Goal: Task Accomplishment & Management: Use online tool/utility

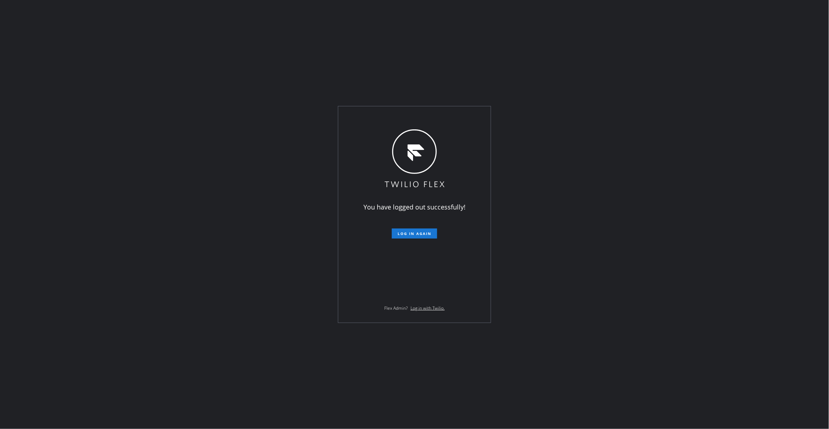
click at [93, 211] on div "You have logged out successfully! Log in again Flex Admin? Log in with Twilio." at bounding box center [414, 214] width 829 height 429
click at [421, 233] on span "Log in again" at bounding box center [415, 233] width 34 height 5
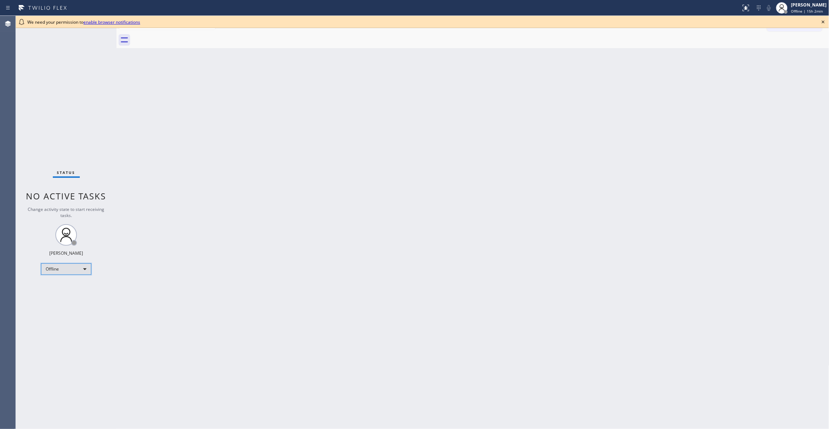
click at [55, 269] on div "Offline" at bounding box center [66, 270] width 50 height 12
click at [60, 300] on li "Unavailable" at bounding box center [65, 297] width 49 height 9
click at [823, 21] on icon at bounding box center [823, 22] width 9 height 9
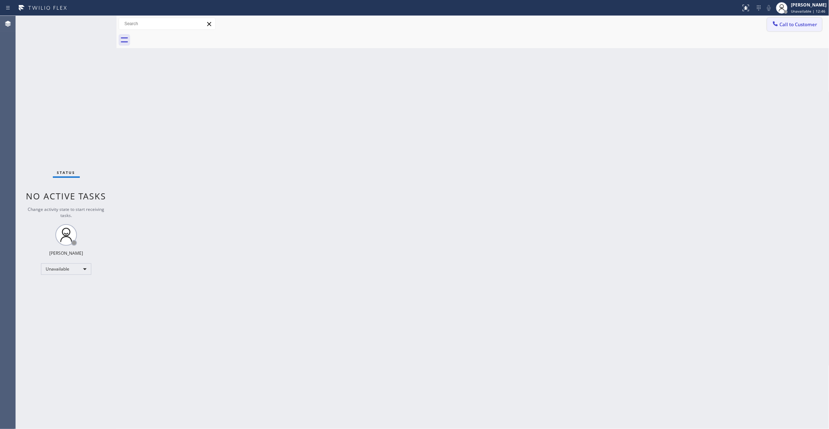
click at [793, 19] on button "Call to Customer" at bounding box center [794, 25] width 55 height 14
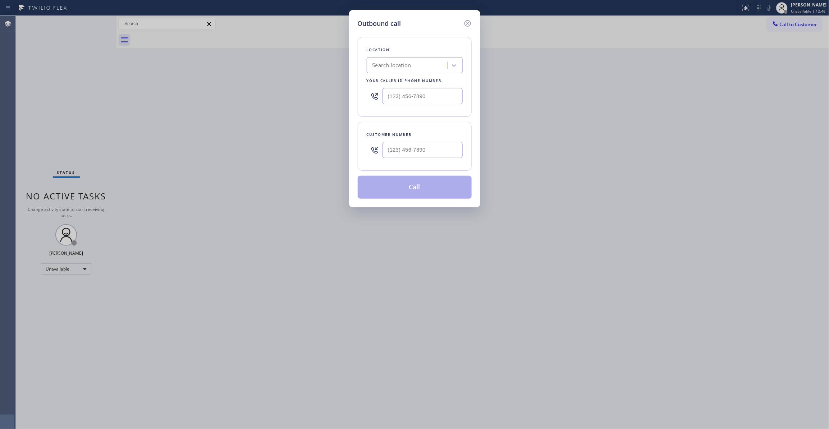
type input "(___) ___-____"
click at [419, 94] on input "(___) ___-____" at bounding box center [423, 96] width 80 height 16
click at [416, 146] on input "(___) ___-____" at bounding box center [423, 150] width 80 height 16
paste input "310) 963-8007"
type input "[PHONE_NUMBER]"
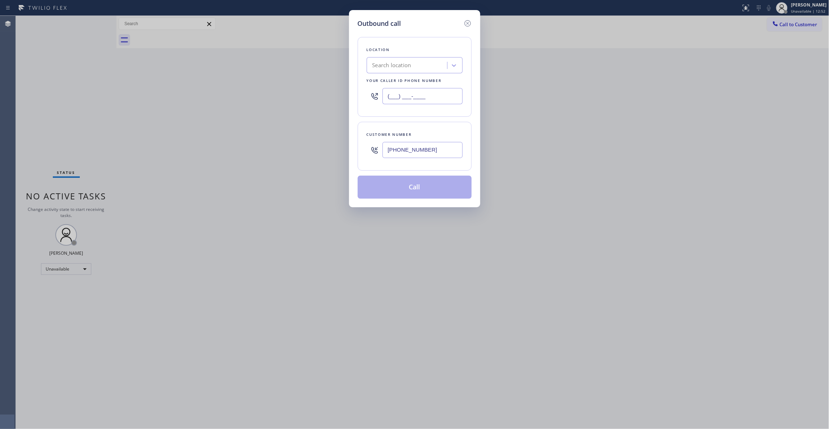
click at [445, 98] on input "(___) ___-____" at bounding box center [423, 96] width 80 height 16
paste input "855) 731-4952"
type input "[PHONE_NUMBER]"
click at [412, 191] on button "Call" at bounding box center [415, 187] width 114 height 23
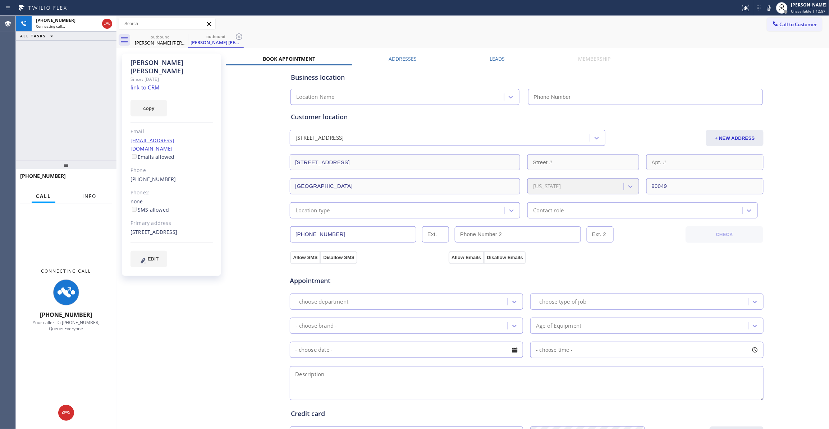
click at [85, 196] on span "Info" at bounding box center [89, 196] width 14 height 6
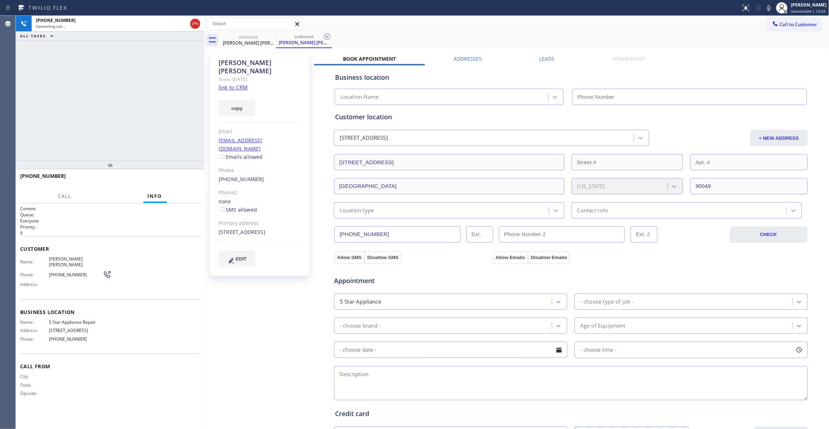
drag, startPoint x: 117, startPoint y: 77, endPoint x: 205, endPoint y: 94, distance: 89.8
click at [205, 94] on div at bounding box center [205, 222] width 0 height 413
type input "[PHONE_NUMBER]"
click at [328, 37] on icon at bounding box center [327, 36] width 9 height 9
click at [187, 180] on span "HANG UP" at bounding box center [184, 179] width 22 height 5
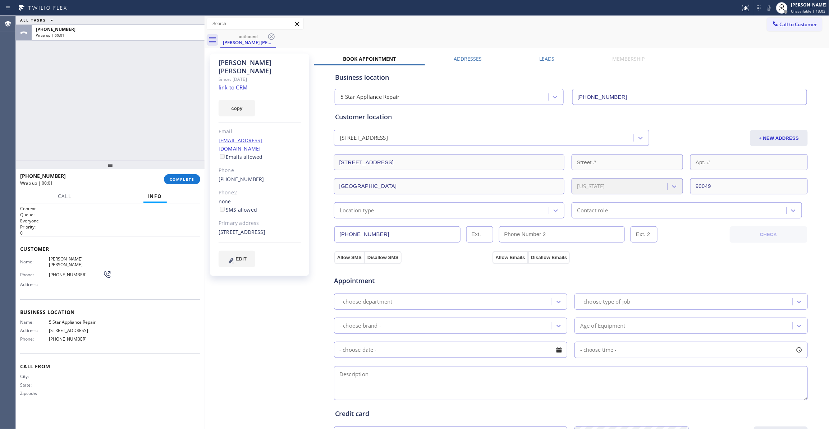
click at [232, 84] on link "link to CRM" at bounding box center [233, 87] width 29 height 7
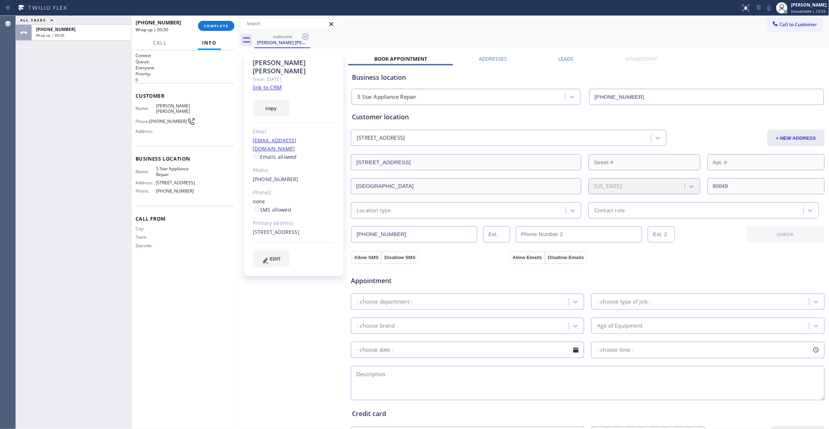
drag, startPoint x: 205, startPoint y: 96, endPoint x: 239, endPoint y: 104, distance: 35.2
click at [239, 104] on div at bounding box center [239, 222] width 0 height 413
click at [219, 24] on span "COMPLETE" at bounding box center [216, 25] width 25 height 5
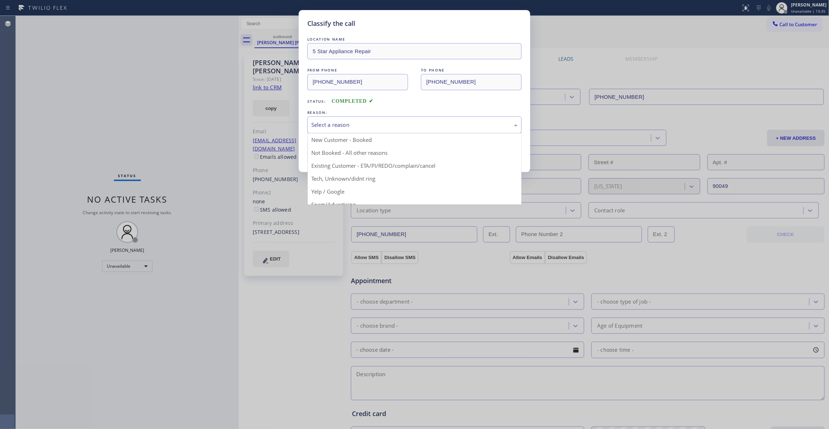
click at [342, 122] on div "Select a reason" at bounding box center [414, 125] width 206 height 8
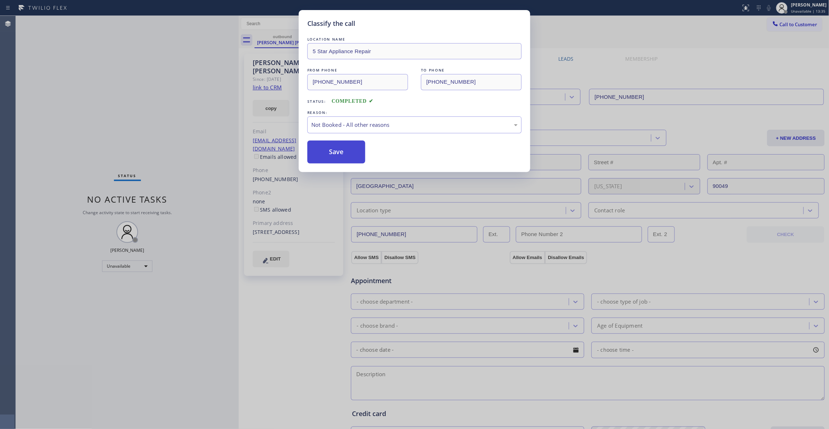
click at [325, 154] on button "Save" at bounding box center [336, 152] width 58 height 23
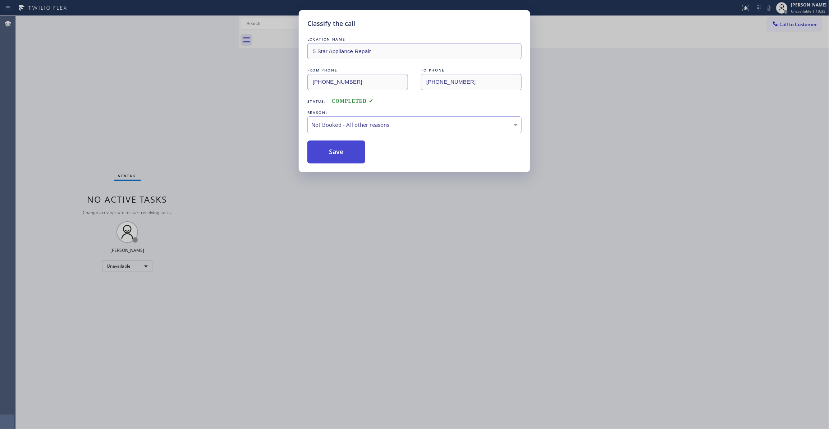
click at [325, 154] on button "Save" at bounding box center [336, 152] width 58 height 23
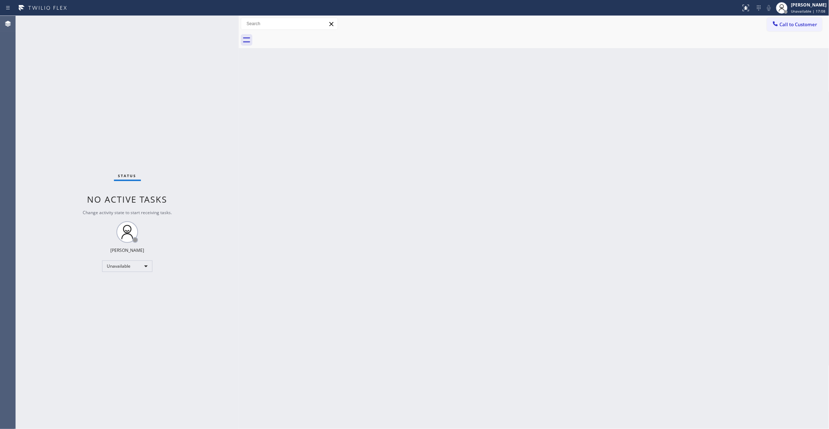
click at [44, 420] on div "Status No active tasks Change activity state to start receiving tasks. [PERSON_…" at bounding box center [127, 222] width 223 height 413
click at [32, 273] on div "Status No active tasks Change activity state to start receiving tasks. [PERSON_…" at bounding box center [127, 222] width 223 height 413
click at [415, 140] on div "Back to Dashboard Change Sender ID Customers Technicians Select a contact Outbo…" at bounding box center [534, 222] width 591 height 413
click at [813, 22] on span "Call to Customer" at bounding box center [799, 24] width 38 height 6
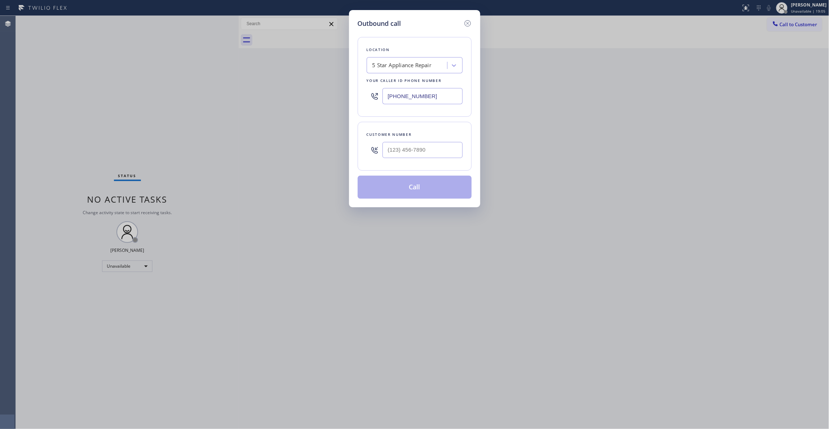
drag, startPoint x: 435, startPoint y: 96, endPoint x: -87, endPoint y: 83, distance: 522.2
click at [0, 83] on html "Status report No issues detected If you experience an issue, please download th…" at bounding box center [414, 214] width 829 height 429
paste input "904) 293-1876"
type input "[PHONE_NUMBER]"
click at [425, 157] on input "(___) ___-____" at bounding box center [423, 150] width 80 height 16
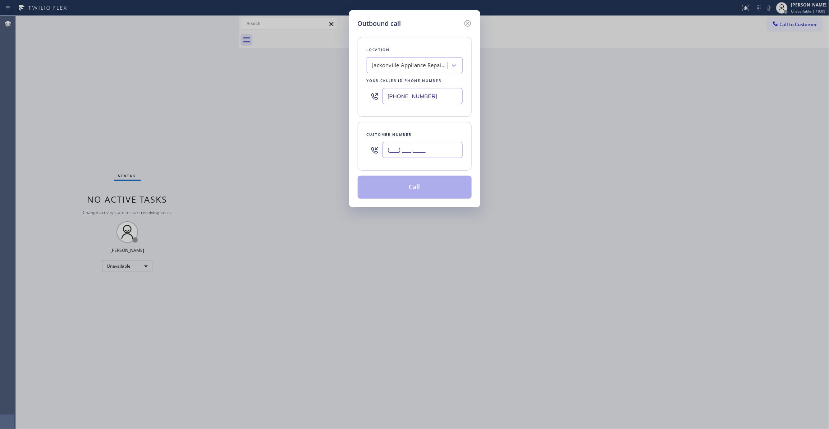
paste input "904) 227-6959"
type input "[PHONE_NUMBER]"
click at [410, 191] on button "Call" at bounding box center [415, 187] width 114 height 23
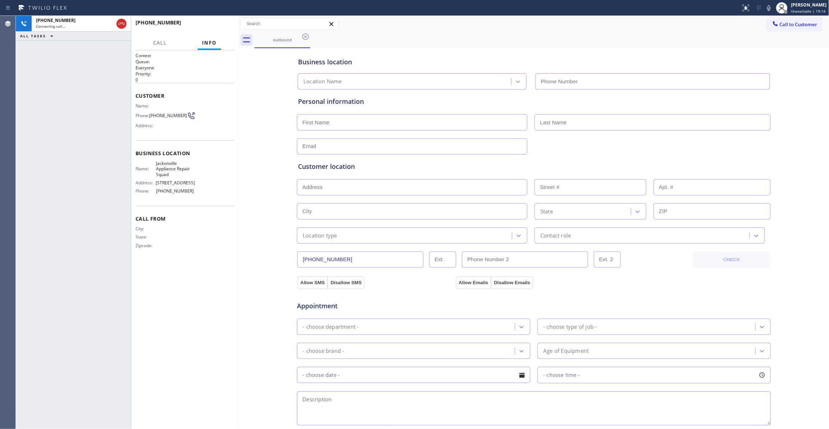
type input "[PHONE_NUMBER]"
drag, startPoint x: 257, startPoint y: 118, endPoint x: 228, endPoint y: 52, distance: 72.1
click at [257, 114] on div "Business location [GEOGRAPHIC_DATA] Appliance Repair Squad [PHONE_NUMBER] Perso…" at bounding box center [534, 295] width 587 height 491
click at [218, 31] on div "[PHONE_NUMBER] Live | 00:02 HANG UP" at bounding box center [185, 26] width 99 height 19
click at [217, 27] on span "HANG UP" at bounding box center [218, 25] width 22 height 5
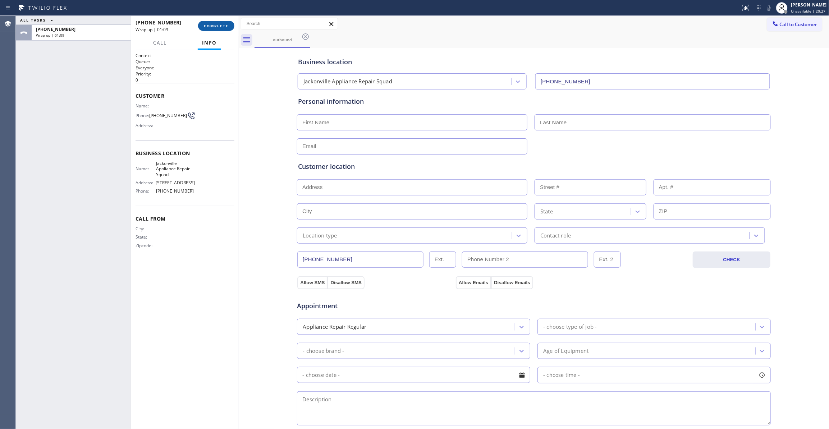
click at [220, 27] on span "COMPLETE" at bounding box center [216, 25] width 25 height 5
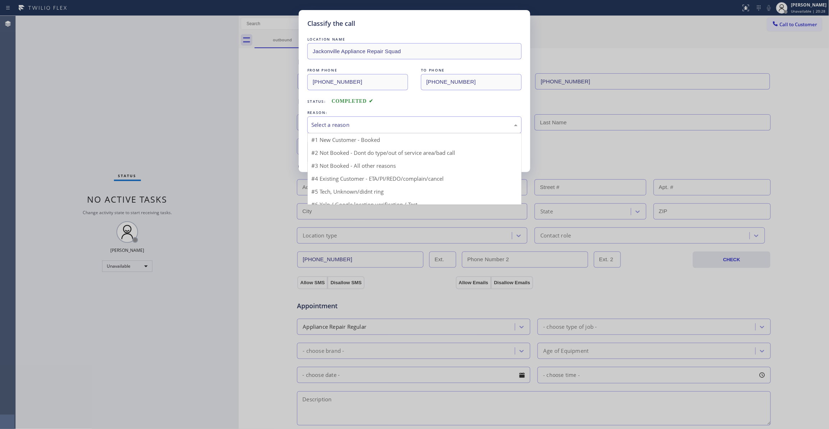
click at [373, 118] on div "Select a reason" at bounding box center [414, 124] width 214 height 17
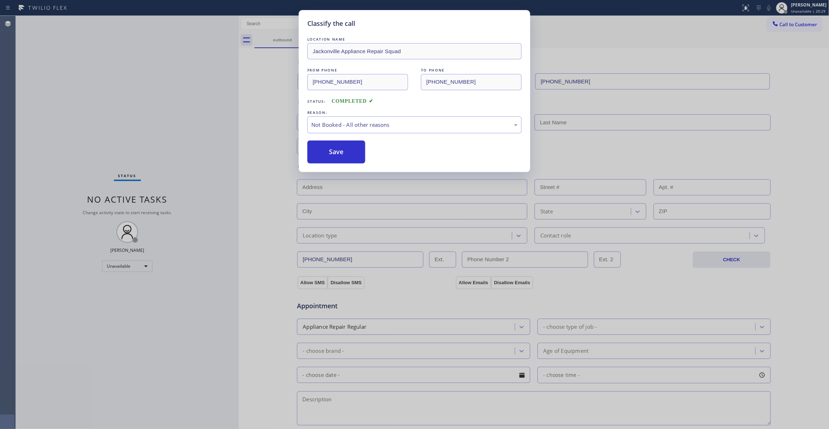
click at [336, 154] on button "Save" at bounding box center [336, 152] width 58 height 23
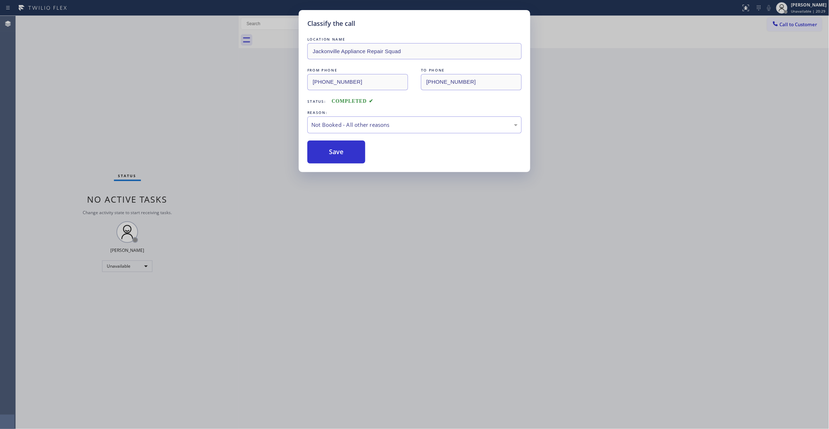
drag, startPoint x: 336, startPoint y: 154, endPoint x: 718, endPoint y: 93, distance: 387.1
click at [340, 153] on button "Save" at bounding box center [336, 152] width 58 height 23
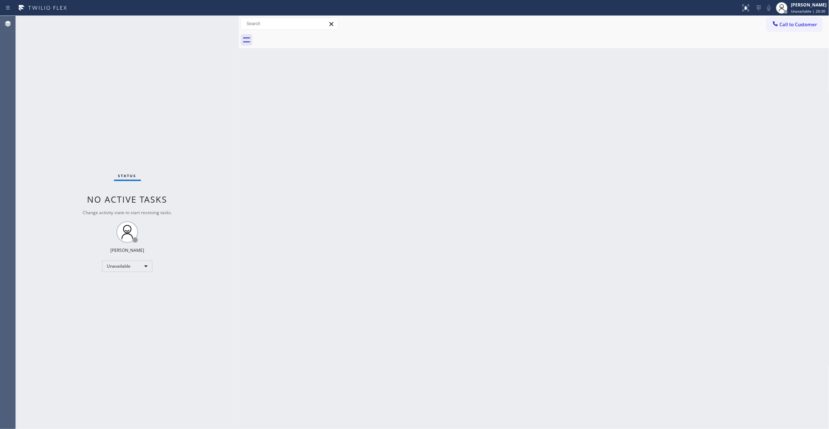
click at [796, 26] on span "Call to Customer" at bounding box center [799, 24] width 38 height 6
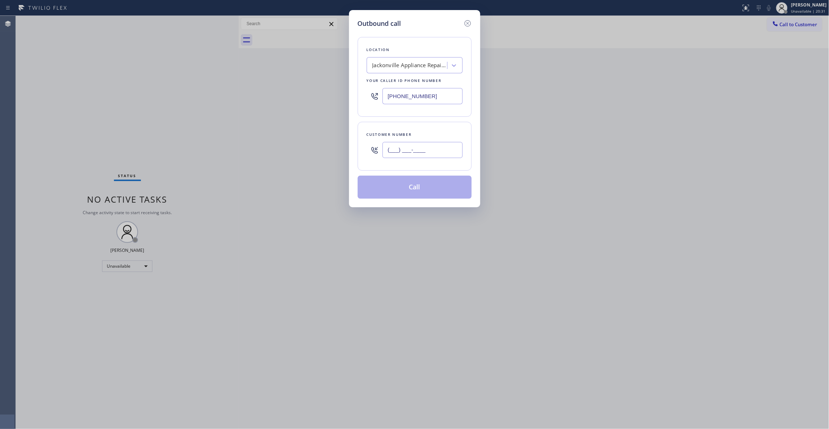
click at [402, 147] on input "(___) ___-____" at bounding box center [423, 150] width 80 height 16
paste input "904) 227-6959"
type input "[PHONE_NUMBER]"
click at [429, 188] on button "Call" at bounding box center [415, 187] width 114 height 23
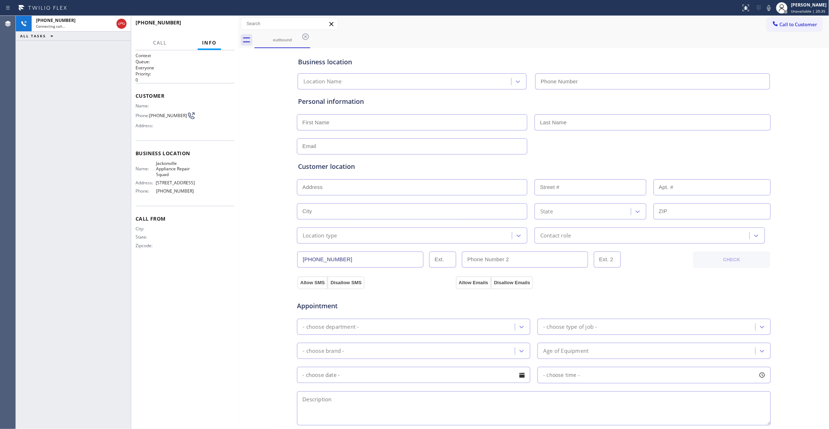
type input "[PHONE_NUMBER]"
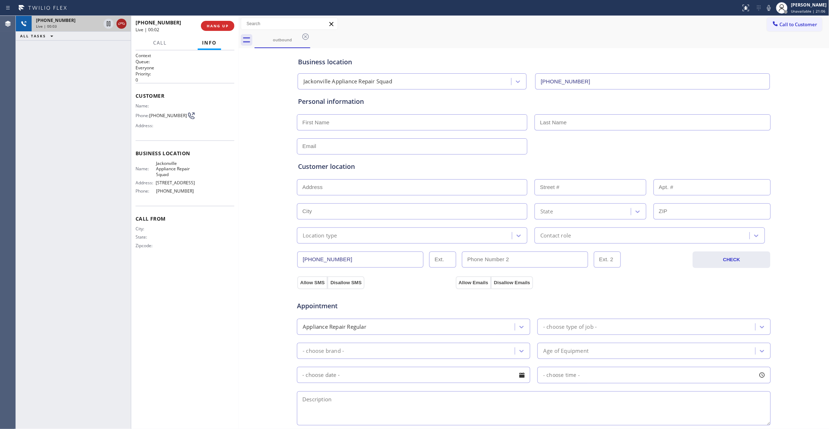
click at [123, 25] on icon at bounding box center [121, 23] width 9 height 9
click at [216, 25] on span "COMPLETE" at bounding box center [216, 25] width 25 height 5
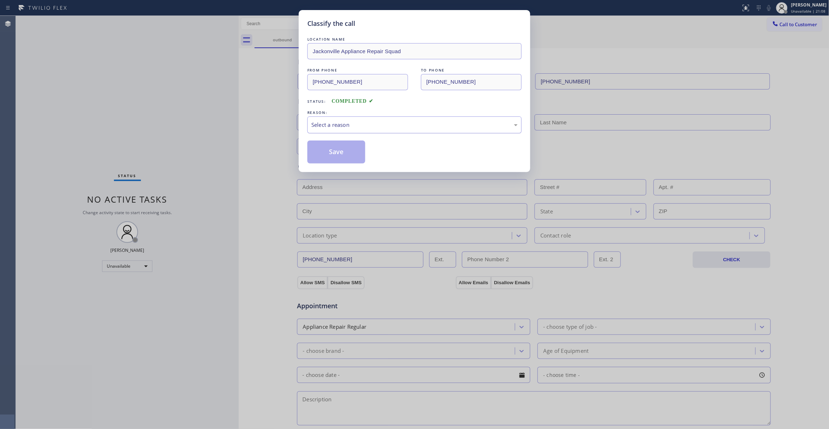
click at [332, 121] on div "Select a reason" at bounding box center [414, 125] width 206 height 8
click at [336, 151] on button "Save" at bounding box center [336, 152] width 58 height 23
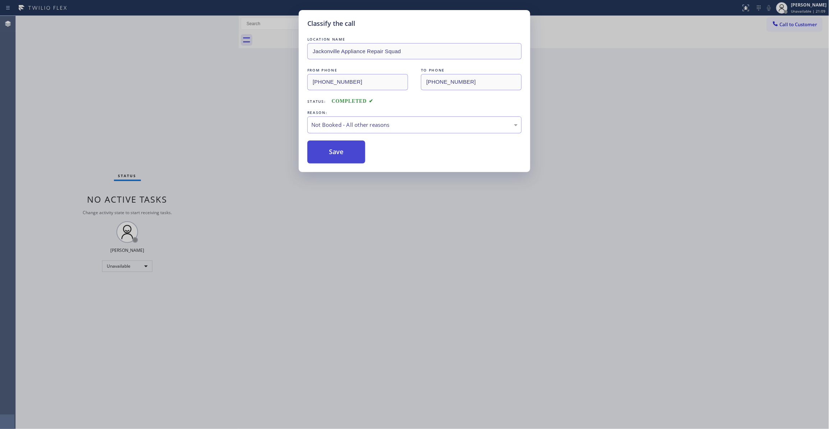
click at [336, 151] on button "Save" at bounding box center [336, 152] width 58 height 23
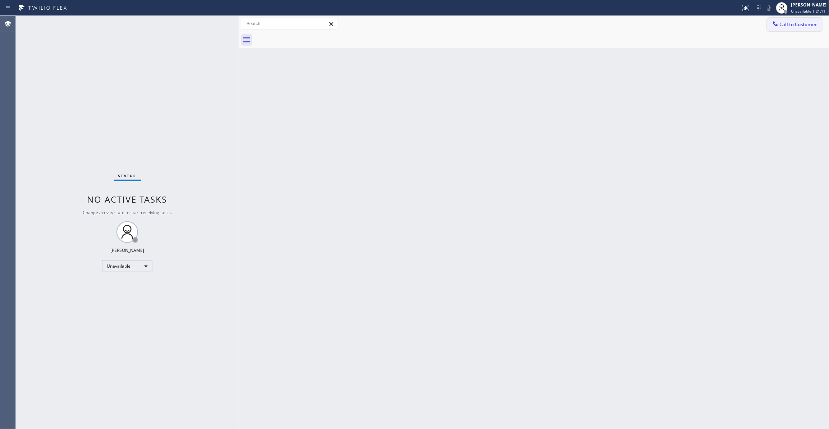
click at [803, 26] on span "Call to Customer" at bounding box center [799, 24] width 38 height 6
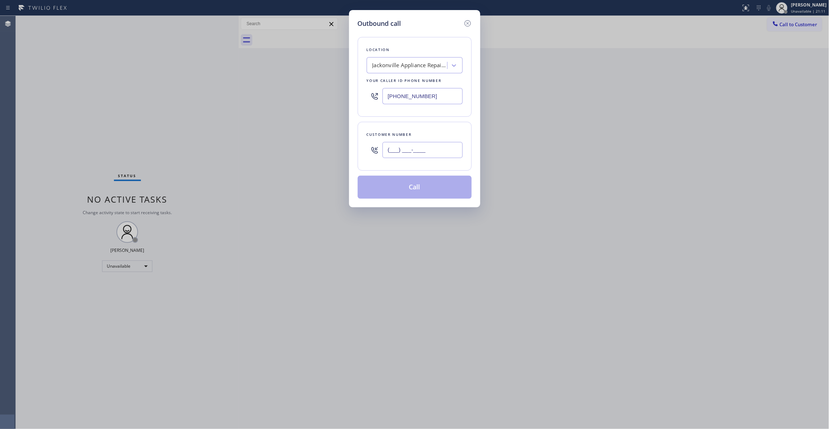
click at [402, 147] on input "(___) ___-____" at bounding box center [423, 150] width 80 height 16
paste input "904) 227-6959"
type input "[PHONE_NUMBER]"
click at [398, 190] on button "Call" at bounding box center [415, 187] width 114 height 23
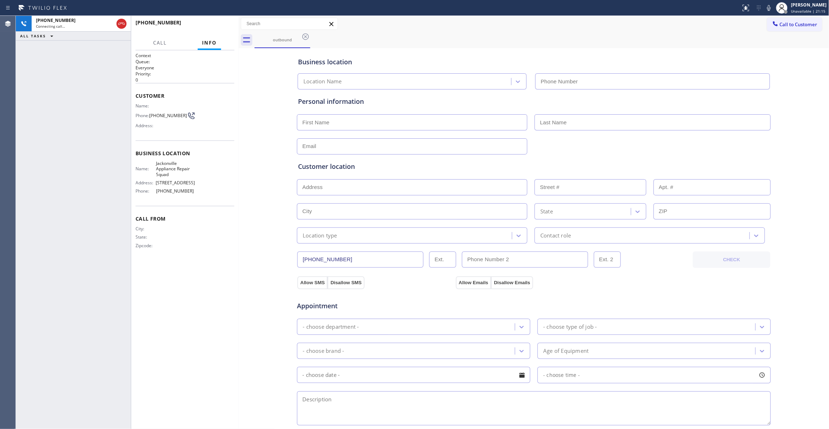
type input "[PHONE_NUMBER]"
click at [35, 128] on div "[PHONE_NUMBER] Live | 00:16 ALL TASKS ALL TASKS ACTIVE TASKS TASKS IN WRAP UP" at bounding box center [73, 222] width 115 height 413
click at [214, 26] on span "HANG UP" at bounding box center [218, 25] width 22 height 5
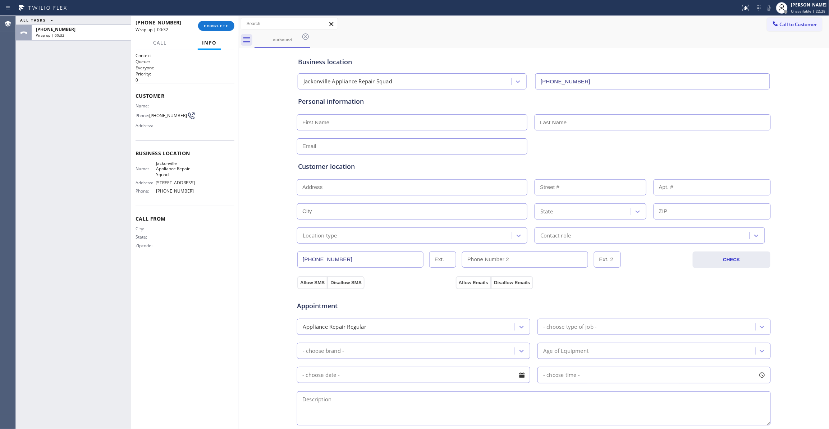
drag, startPoint x: 48, startPoint y: 377, endPoint x: 60, endPoint y: 323, distance: 55.5
click at [48, 377] on div "ALL TASKS ALL TASKS ACTIVE TASKS TASKS IN WRAP UP [PHONE_NUMBER] Wrap up | 00:32" at bounding box center [73, 222] width 115 height 413
click at [211, 19] on div "[PHONE_NUMBER] Wrap up | 00:33 COMPLETE" at bounding box center [185, 26] width 99 height 19
click at [214, 26] on span "COMPLETE" at bounding box center [216, 25] width 25 height 5
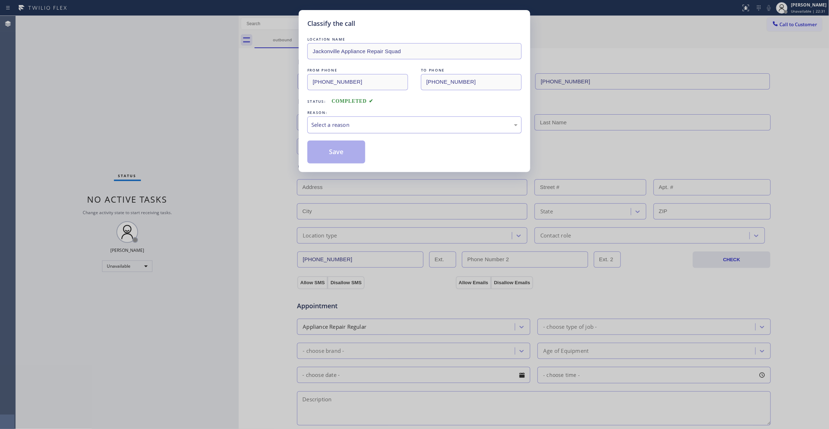
click at [325, 127] on div "Select a reason" at bounding box center [414, 125] width 206 height 8
click at [332, 156] on button "Save" at bounding box center [336, 152] width 58 height 23
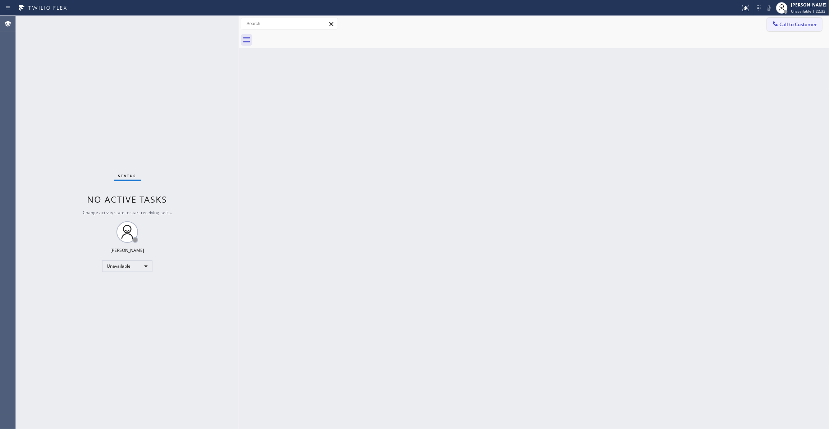
drag, startPoint x: 799, startPoint y: 26, endPoint x: 360, endPoint y: 123, distance: 449.9
click at [796, 25] on span "Call to Customer" at bounding box center [799, 24] width 38 height 6
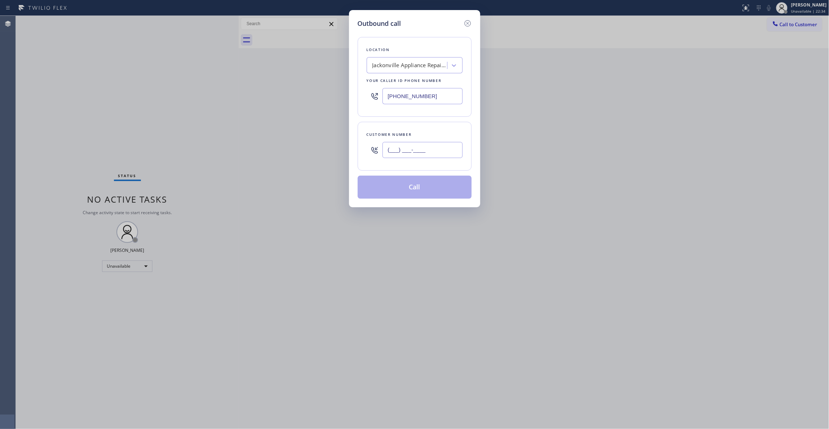
click at [430, 153] on input "(___) ___-____" at bounding box center [423, 150] width 80 height 16
paste input "630) 235-0044"
type input "[PHONE_NUMBER]"
drag, startPoint x: 434, startPoint y: 98, endPoint x: 310, endPoint y: 99, distance: 123.7
click at [311, 99] on div "Outbound call Location [GEOGRAPHIC_DATA] Appliance Repair Squad Your caller id …" at bounding box center [414, 214] width 829 height 429
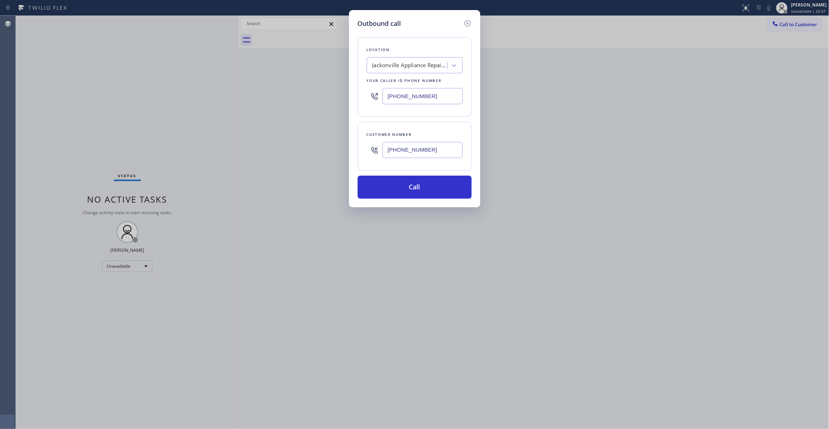
paste input "862) 766-6218"
type input "[PHONE_NUMBER]"
click at [394, 59] on div "Kitchen Aid Appliance Repair" at bounding box center [408, 65] width 78 height 13
type input "Home Alliance"
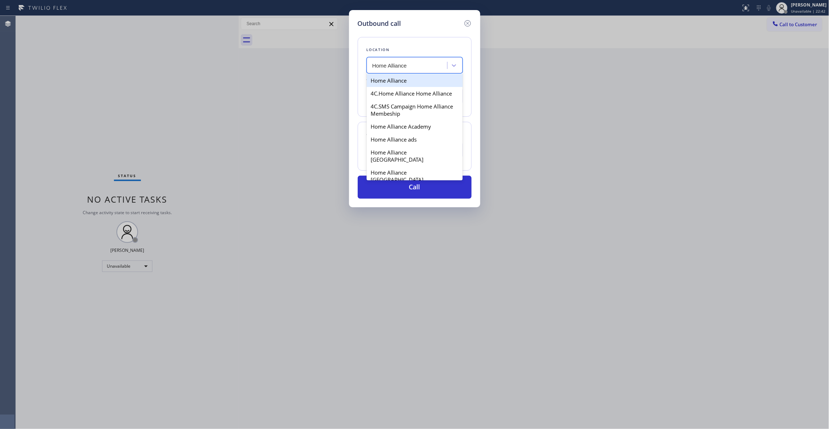
click at [393, 78] on div "Home Alliance" at bounding box center [415, 80] width 96 height 13
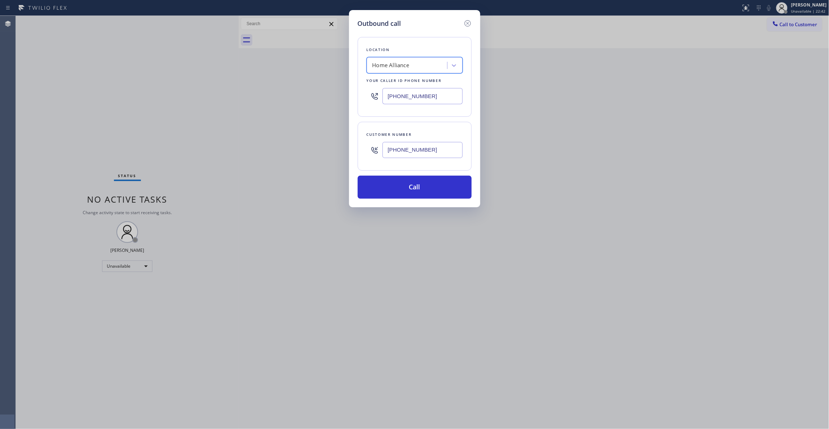
type input "[PHONE_NUMBER]"
drag, startPoint x: 441, startPoint y: 155, endPoint x: 344, endPoint y: 150, distance: 97.2
click at [344, 150] on div "Outbound call Location Home Alliance Your caller id phone number [PHONE_NUMBER]…" at bounding box center [414, 214] width 829 height 429
click at [390, 195] on button "Call" at bounding box center [415, 187] width 114 height 23
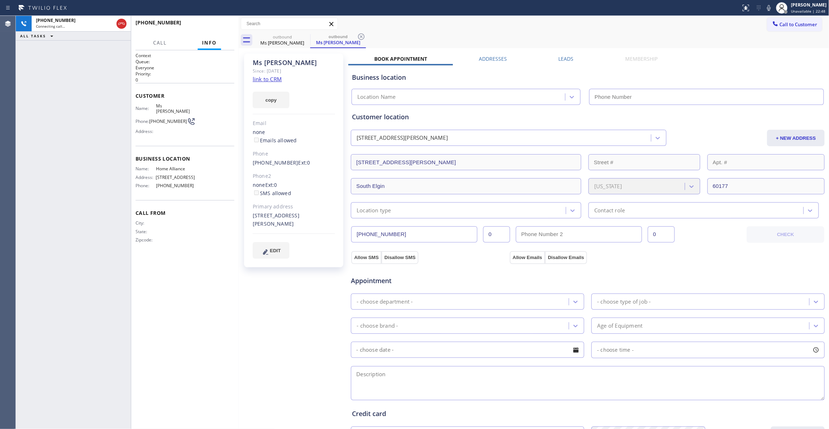
type input "[PHONE_NUMBER]"
click at [360, 35] on icon at bounding box center [361, 36] width 6 height 6
click at [269, 78] on link "link to CRM" at bounding box center [267, 79] width 29 height 7
click at [215, 23] on button "HANG UP" at bounding box center [217, 26] width 33 height 10
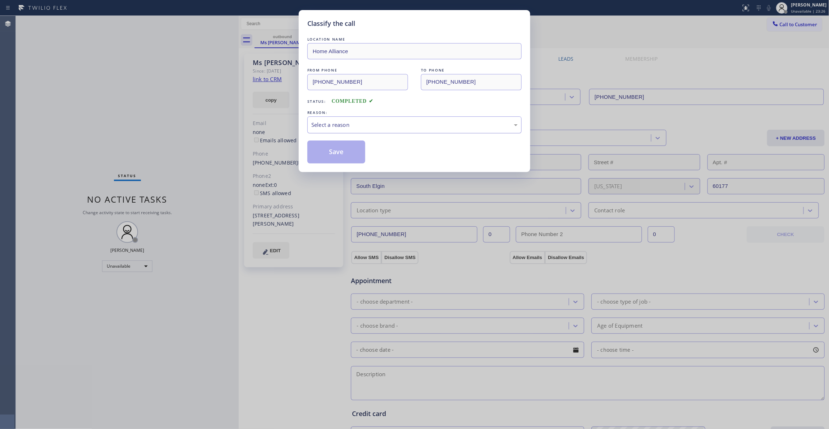
click at [315, 124] on div "Select a reason" at bounding box center [414, 125] width 206 height 8
click at [330, 155] on button "Save" at bounding box center [336, 152] width 58 height 23
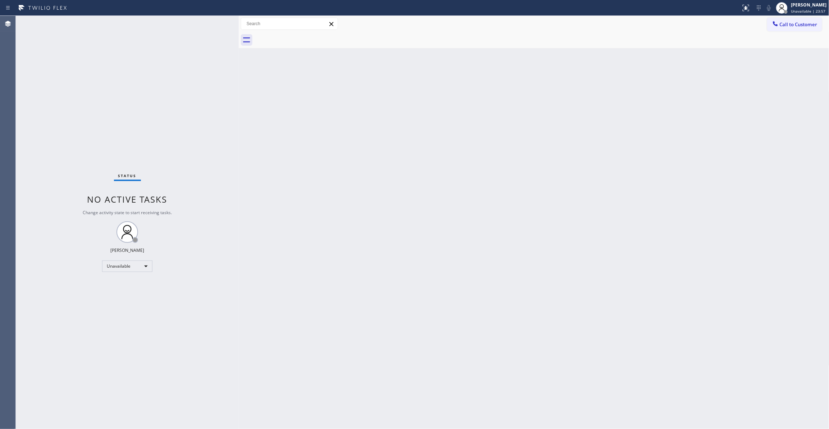
click at [566, 115] on div "Back to Dashboard Change Sender ID Customers Technicians Select a contact Outbo…" at bounding box center [534, 222] width 591 height 413
click at [806, 28] on button "Call to Customer" at bounding box center [794, 25] width 55 height 14
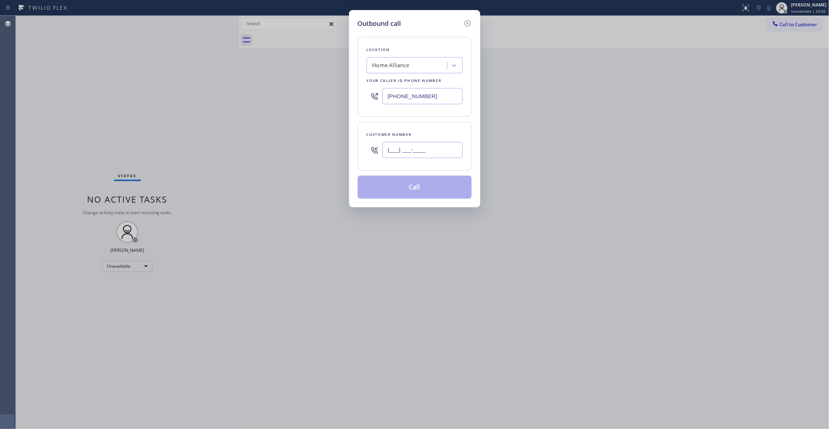
click at [421, 147] on input "(___) ___-____" at bounding box center [423, 150] width 80 height 16
paste input "323) 646-9101"
type input "[PHONE_NUMBER]"
drag, startPoint x: 442, startPoint y: 96, endPoint x: 143, endPoint y: 83, distance: 299.5
click at [143, 82] on div "Outbound call Location Home Alliance Your caller id phone number [PHONE_NUMBER]…" at bounding box center [414, 214] width 829 height 429
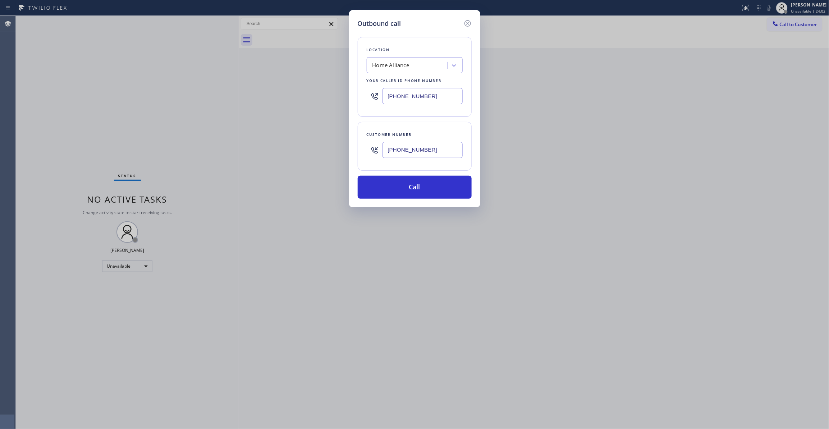
paste input "323) 405-3819"
type input "[PHONE_NUMBER]"
click at [93, 378] on div "Outbound call Location [GEOGRAPHIC_DATA] Electricians Your caller id phone numb…" at bounding box center [414, 214] width 829 height 429
click at [413, 152] on input "[PHONE_NUMBER]" at bounding box center [423, 150] width 80 height 16
paste input "text"
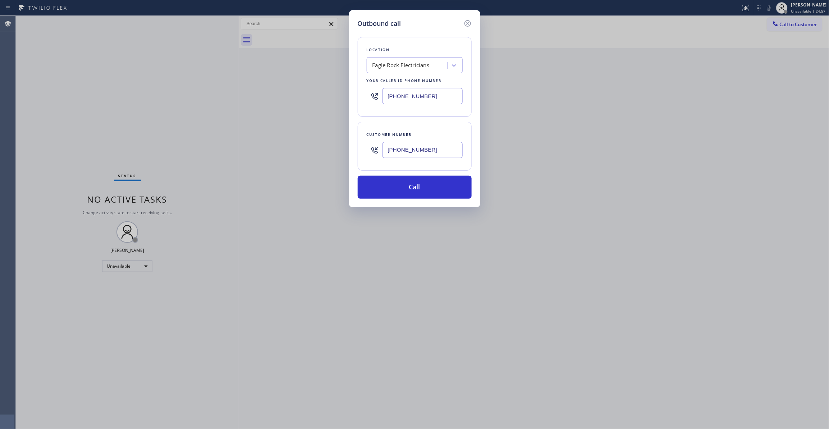
drag, startPoint x: 447, startPoint y: 151, endPoint x: 69, endPoint y: 157, distance: 377.9
click at [66, 156] on div "Outbound call Location [GEOGRAPHIC_DATA] Electricians Your caller id phone numb…" at bounding box center [414, 214] width 829 height 429
type input "[PHONE_NUMBER]"
click at [406, 195] on button "Call" at bounding box center [415, 187] width 114 height 23
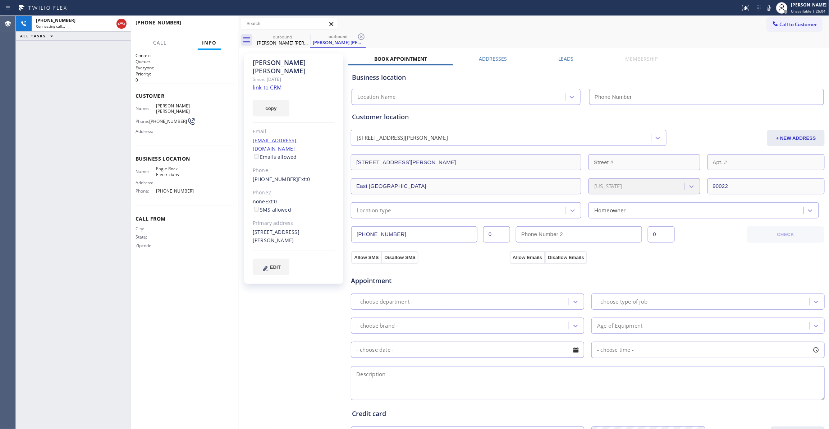
type input "[PHONE_NUMBER]"
click at [38, 103] on div "[PHONE_NUMBER] Live | 00:02 ALL TASKS ALL TASKS ACTIVE TASKS TASKS IN WRAP UP" at bounding box center [73, 222] width 115 height 413
click at [362, 39] on icon at bounding box center [361, 36] width 9 height 9
click at [263, 84] on link "link to CRM" at bounding box center [267, 87] width 29 height 7
click at [765, 9] on icon at bounding box center [769, 8] width 9 height 9
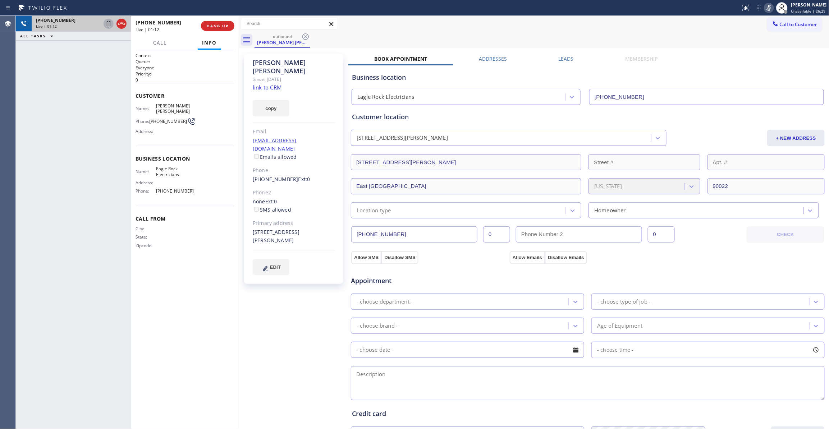
click at [109, 22] on icon at bounding box center [108, 23] width 9 height 9
click at [216, 27] on span "COMPLETE" at bounding box center [216, 25] width 25 height 5
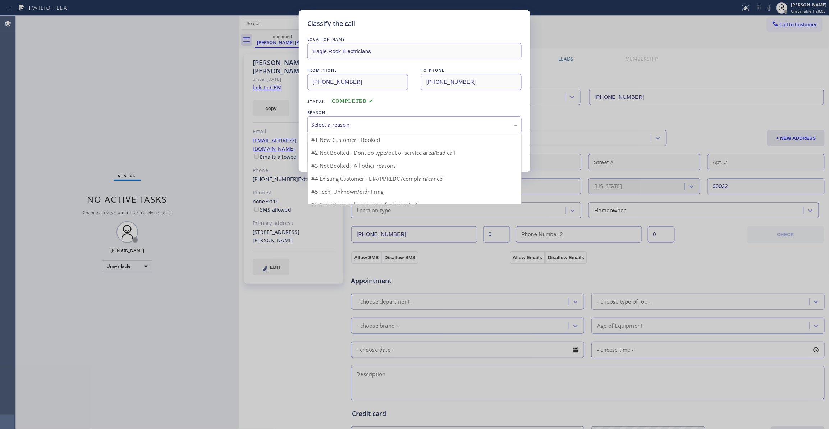
click at [328, 123] on div "Select a reason" at bounding box center [414, 125] width 206 height 8
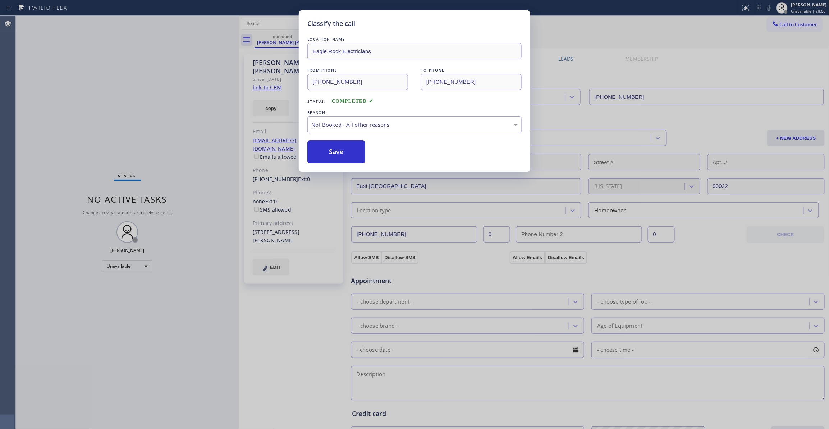
click at [334, 150] on button "Save" at bounding box center [336, 152] width 58 height 23
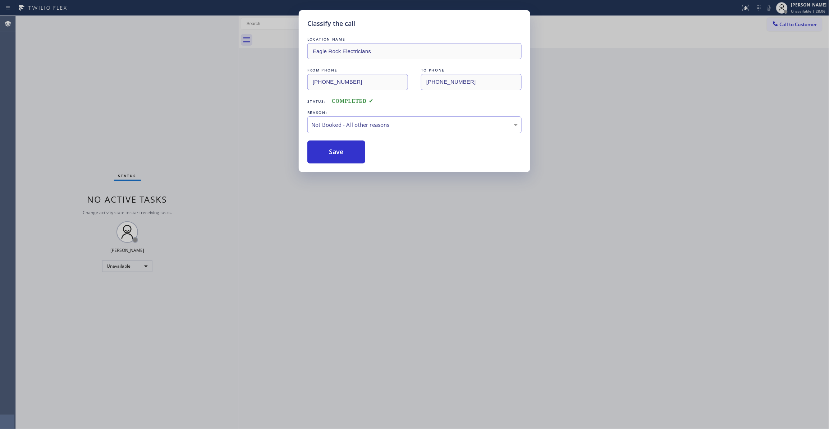
click at [334, 150] on button "Save" at bounding box center [336, 152] width 58 height 23
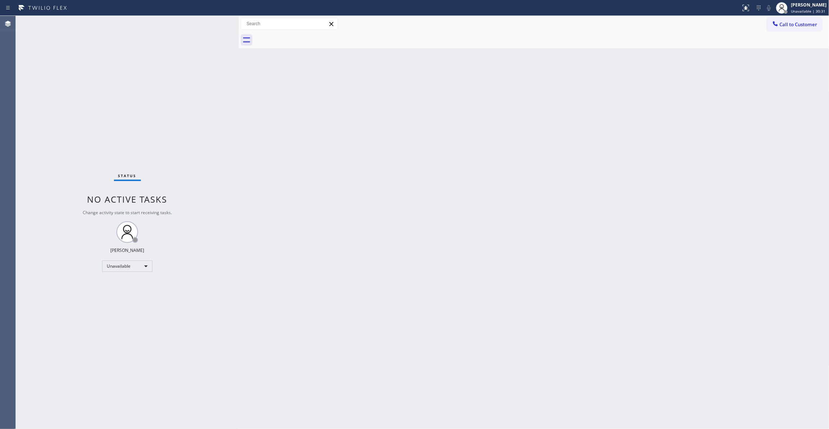
click at [792, 26] on span "Call to Customer" at bounding box center [799, 24] width 38 height 6
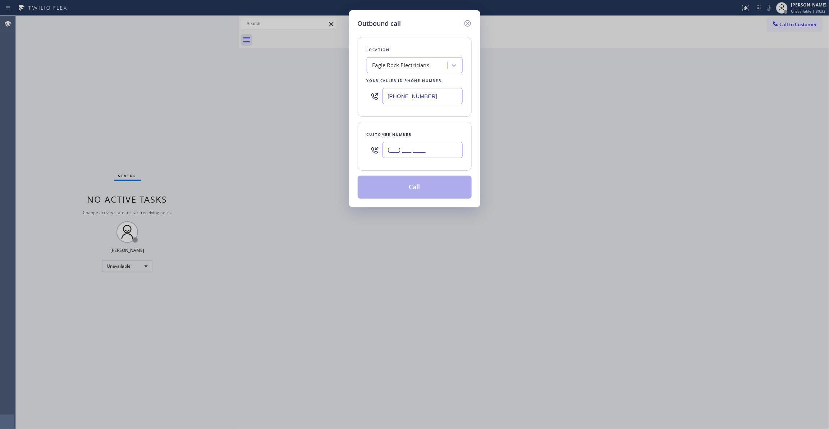
click at [424, 151] on input "(___) ___-____" at bounding box center [423, 150] width 80 height 16
paste input "323) 646-9101"
type input "[PHONE_NUMBER]"
click at [400, 191] on button "Call" at bounding box center [415, 187] width 114 height 23
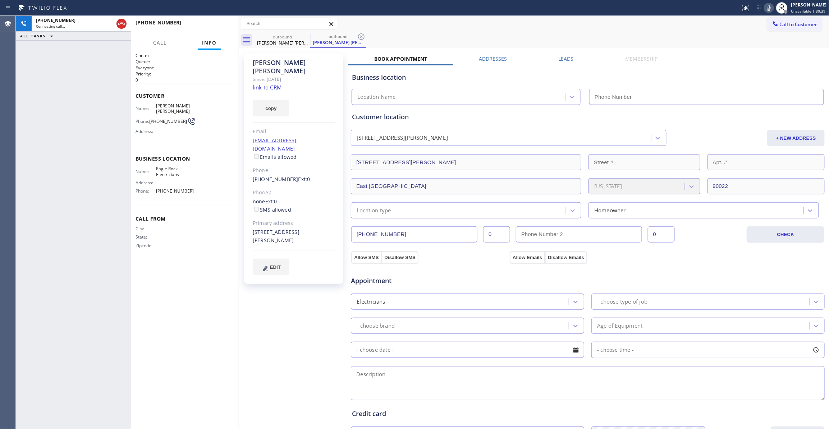
type input "[PHONE_NUMBER]"
click at [362, 36] on icon at bounding box center [361, 36] width 9 height 9
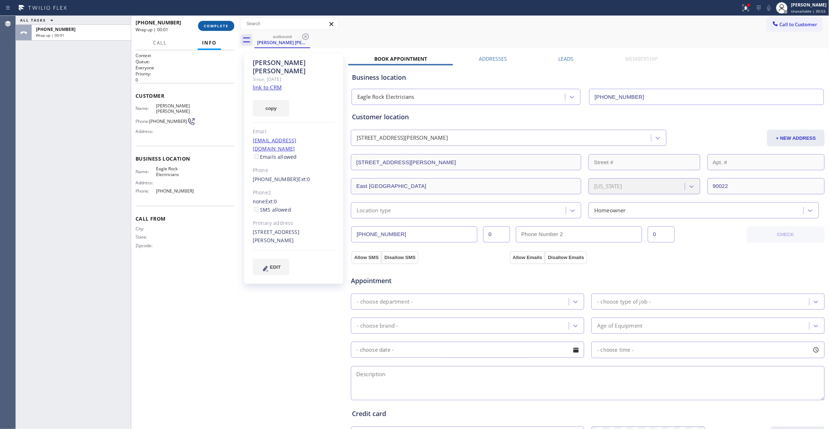
click at [212, 27] on span "COMPLETE" at bounding box center [216, 25] width 25 height 5
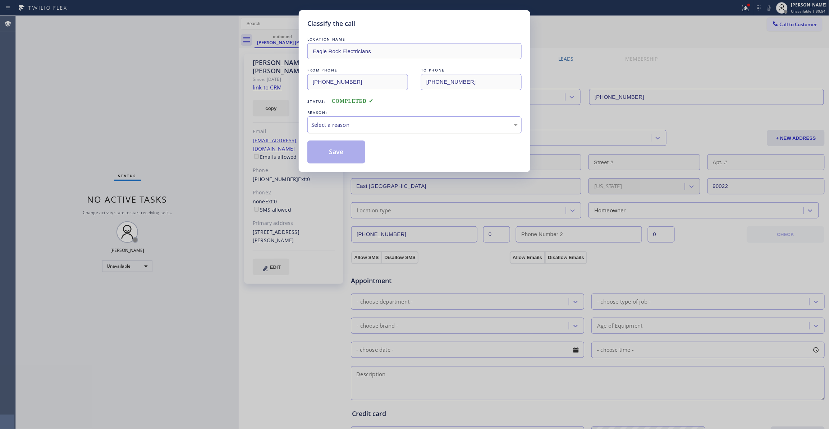
click at [328, 119] on div "Select a reason" at bounding box center [414, 124] width 214 height 17
click at [330, 155] on button "Save" at bounding box center [336, 152] width 58 height 23
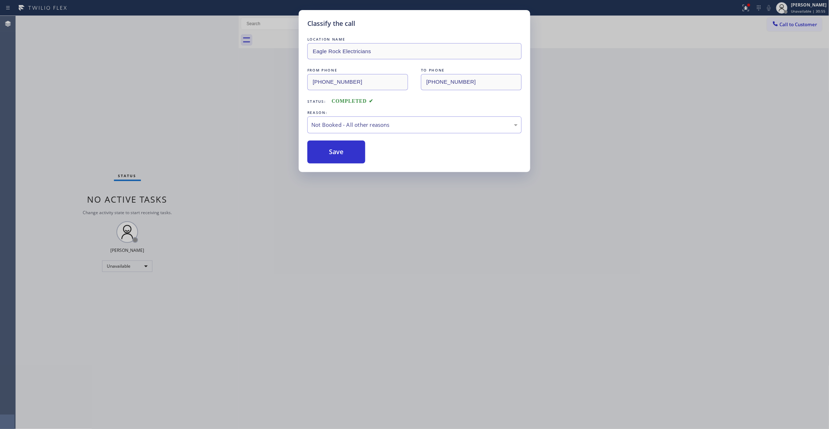
click at [330, 155] on button "Save" at bounding box center [336, 152] width 58 height 23
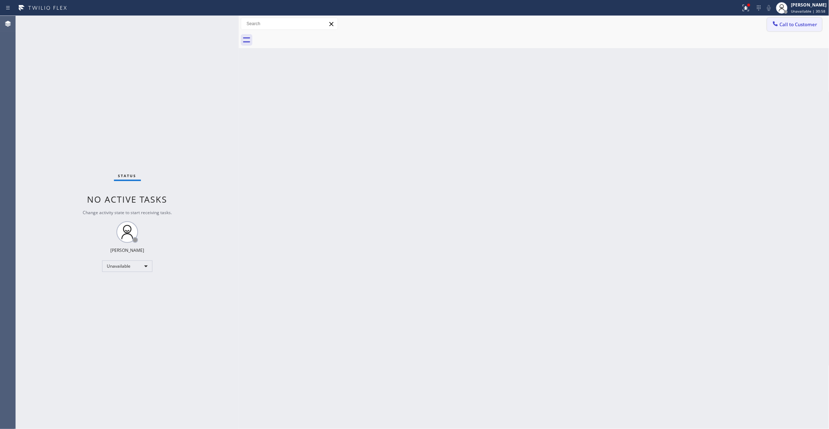
drag, startPoint x: 798, startPoint y: 26, endPoint x: 394, endPoint y: 137, distance: 418.1
click at [797, 25] on span "Call to Customer" at bounding box center [799, 24] width 38 height 6
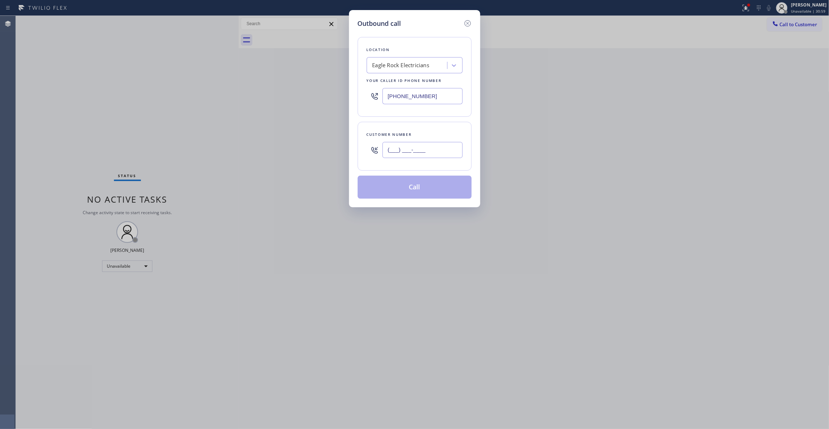
click at [393, 155] on input "(___) ___-____" at bounding box center [423, 150] width 80 height 16
paste input "323) 646-9101"
type input "[PHONE_NUMBER]"
click at [410, 191] on button "Call" at bounding box center [415, 187] width 114 height 23
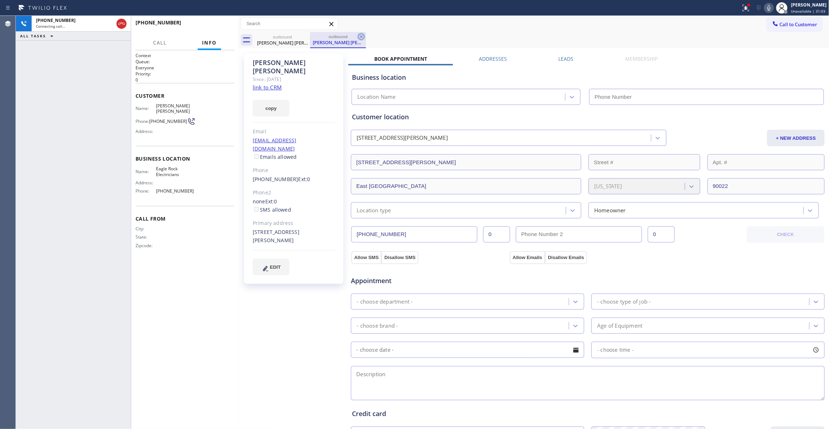
click at [361, 36] on icon at bounding box center [361, 36] width 6 height 6
type input "[PHONE_NUMBER]"
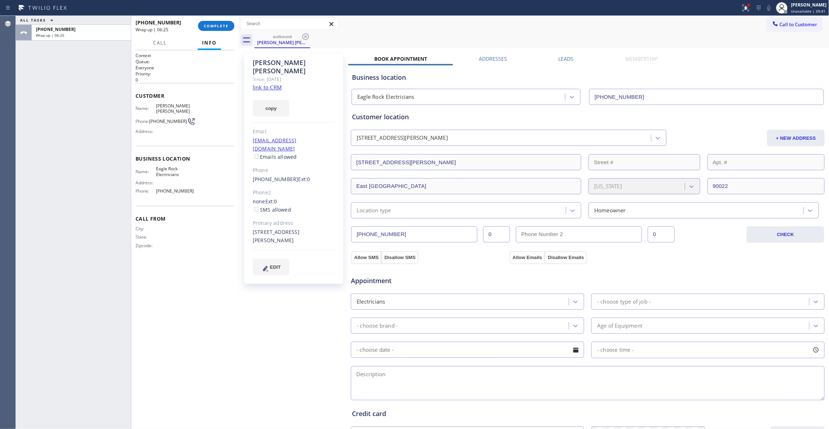
click at [227, 31] on div "[PHONE_NUMBER] Wrap up | 06:25 COMPLETE" at bounding box center [185, 26] width 99 height 19
click at [223, 28] on button "COMPLETE" at bounding box center [216, 26] width 36 height 10
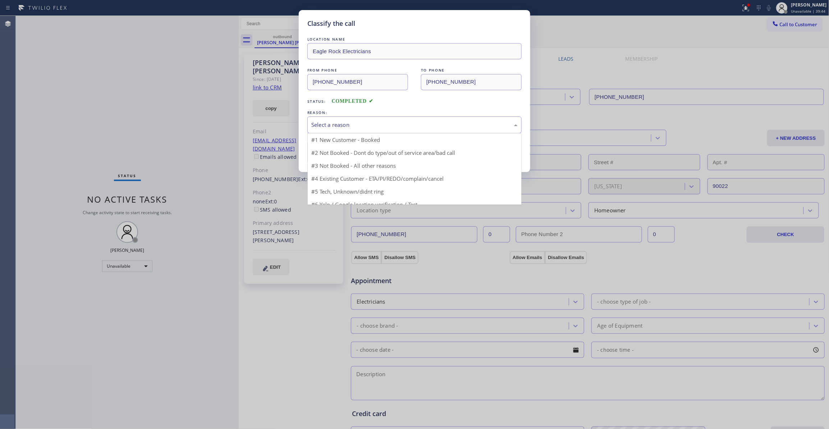
click at [328, 125] on div "Select a reason" at bounding box center [414, 125] width 206 height 8
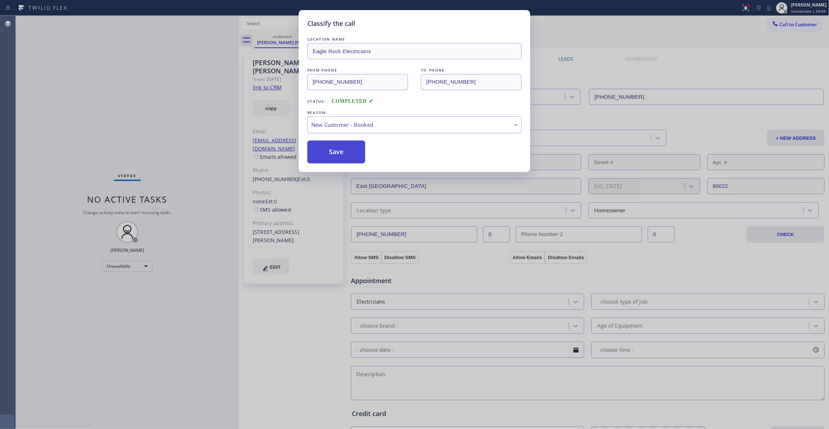
click at [332, 155] on button "Save" at bounding box center [336, 152] width 58 height 23
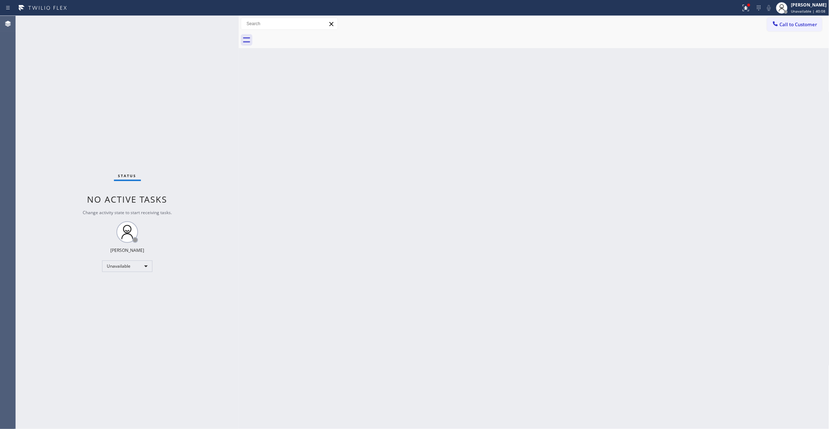
click at [116, 426] on div "Status No active tasks Change activity state to start receiving tasks. [PERSON_…" at bounding box center [127, 222] width 223 height 413
click at [569, 147] on div "Back to Dashboard Change Sender ID Customers Technicians Select a contact Outbo…" at bounding box center [534, 222] width 591 height 413
click at [795, 25] on span "Call to Customer" at bounding box center [799, 24] width 38 height 6
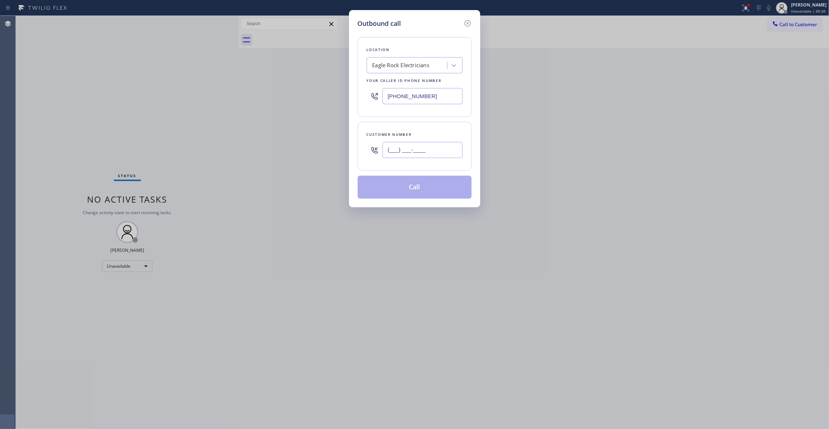
click at [416, 154] on input "(___) ___-____" at bounding box center [423, 150] width 80 height 16
paste input "773) 318-6238"
type input "[PHONE_NUMBER]"
paste input "12) 241-12"
drag, startPoint x: 446, startPoint y: 98, endPoint x: 140, endPoint y: 87, distance: 306.9
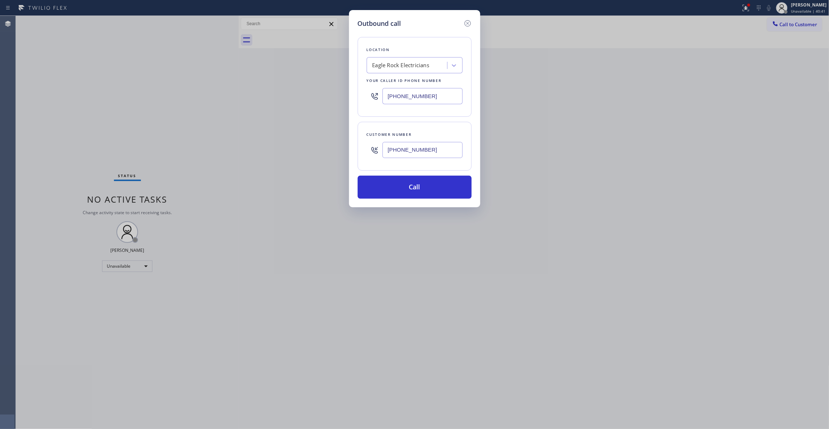
click at [139, 85] on div "Outbound call Location [GEOGRAPHIC_DATA] Electricians Your caller id phone numb…" at bounding box center [414, 214] width 829 height 429
type input "[PHONE_NUMBER]"
drag, startPoint x: 437, startPoint y: 150, endPoint x: 237, endPoint y: 141, distance: 200.8
click at [237, 141] on div "Outbound call Location Home Alliance [GEOGRAPHIC_DATA] Your caller id phone num…" at bounding box center [414, 214] width 829 height 429
click at [409, 187] on button "Call" at bounding box center [415, 187] width 114 height 23
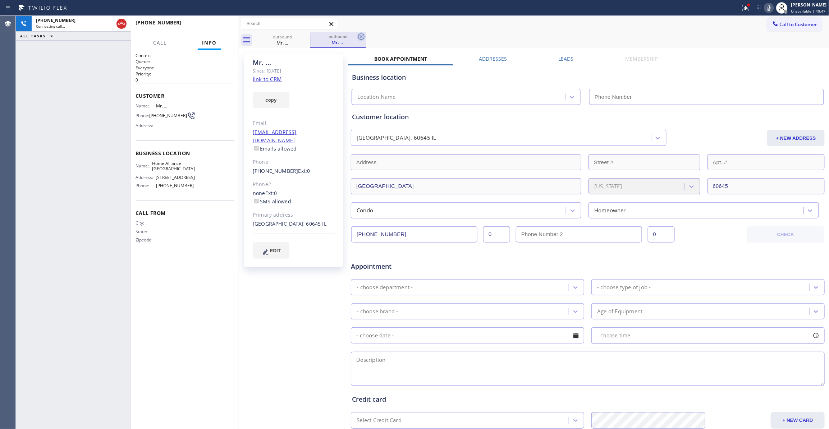
click at [359, 38] on icon at bounding box center [361, 36] width 9 height 9
type input "[PHONE_NUMBER]"
click at [268, 81] on link "link to CRM" at bounding box center [267, 79] width 29 height 7
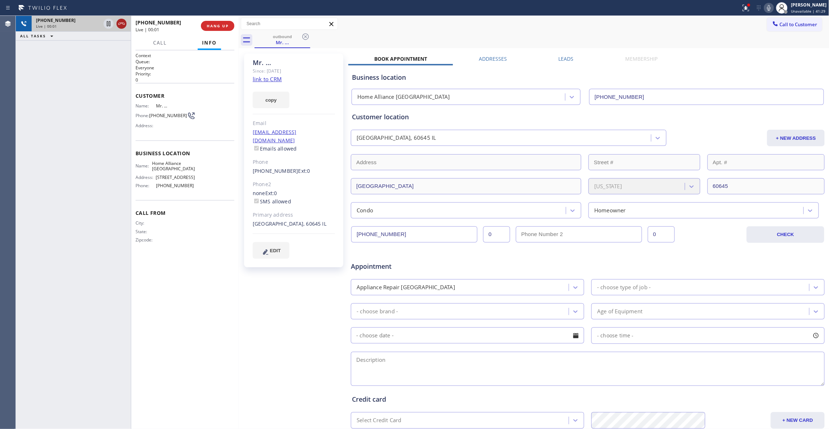
click at [121, 24] on icon at bounding box center [121, 23] width 9 height 9
click at [205, 21] on button "HANG UP" at bounding box center [217, 26] width 33 height 10
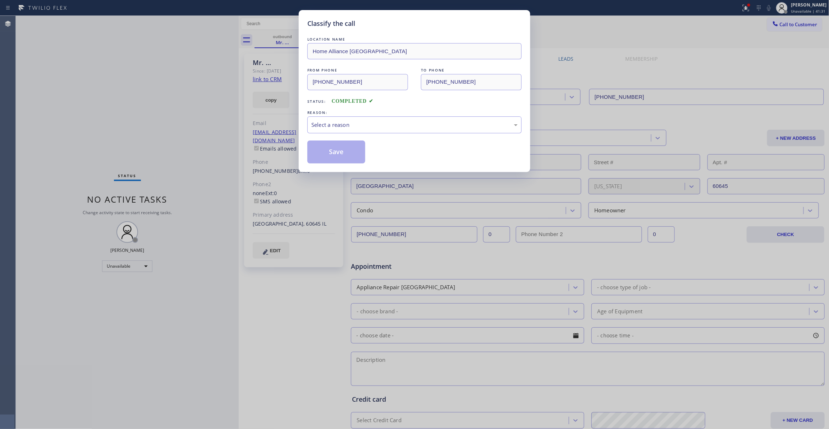
click at [209, 23] on div "Classify the call LOCATION NAME Home Alliance Chicago FROM PHONE [PHONE_NUMBER]…" at bounding box center [414, 214] width 829 height 429
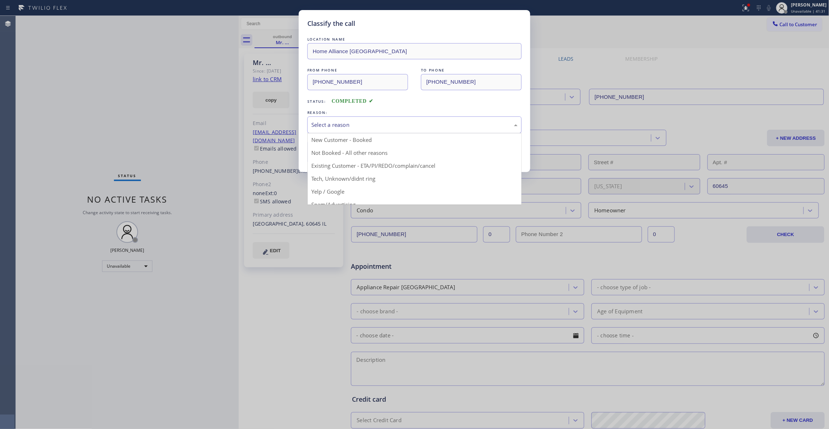
click at [324, 132] on div "Select a reason" at bounding box center [414, 124] width 214 height 17
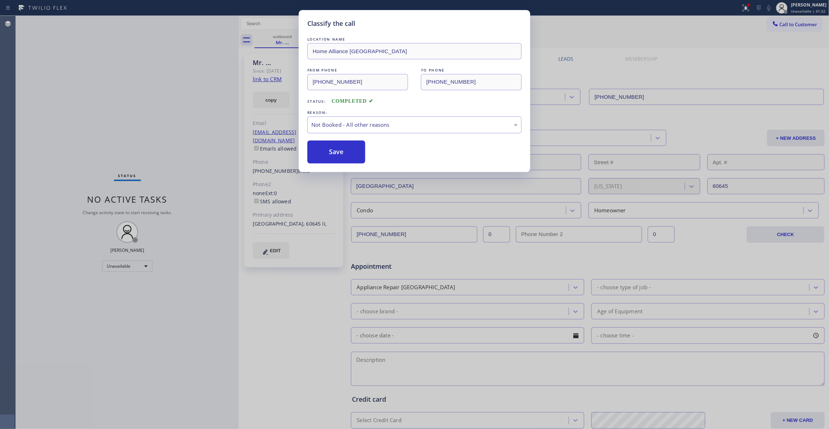
click at [331, 154] on button "Save" at bounding box center [336, 152] width 58 height 23
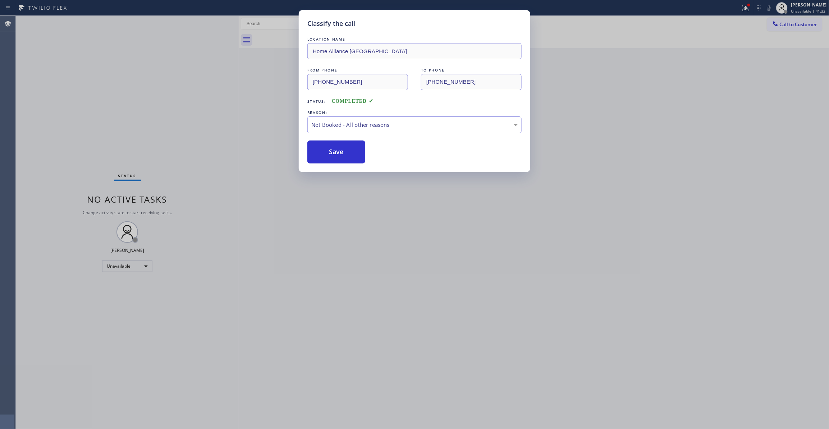
click at [331, 154] on button "Save" at bounding box center [336, 152] width 58 height 23
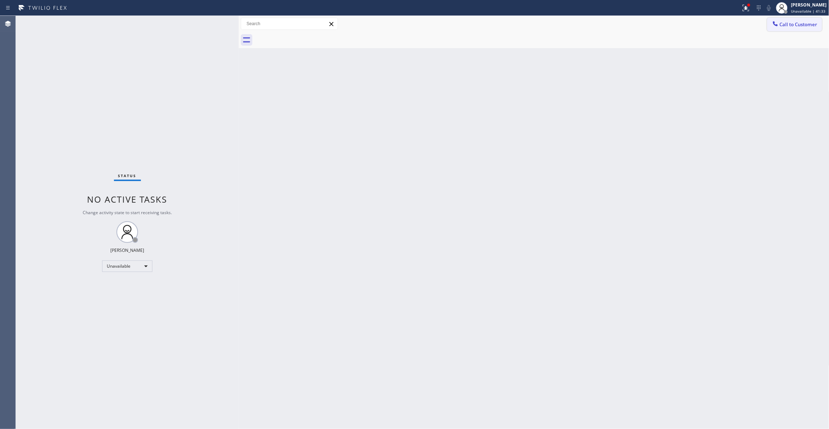
click at [798, 24] on span "Call to Customer" at bounding box center [799, 24] width 38 height 6
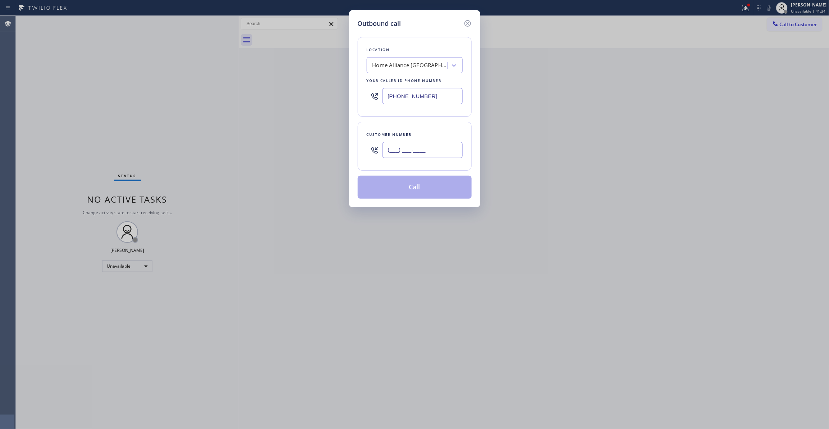
click at [411, 154] on input "(___) ___-____" at bounding box center [423, 150] width 80 height 16
paste input "773) 318-6238"
type input "[PHONE_NUMBER]"
click at [415, 189] on button "Call" at bounding box center [415, 187] width 114 height 23
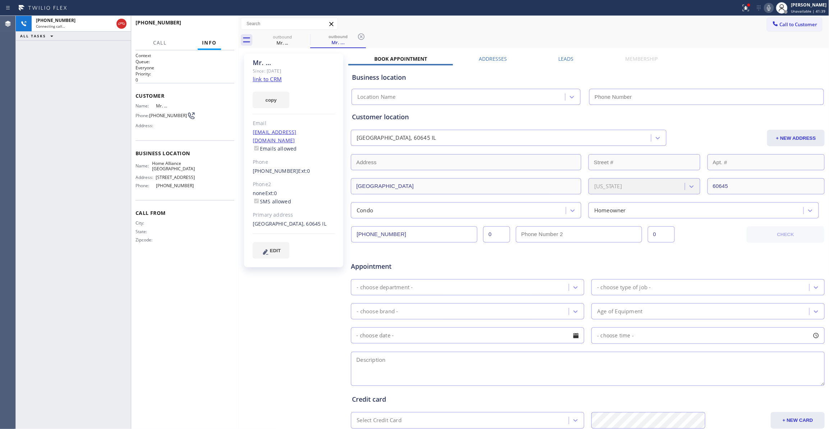
type input "[PHONE_NUMBER]"
click at [358, 35] on icon at bounding box center [361, 36] width 6 height 6
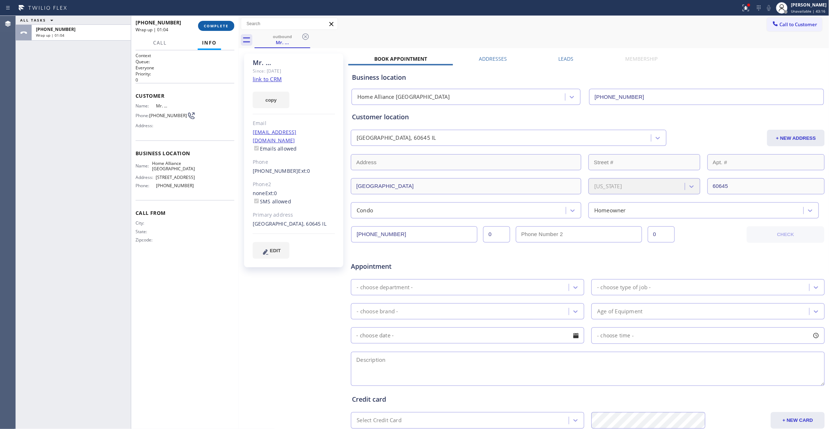
click at [210, 21] on button "COMPLETE" at bounding box center [216, 26] width 36 height 10
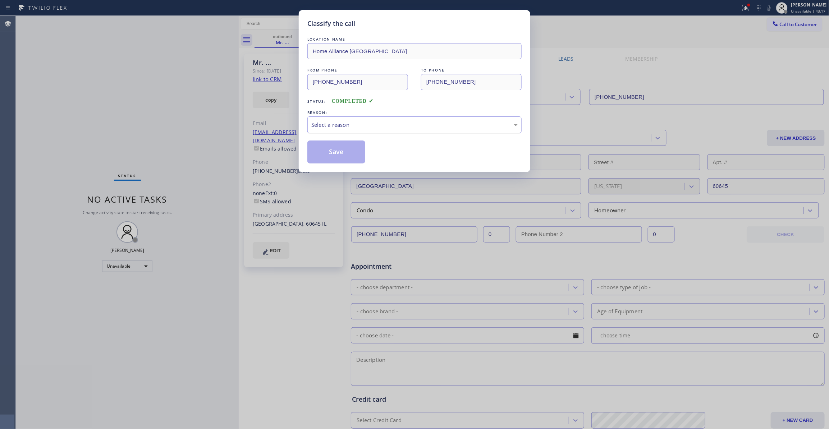
click at [341, 131] on div "Select a reason" at bounding box center [414, 124] width 214 height 17
click at [334, 151] on button "Save" at bounding box center [336, 152] width 58 height 23
drag, startPoint x: 334, startPoint y: 151, endPoint x: 639, endPoint y: 81, distance: 312.5
click at [335, 151] on button "Save" at bounding box center [336, 152] width 58 height 23
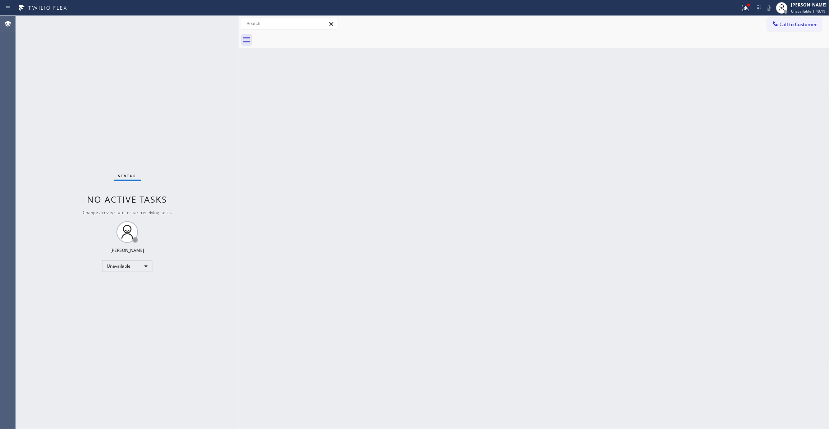
click at [794, 24] on span "Call to Customer" at bounding box center [799, 24] width 38 height 6
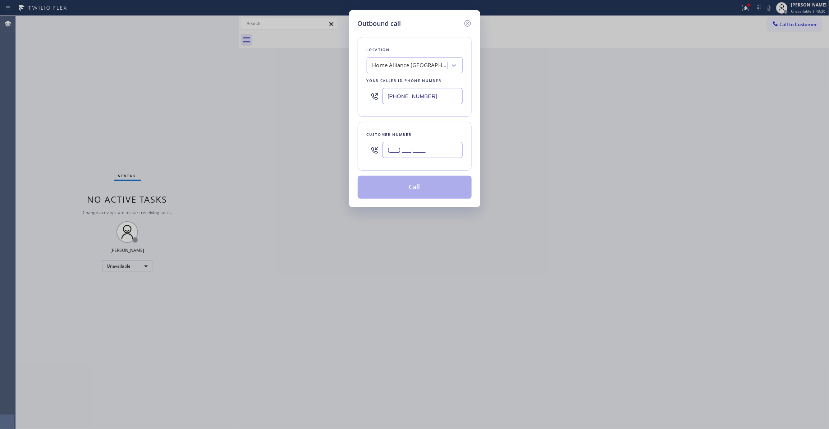
click at [424, 150] on input "(___) ___-____" at bounding box center [423, 150] width 80 height 16
paste input "970) 222-9851"
type input "[PHONE_NUMBER]"
paste input "844) 988-0068"
drag, startPoint x: 434, startPoint y: 99, endPoint x: 362, endPoint y: 95, distance: 71.3
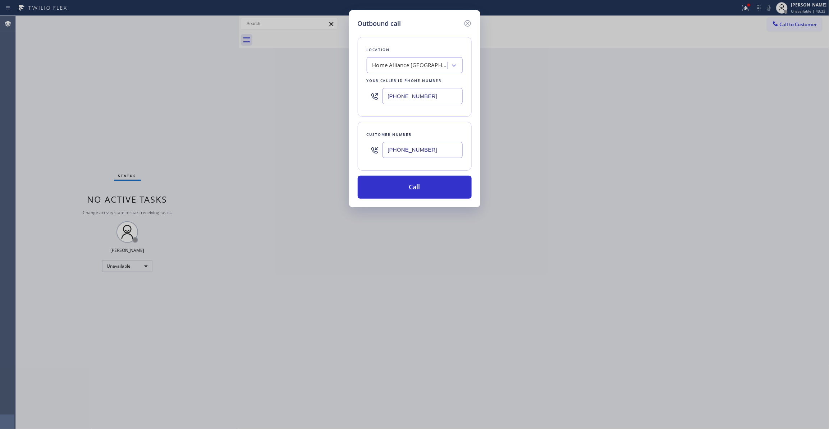
click at [362, 95] on div "Location Home Alliance [GEOGRAPHIC_DATA] Your caller id phone number [PHONE_NUM…" at bounding box center [415, 77] width 114 height 80
type input "[PHONE_NUMBER]"
drag, startPoint x: 444, startPoint y: 155, endPoint x: 294, endPoint y: 146, distance: 150.6
click at [294, 146] on div "Outbound call Location Viking Repair Pro Your caller id phone number [PHONE_NUM…" at bounding box center [414, 214] width 829 height 429
drag, startPoint x: 390, startPoint y: 203, endPoint x: 386, endPoint y: 194, distance: 9.5
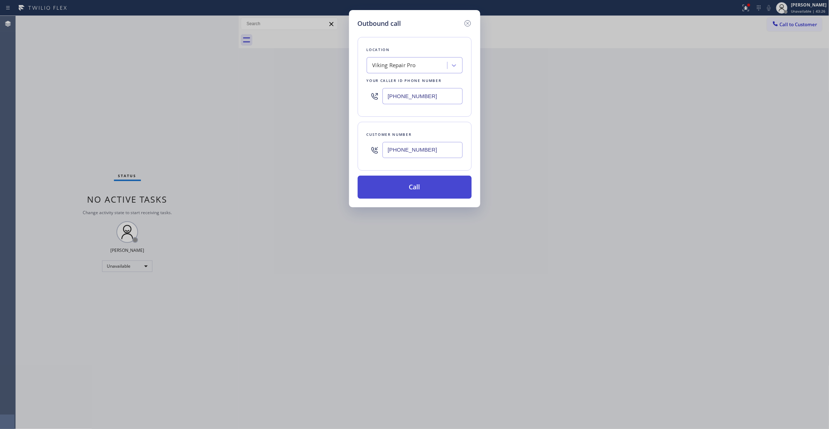
click at [390, 201] on div "Outbound call Location Viking Repair Pro Your caller id phone number [PHONE_NUM…" at bounding box center [414, 108] width 131 height 197
click at [386, 193] on button "Call" at bounding box center [415, 187] width 114 height 23
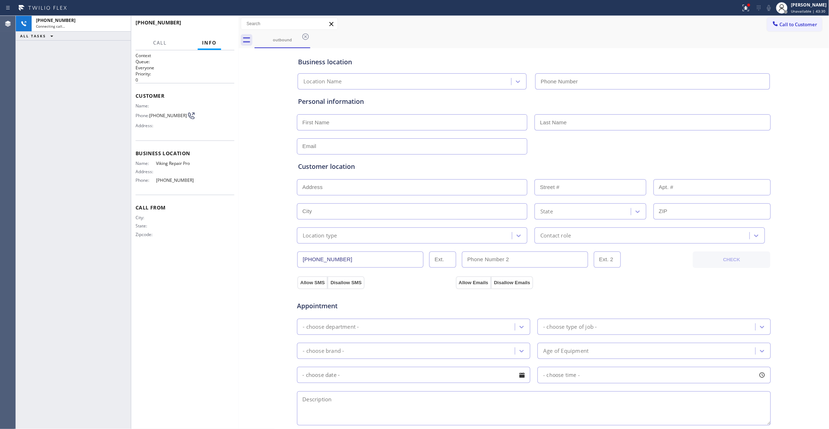
type input "[PHONE_NUMBER]"
click at [177, 113] on span "[PHONE_NUMBER]" at bounding box center [168, 115] width 38 height 5
copy div "[PHONE_NUMBER]"
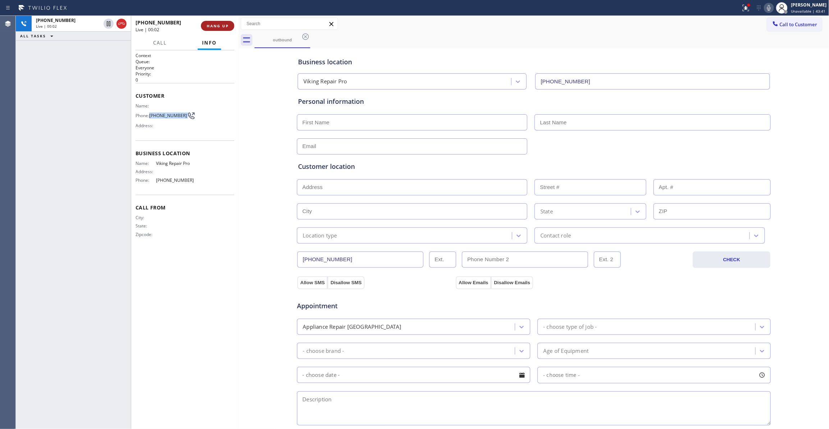
click at [215, 26] on span "HANG UP" at bounding box center [218, 25] width 22 height 5
click at [215, 26] on span "COMPLETE" at bounding box center [216, 25] width 25 height 5
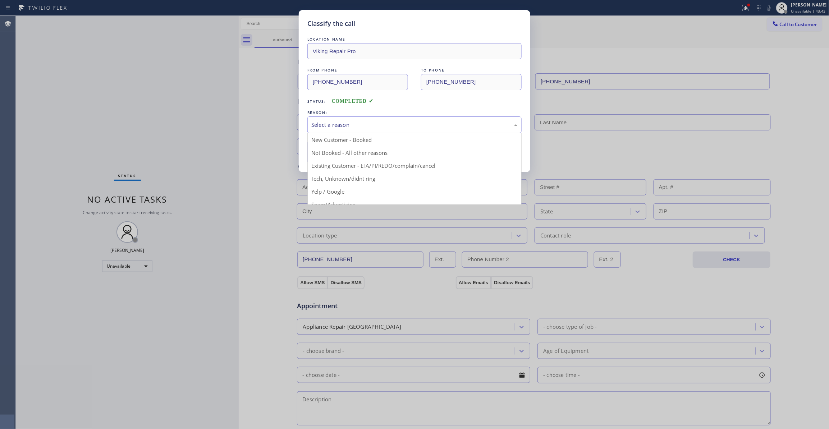
click at [338, 121] on div "Select a reason" at bounding box center [414, 125] width 206 height 8
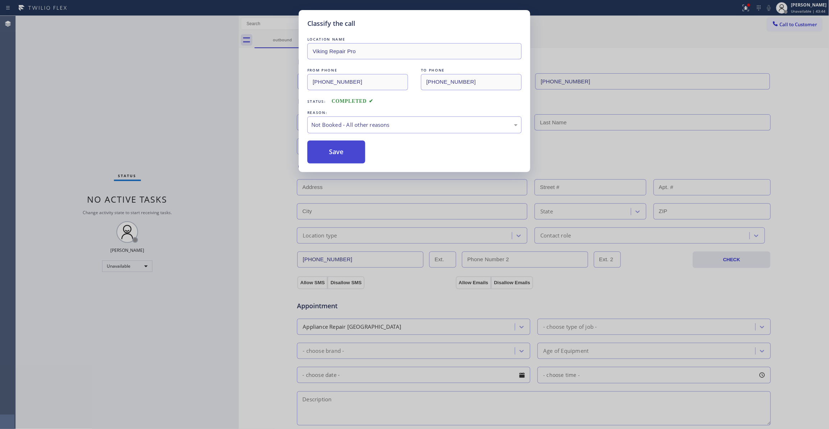
click at [330, 155] on button "Save" at bounding box center [336, 152] width 58 height 23
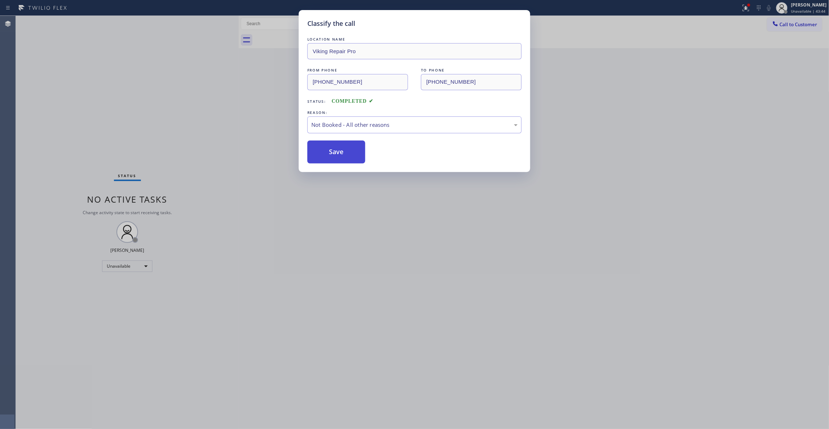
drag, startPoint x: 331, startPoint y: 155, endPoint x: 338, endPoint y: 150, distance: 8.7
click at [332, 154] on button "Save" at bounding box center [336, 152] width 58 height 23
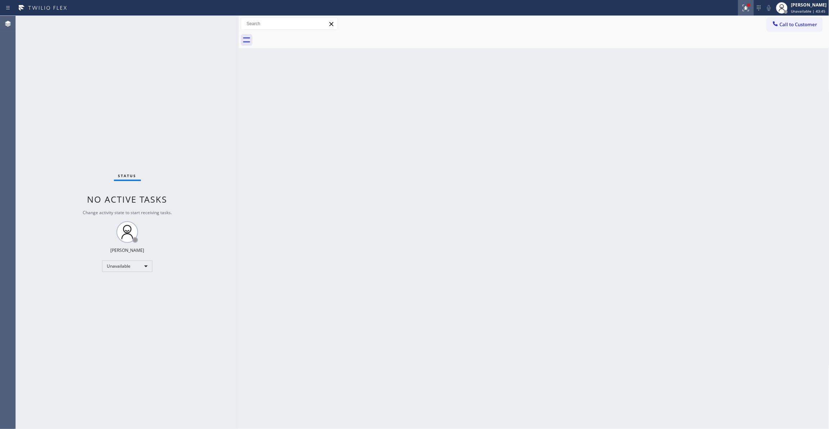
click at [742, 10] on icon at bounding box center [746, 8] width 9 height 9
click at [713, 91] on button "Clear issues" at bounding box center [699, 94] width 84 height 10
click at [793, 25] on span "Call to Customer" at bounding box center [799, 24] width 38 height 6
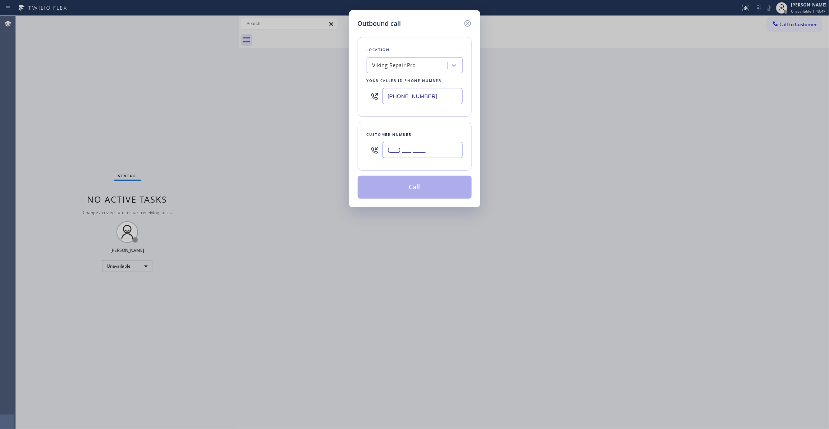
click at [424, 145] on input "(___) ___-____" at bounding box center [423, 150] width 80 height 16
paste input "970) 222-9851"
type input "[PHONE_NUMBER]"
click at [420, 188] on button "Call" at bounding box center [415, 187] width 114 height 23
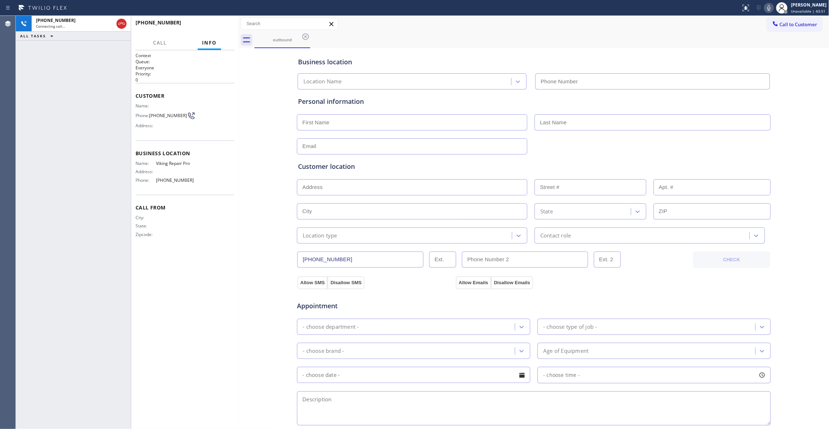
type input "[PHONE_NUMBER]"
click at [213, 24] on span "HANG UP" at bounding box center [218, 25] width 22 height 5
click at [163, 115] on span "[PHONE_NUMBER]" at bounding box center [168, 115] width 38 height 5
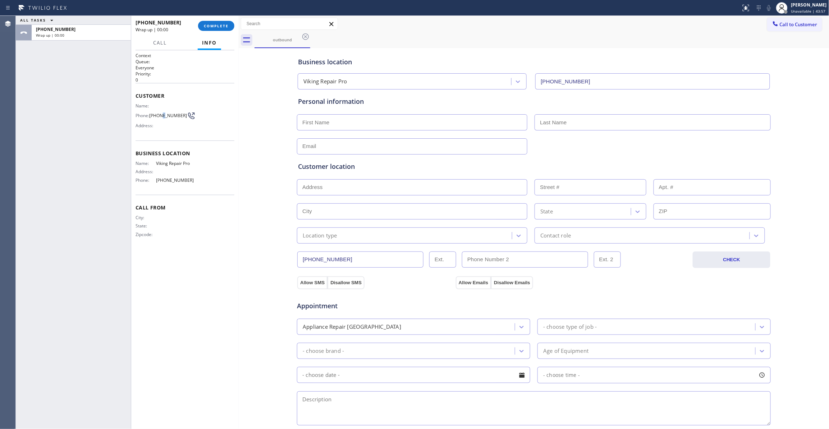
click at [163, 115] on span "[PHONE_NUMBER]" at bounding box center [168, 115] width 38 height 5
copy div "[PHONE_NUMBER]"
click at [218, 24] on span "COMPLETE" at bounding box center [216, 25] width 25 height 5
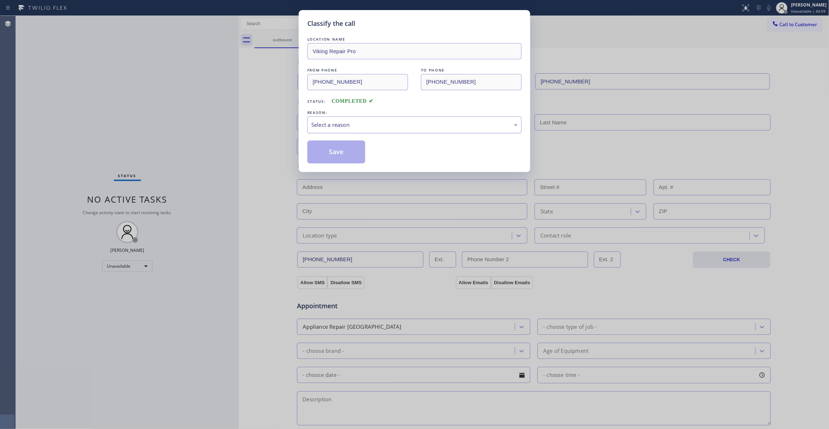
click at [375, 119] on div "Select a reason" at bounding box center [414, 124] width 214 height 17
click at [340, 157] on button "Save" at bounding box center [336, 152] width 58 height 23
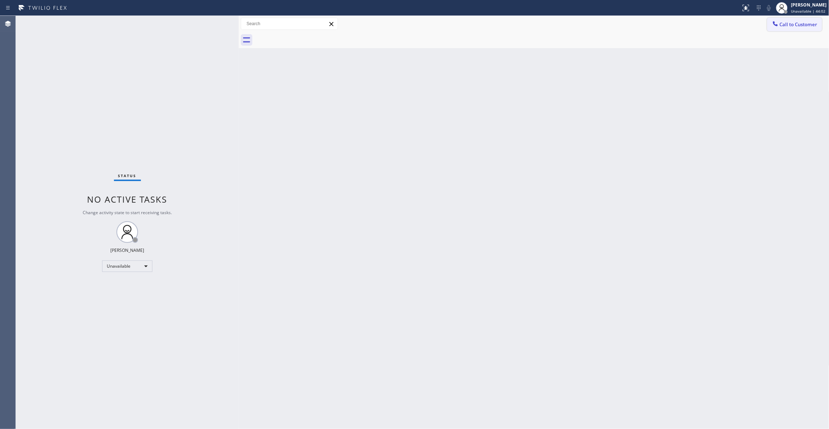
click at [799, 22] on span "Call to Customer" at bounding box center [799, 24] width 38 height 6
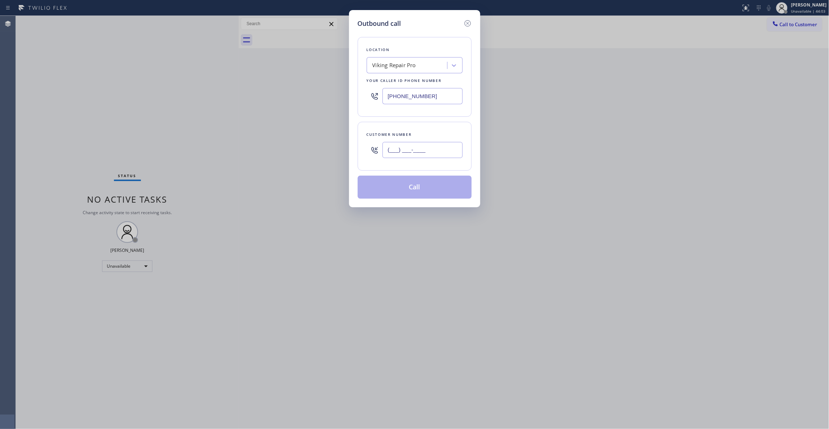
click at [428, 146] on input "(___) ___-____" at bounding box center [423, 150] width 80 height 16
paste input "970) 222-9851"
type input "[PHONE_NUMBER]"
click at [410, 191] on button "Call" at bounding box center [415, 187] width 114 height 23
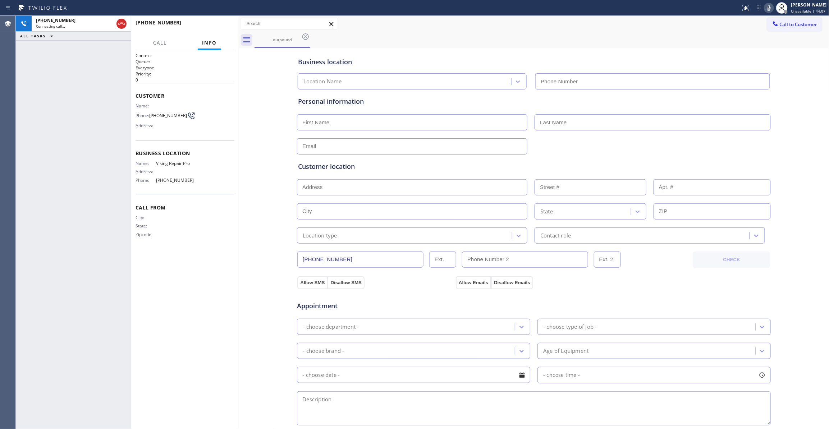
click at [263, 105] on div "Business location Location Name Personal information Customer location >> ADD N…" at bounding box center [534, 295] width 587 height 491
type input "[PHONE_NUMBER]"
click at [206, 24] on button "HANG UP" at bounding box center [217, 26] width 33 height 10
click at [209, 24] on span "HANG UP" at bounding box center [218, 25] width 22 height 5
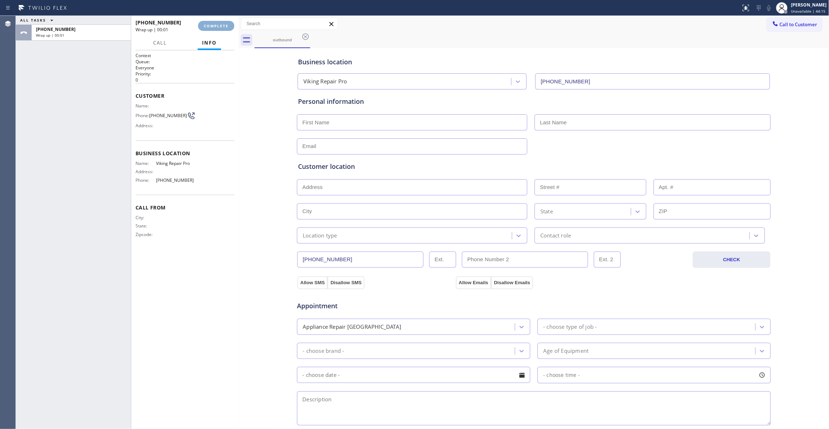
click at [209, 24] on span "COMPLETE" at bounding box center [216, 25] width 25 height 5
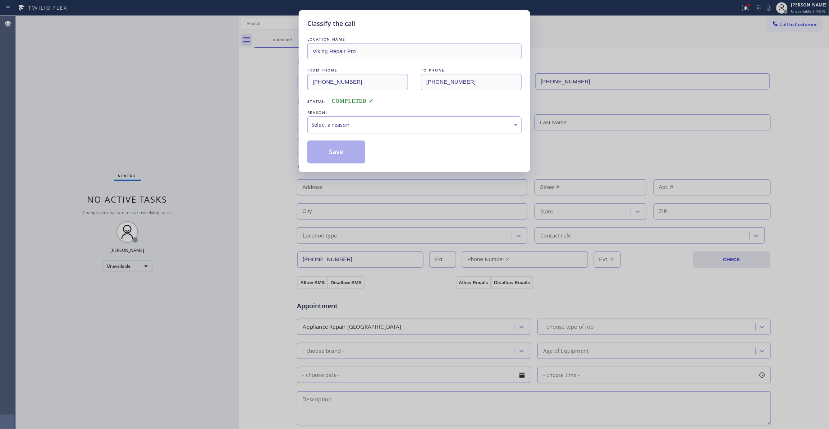
click at [341, 127] on div "Select a reason" at bounding box center [414, 125] width 206 height 8
drag, startPoint x: 331, startPoint y: 150, endPoint x: 333, endPoint y: 147, distance: 3.7
click at [333, 147] on button "Save" at bounding box center [336, 152] width 58 height 23
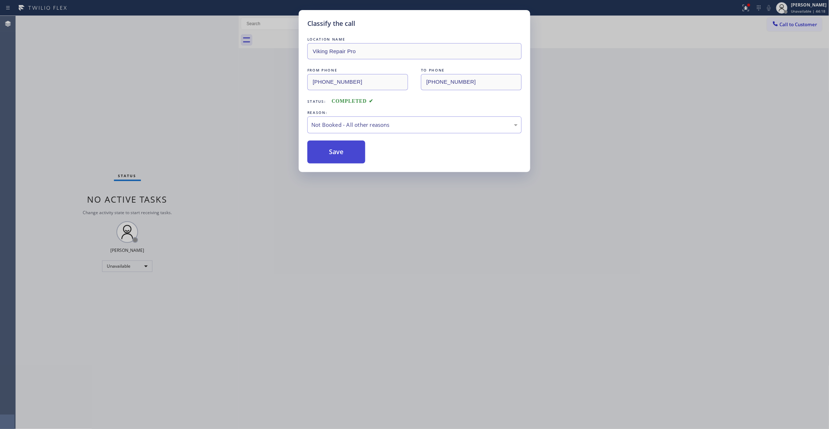
click at [333, 147] on button "Save" at bounding box center [336, 152] width 58 height 23
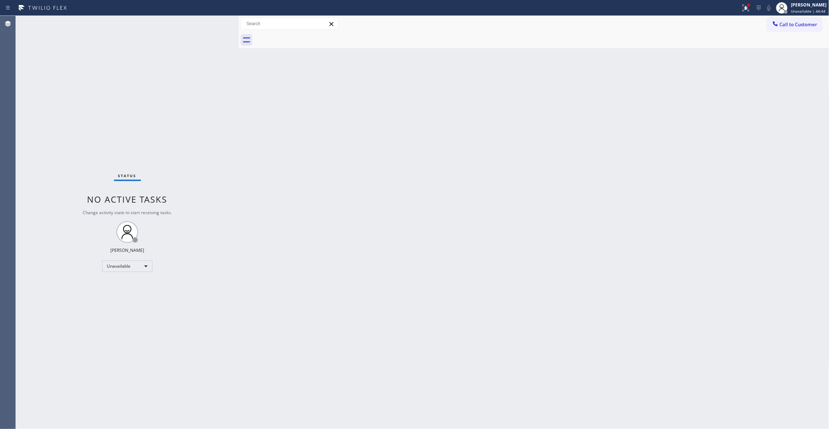
click at [805, 24] on span "Call to Customer" at bounding box center [799, 24] width 38 height 6
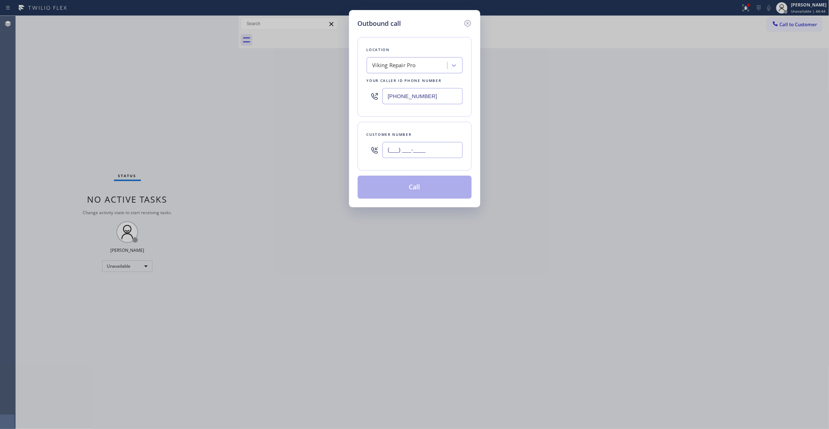
click at [420, 154] on input "(___) ___-____" at bounding box center [423, 150] width 80 height 16
paste input "650) 678-6805"
type input "[PHONE_NUMBER]"
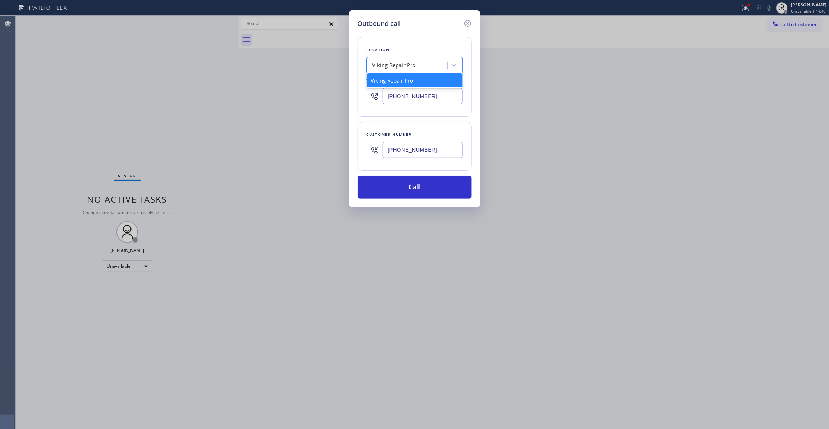
click at [389, 69] on div "Viking Repair Pro" at bounding box center [395, 65] width 44 height 8
type input "5 Star Appliance Repair"
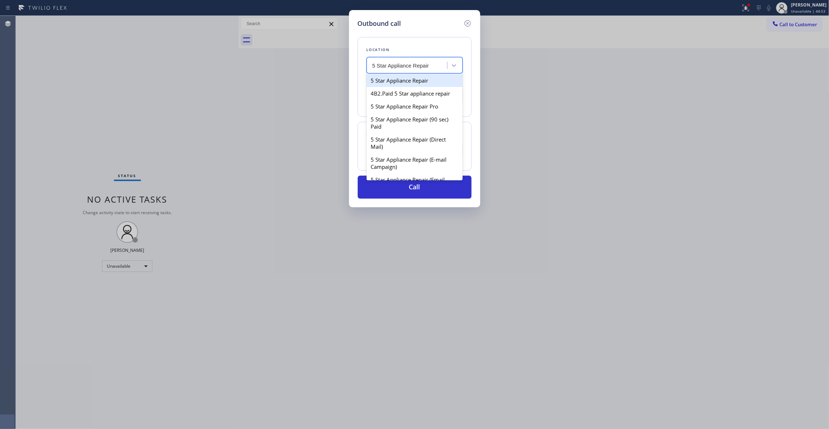
click at [425, 81] on div "5 Star Appliance Repair" at bounding box center [415, 80] width 96 height 13
type input "[PHONE_NUMBER]"
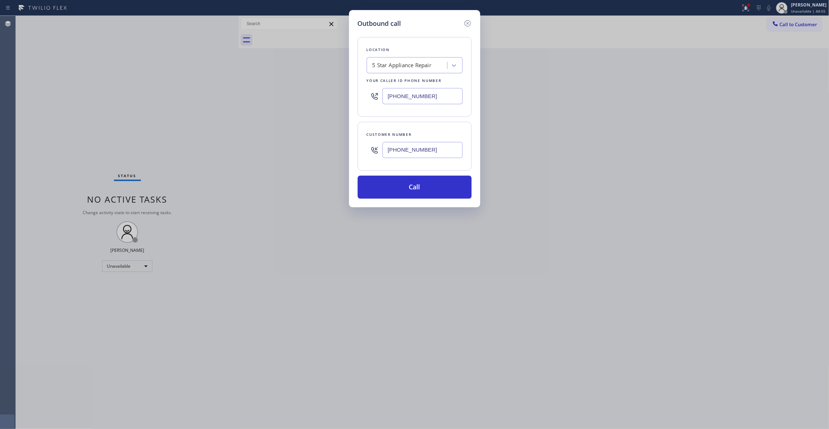
drag, startPoint x: 431, startPoint y: 153, endPoint x: 370, endPoint y: 150, distance: 61.9
click at [370, 150] on div "[PHONE_NUMBER]" at bounding box center [415, 149] width 96 height 23
drag, startPoint x: 397, startPoint y: 186, endPoint x: 389, endPoint y: 184, distance: 8.2
click at [393, 186] on button "Call" at bounding box center [415, 187] width 114 height 23
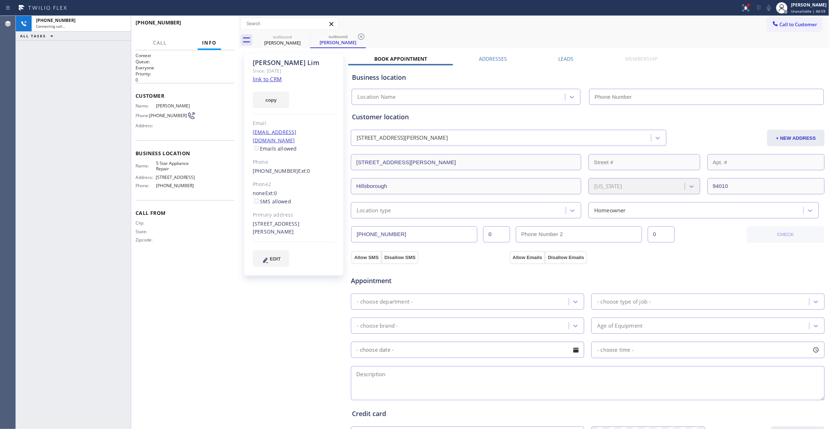
type input "[PHONE_NUMBER]"
drag, startPoint x: 288, startPoint y: 331, endPoint x: 248, endPoint y: 228, distance: 110.8
click at [287, 322] on div "[PERSON_NAME] Since: [DATE] link to CRM copy Email [EMAIL_ADDRESS][DOMAIN_NAME]…" at bounding box center [295, 290] width 108 height 480
drag, startPoint x: 176, startPoint y: 170, endPoint x: 157, endPoint y: 165, distance: 19.5
click at [157, 165] on span "5 Star Appliance Repair" at bounding box center [175, 166] width 39 height 11
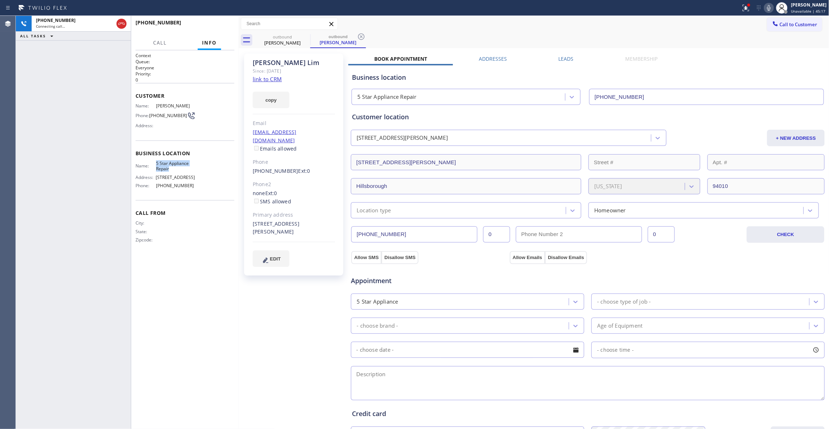
copy span "5 Star Appliance Repair"
click at [292, 323] on div "[PERSON_NAME] Since: [DATE] link to CRM copy Email [EMAIL_ADDRESS][DOMAIN_NAME]…" at bounding box center [295, 290] width 108 height 480
click at [360, 36] on icon at bounding box center [361, 36] width 9 height 9
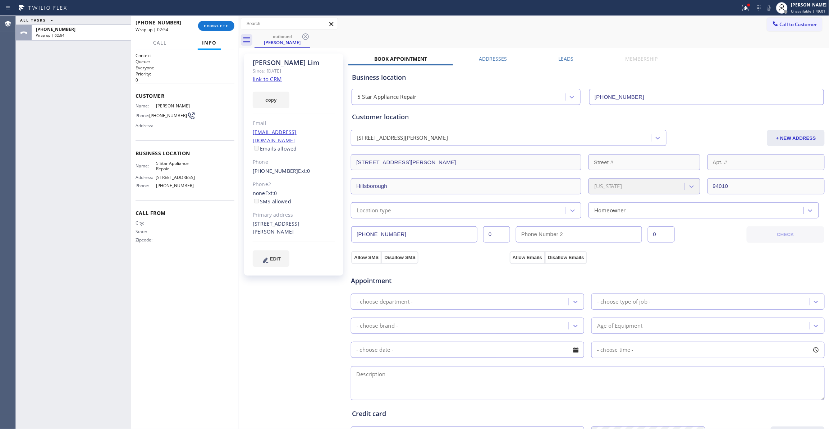
click at [223, 17] on div "[PHONE_NUMBER] Wrap up | 02:54 COMPLETE" at bounding box center [185, 26] width 99 height 19
click at [223, 21] on button "COMPLETE" at bounding box center [216, 26] width 36 height 10
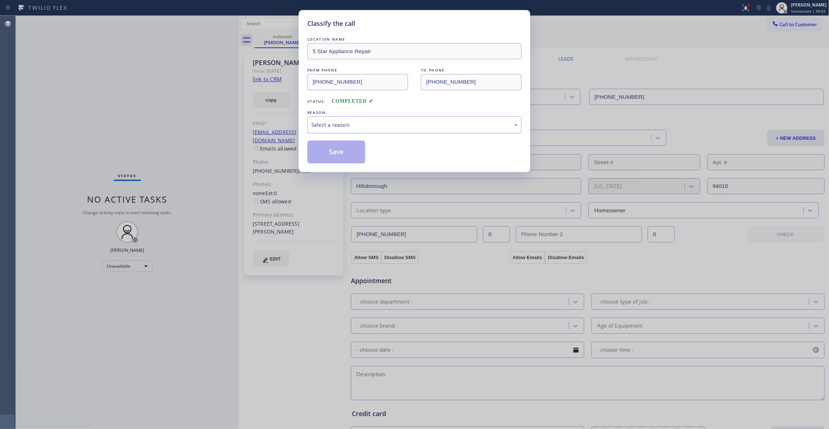
click at [316, 125] on div "Select a reason" at bounding box center [414, 125] width 206 height 8
click at [334, 156] on button "Save" at bounding box center [336, 152] width 58 height 23
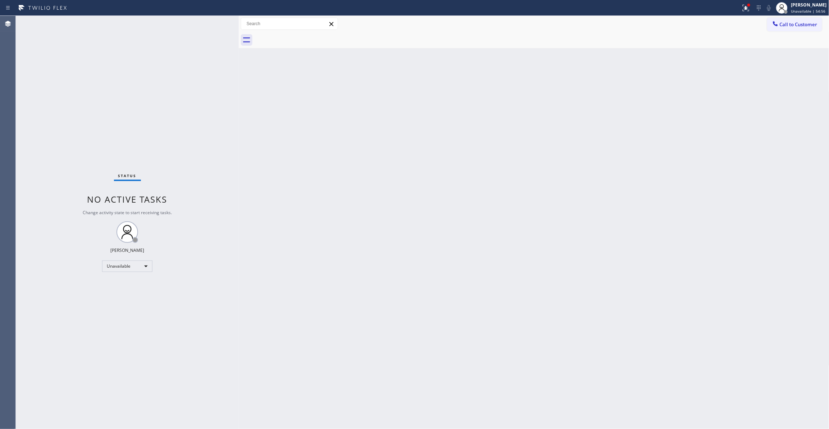
click at [29, 416] on div "Status No active tasks Change activity state to start receiving tasks. [PERSON_…" at bounding box center [127, 222] width 223 height 413
click at [803, 18] on button "Call to Customer" at bounding box center [794, 25] width 55 height 14
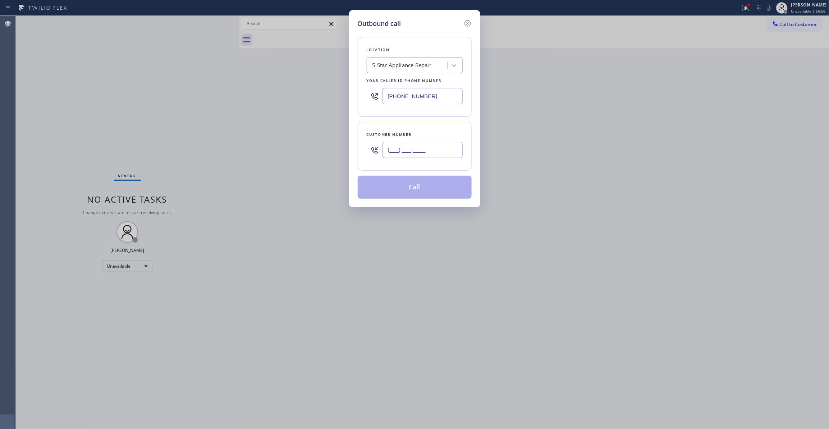
click at [407, 146] on input "(___) ___-____" at bounding box center [423, 150] width 80 height 16
paste input "323) 497-4033"
type input "[PHONE_NUMBER]"
drag, startPoint x: 437, startPoint y: 96, endPoint x: 105, endPoint y: 83, distance: 331.4
click at [105, 83] on div "Outbound call Location 5 Star Appliance Repair Your caller id phone number [PHO…" at bounding box center [414, 214] width 829 height 429
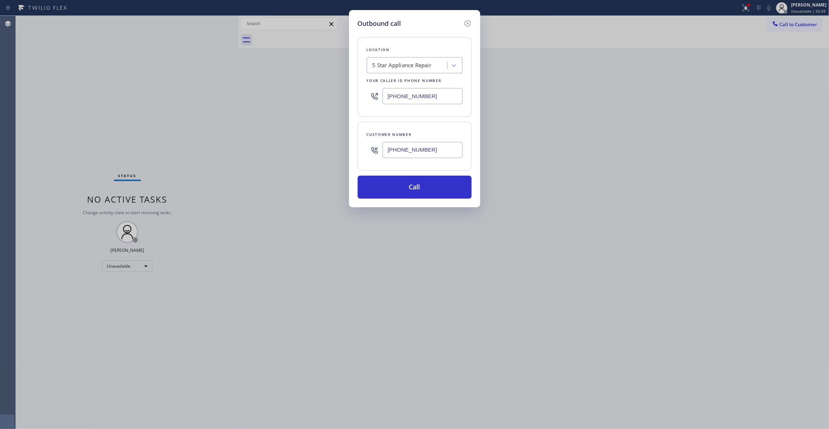
paste input "999-4417"
type input "[PHONE_NUMBER]"
drag, startPoint x: 444, startPoint y: 151, endPoint x: 239, endPoint y: 143, distance: 204.4
click at [239, 143] on div "Outbound call Location 4B2.Paid HVAC Alliance Expert Your caller id phone numbe…" at bounding box center [414, 214] width 829 height 429
drag, startPoint x: 408, startPoint y: 189, endPoint x: 407, endPoint y: 184, distance: 4.7
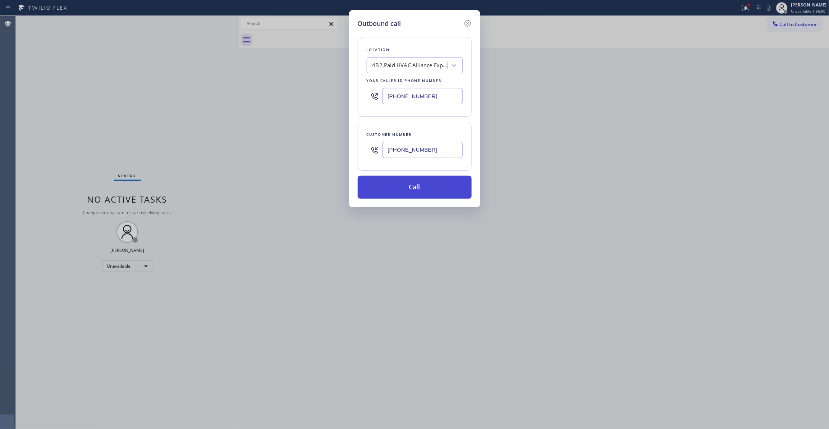
click at [408, 186] on button "Call" at bounding box center [415, 187] width 114 height 23
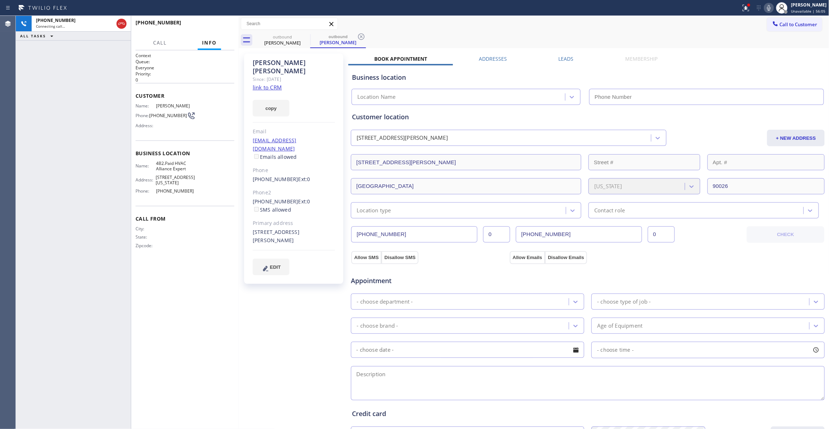
click at [33, 109] on div "[PHONE_NUMBER] Connecting call… ALL TASKS ALL TASKS ACTIVE TASKS TASKS IN WRAP …" at bounding box center [73, 222] width 115 height 413
type input "[PHONE_NUMBER]"
click at [364, 34] on icon at bounding box center [361, 36] width 9 height 9
click at [268, 84] on link "link to CRM" at bounding box center [267, 87] width 29 height 7
click at [224, 25] on span "HANG UP" at bounding box center [218, 25] width 22 height 5
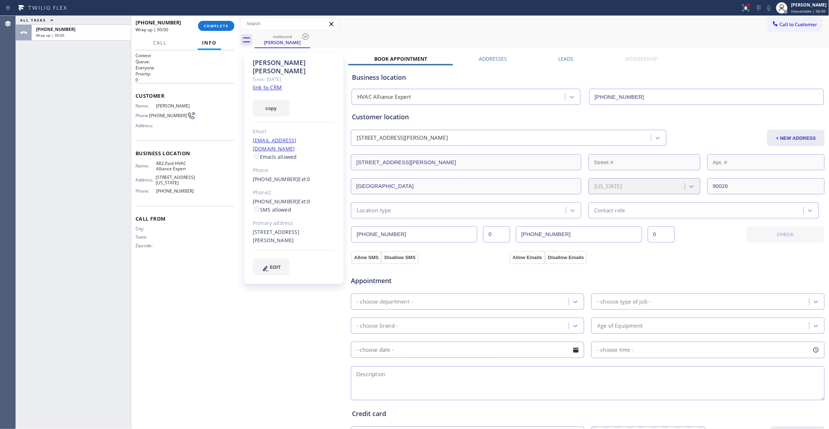
click at [177, 116] on span "[PHONE_NUMBER]" at bounding box center [168, 115] width 38 height 5
click at [176, 116] on span "[PHONE_NUMBER]" at bounding box center [168, 115] width 38 height 5
drag, startPoint x: 176, startPoint y: 116, endPoint x: 207, endPoint y: 50, distance: 73.2
click at [176, 115] on span "[PHONE_NUMBER]" at bounding box center [168, 115] width 38 height 5
copy div "[PHONE_NUMBER]"
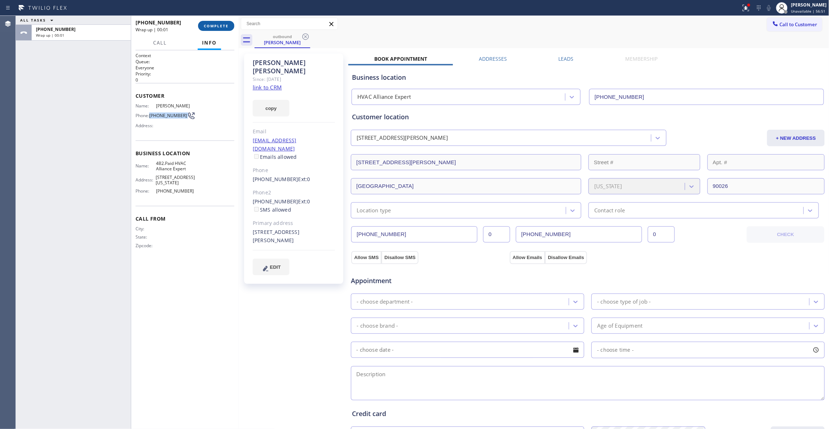
click at [217, 25] on span "COMPLETE" at bounding box center [216, 25] width 25 height 5
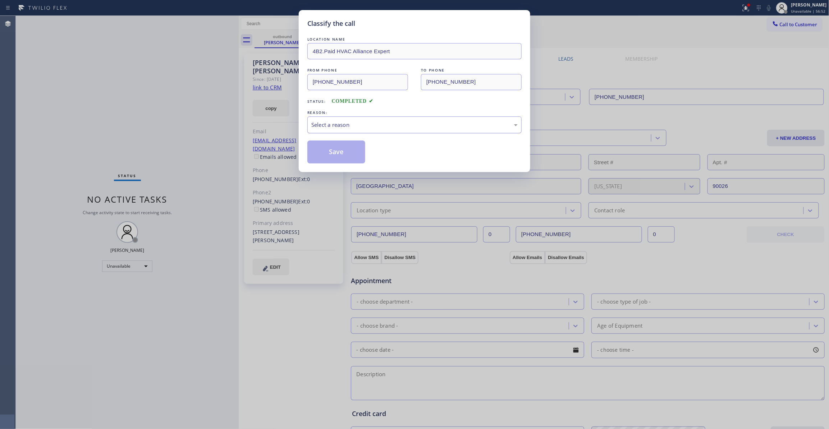
click at [332, 123] on div "Select a reason" at bounding box center [414, 125] width 206 height 8
click at [337, 151] on button "Save" at bounding box center [336, 152] width 58 height 23
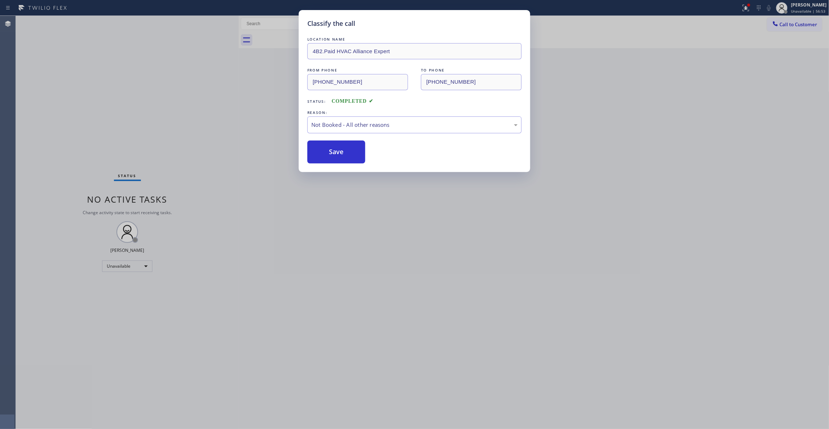
click at [337, 151] on button "Save" at bounding box center [336, 152] width 58 height 23
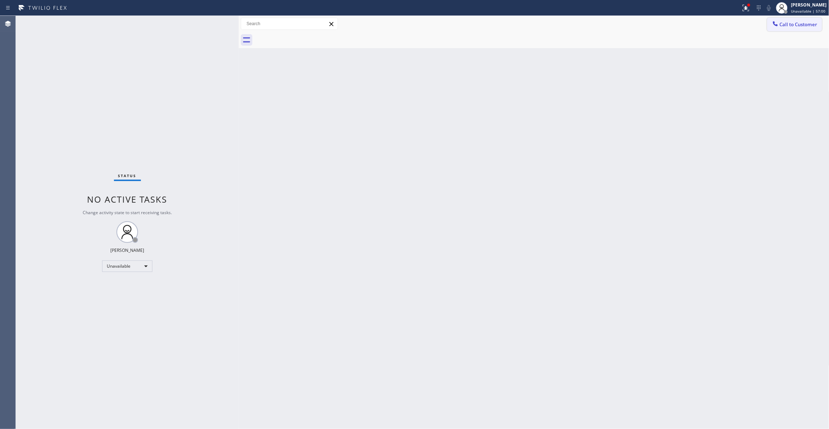
click at [788, 26] on span "Call to Customer" at bounding box center [799, 24] width 38 height 6
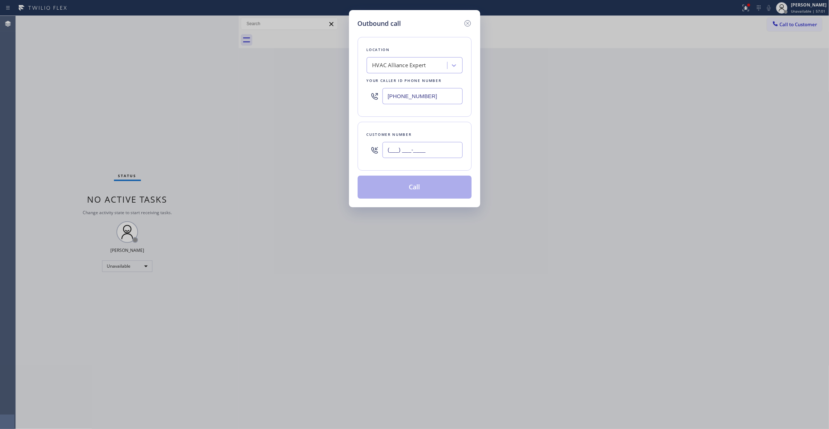
click at [406, 149] on input "(___) ___-____" at bounding box center [423, 150] width 80 height 16
paste input "323) 497-4033"
type input "[PHONE_NUMBER]"
click at [426, 196] on button "Call" at bounding box center [415, 187] width 114 height 23
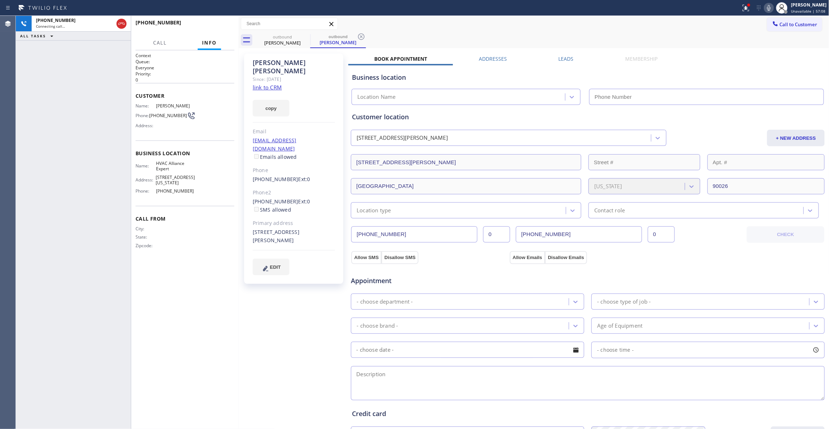
type input "[PHONE_NUMBER]"
drag, startPoint x: 41, startPoint y: 136, endPoint x: 64, endPoint y: 88, distance: 52.6
click at [41, 133] on div "[PHONE_NUMBER] Connecting call… ALL TASKS ALL TASKS ACTIVE TASKS TASKS IN WRAP …" at bounding box center [73, 222] width 115 height 413
click at [362, 36] on icon at bounding box center [361, 36] width 9 height 9
click at [220, 27] on span "HANG UP" at bounding box center [218, 25] width 22 height 5
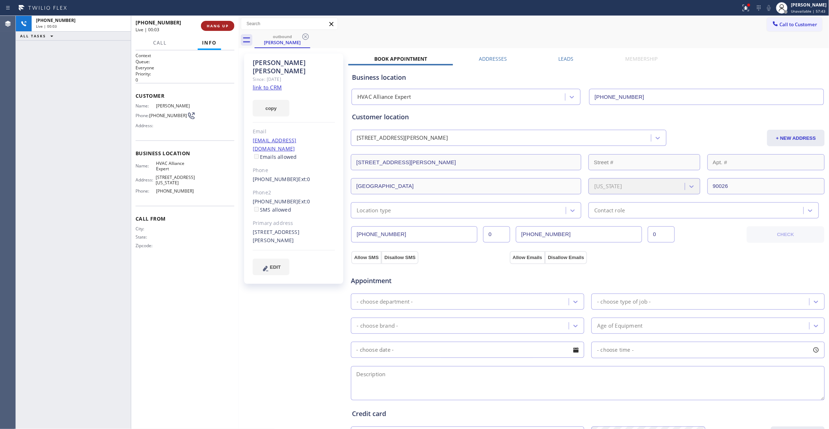
click at [220, 27] on span "HANG UP" at bounding box center [218, 25] width 22 height 5
click at [216, 34] on div "[PHONE_NUMBER] Wrap up | 00:01 COMPLETE" at bounding box center [185, 26] width 99 height 19
click at [216, 26] on span "COMPLETE" at bounding box center [216, 25] width 25 height 5
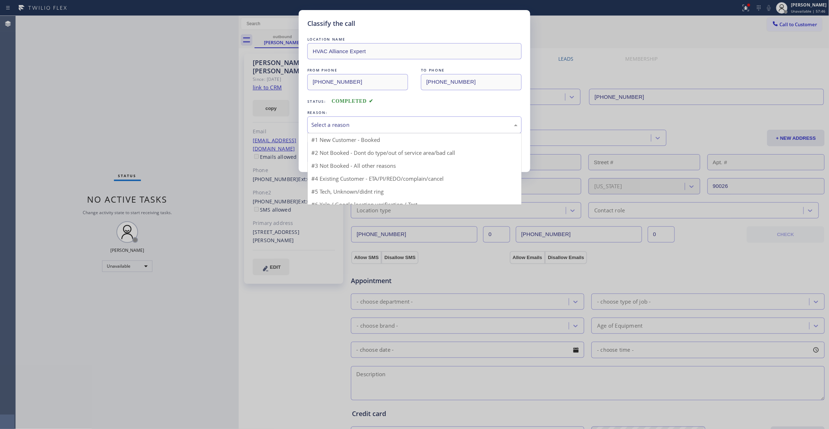
click at [321, 124] on div "Select a reason" at bounding box center [414, 125] width 206 height 8
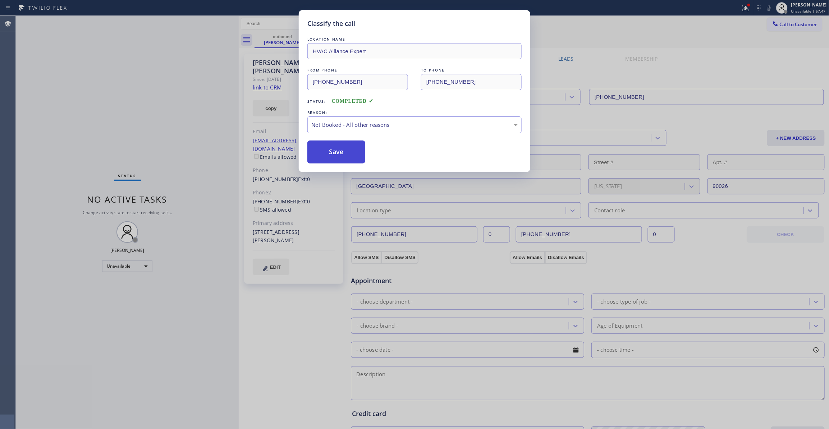
click at [334, 153] on button "Save" at bounding box center [336, 152] width 58 height 23
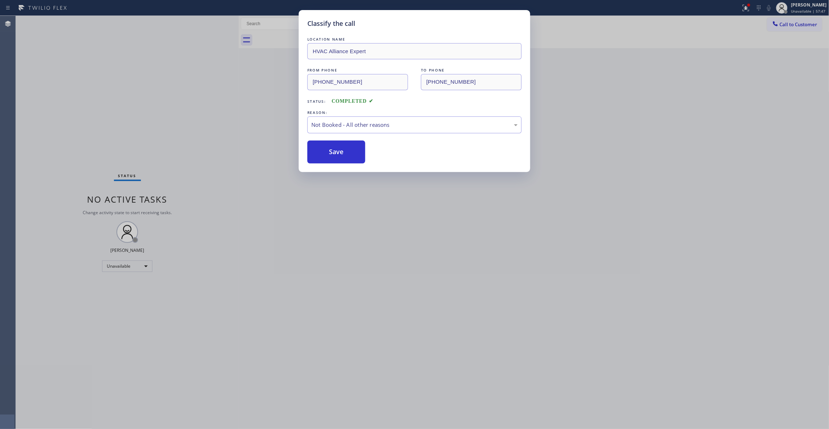
drag, startPoint x: 334, startPoint y: 153, endPoint x: 42, endPoint y: 324, distance: 337.8
click at [317, 159] on button "Save" at bounding box center [336, 152] width 58 height 23
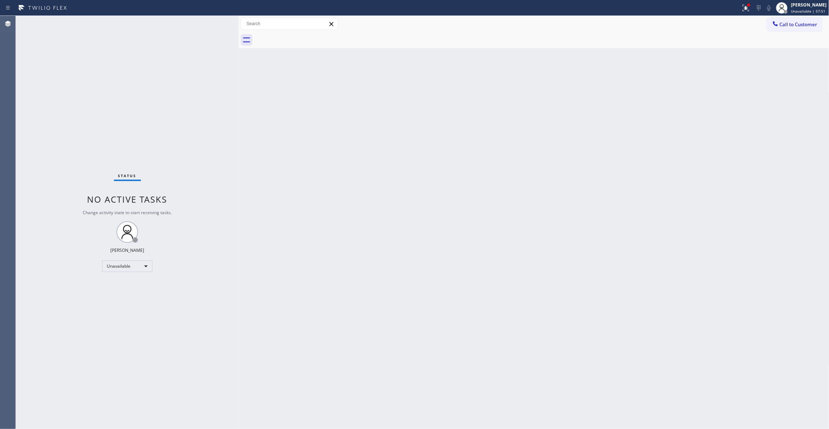
click at [617, 155] on div "Back to Dashboard Change Sender ID Customers Technicians Select a contact Outbo…" at bounding box center [534, 222] width 591 height 413
click at [803, 24] on span "Call to Customer" at bounding box center [799, 24] width 38 height 6
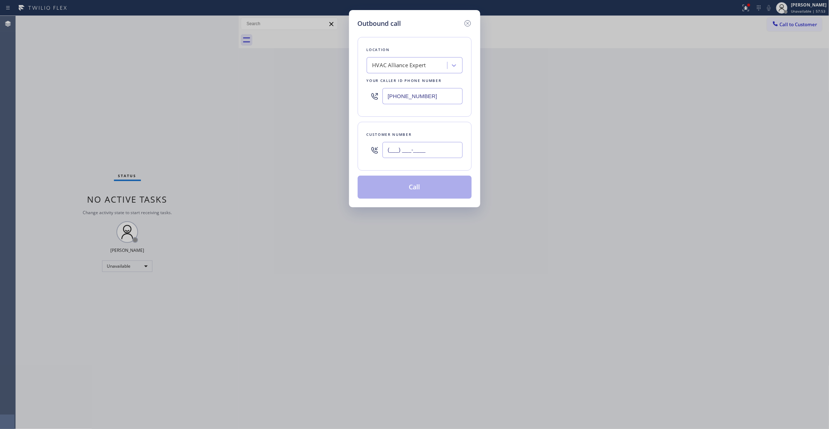
click at [406, 153] on input "(___) ___-____" at bounding box center [423, 150] width 80 height 16
paste input "213) 518-6822"
type input "[PHONE_NUMBER]"
paste input "213) 855-3858"
drag, startPoint x: 438, startPoint y: 98, endPoint x: 253, endPoint y: 101, distance: 184.5
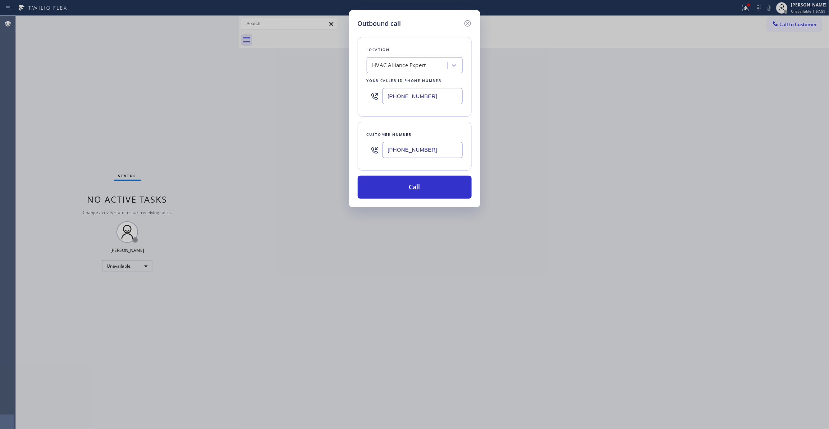
click at [220, 92] on div "Outbound call Location HVAC Alliance Expert Your caller id phone number [PHONE_…" at bounding box center [414, 214] width 829 height 429
type input "[PHONE_NUMBER]"
click at [421, 194] on button "Call" at bounding box center [415, 187] width 114 height 23
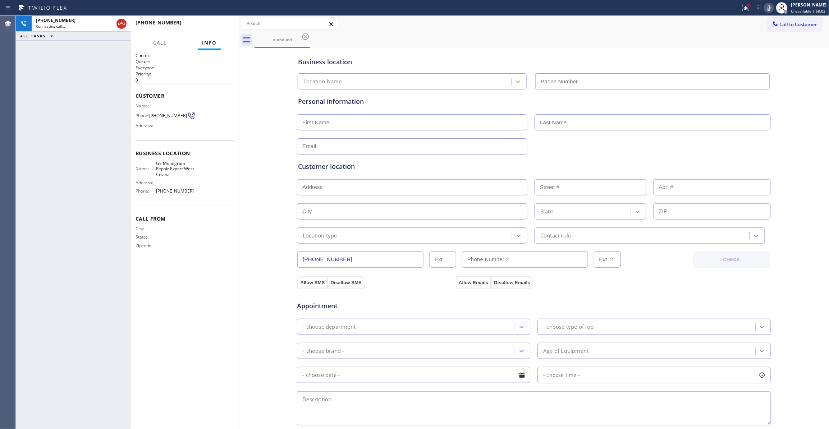
type input "[PHONE_NUMBER]"
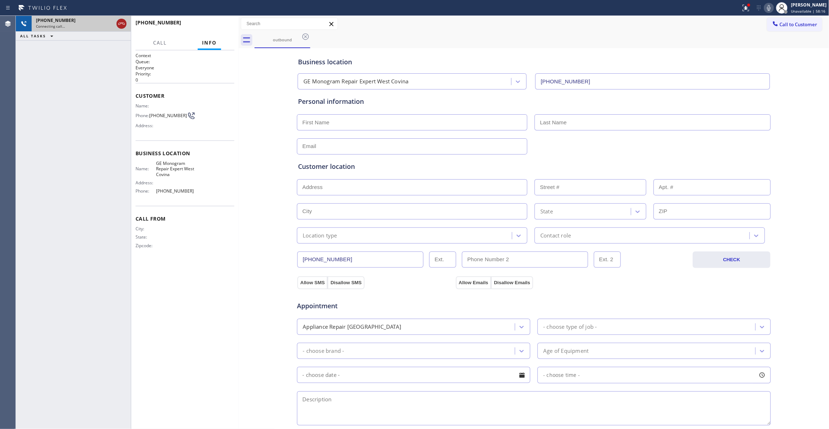
click at [123, 23] on icon at bounding box center [121, 24] width 6 height 2
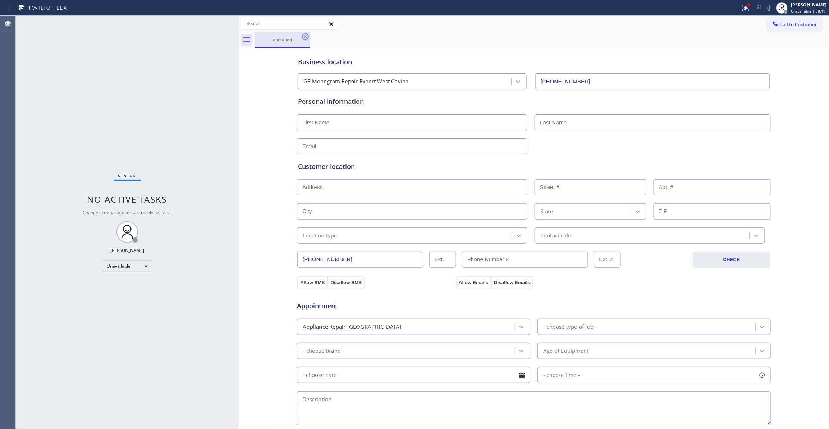
click at [308, 36] on icon at bounding box center [305, 36] width 9 height 9
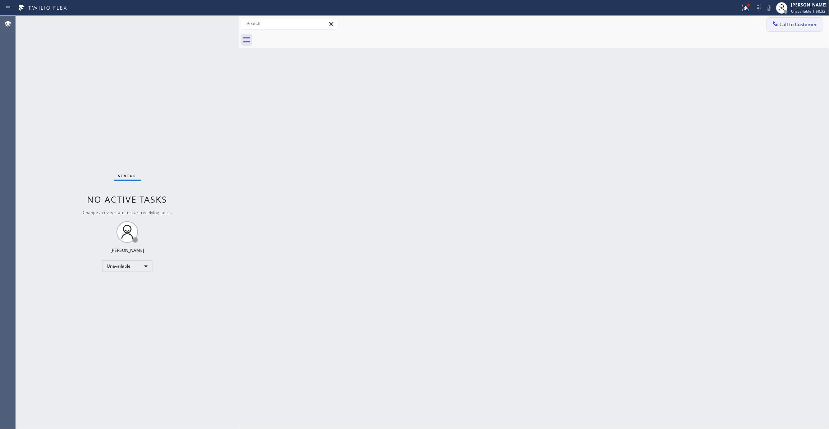
click at [790, 25] on span "Call to Customer" at bounding box center [799, 24] width 38 height 6
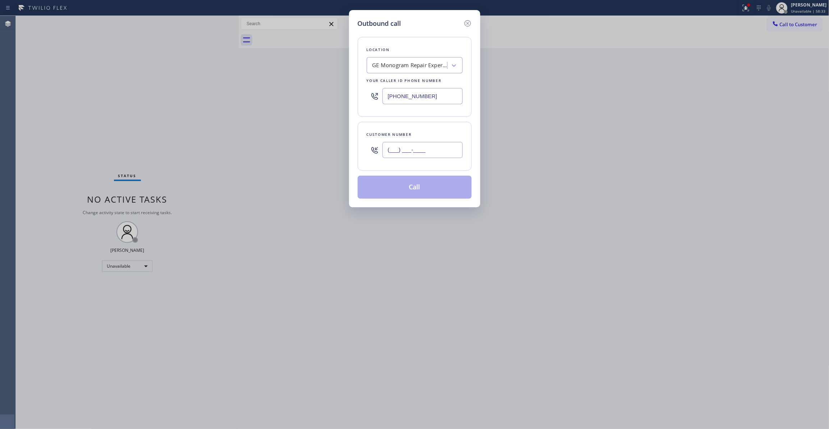
click at [397, 149] on input "(___) ___-____" at bounding box center [423, 150] width 80 height 16
paste input "310) 921-5660"
type input "[PHONE_NUMBER]"
paste input "310) 868-0820"
drag, startPoint x: 438, startPoint y: 99, endPoint x: 328, endPoint y: 138, distance: 116.7
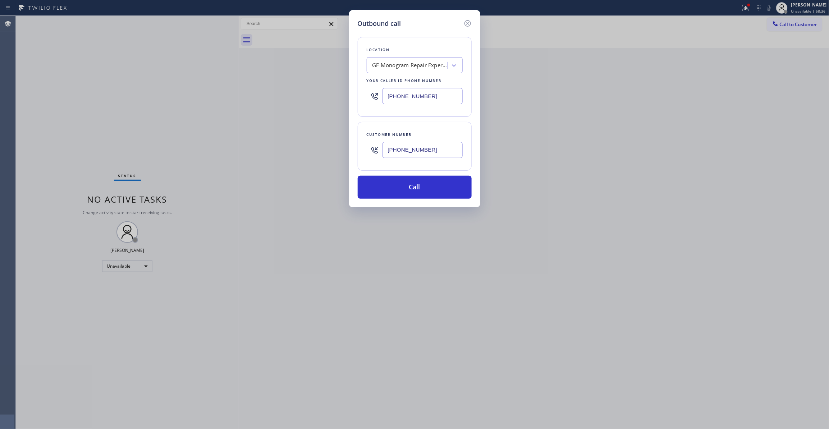
click at [160, 115] on div "Outbound call Location GE Monogram Repair Expert [GEOGRAPHIC_DATA] Your caller …" at bounding box center [414, 214] width 829 height 429
type input "[PHONE_NUMBER]"
drag, startPoint x: 441, startPoint y: 151, endPoint x: 256, endPoint y: 145, distance: 184.6
click at [256, 145] on div "Outbound call Location Alliance HVAC [GEOGRAPHIC_DATA] Your caller id phone num…" at bounding box center [414, 214] width 829 height 429
click at [389, 186] on button "Call" at bounding box center [415, 187] width 114 height 23
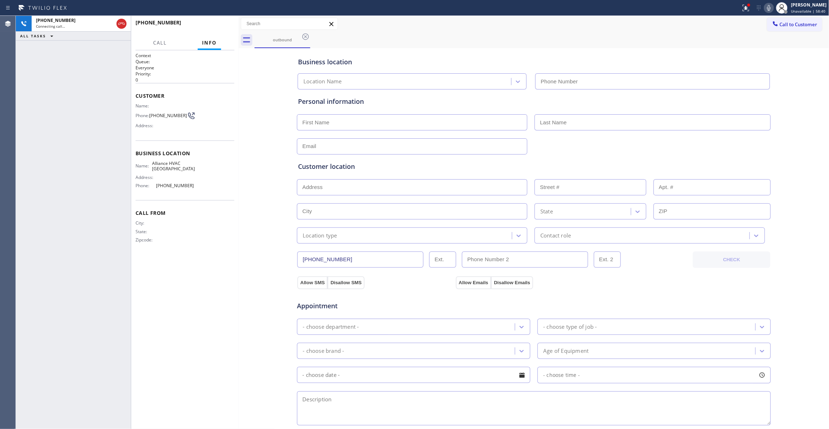
type input "[PHONE_NUMBER]"
click at [172, 114] on span "[PHONE_NUMBER]" at bounding box center [168, 115] width 38 height 5
copy div "[PHONE_NUMBER]"
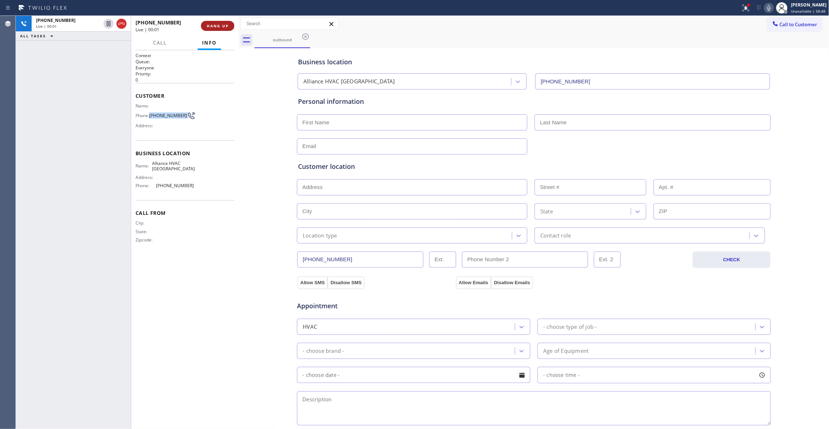
click at [219, 27] on span "HANG UP" at bounding box center [218, 25] width 22 height 5
click at [219, 27] on span "COMPLETE" at bounding box center [216, 25] width 25 height 5
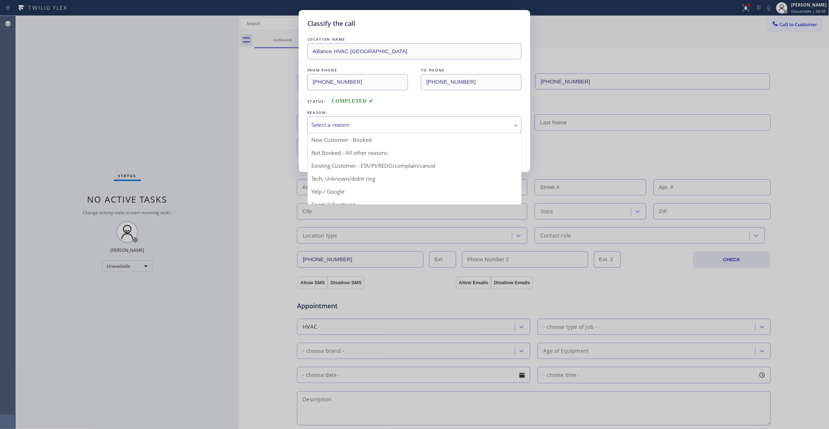
drag, startPoint x: 337, startPoint y: 121, endPoint x: 341, endPoint y: 133, distance: 12.4
click at [337, 122] on div "Select a reason" at bounding box center [414, 125] width 206 height 8
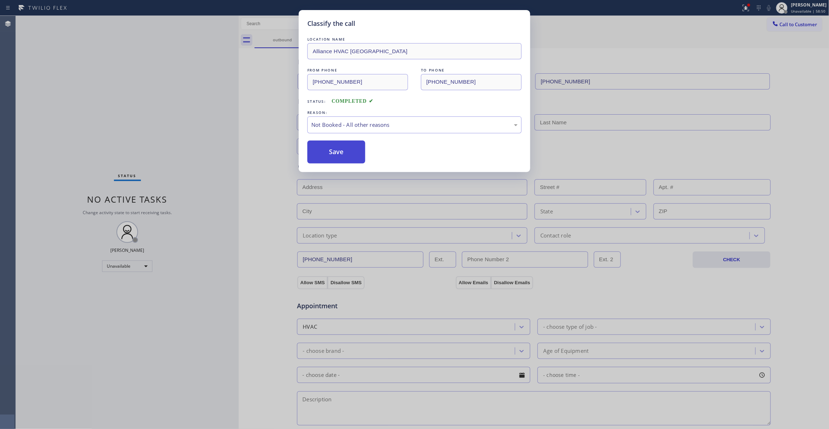
click at [333, 154] on button "Save" at bounding box center [336, 152] width 58 height 23
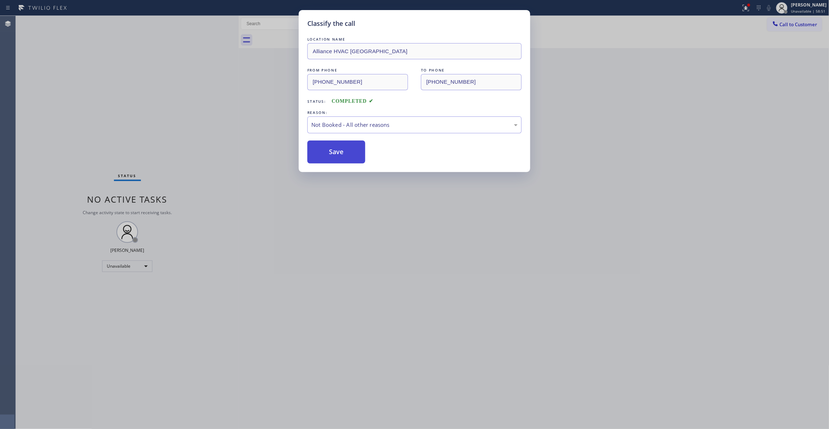
click at [333, 154] on button "Save" at bounding box center [336, 152] width 58 height 23
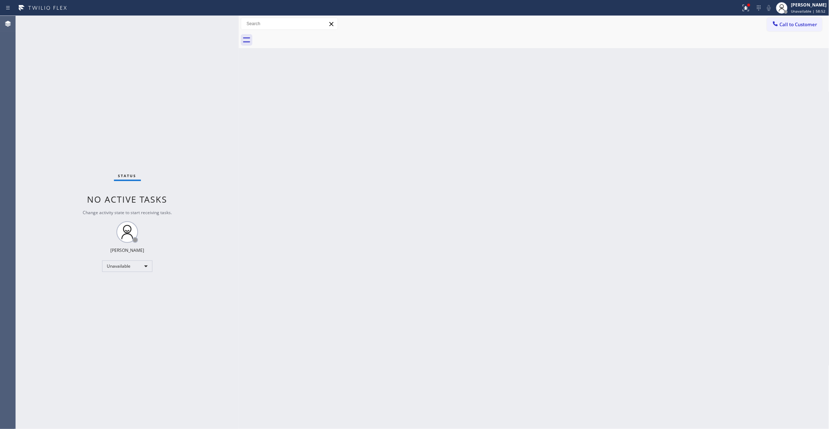
click at [803, 24] on span "Call to Customer" at bounding box center [799, 24] width 38 height 6
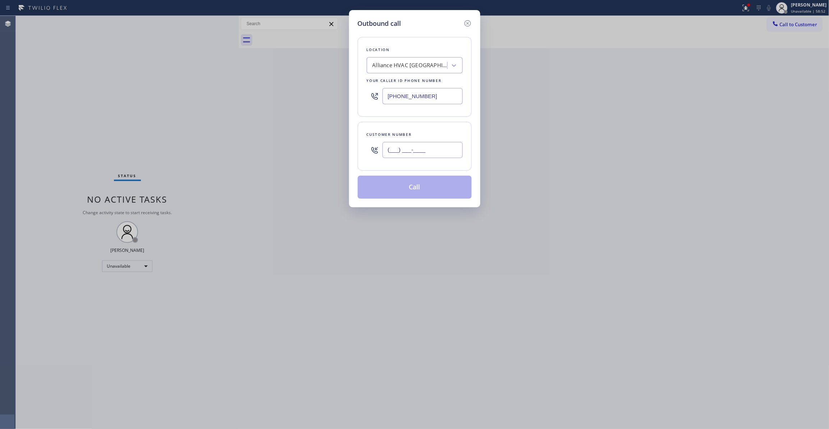
click at [425, 153] on input "(___) ___-____" at bounding box center [423, 150] width 80 height 16
paste input "310) 921-5660"
type input "[PHONE_NUMBER]"
click at [411, 190] on button "Call" at bounding box center [415, 187] width 114 height 23
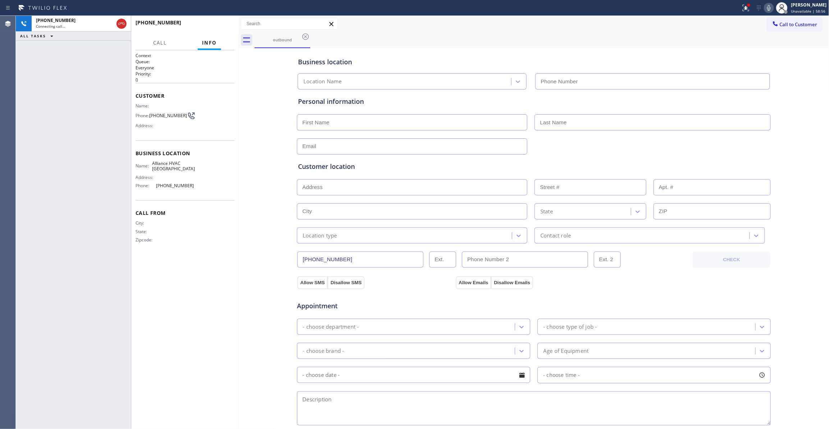
type input "[PHONE_NUMBER]"
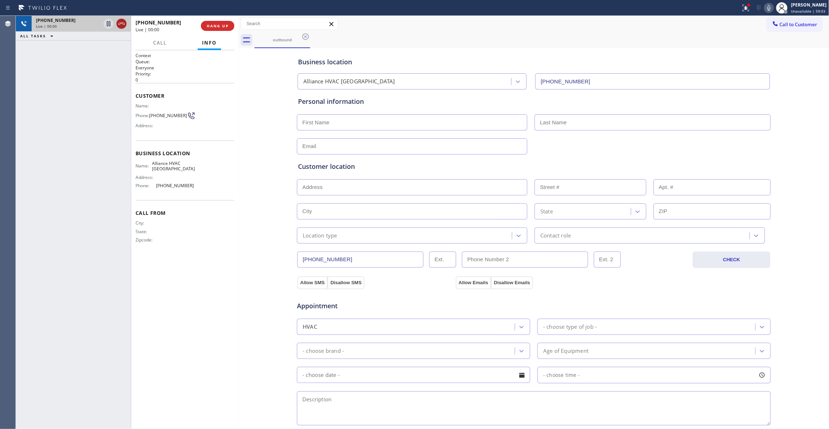
click at [123, 24] on icon at bounding box center [121, 24] width 6 height 2
click at [229, 30] on button "COMPLETE" at bounding box center [216, 26] width 36 height 10
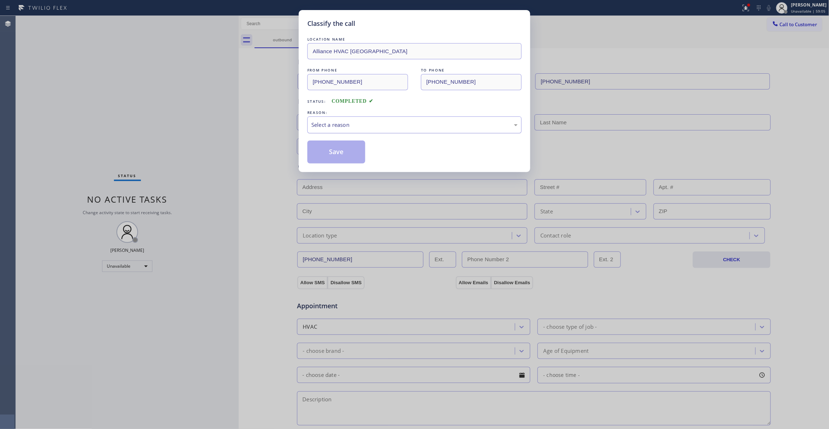
click at [339, 123] on div "Select a reason" at bounding box center [414, 125] width 206 height 8
click at [335, 154] on button "Save" at bounding box center [336, 152] width 58 height 23
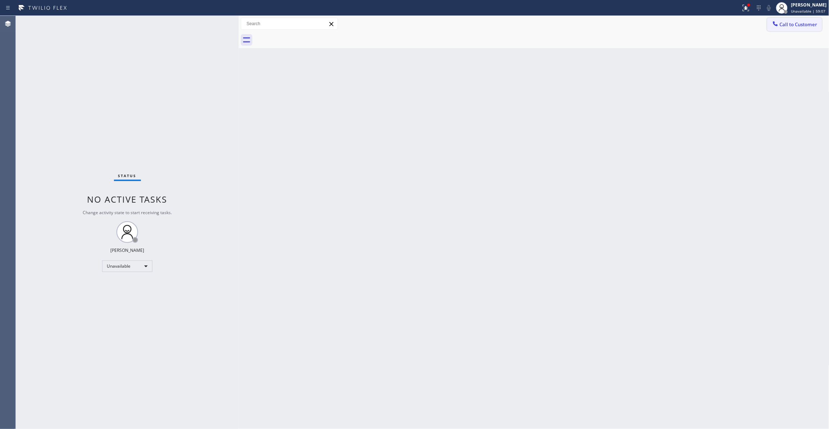
click at [812, 24] on span "Call to Customer" at bounding box center [799, 24] width 38 height 6
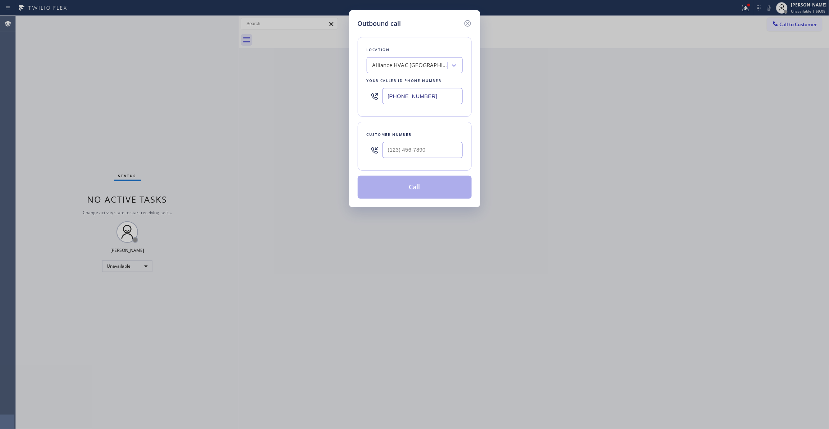
drag, startPoint x: 430, startPoint y: 95, endPoint x: 100, endPoint y: 107, distance: 330.6
click at [100, 107] on div "Outbound call Location Alliance HVAC [GEOGRAPHIC_DATA] Your caller id phone num…" at bounding box center [414, 214] width 829 height 429
paste input "954) 799-3474"
type input "[PHONE_NUMBER]"
click at [407, 155] on input "(___) ___-____" at bounding box center [423, 150] width 80 height 16
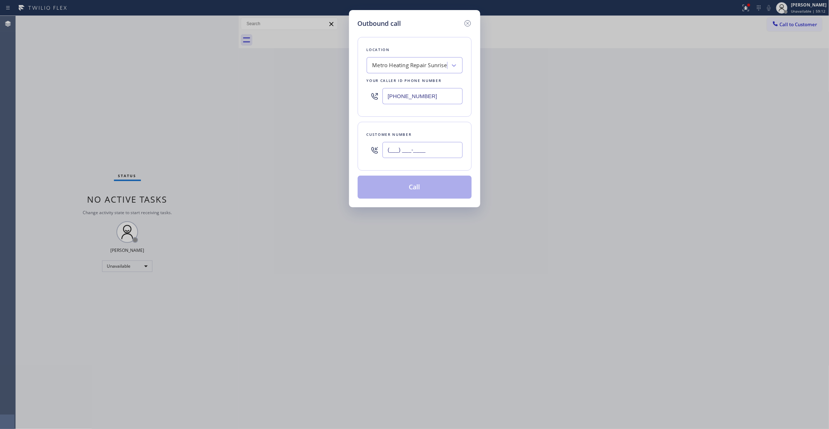
paste input "954) 676-7903"
type input "[PHONE_NUMBER]"
click at [410, 191] on button "Call" at bounding box center [415, 187] width 114 height 23
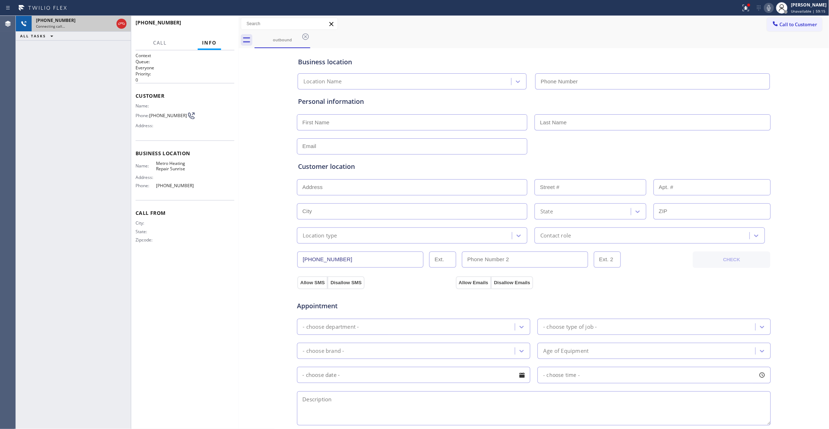
type input "[PHONE_NUMBER]"
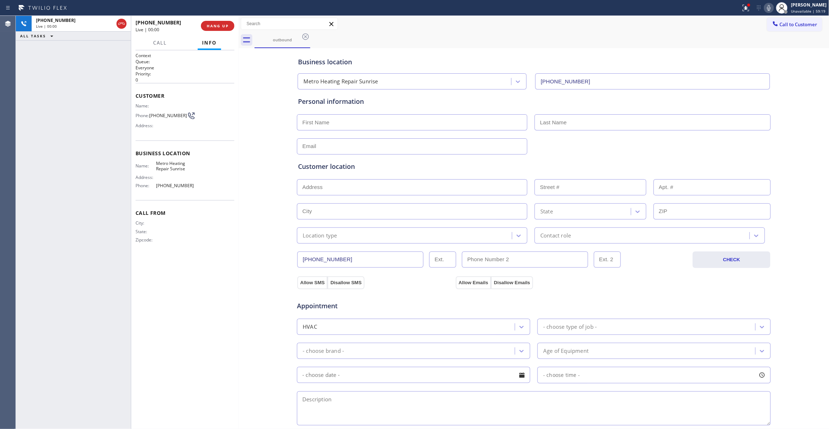
click at [165, 115] on span "[PHONE_NUMBER]" at bounding box center [168, 115] width 38 height 5
copy span "676"
click at [223, 24] on span "HANG UP" at bounding box center [218, 25] width 22 height 5
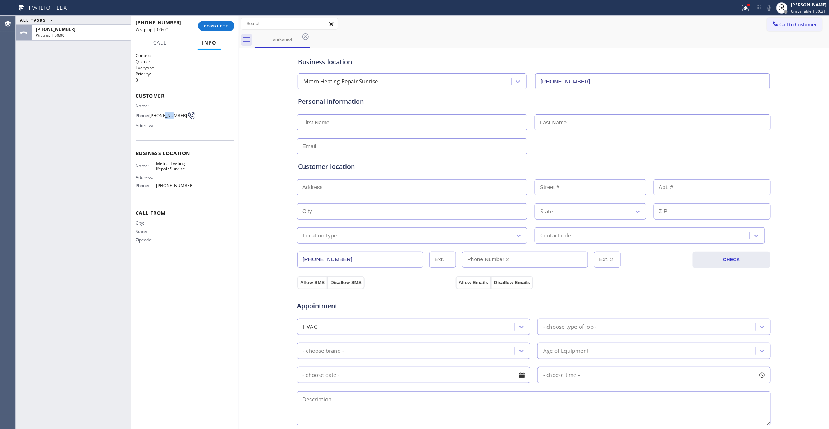
click at [168, 118] on span "[PHONE_NUMBER]" at bounding box center [168, 115] width 38 height 5
copy div "[PHONE_NUMBER]"
click at [214, 29] on button "COMPLETE" at bounding box center [216, 26] width 36 height 10
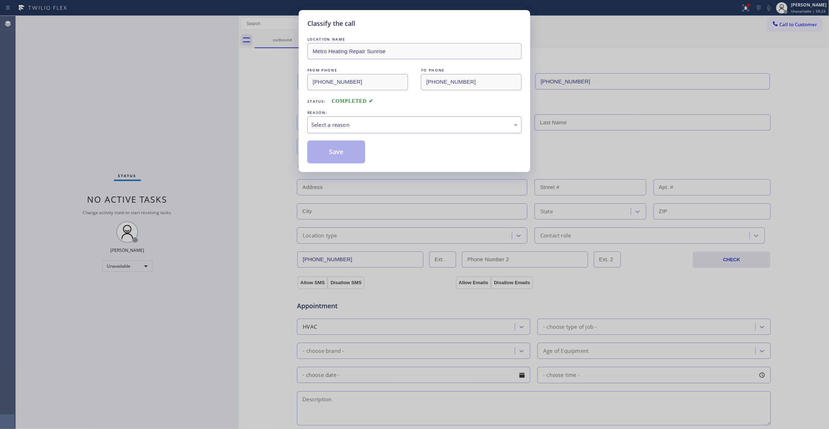
click at [370, 124] on div "Select a reason" at bounding box center [414, 125] width 206 height 8
click at [354, 153] on button "Save" at bounding box center [336, 152] width 58 height 23
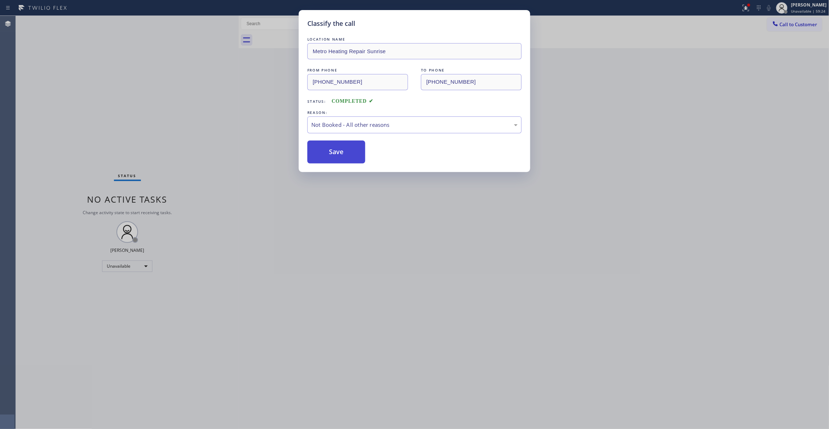
click at [354, 153] on button "Save" at bounding box center [336, 152] width 58 height 23
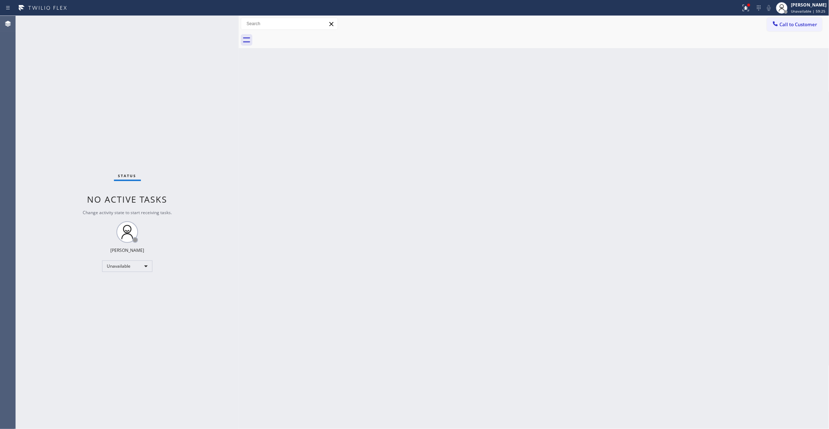
drag, startPoint x: 791, startPoint y: 26, endPoint x: 764, endPoint y: 35, distance: 28.5
click at [791, 25] on span "Call to Customer" at bounding box center [799, 24] width 38 height 6
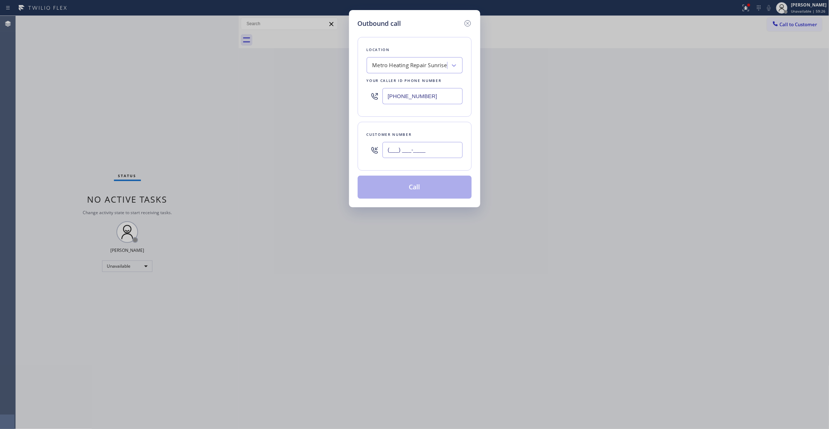
click at [408, 152] on input "(___) ___-____" at bounding box center [423, 150] width 80 height 16
paste input "954) 676-7903"
type input "[PHONE_NUMBER]"
click at [419, 191] on button "Call" at bounding box center [415, 187] width 114 height 23
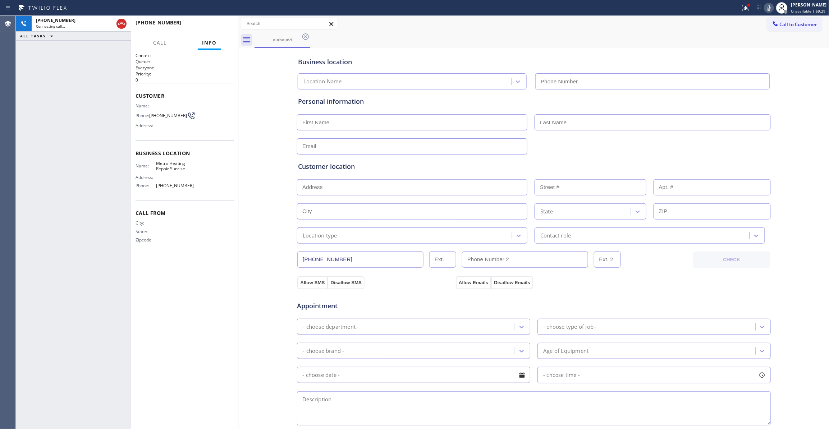
type input "[PHONE_NUMBER]"
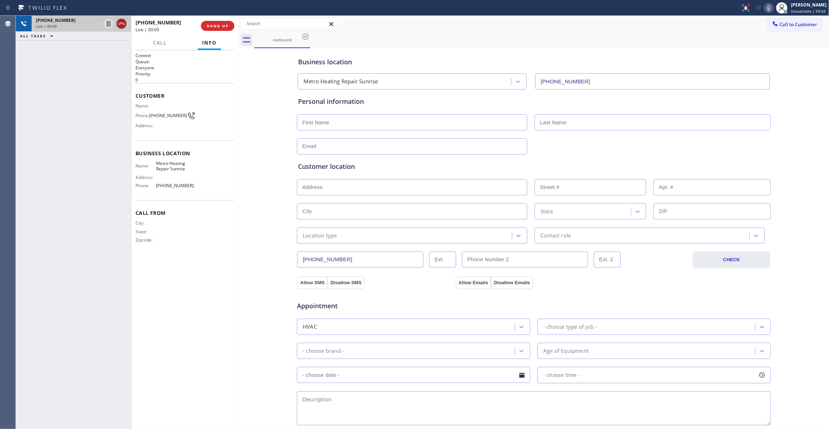
click at [120, 25] on icon at bounding box center [121, 23] width 9 height 9
click at [218, 31] on div "[PHONE_NUMBER] Live | 00:01 HANG UP" at bounding box center [185, 26] width 99 height 19
click at [218, 29] on button "COMPLETE" at bounding box center [216, 26] width 36 height 10
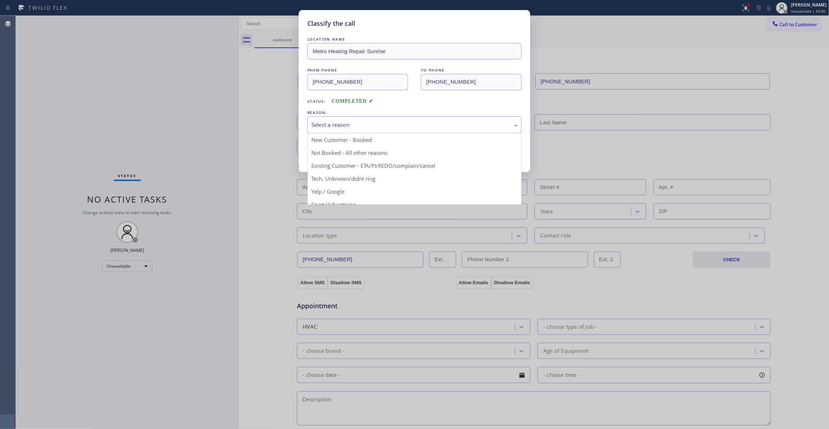
click at [324, 122] on div "Select a reason" at bounding box center [414, 125] width 206 height 8
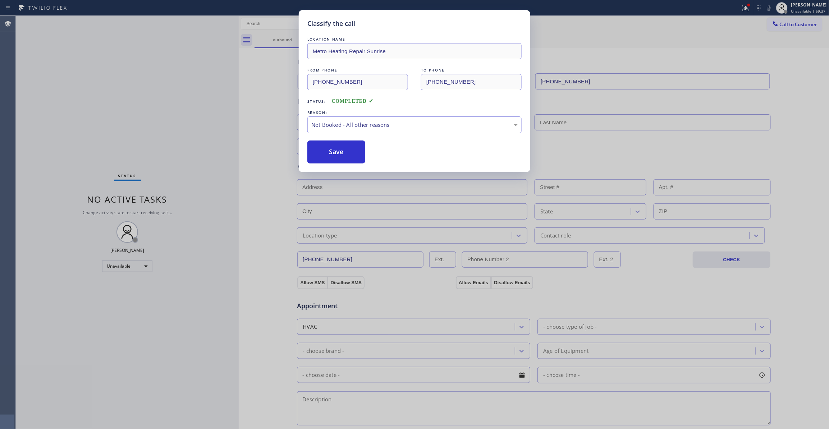
click at [333, 149] on button "Save" at bounding box center [336, 152] width 58 height 23
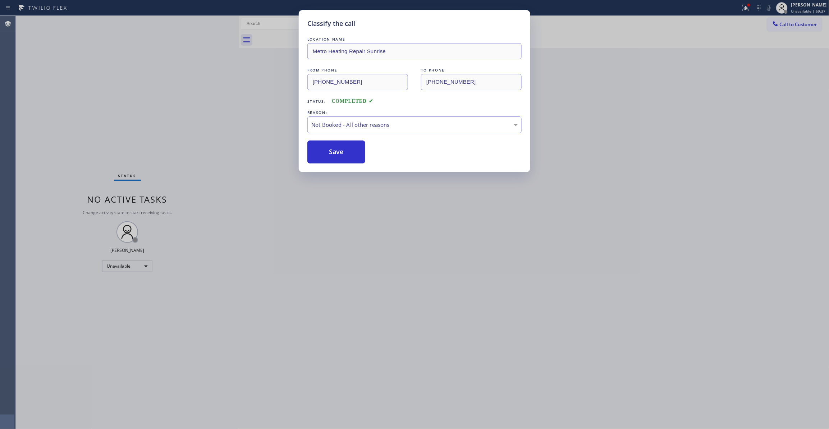
click at [333, 149] on button "Save" at bounding box center [336, 152] width 58 height 23
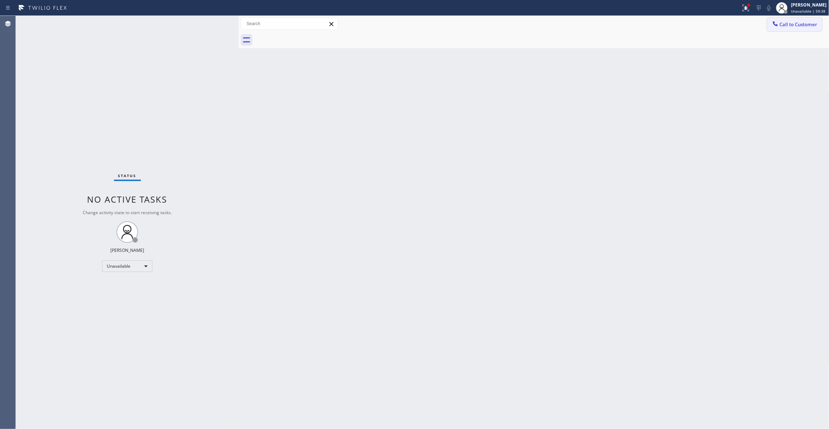
click at [795, 24] on span "Call to Customer" at bounding box center [799, 24] width 38 height 6
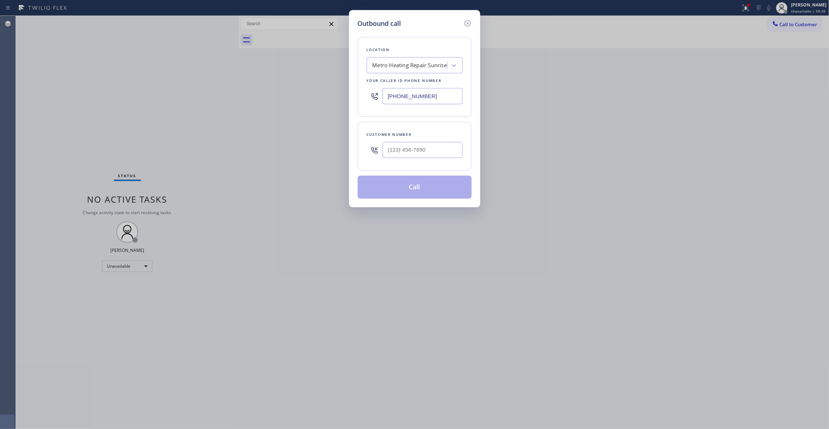
drag, startPoint x: 416, startPoint y: 163, endPoint x: 413, endPoint y: 152, distance: 10.8
click at [415, 163] on div "Customer number" at bounding box center [415, 146] width 114 height 49
click at [413, 150] on input "(___) ___-____" at bounding box center [423, 150] width 80 height 16
paste input "760) 388-9800"
type input "[PHONE_NUMBER]"
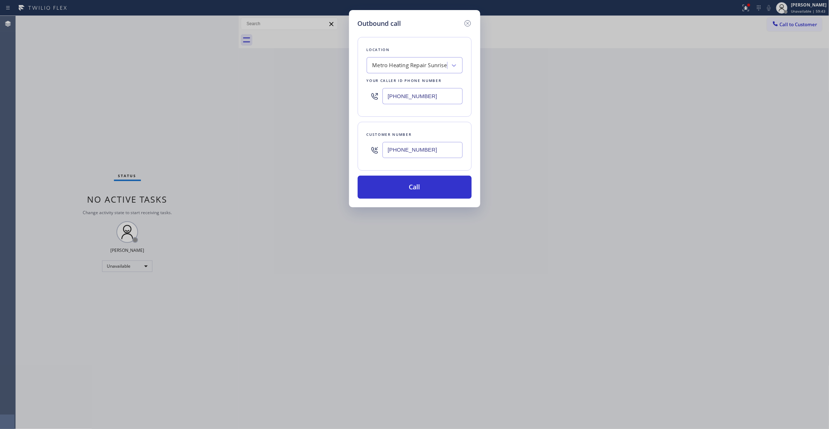
drag, startPoint x: 430, startPoint y: 94, endPoint x: 189, endPoint y: 95, distance: 241.3
click at [189, 95] on div "Outbound call Location Metro Heating Repair Sunrise Your caller id phone number…" at bounding box center [414, 214] width 829 height 429
paste input "760) 388-9800"
type input "[PHONE_NUMBER]"
drag, startPoint x: 444, startPoint y: 149, endPoint x: 278, endPoint y: 174, distance: 168.0
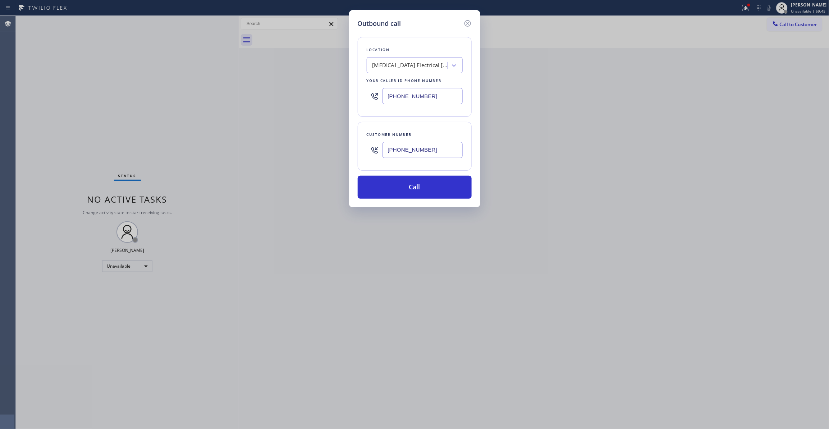
click at [148, 143] on div "Outbound call Location [MEDICAL_DATA] Electrical [GEOGRAPHIC_DATA] Your caller …" at bounding box center [414, 214] width 829 height 429
paste input "442) 241-93"
type input "[PHONE_NUMBER]"
click at [392, 191] on button "Call" at bounding box center [415, 187] width 114 height 23
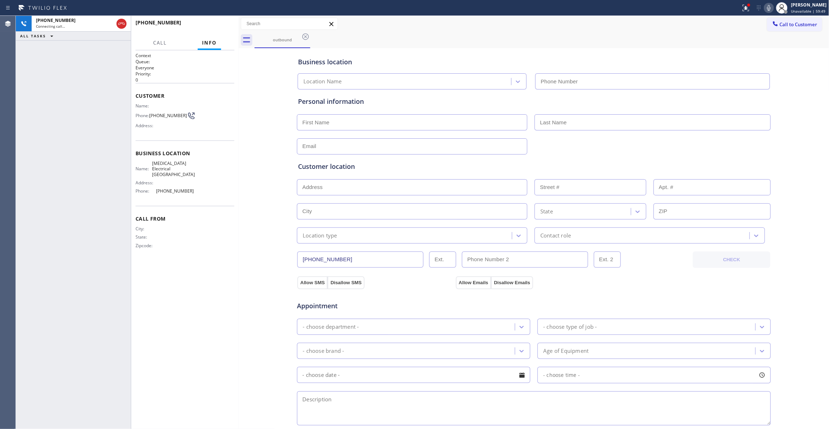
type input "[PHONE_NUMBER]"
click at [29, 138] on div "[PHONE_NUMBER] Live | 00:00 ALL TASKS ALL TASKS ACTIVE TASKS TASKS IN WRAP UP" at bounding box center [73, 222] width 115 height 413
click at [213, 24] on span "HANG UP" at bounding box center [218, 25] width 22 height 5
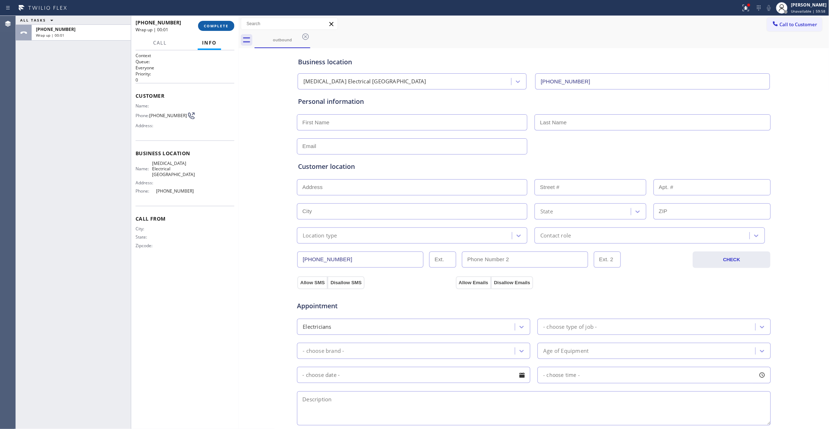
click at [213, 24] on span "COMPLETE" at bounding box center [216, 25] width 25 height 5
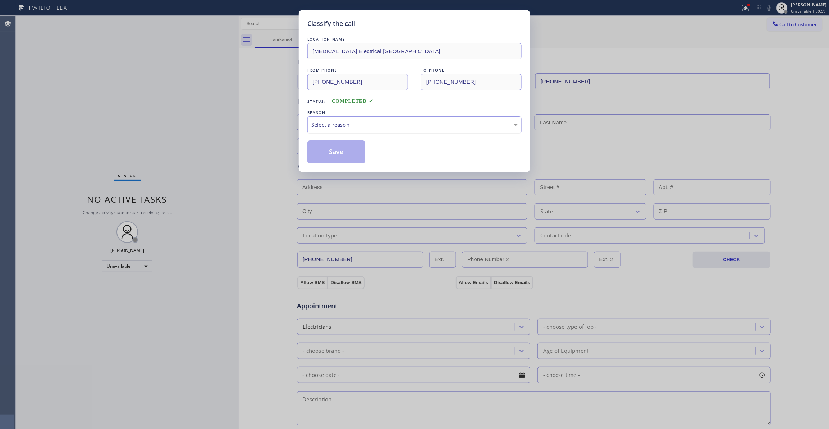
click at [358, 126] on div "Select a reason" at bounding box center [414, 125] width 206 height 8
click at [336, 154] on button "Save" at bounding box center [336, 152] width 58 height 23
drag, startPoint x: 336, startPoint y: 154, endPoint x: 320, endPoint y: 151, distance: 16.0
click at [329, 153] on button "Save" at bounding box center [336, 152] width 58 height 23
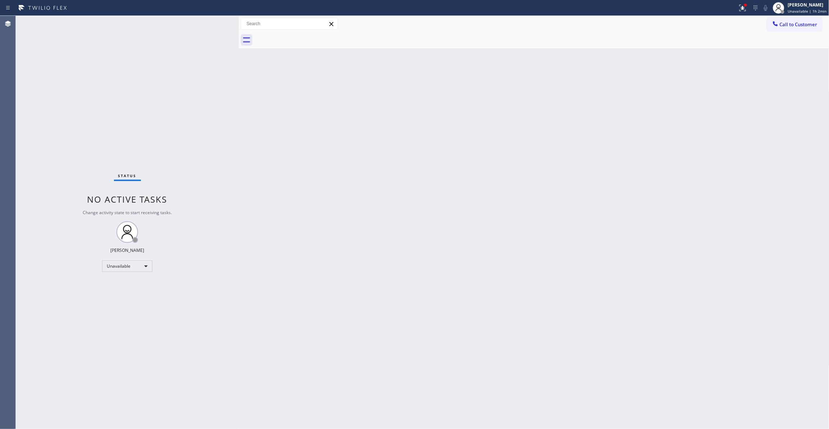
click at [158, 358] on div "Status No active tasks Change activity state to start receiving tasks. [PERSON_…" at bounding box center [127, 222] width 223 height 413
drag, startPoint x: 449, startPoint y: 196, endPoint x: 421, endPoint y: 20, distance: 178.2
click at [449, 175] on div "Back to Dashboard Change Sender ID Customers Technicians Select a contact Outbo…" at bounding box center [534, 222] width 591 height 413
click at [36, 367] on div "Status No active tasks Change activity state to start receiving tasks. [PERSON_…" at bounding box center [127, 222] width 223 height 413
click at [813, 24] on span "Call to Customer" at bounding box center [799, 24] width 38 height 6
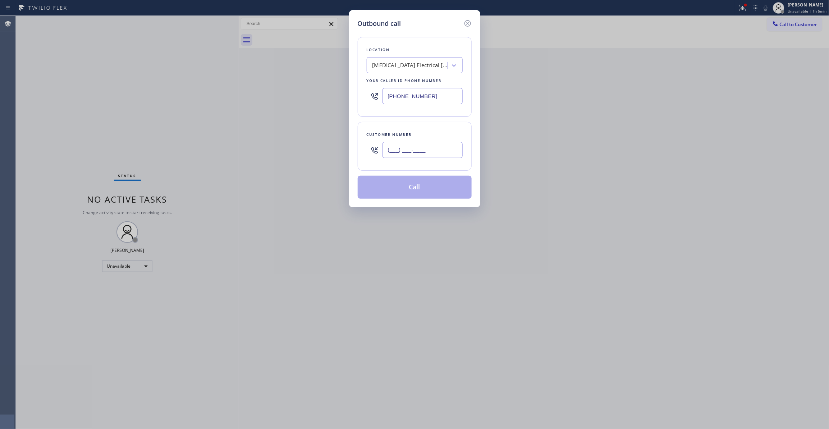
click at [436, 148] on input "(___) ___-____" at bounding box center [423, 150] width 80 height 16
paste input "323) 212-9160"
type input "[PHONE_NUMBER]"
paste input "805) 608-3776"
drag, startPoint x: 439, startPoint y: 100, endPoint x: 249, endPoint y: 95, distance: 189.6
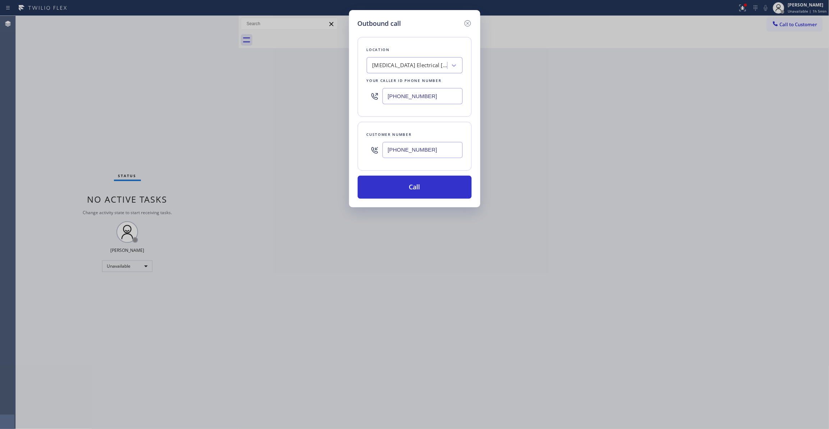
click at [220, 95] on div "Outbound call Location [MEDICAL_DATA] Electrical [GEOGRAPHIC_DATA] Your caller …" at bounding box center [414, 214] width 829 height 429
type input "[PHONE_NUMBER]"
drag, startPoint x: 433, startPoint y: 154, endPoint x: 311, endPoint y: 152, distance: 122.3
click at [311, 152] on div "Outbound call Location Doctor Air Duct Cleaning [GEOGRAPHIC_DATA] Your caller i…" at bounding box center [414, 214] width 829 height 429
drag, startPoint x: 394, startPoint y: 193, endPoint x: 605, endPoint y: 75, distance: 242.1
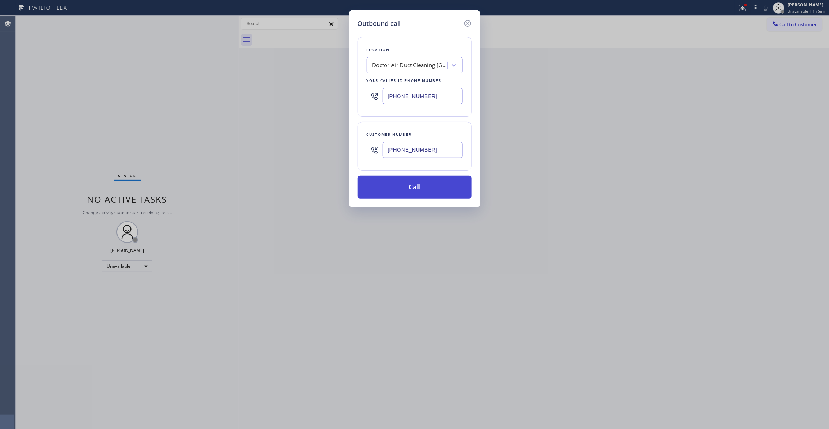
click at [394, 193] on button "Call" at bounding box center [415, 187] width 114 height 23
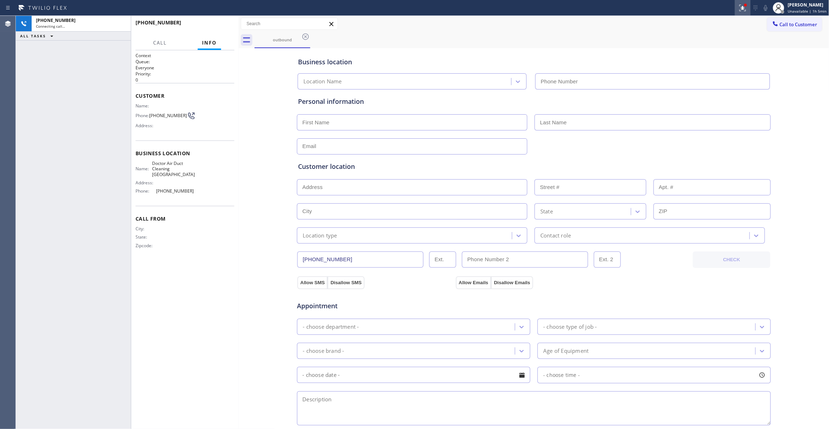
click at [739, 9] on icon at bounding box center [743, 8] width 9 height 9
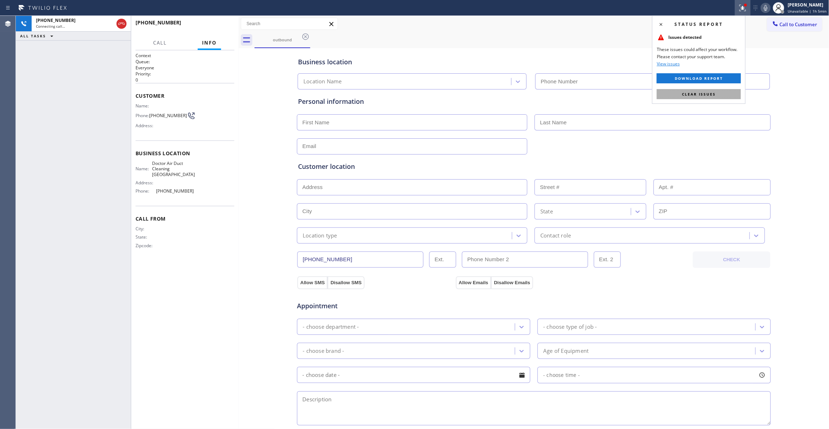
click at [721, 94] on button "Clear issues" at bounding box center [699, 94] width 84 height 10
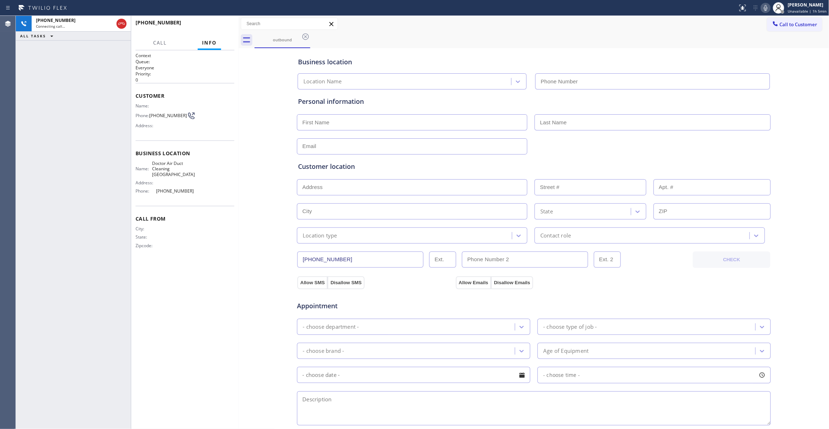
type input "[PHONE_NUMBER]"
click at [172, 116] on span "[PHONE_NUMBER]" at bounding box center [168, 115] width 38 height 5
copy div "[PHONE_NUMBER]"
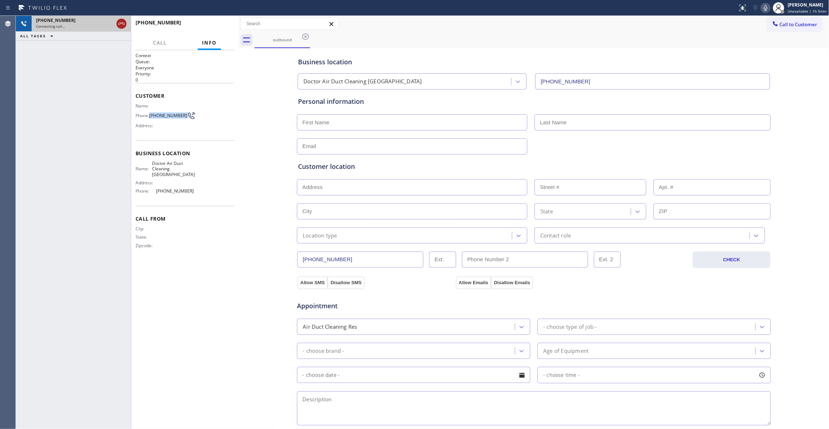
click at [122, 24] on icon at bounding box center [121, 23] width 9 height 9
click at [305, 35] on icon at bounding box center [305, 36] width 9 height 9
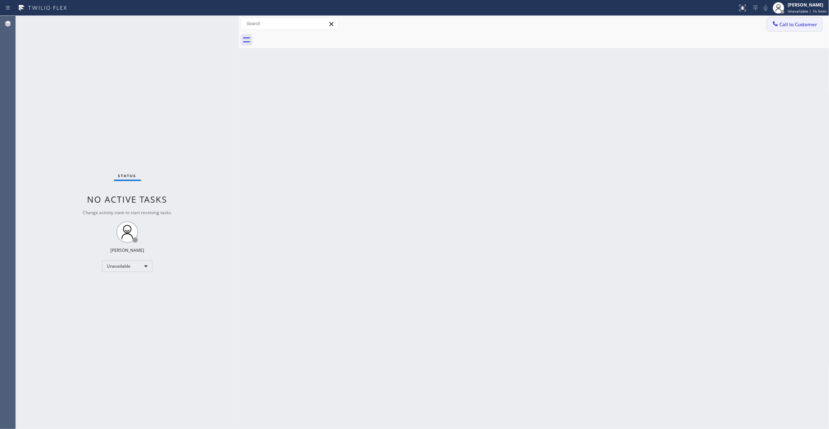
click at [804, 22] on span "Call to Customer" at bounding box center [799, 24] width 38 height 6
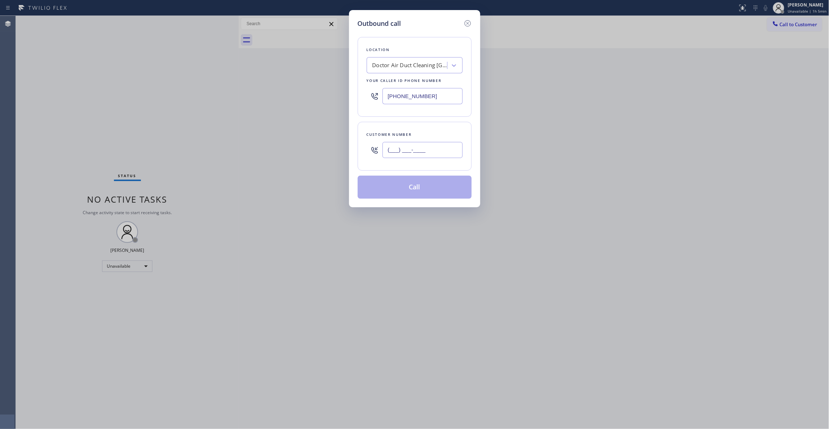
click at [433, 151] on input "(___) ___-____" at bounding box center [423, 150] width 80 height 16
paste input "323) 212-9160"
type input "[PHONE_NUMBER]"
click at [402, 193] on button "Call" at bounding box center [415, 187] width 114 height 23
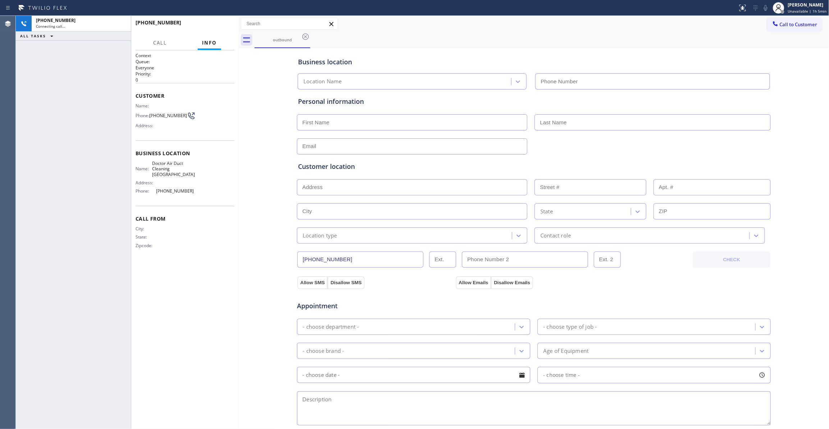
type input "[PHONE_NUMBER]"
click at [49, 152] on div "[PHONE_NUMBER] Connecting call… ALL TASKS ALL TASKS ACTIVE TASKS TASKS IN WRAP …" at bounding box center [73, 222] width 115 height 413
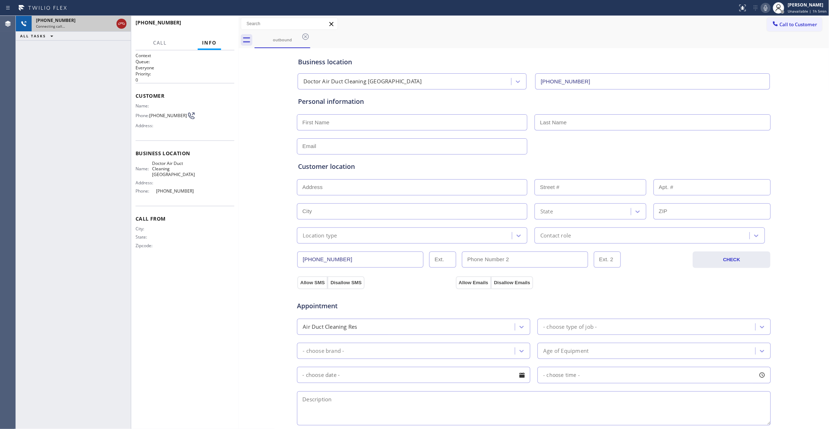
click at [118, 23] on icon at bounding box center [121, 23] width 9 height 9
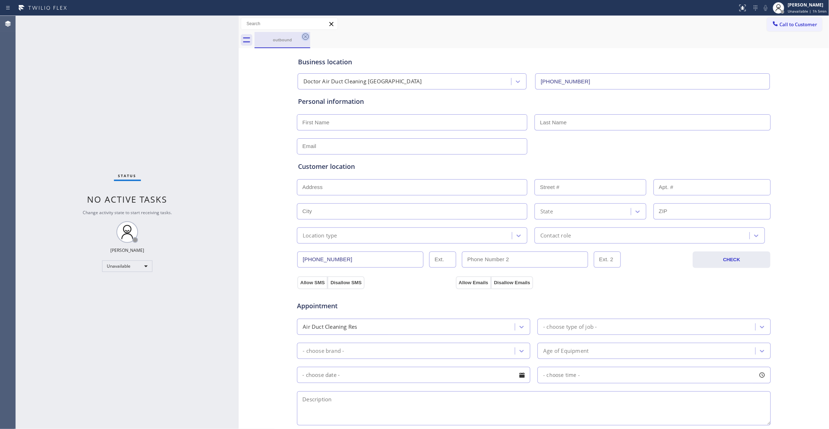
click at [305, 38] on icon at bounding box center [305, 36] width 9 height 9
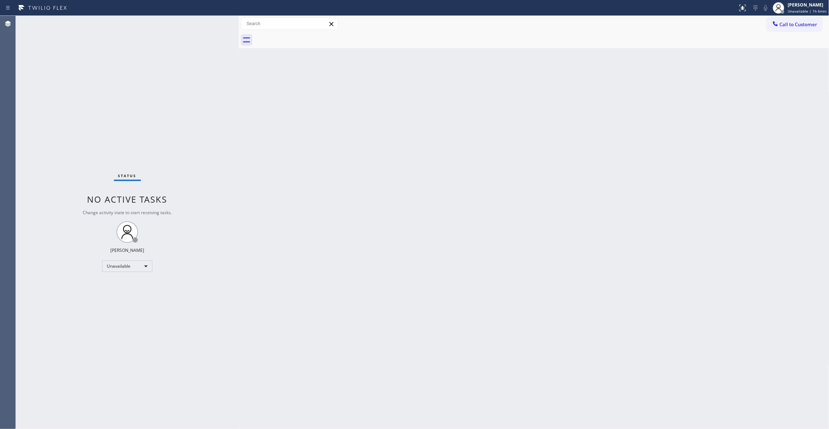
drag, startPoint x: 78, startPoint y: 378, endPoint x: 272, endPoint y: 14, distance: 412.1
click at [78, 367] on div "Status No active tasks Change activity state to start receiving tasks. [PERSON_…" at bounding box center [127, 222] width 223 height 413
click at [37, 364] on div "Status No active tasks Change activity state to start receiving tasks. [PERSON_…" at bounding box center [127, 222] width 223 height 413
click at [152, 129] on div "Status No active tasks Change activity state to start receiving tasks. [PERSON_…" at bounding box center [127, 222] width 223 height 413
drag, startPoint x: 144, startPoint y: 413, endPoint x: 153, endPoint y: 376, distance: 37.8
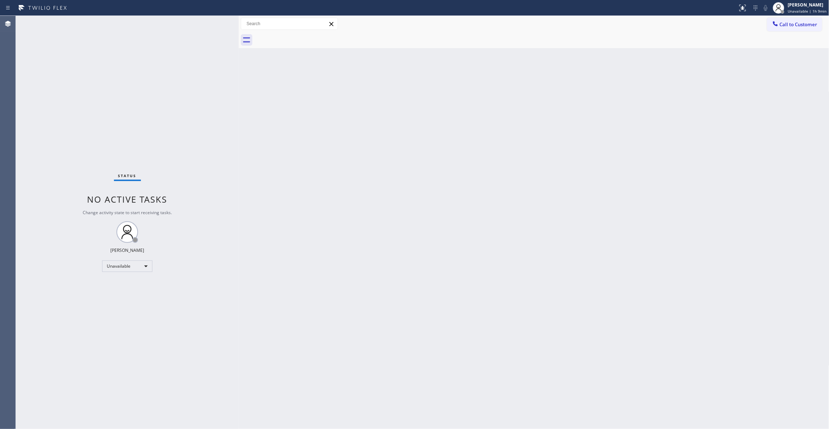
click at [144, 413] on div "Status No active tasks Change activity state to start receiving tasks. [PERSON_…" at bounding box center [127, 222] width 223 height 413
click at [797, 24] on span "Call to Customer" at bounding box center [799, 24] width 38 height 6
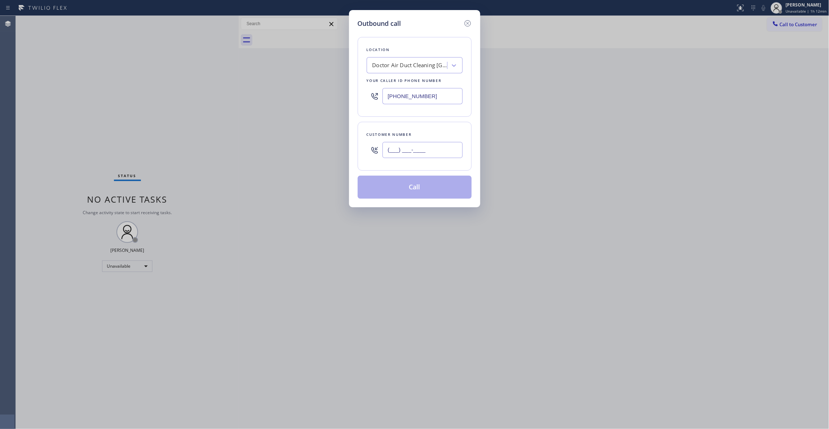
click at [418, 148] on input "(___) ___-____" at bounding box center [423, 150] width 80 height 16
paste input "480) 205-6725"
type input "[PHONE_NUMBER]"
paste input "626) 602-9922"
drag, startPoint x: 445, startPoint y: 100, endPoint x: 338, endPoint y: 94, distance: 107.3
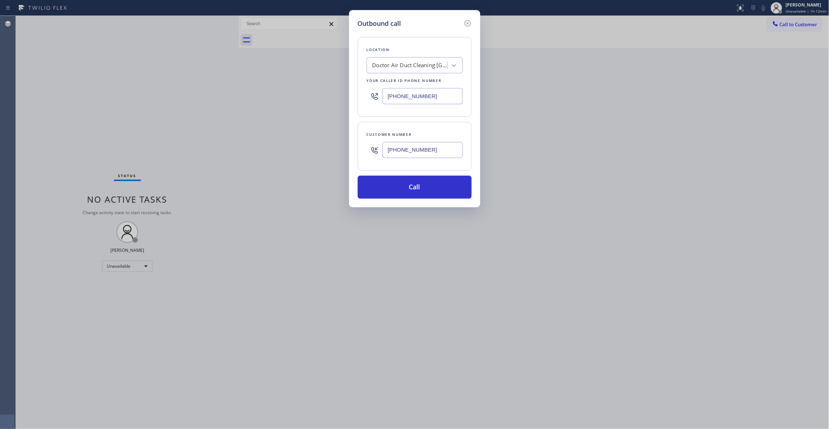
click at [338, 94] on div "Outbound call Location Doctor Air Duct Cleaning [GEOGRAPHIC_DATA] Your caller i…" at bounding box center [414, 214] width 829 height 429
type input "[PHONE_NUMBER]"
drag, startPoint x: 445, startPoint y: 150, endPoint x: 255, endPoint y: 142, distance: 190.0
click at [255, 142] on div "Outbound call Location Viking Repair Pro [GEOGRAPHIC_DATA] Your caller id phone…" at bounding box center [414, 214] width 829 height 429
click at [418, 193] on button "Call" at bounding box center [415, 187] width 114 height 23
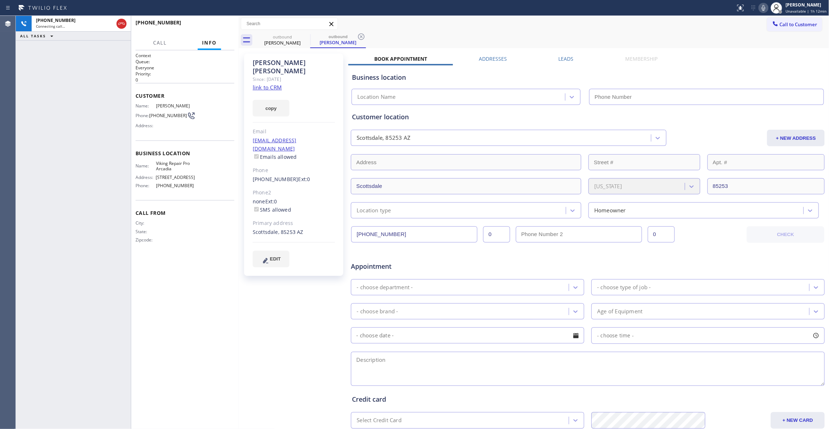
type input "[PHONE_NUMBER]"
click at [34, 122] on div "[PHONE_NUMBER] Connecting call… ALL TASKS ALL TASKS ACTIVE TASKS TASKS IN WRAP …" at bounding box center [73, 222] width 115 height 413
click at [363, 35] on icon at bounding box center [361, 36] width 9 height 9
click at [277, 84] on link "link to CRM" at bounding box center [267, 87] width 29 height 7
click at [167, 114] on span "[PHONE_NUMBER]" at bounding box center [168, 115] width 38 height 5
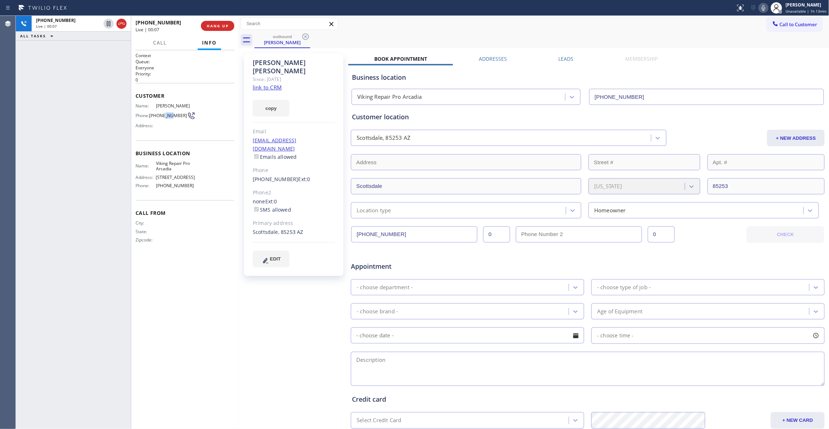
click at [167, 114] on span "[PHONE_NUMBER]" at bounding box center [168, 115] width 38 height 5
copy div "[PHONE_NUMBER]"
click at [210, 26] on span "HANG UP" at bounding box center [218, 25] width 22 height 5
click at [206, 25] on span "COMPLETE" at bounding box center [216, 25] width 25 height 5
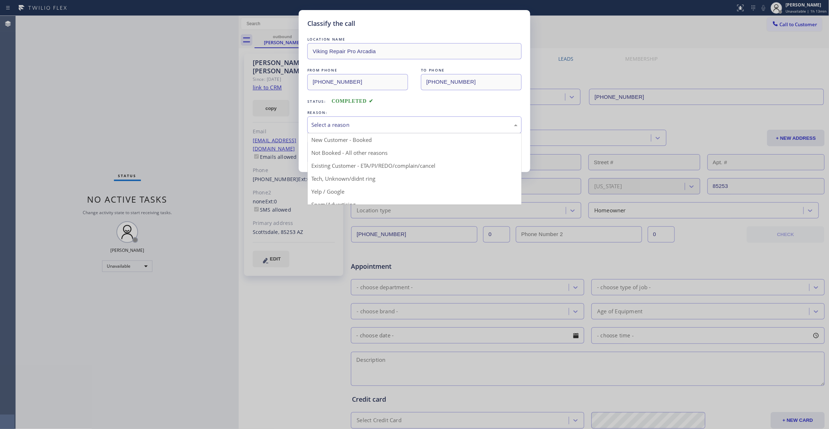
click at [332, 120] on div "Select a reason" at bounding box center [414, 124] width 214 height 17
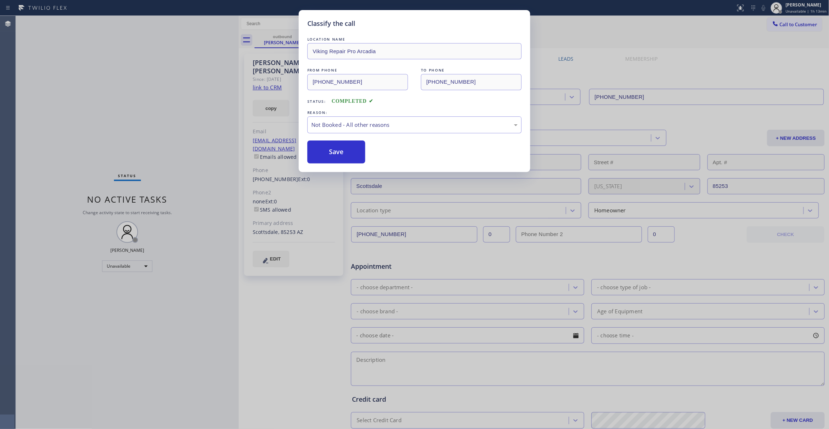
click at [322, 153] on button "Save" at bounding box center [336, 152] width 58 height 23
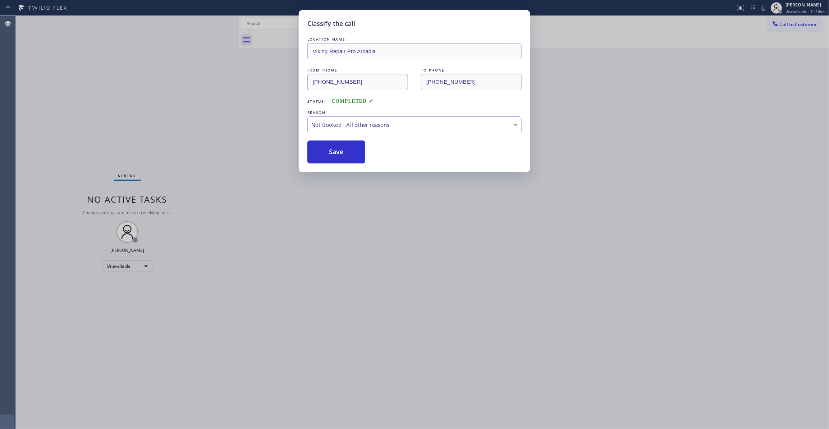
drag, startPoint x: 322, startPoint y: 153, endPoint x: 325, endPoint y: 138, distance: 14.7
click at [323, 150] on button "Save" at bounding box center [336, 152] width 58 height 23
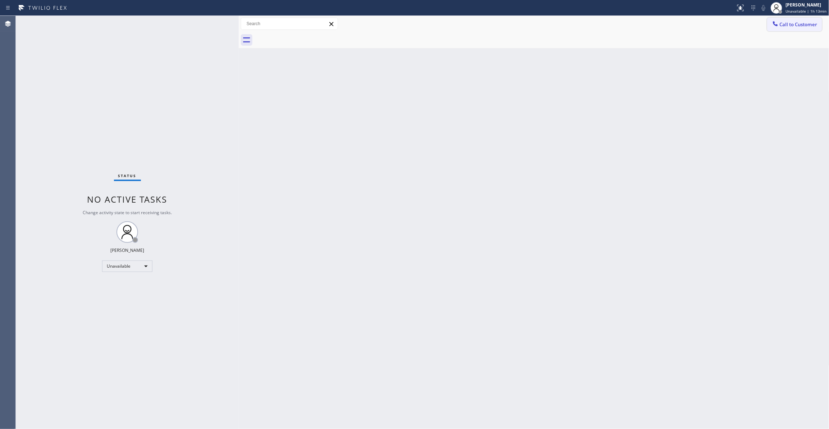
click at [786, 29] on button "Call to Customer" at bounding box center [794, 25] width 55 height 14
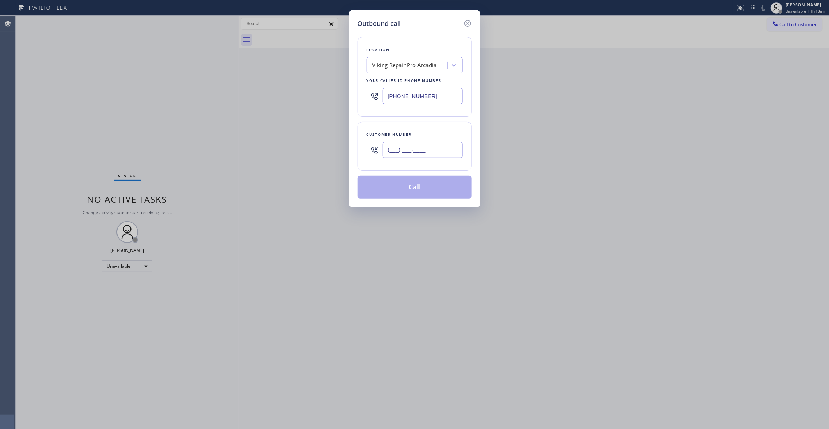
click at [436, 156] on input "(___) ___-____" at bounding box center [423, 150] width 80 height 16
paste input "480) 205-6725"
type input "[PHONE_NUMBER]"
click at [417, 193] on button "Call" at bounding box center [415, 187] width 114 height 23
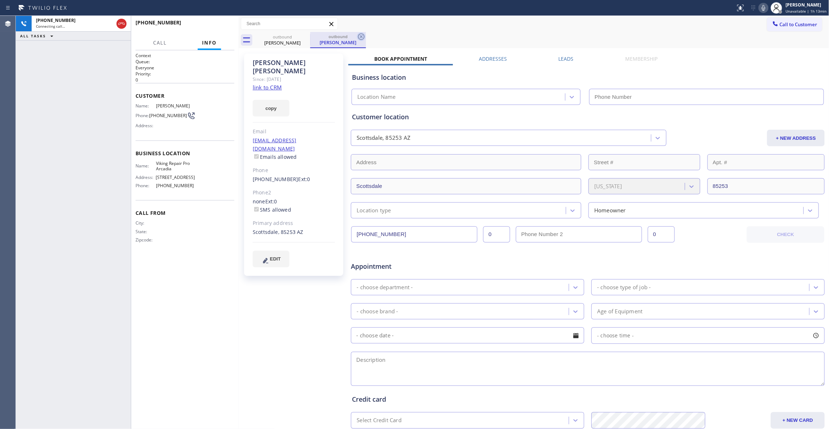
click at [360, 35] on icon at bounding box center [361, 36] width 9 height 9
type input "[PHONE_NUMBER]"
click at [28, 148] on div "[PHONE_NUMBER] Connecting call… ALL TASKS ALL TASKS ACTIVE TASKS TASKS IN WRAP …" at bounding box center [73, 222] width 115 height 413
click at [222, 25] on span "HANG UP" at bounding box center [218, 25] width 22 height 5
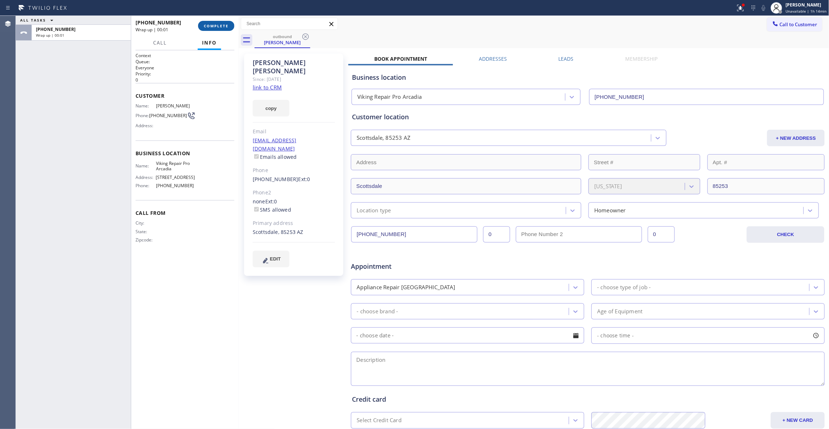
click at [220, 22] on button "COMPLETE" at bounding box center [216, 26] width 36 height 10
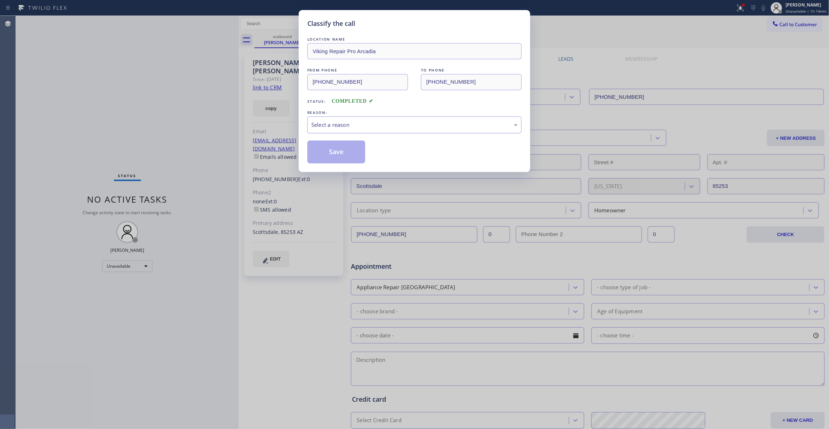
click at [321, 130] on div "Select a reason" at bounding box center [414, 124] width 214 height 17
click at [332, 151] on button "Save" at bounding box center [336, 152] width 58 height 23
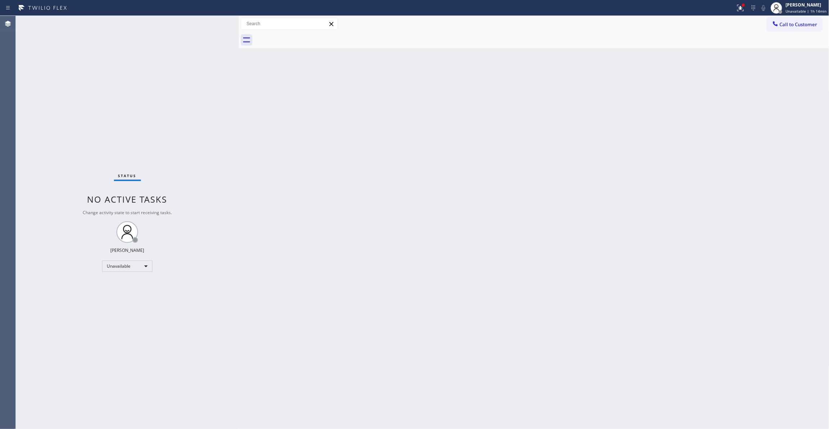
drag, startPoint x: 571, startPoint y: 103, endPoint x: 626, endPoint y: 59, distance: 70.1
click at [573, 103] on div "Back to Dashboard Change Sender ID Customers Technicians Select a contact Outbo…" at bounding box center [534, 222] width 591 height 413
drag, startPoint x: 808, startPoint y: 25, endPoint x: 788, endPoint y: 25, distance: 19.4
click at [807, 25] on span "Call to Customer" at bounding box center [799, 24] width 38 height 6
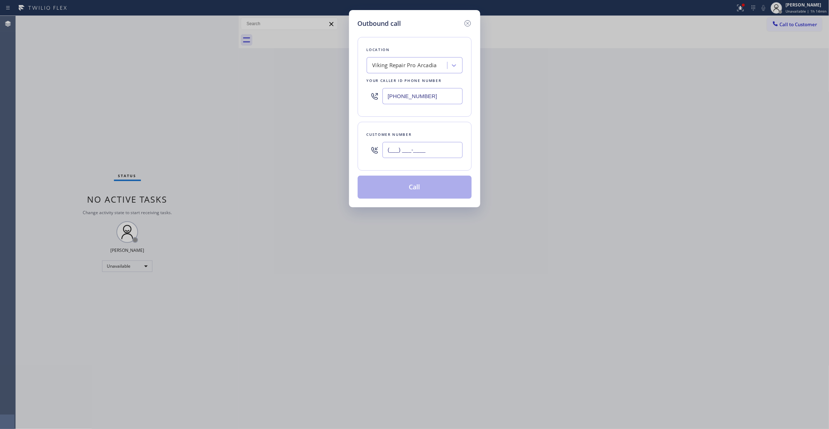
click at [426, 154] on input "(___) ___-____" at bounding box center [423, 150] width 80 height 16
paste input "646) 256-9622"
type input "[PHONE_NUMBER]"
click at [423, 64] on div "Viking Repair Pro Arcadia" at bounding box center [405, 65] width 64 height 8
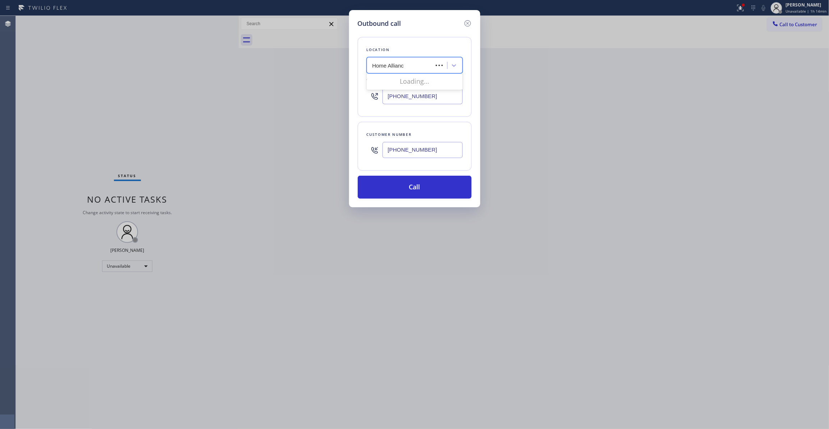
type input "Home Alliance"
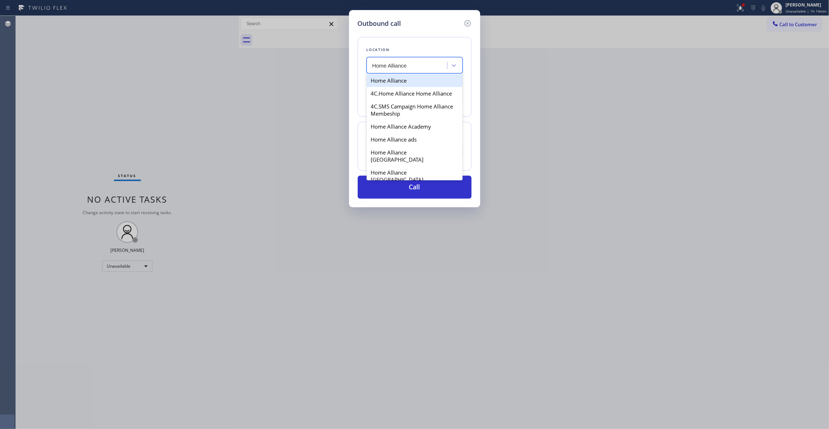
click at [397, 83] on div "Home Alliance" at bounding box center [415, 80] width 96 height 13
type input "[PHONE_NUMBER]"
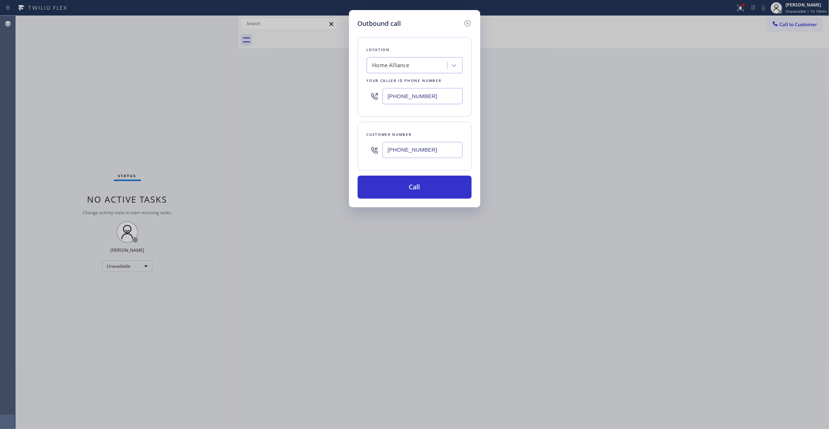
drag, startPoint x: 437, startPoint y: 150, endPoint x: 328, endPoint y: 147, distance: 108.3
click at [328, 147] on div "Outbound call Location Home Alliance Your caller id phone number [PHONE_NUMBER]…" at bounding box center [414, 214] width 829 height 429
click at [403, 191] on button "Call" at bounding box center [415, 187] width 114 height 23
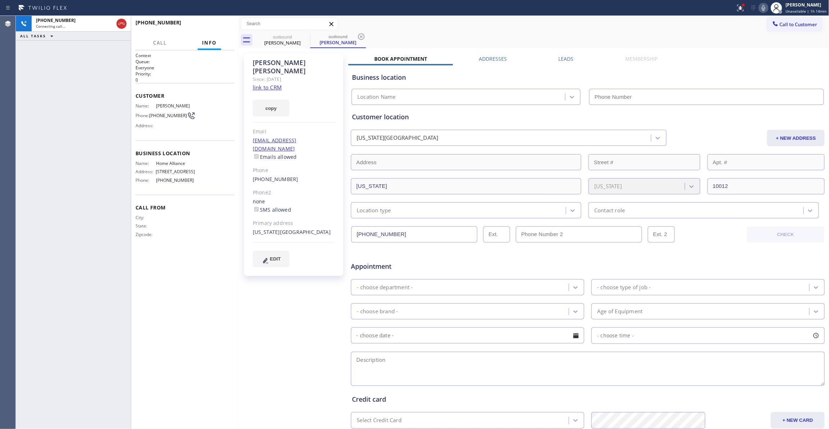
type input "[PHONE_NUMBER]"
click at [361, 34] on icon at bounding box center [361, 36] width 9 height 9
click at [222, 26] on span "HANG UP" at bounding box center [218, 25] width 22 height 5
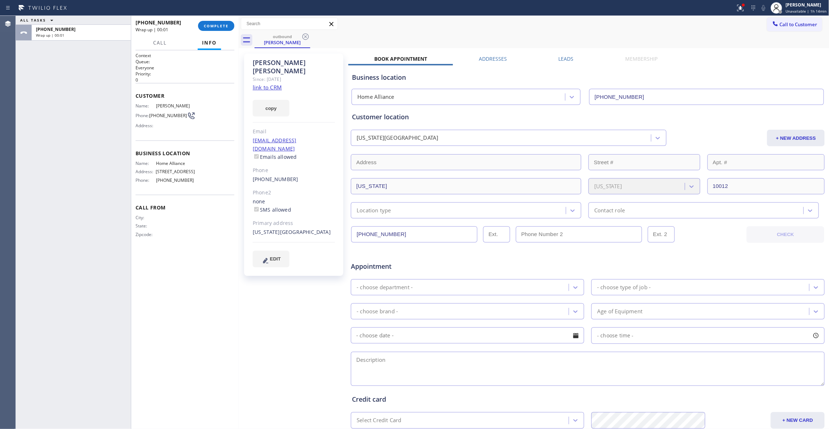
click at [275, 84] on link "link to CRM" at bounding box center [267, 87] width 29 height 7
click at [222, 29] on button "COMPLETE" at bounding box center [216, 26] width 36 height 10
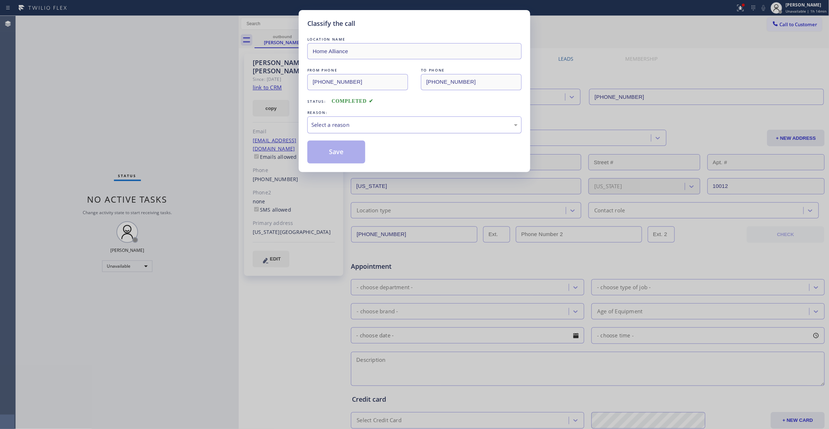
click at [337, 129] on div "Select a reason" at bounding box center [414, 125] width 206 height 8
click at [338, 151] on button "Save" at bounding box center [336, 152] width 58 height 23
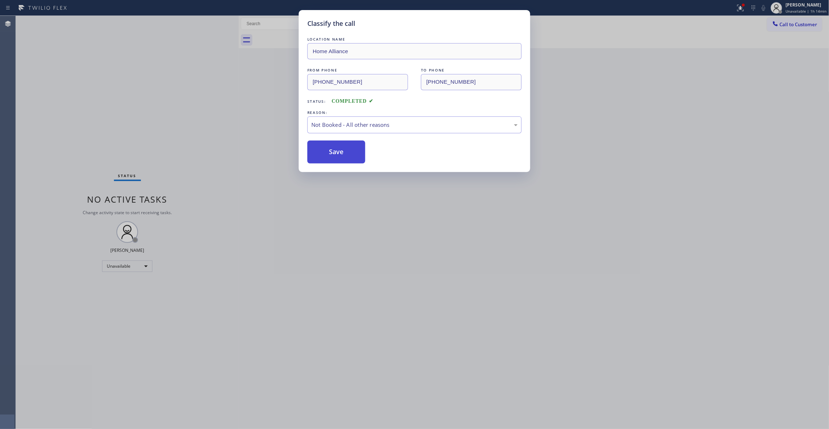
click at [338, 151] on button "Save" at bounding box center [336, 152] width 58 height 23
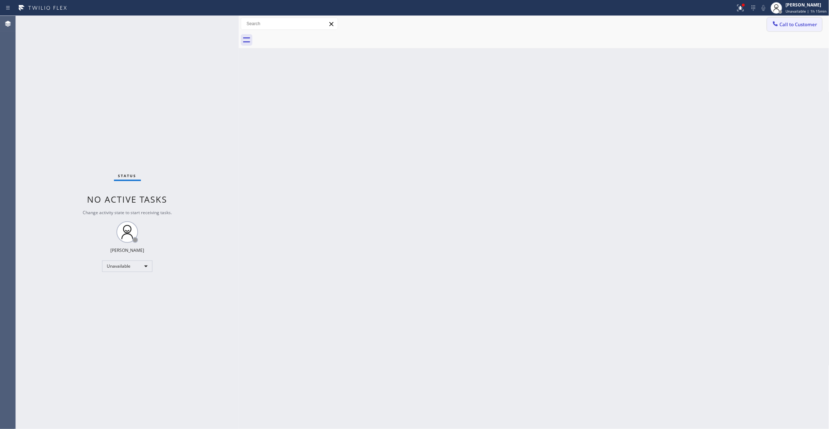
drag, startPoint x: 793, startPoint y: 24, endPoint x: 768, endPoint y: 22, distance: 25.3
click at [792, 24] on span "Call to Customer" at bounding box center [799, 24] width 38 height 6
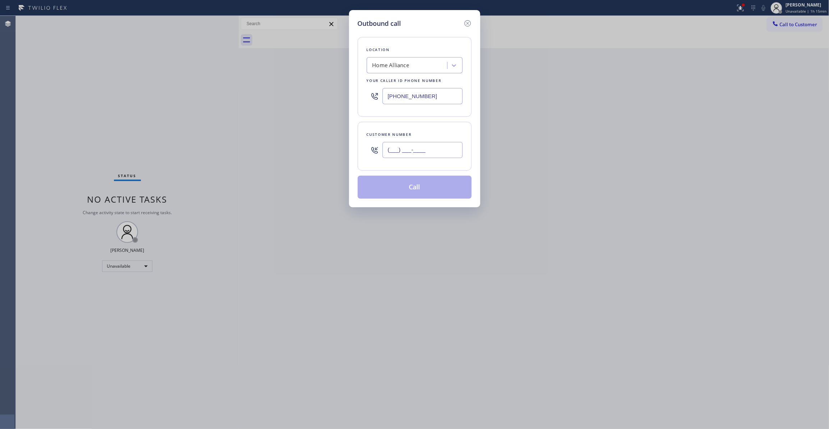
click at [420, 151] on input "(___) ___-____" at bounding box center [423, 150] width 80 height 16
paste input "646) 256-9622"
type input "[PHONE_NUMBER]"
click at [421, 190] on button "Call" at bounding box center [415, 187] width 114 height 23
click at [739, 7] on icon at bounding box center [740, 8] width 6 height 6
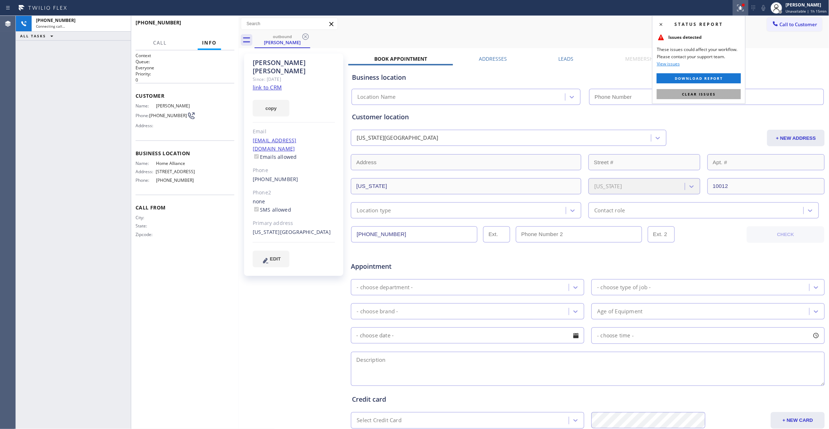
click at [703, 95] on span "Clear issues" at bounding box center [699, 94] width 34 height 5
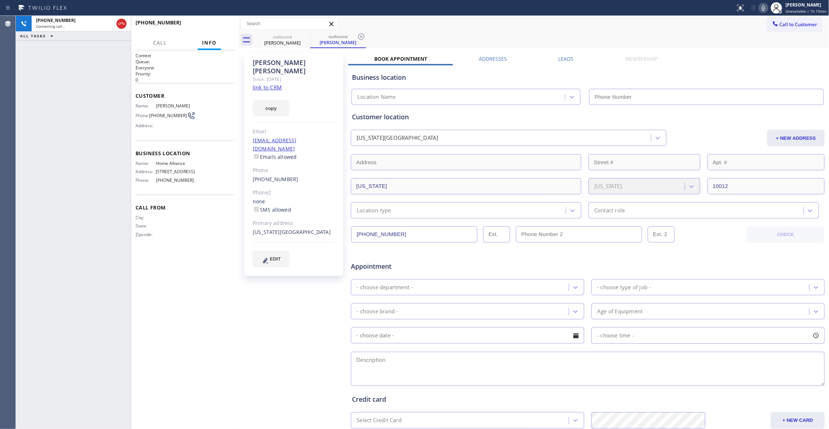
type input "[PHONE_NUMBER]"
click at [221, 28] on span "HANG UP" at bounding box center [218, 25] width 22 height 5
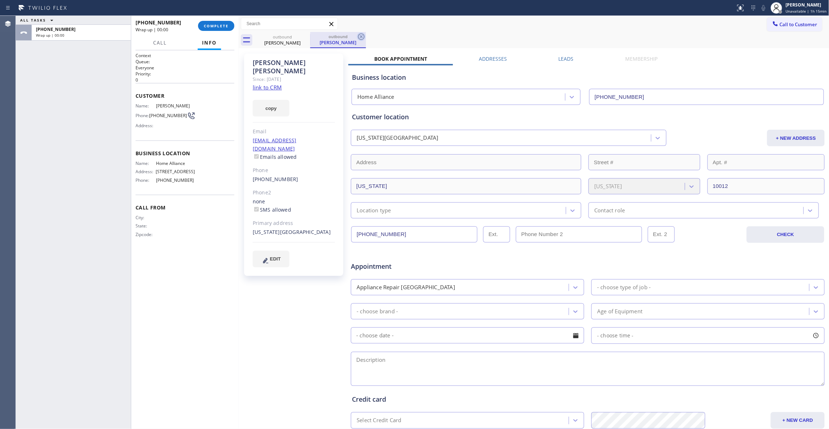
click at [360, 38] on icon at bounding box center [361, 36] width 9 height 9
click at [218, 24] on span "COMPLETE" at bounding box center [216, 25] width 25 height 5
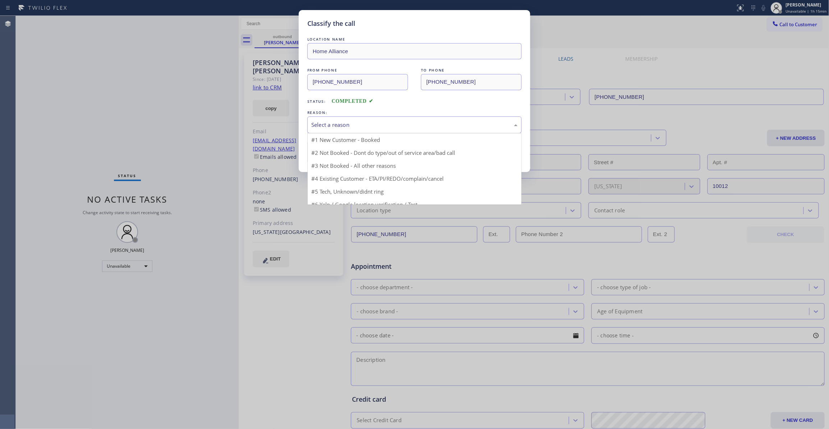
click at [319, 125] on div "Select a reason" at bounding box center [414, 125] width 206 height 8
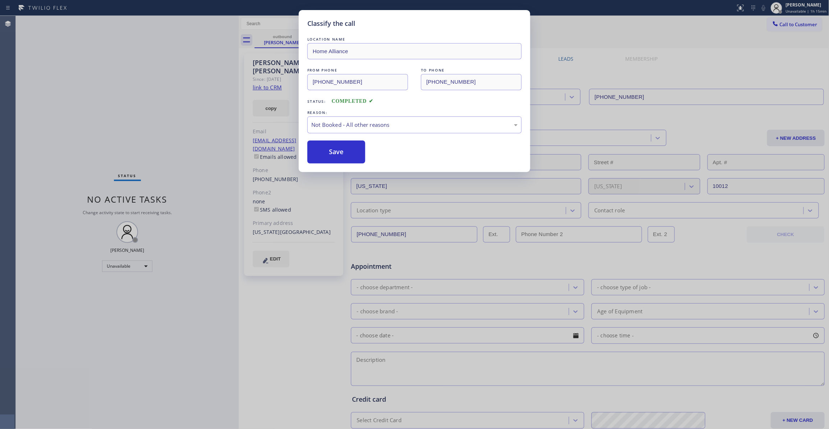
click at [332, 150] on button "Save" at bounding box center [336, 152] width 58 height 23
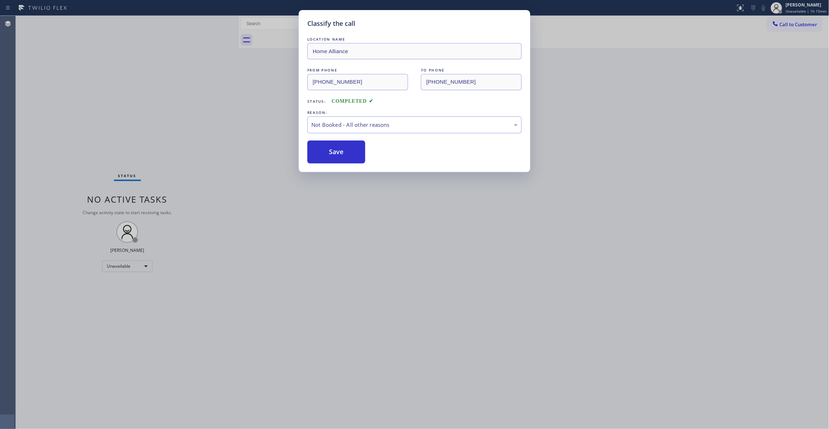
click at [332, 150] on button "Save" at bounding box center [336, 152] width 58 height 23
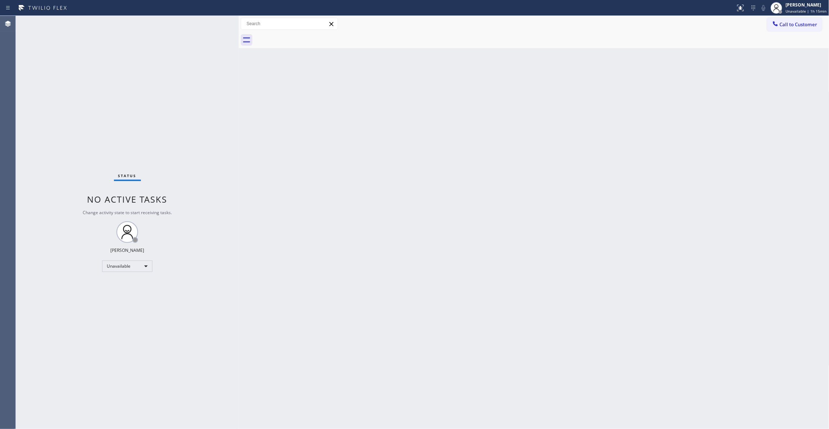
drag, startPoint x: 681, startPoint y: 142, endPoint x: 710, endPoint y: 129, distance: 31.5
click at [710, 129] on div "Back to Dashboard Change Sender ID Customers Technicians Select a contact Outbo…" at bounding box center [534, 222] width 591 height 413
click at [800, 27] on span "Call to Customer" at bounding box center [799, 24] width 38 height 6
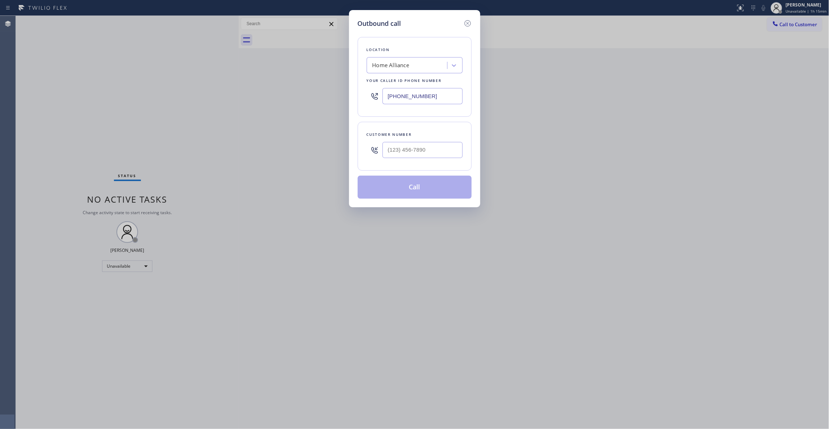
click at [431, 141] on div at bounding box center [423, 149] width 80 height 23
click at [429, 155] on input "(___) ___-____" at bounding box center [423, 150] width 80 height 16
paste input "412) 944-7466"
type input "[PHONE_NUMBER]"
click at [403, 186] on button "Call" at bounding box center [415, 187] width 114 height 23
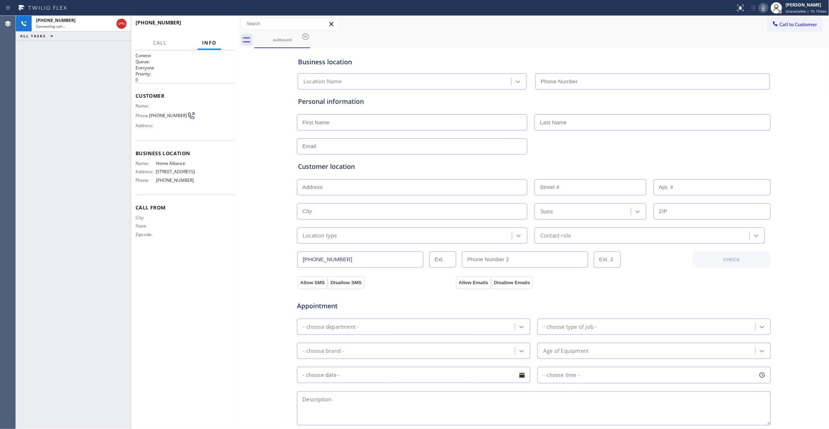
type input "[PHONE_NUMBER]"
click at [165, 114] on span "[PHONE_NUMBER]" at bounding box center [168, 115] width 38 height 5
copy div "[PHONE_NUMBER]"
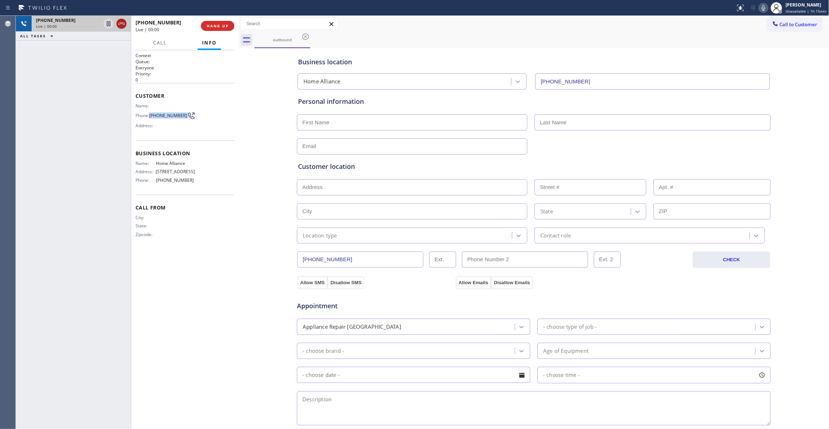
click at [122, 22] on icon at bounding box center [121, 23] width 9 height 9
click at [214, 28] on button "COMPLETE" at bounding box center [216, 26] width 36 height 10
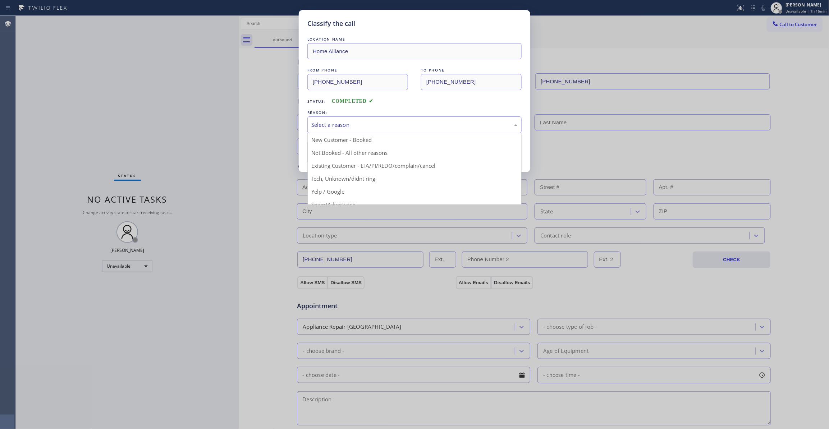
click at [347, 121] on div "Select a reason" at bounding box center [414, 125] width 206 height 8
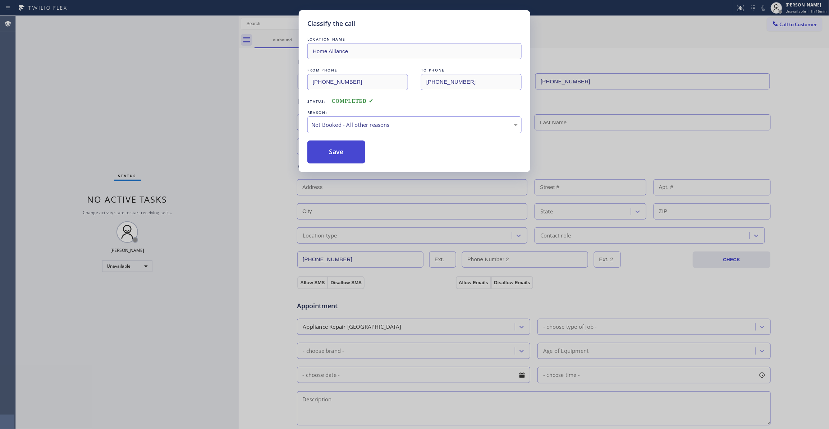
click at [338, 152] on button "Save" at bounding box center [336, 152] width 58 height 23
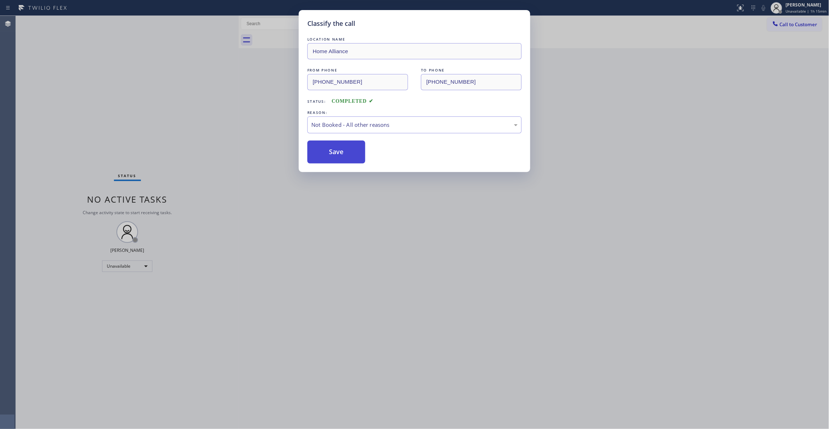
click at [338, 152] on button "Save" at bounding box center [336, 152] width 58 height 23
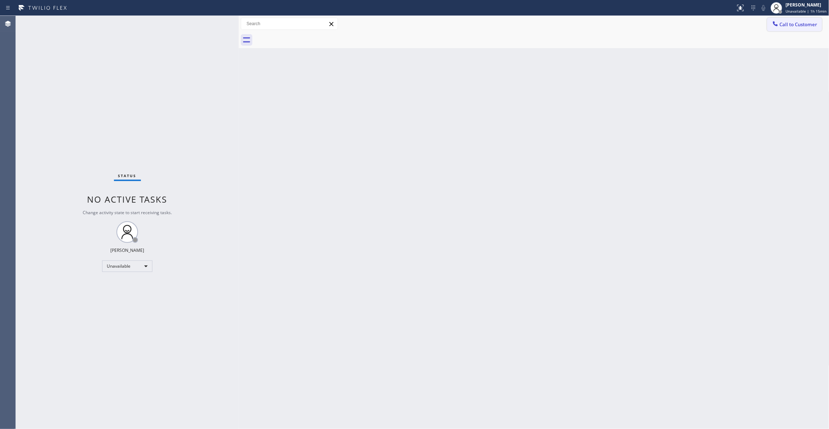
drag, startPoint x: 806, startPoint y: 26, endPoint x: 800, endPoint y: 26, distance: 5.8
click at [806, 26] on span "Call to Customer" at bounding box center [799, 24] width 38 height 6
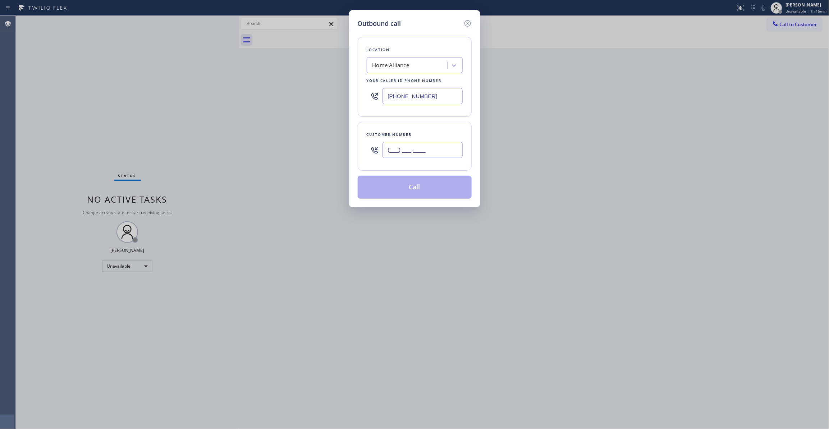
click at [426, 153] on input "(___) ___-____" at bounding box center [423, 150] width 80 height 16
paste input "412) 944-7466"
type input "[PHONE_NUMBER]"
click at [416, 188] on button "Call" at bounding box center [415, 187] width 114 height 23
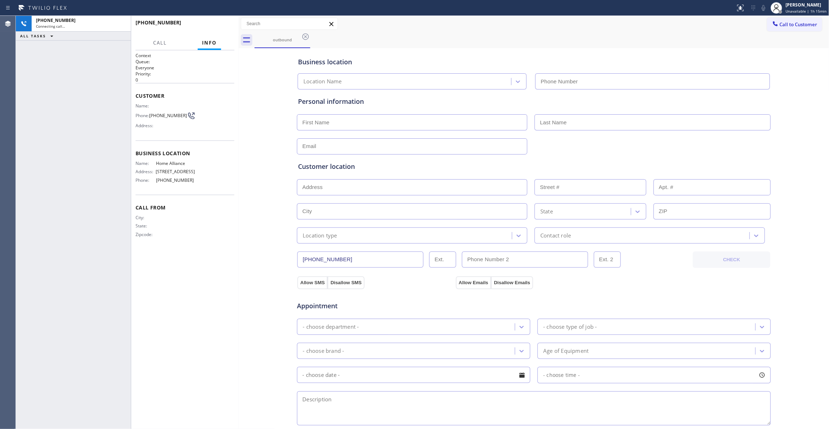
type input "[PHONE_NUMBER]"
click at [219, 26] on span "HANG UP" at bounding box center [218, 25] width 22 height 5
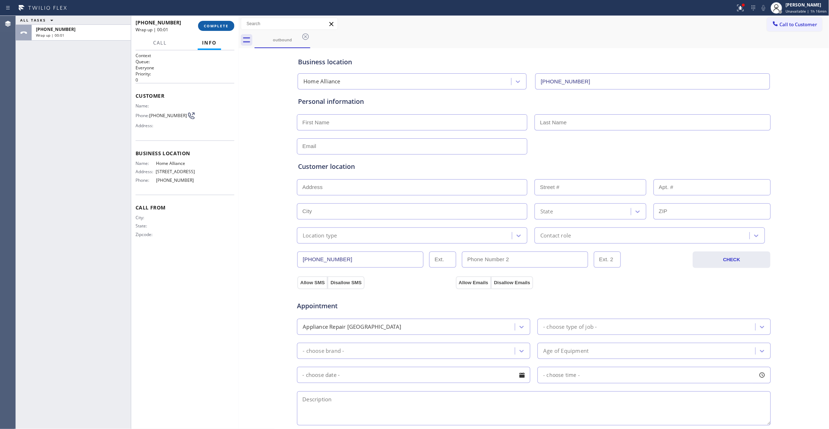
click at [215, 23] on span "COMPLETE" at bounding box center [216, 25] width 25 height 5
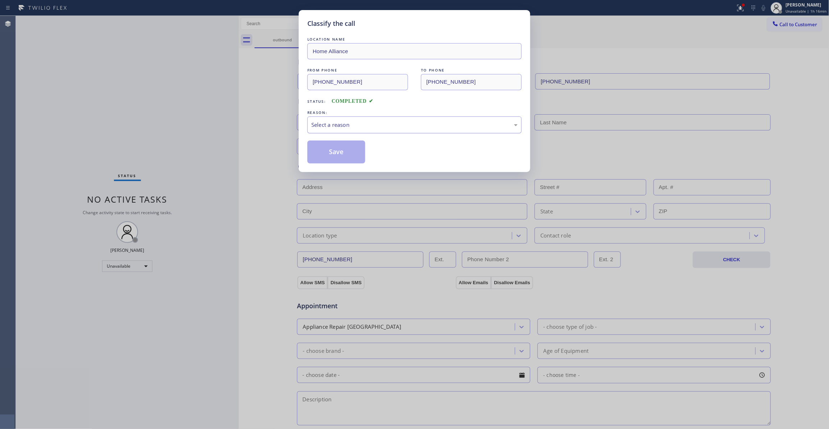
click at [316, 126] on div "Select a reason" at bounding box center [414, 125] width 206 height 8
click at [322, 153] on button "Save" at bounding box center [336, 152] width 58 height 23
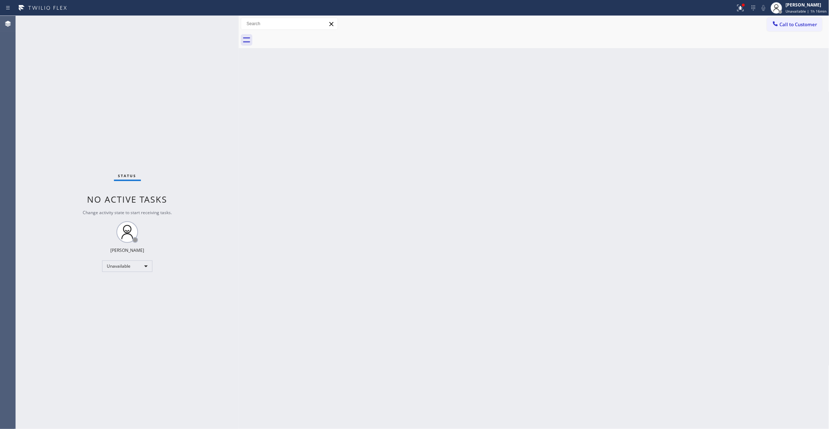
drag, startPoint x: 810, startPoint y: 27, endPoint x: 647, endPoint y: 49, distance: 164.0
click at [809, 27] on span "Call to Customer" at bounding box center [799, 24] width 38 height 6
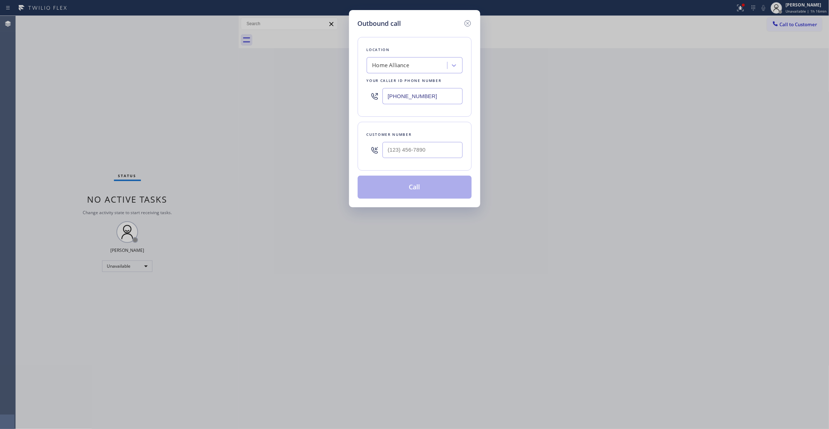
drag, startPoint x: 440, startPoint y: 99, endPoint x: 159, endPoint y: 107, distance: 282.0
click at [137, 106] on div "Outbound call Location Home Alliance Your caller id phone number [PHONE_NUMBER]…" at bounding box center [414, 214] width 829 height 429
paste input "619) 675-7477"
type input "[PHONE_NUMBER]"
click at [422, 153] on input "(___) ___-____" at bounding box center [423, 150] width 80 height 16
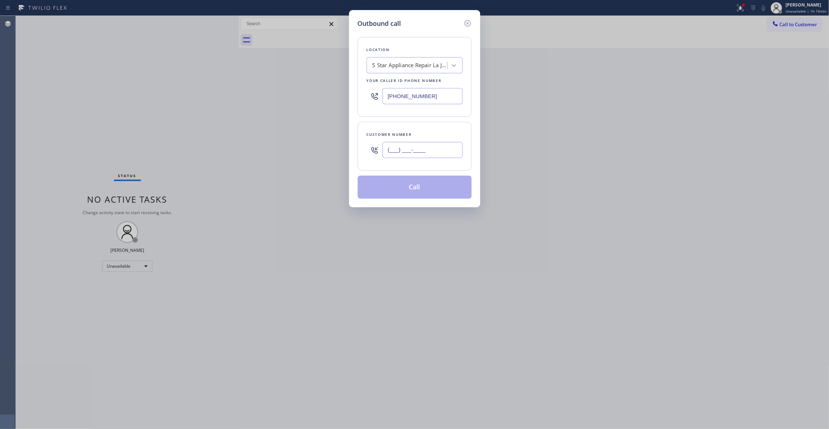
paste input "503) 473-6656"
type input "[PHONE_NUMBER]"
click at [396, 186] on button "Call" at bounding box center [415, 187] width 114 height 23
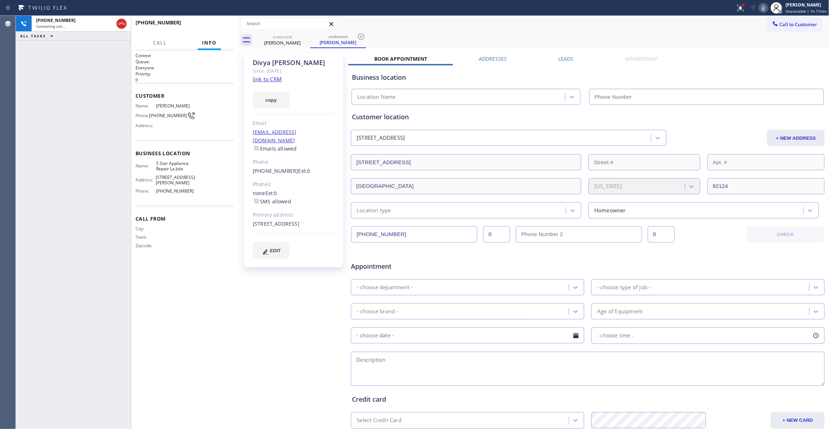
type input "[PHONE_NUMBER]"
click at [214, 259] on div "Context Queue: Everyone Priority: 0 Customer Name: [PERSON_NAME] Phone: [PHONE_…" at bounding box center [185, 239] width 99 height 375
click at [361, 37] on icon at bounding box center [361, 36] width 6 height 6
click at [209, 25] on span "HANG UP" at bounding box center [218, 25] width 22 height 5
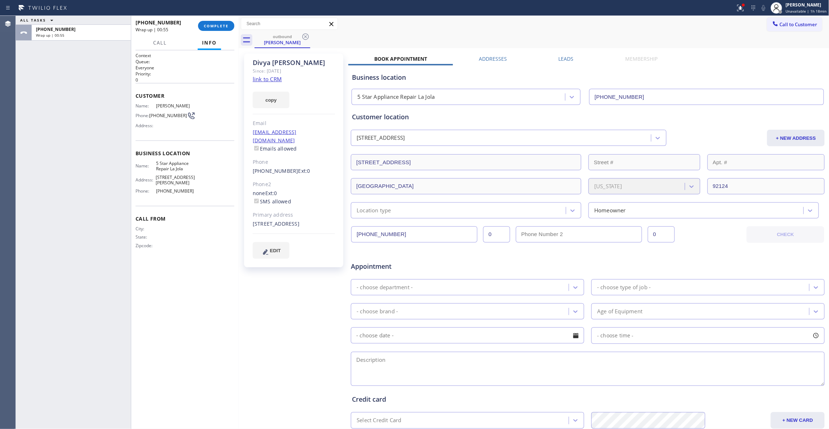
click at [218, 32] on div "[PHONE_NUMBER] Wrap up | 00:55 COMPLETE" at bounding box center [185, 26] width 99 height 19
click at [218, 29] on button "COMPLETE" at bounding box center [216, 26] width 36 height 10
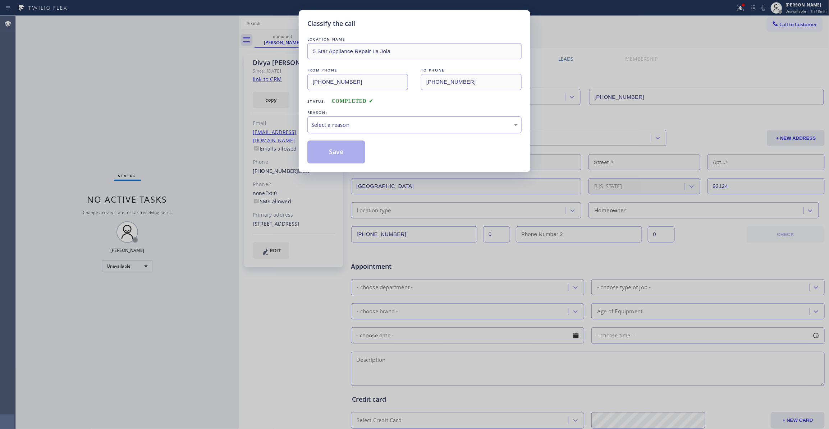
click at [356, 126] on div "Select a reason" at bounding box center [414, 125] width 206 height 8
click at [344, 156] on button "Save" at bounding box center [336, 152] width 58 height 23
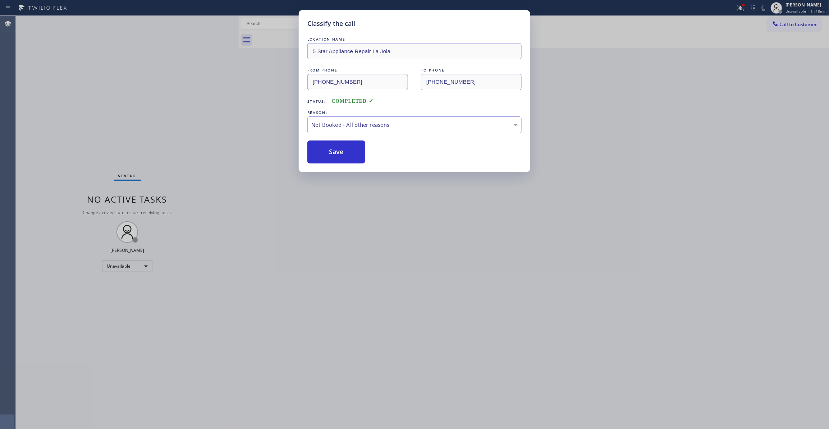
click at [344, 156] on button "Save" at bounding box center [336, 152] width 58 height 23
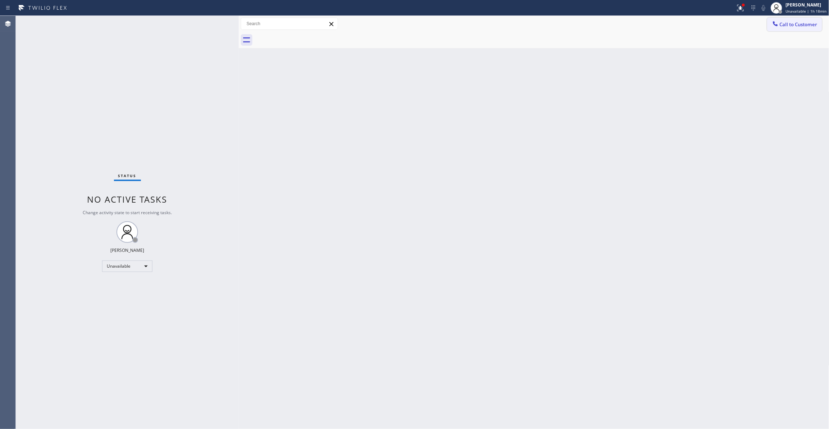
drag, startPoint x: 803, startPoint y: 25, endPoint x: 415, endPoint y: 143, distance: 405.1
click at [789, 26] on span "Call to Customer" at bounding box center [799, 24] width 38 height 6
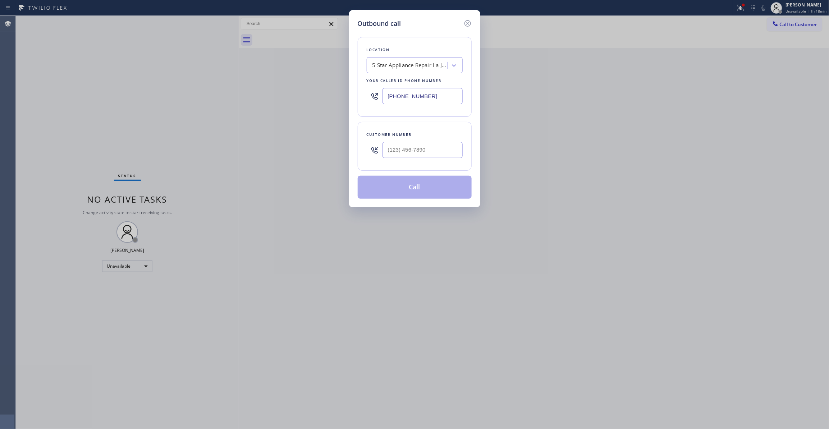
click at [405, 157] on div at bounding box center [423, 149] width 80 height 23
click at [435, 156] on input "(___) ___-____" at bounding box center [423, 150] width 80 height 16
drag, startPoint x: 439, startPoint y: 153, endPoint x: 126, endPoint y: 165, distance: 313.0
click at [196, 160] on div "Outbound call Location 5 Star Appliance Repair La Jola Your caller id phone num…" at bounding box center [414, 214] width 829 height 429
paste input "310) 921-5660"
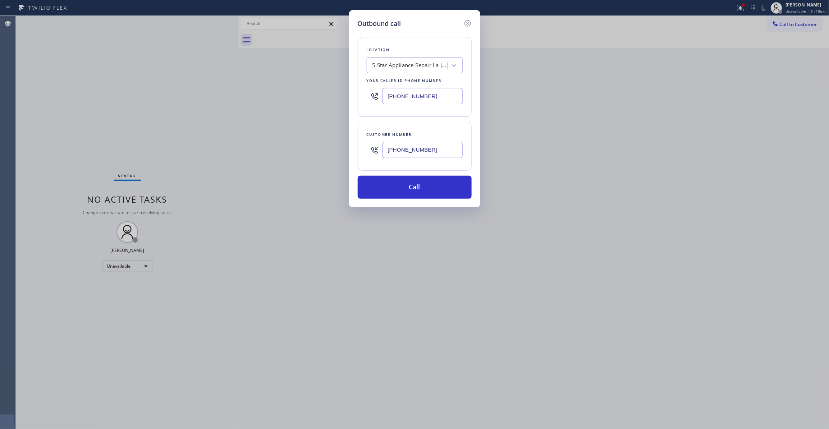
type input "[PHONE_NUMBER]"
drag, startPoint x: 212, startPoint y: 93, endPoint x: -21, endPoint y: 94, distance: 233.4
click at [0, 94] on html "Status report Issues detected These issues could affect your workflow. Please c…" at bounding box center [414, 214] width 829 height 429
paste input "310) 868-0820"
type input "[PHONE_NUMBER]"
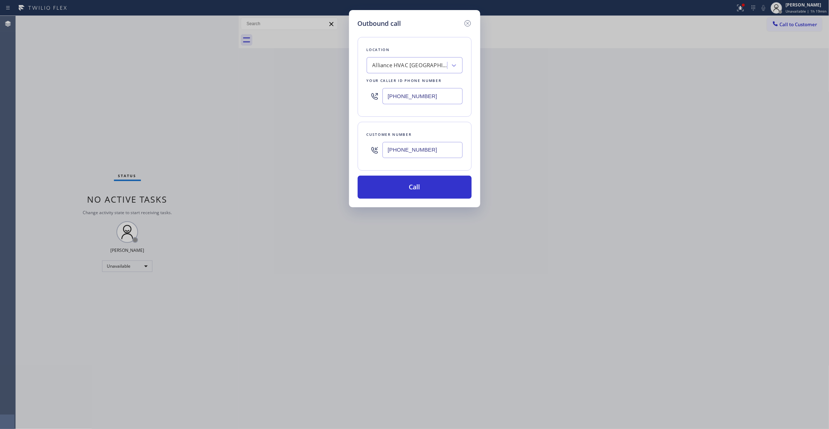
drag, startPoint x: 438, startPoint y: 148, endPoint x: 269, endPoint y: 152, distance: 168.7
click at [269, 152] on div "Outbound call Location Alliance HVAC [GEOGRAPHIC_DATA] Your caller id phone num…" at bounding box center [414, 214] width 829 height 429
click at [377, 188] on button "Call" at bounding box center [415, 187] width 114 height 23
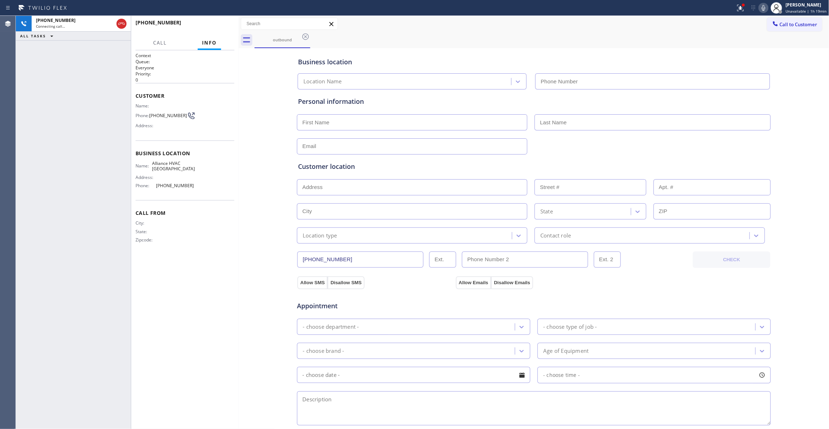
type input "[PHONE_NUMBER]"
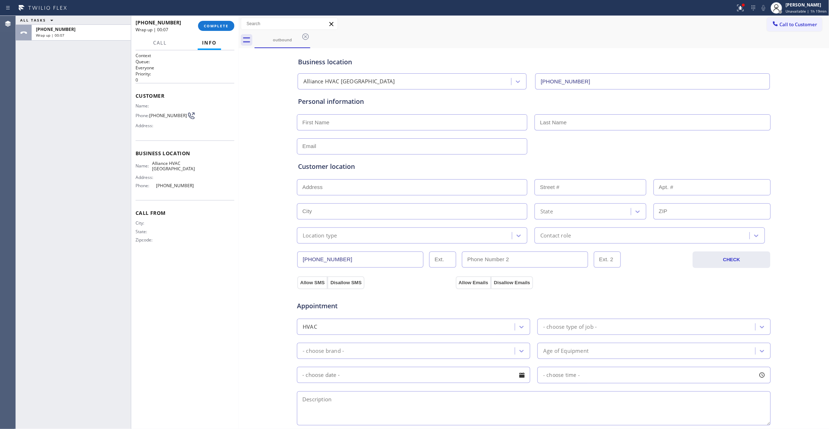
drag, startPoint x: 76, startPoint y: 106, endPoint x: 187, endPoint y: 45, distance: 127.5
click at [75, 106] on div "ALL TASKS ALL TASKS ACTIVE TASKS TASKS IN WRAP UP [PHONE_NUMBER] Wrap up | 00:07" at bounding box center [73, 222] width 115 height 413
click at [209, 26] on span "COMPLETE" at bounding box center [216, 25] width 25 height 5
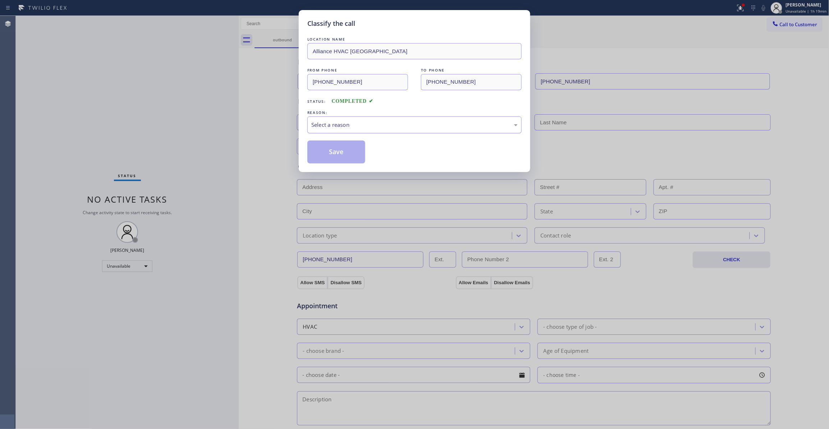
click at [329, 127] on div "Select a reason" at bounding box center [414, 125] width 206 height 8
click at [328, 153] on button "Save" at bounding box center [336, 152] width 58 height 23
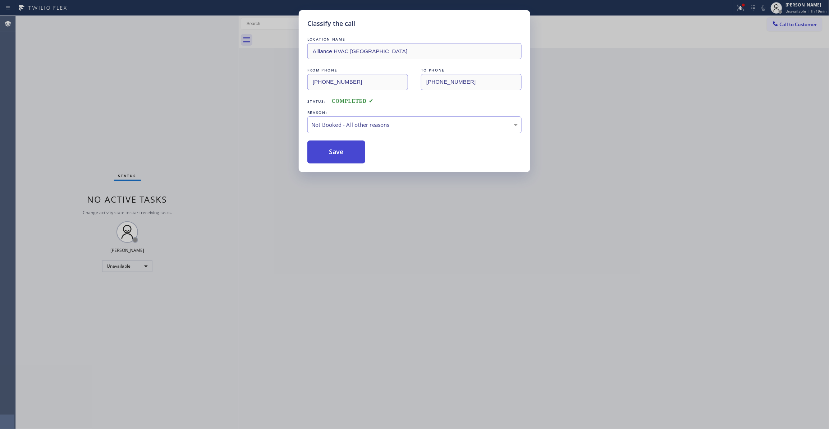
click at [328, 153] on button "Save" at bounding box center [336, 152] width 58 height 23
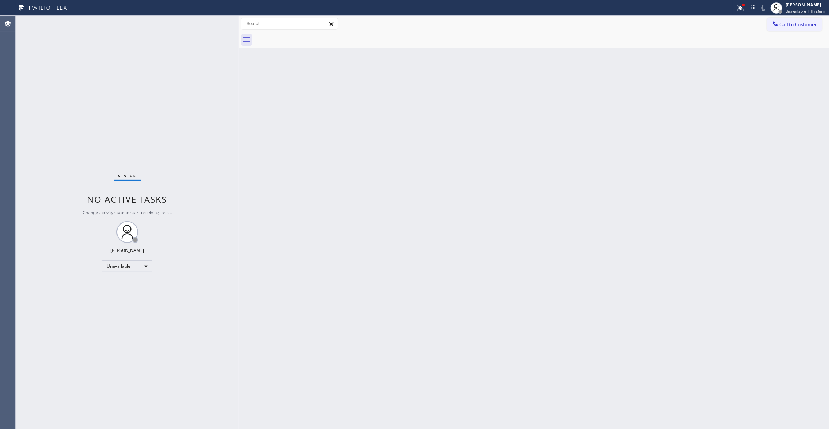
click at [797, 25] on span "Call to Customer" at bounding box center [799, 24] width 38 height 6
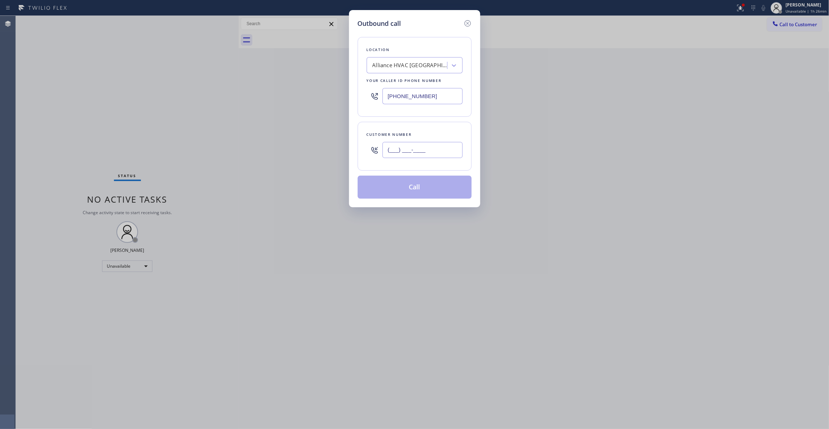
click at [429, 142] on input "(___) ___-____" at bounding box center [423, 150] width 80 height 16
paste input "630) 750-6302"
type input "[PHONE_NUMBER]"
click at [399, 71] on div "Alliance HVAC [GEOGRAPHIC_DATA]" at bounding box center [408, 65] width 78 height 13
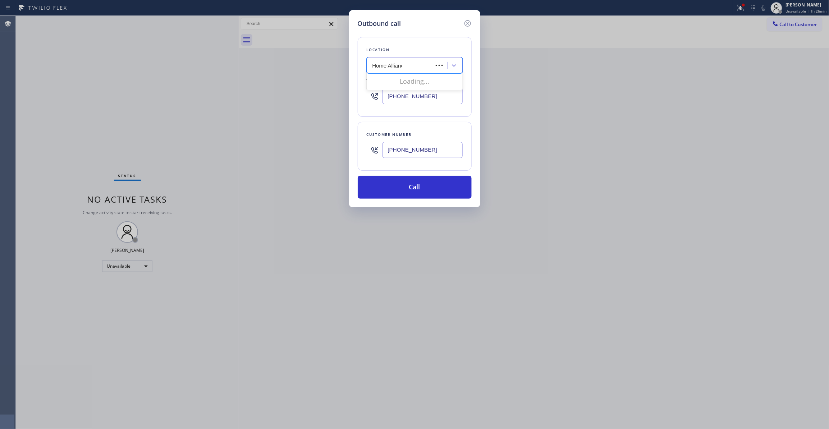
type input "Home Alliance"
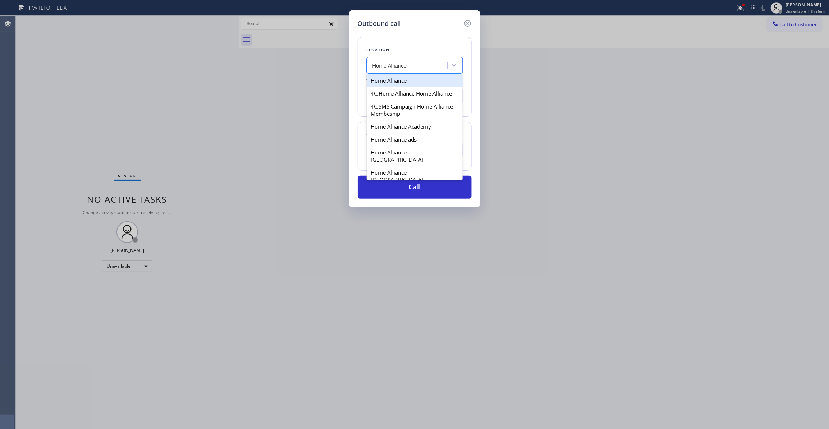
click at [407, 81] on div "Home Alliance" at bounding box center [415, 80] width 96 height 13
type input "[PHONE_NUMBER]"
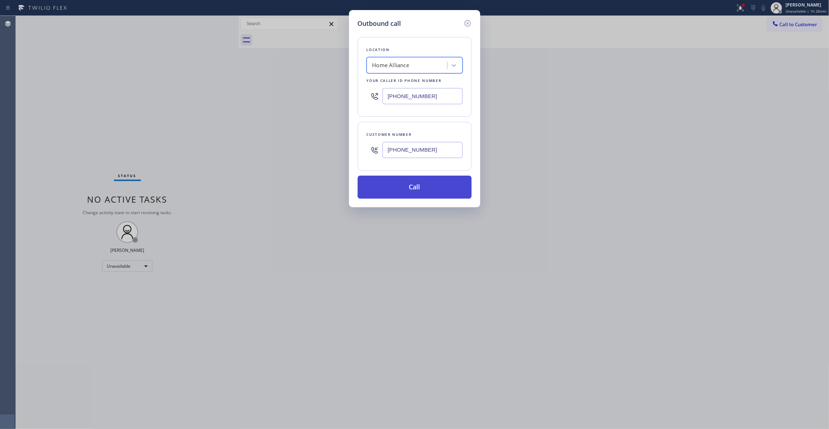
click at [380, 188] on button "Call" at bounding box center [415, 187] width 114 height 23
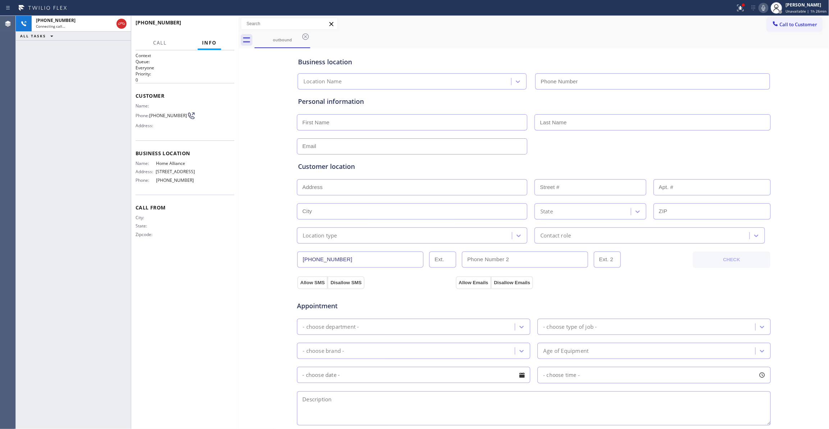
type input "[PHONE_NUMBER]"
click at [40, 146] on div "[PHONE_NUMBER] Live | 00:04 ALL TASKS ALL TASKS ACTIVE TASKS TASKS IN WRAP UP" at bounding box center [73, 222] width 115 height 413
click at [759, 8] on icon at bounding box center [763, 8] width 9 height 9
drag, startPoint x: 41, startPoint y: 101, endPoint x: 82, endPoint y: 50, distance: 65.1
click at [41, 100] on div "[PHONE_NUMBER] Live | 02:21 ALL TASKS ALL TASKS ACTIVE TASKS TASKS IN WRAP UP" at bounding box center [73, 222] width 115 height 413
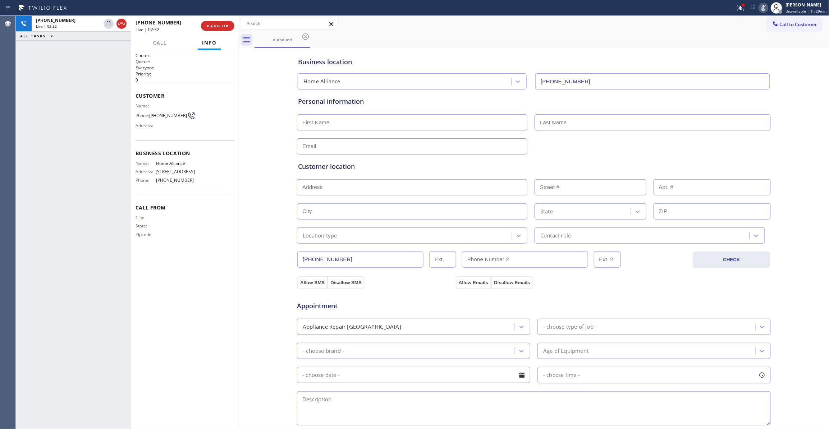
click at [762, 5] on icon at bounding box center [764, 8] width 4 height 6
click at [245, 229] on div "Business location Home Alliance [PHONE_NUMBER] Personal information Customer lo…" at bounding box center [534, 295] width 587 height 491
click at [106, 23] on icon at bounding box center [108, 23] width 9 height 9
click at [760, 9] on icon at bounding box center [763, 8] width 9 height 9
drag, startPoint x: 265, startPoint y: 187, endPoint x: 204, endPoint y: 10, distance: 187.3
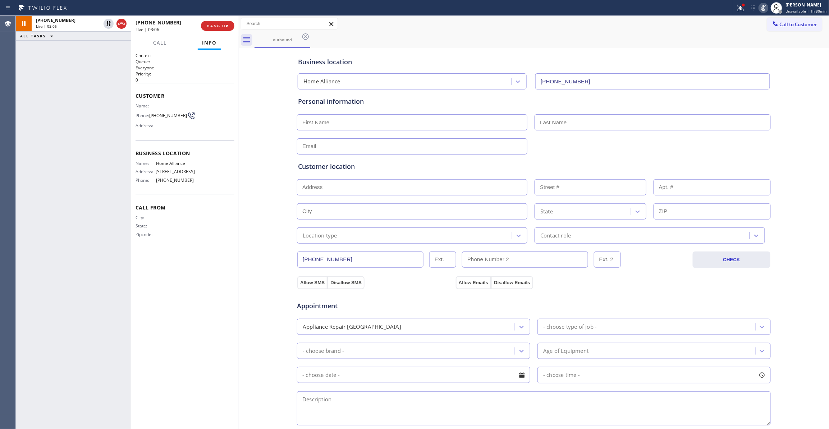
click at [265, 170] on div "Business location Home Alliance [PHONE_NUMBER] Personal information Customer lo…" at bounding box center [534, 295] width 587 height 491
click at [108, 23] on icon at bounding box center [108, 23] width 5 height 5
click at [761, 9] on icon at bounding box center [763, 8] width 9 height 9
click at [73, 286] on div "[PHONE_NUMBER] Live | 05:06 ALL TASKS ALL TASKS ACTIVE TASKS TASKS IN WRAP UP" at bounding box center [73, 222] width 115 height 413
click at [73, 209] on div "[PHONE_NUMBER] Live | 05:15 ALL TASKS ALL TASKS ACTIVE TASKS TASKS IN WRAP UP" at bounding box center [73, 222] width 115 height 413
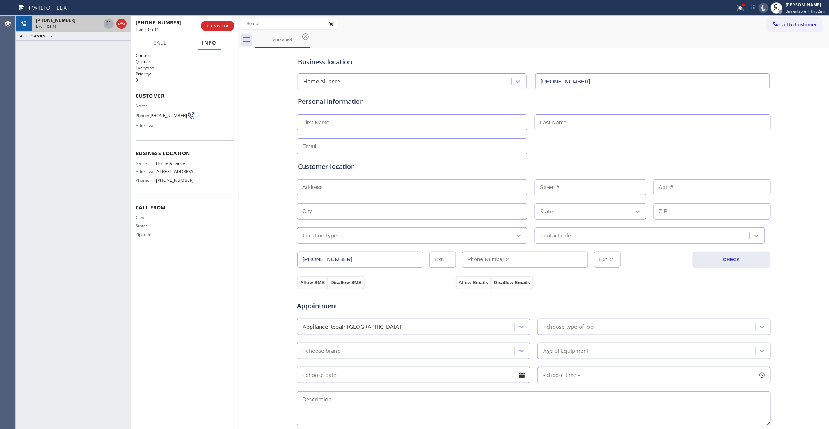
click at [108, 24] on icon at bounding box center [108, 23] width 9 height 9
click at [759, 6] on icon at bounding box center [763, 8] width 9 height 9
drag, startPoint x: 35, startPoint y: 134, endPoint x: 49, endPoint y: 10, distance: 125.2
click at [36, 127] on div "[PHONE_NUMBER] Live | 05:39 ALL TASKS ALL TASKS ACTIVE TASKS TASKS IN WRAP UP" at bounding box center [73, 222] width 115 height 413
click at [108, 24] on icon at bounding box center [108, 23] width 5 height 5
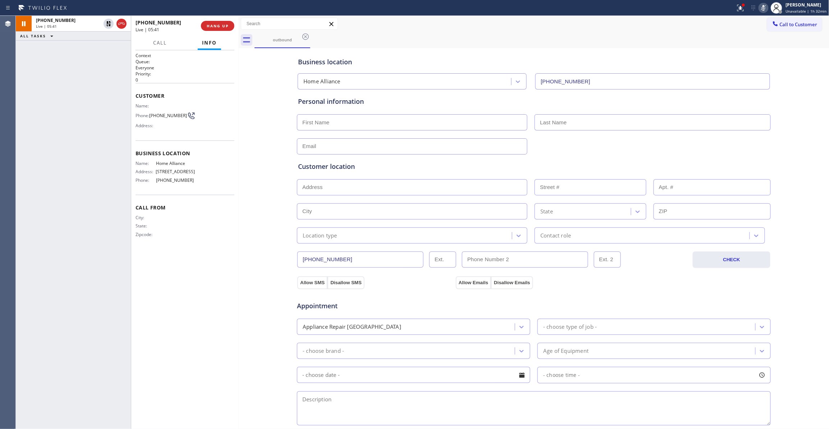
click at [759, 8] on icon at bounding box center [763, 8] width 9 height 9
click at [81, 152] on div "[PHONE_NUMBER] Live | 05:54 ALL TASKS ALL TASKS ACTIVE TASKS TASKS IN WRAP UP" at bounding box center [73, 222] width 115 height 413
click at [41, 169] on div "[PHONE_NUMBER] Live | 05:58 ALL TASKS ALL TASKS ACTIVE TASKS TASKS IN WRAP UP" at bounding box center [73, 222] width 115 height 413
click at [257, 253] on div "Business location Home Alliance [PHONE_NUMBER] Personal information Customer lo…" at bounding box center [534, 295] width 587 height 491
click at [262, 265] on div "Business location Home Alliance [PHONE_NUMBER] Personal information Customer lo…" at bounding box center [534, 295] width 587 height 491
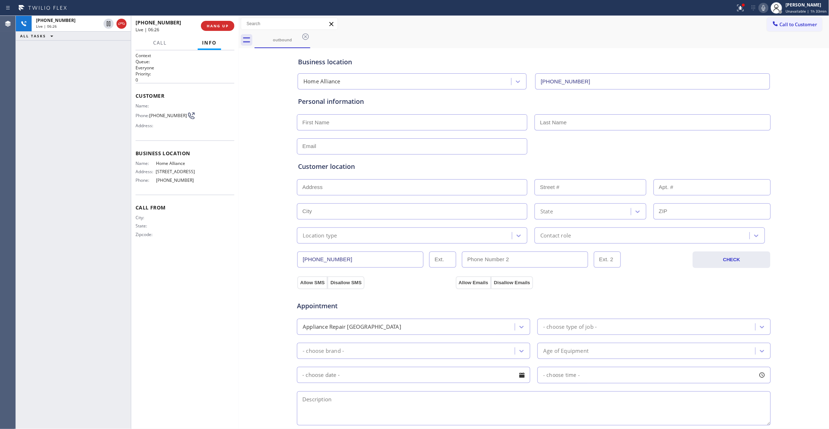
click at [250, 254] on div "Business location Home Alliance [PHONE_NUMBER] Personal information Customer lo…" at bounding box center [534, 295] width 587 height 491
click at [258, 233] on div "Business location Home Alliance [PHONE_NUMBER] Personal information Customer lo…" at bounding box center [534, 295] width 587 height 491
click at [265, 232] on div "Business location Home Alliance [PHONE_NUMBER] Personal information Customer lo…" at bounding box center [534, 295] width 587 height 491
click at [170, 132] on div "Customer Name: Phone: [PHONE_NUMBER] Address:" at bounding box center [185, 112] width 99 height 58
click at [245, 288] on div "Business location Home Alliance [PHONE_NUMBER] Personal information Customer lo…" at bounding box center [534, 295] width 587 height 491
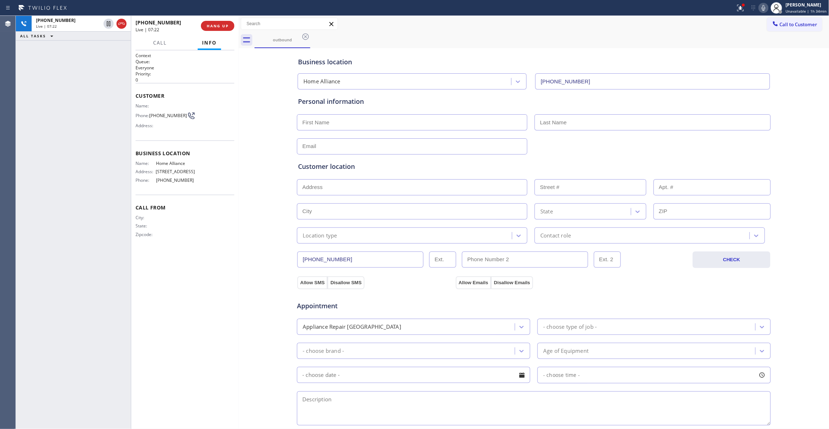
click at [236, 273] on div "Context Queue: Everyone Priority: 0 Customer Name: Phone: [PHONE_NUMBER] Addres…" at bounding box center [185, 239] width 108 height 379
click at [223, 27] on span "HANG UP" at bounding box center [218, 25] width 22 height 5
click at [388, 125] on input "text" at bounding box center [412, 122] width 230 height 16
paste input "[PERSON_NAME]"
click at [328, 124] on input "[PERSON_NAME]" at bounding box center [412, 122] width 230 height 16
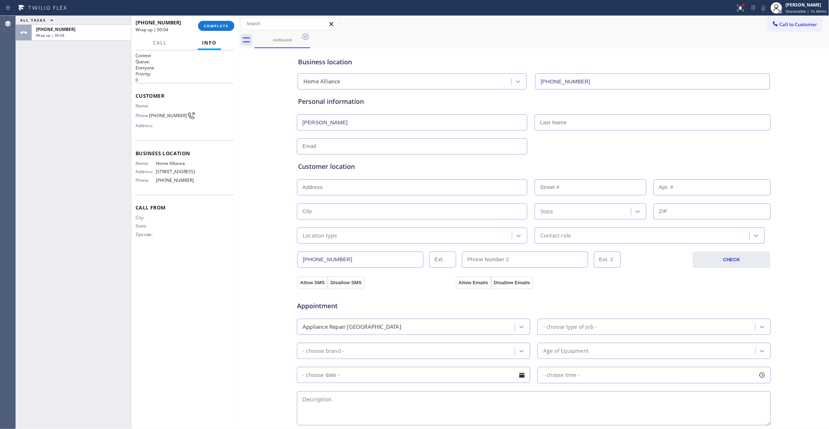
click at [328, 124] on input "[PERSON_NAME]" at bounding box center [412, 122] width 230 height 16
type input "[PERSON_NAME]"
click at [553, 116] on input "text" at bounding box center [653, 122] width 236 height 16
paste input "[PERSON_NAME]"
type input "[PERSON_NAME]"
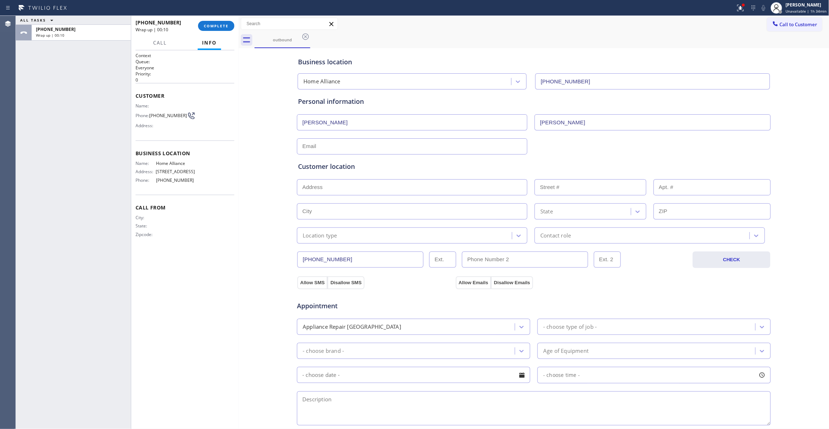
click at [314, 145] on input "text" at bounding box center [412, 146] width 230 height 16
paste input "[EMAIL_ADDRESS][DOMAIN_NAME]"
type input "[EMAIL_ADDRESS][DOMAIN_NAME]"
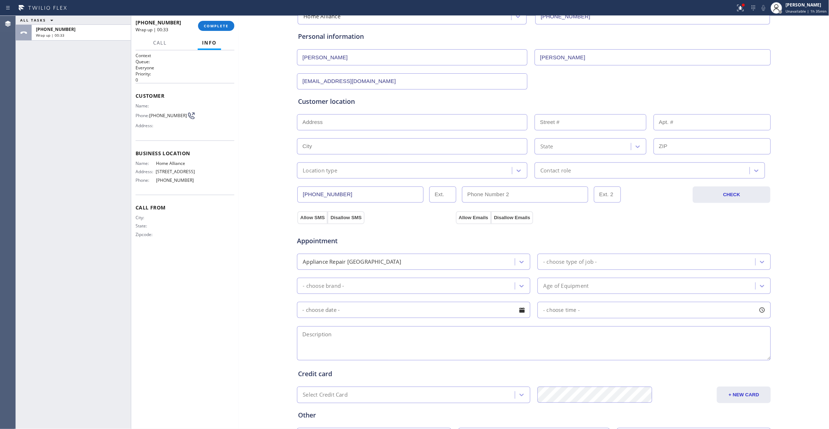
scroll to position [130, 0]
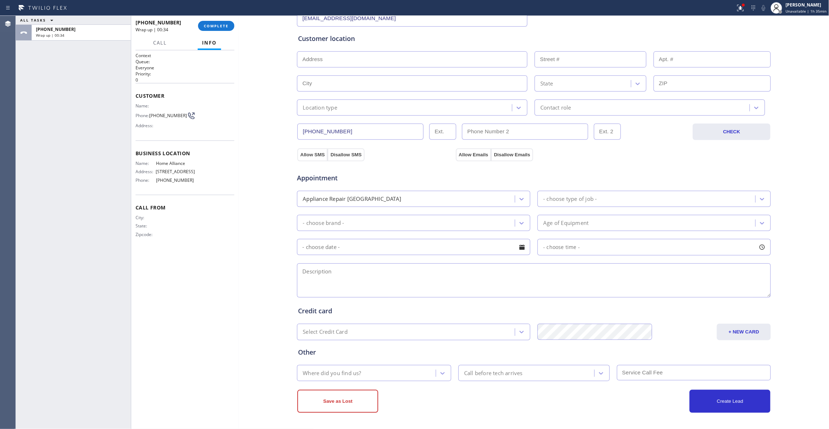
click at [346, 272] on textarea at bounding box center [534, 281] width 474 height 34
paste textarea "Wolf / Stove Range / Oven cooling fan has stopped / Not sure how old but out of…"
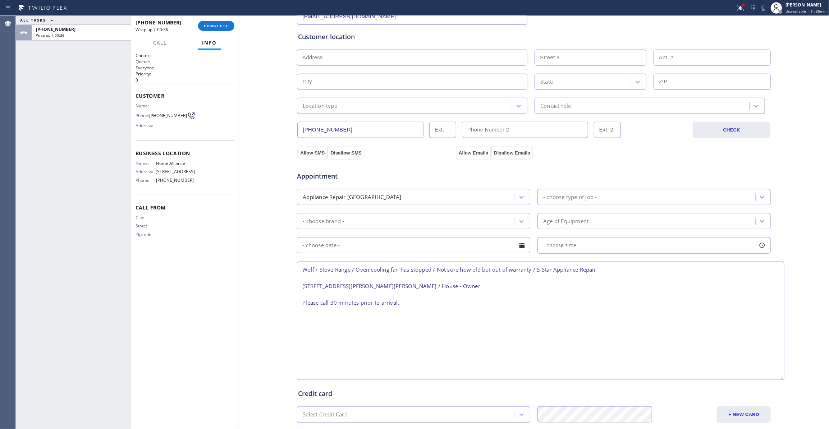
drag, startPoint x: 763, startPoint y: 293, endPoint x: 777, endPoint y: 377, distance: 85.7
click at [777, 377] on textarea "Wolf / Stove Range / Oven cooling fan has stopped / Not sure how old but out of…" at bounding box center [541, 321] width 488 height 119
click at [298, 271] on textarea "Wolf / Stove Range / Oven cooling fan has stopped / Not sure how old but out of…" at bounding box center [541, 321] width 488 height 119
click at [300, 271] on textarea "Wolf / Stove Range / Oven cooling fan has stopped / Not sure how old but out of…" at bounding box center [541, 321] width 488 height 119
type textarea "9-12 / $75 / Wolf / Stove Range / Oven cooling fan has stopped / Not sure how o…"
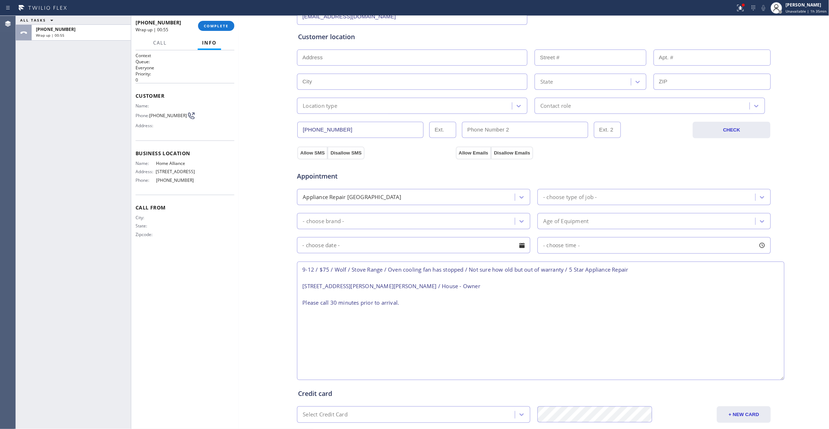
click at [391, 56] on input "text" at bounding box center [412, 58] width 230 height 16
paste input "[STREET_ADDRESS][PERSON_NAME][PERSON_NAME]"
type input "1102 [PERSON_NAME] Ridge Club"
type input "1102"
type input "[PERSON_NAME][GEOGRAPHIC_DATA]"
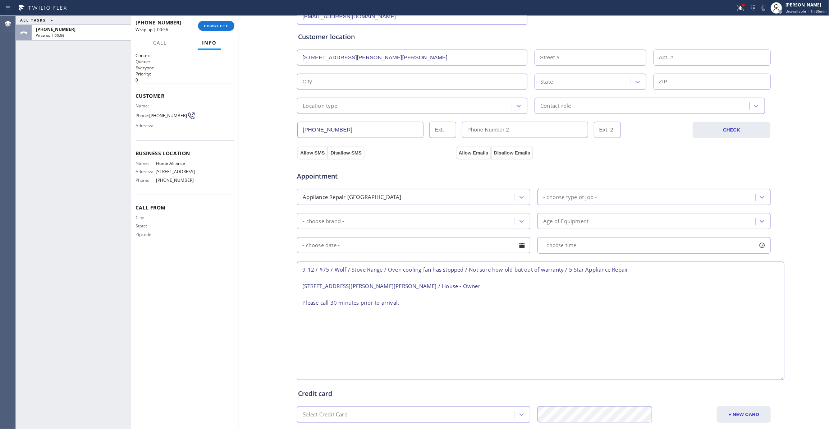
type input "60527"
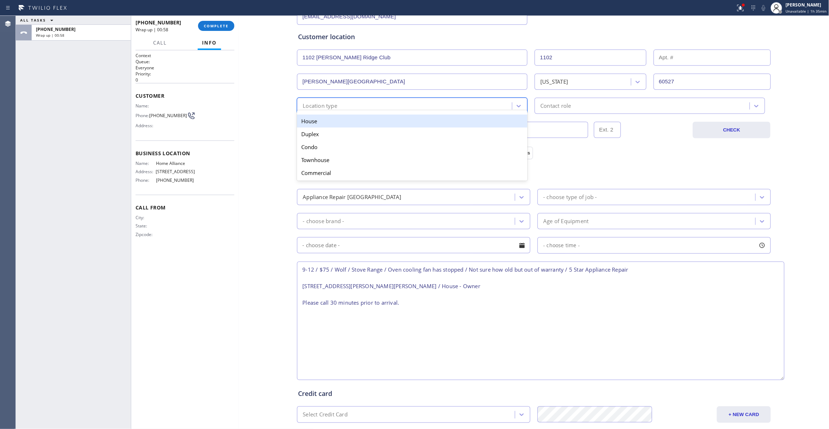
click at [494, 101] on div "Location type" at bounding box center [405, 106] width 213 height 13
click at [329, 123] on div "House" at bounding box center [412, 121] width 230 height 13
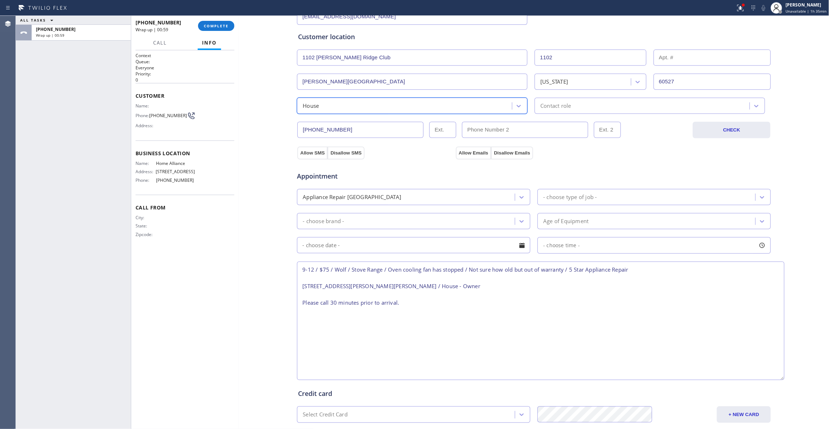
click at [553, 109] on div "Contact role" at bounding box center [555, 106] width 31 height 8
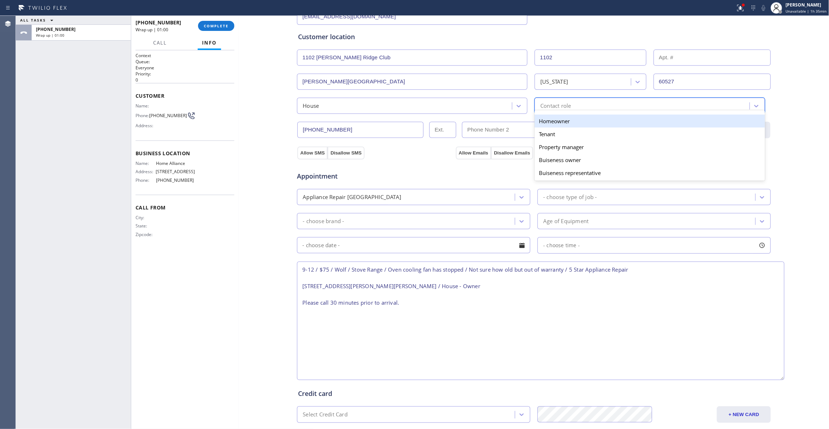
click at [551, 122] on div "Homeowner" at bounding box center [650, 121] width 230 height 13
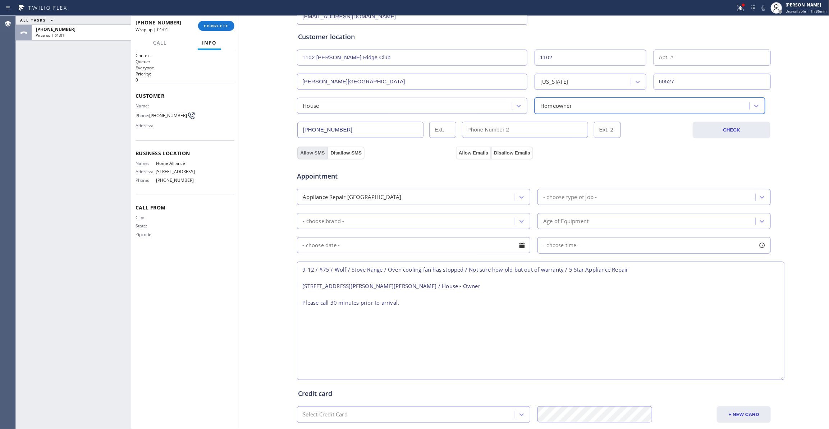
click at [306, 155] on button "Allow SMS" at bounding box center [312, 153] width 30 height 13
click at [470, 155] on button "Allow Emails" at bounding box center [473, 153] width 35 height 13
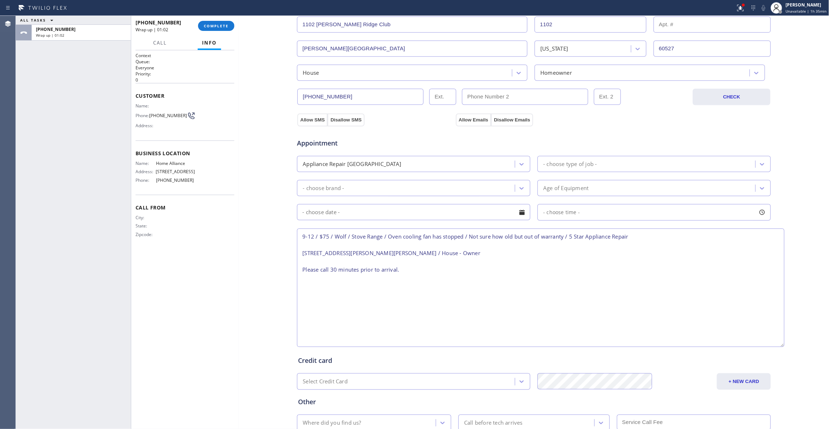
scroll to position [178, 0]
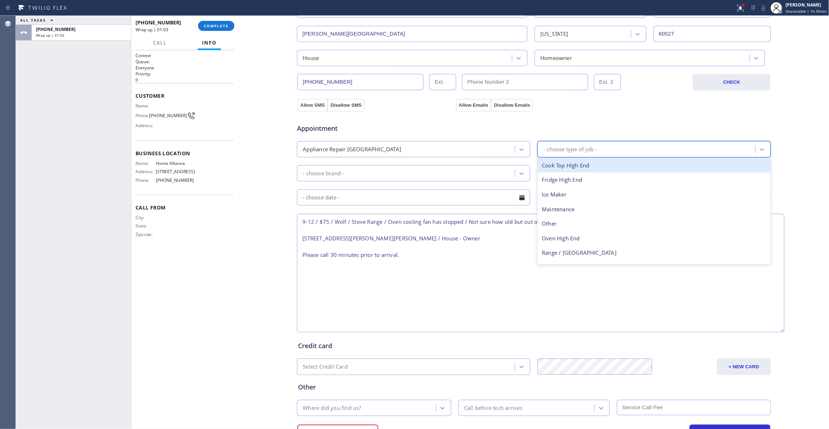
click at [572, 152] on div "- choose type of job -" at bounding box center [570, 149] width 54 height 8
type input "st"
drag, startPoint x: 562, startPoint y: 169, endPoint x: 482, endPoint y: 169, distance: 80.5
click at [561, 169] on div "Range / [GEOGRAPHIC_DATA]" at bounding box center [654, 165] width 233 height 15
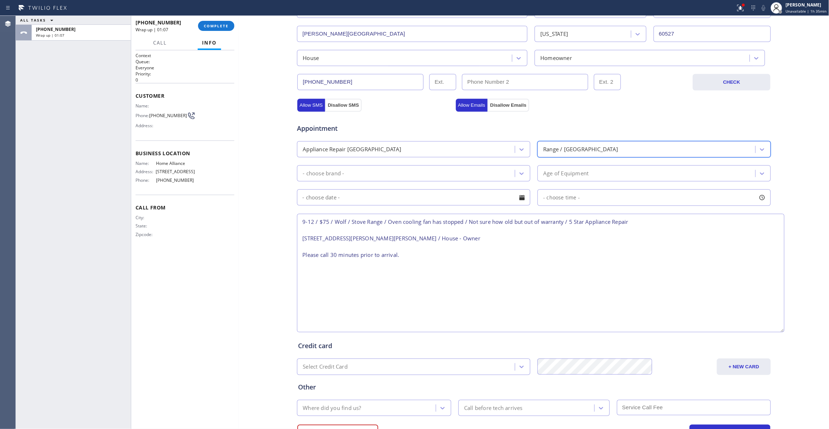
click at [471, 172] on div "- choose brand -" at bounding box center [407, 173] width 216 height 13
type input "w"
click at [360, 190] on div "Wolf" at bounding box center [413, 189] width 233 height 15
click at [444, 202] on input "text" at bounding box center [413, 197] width 233 height 16
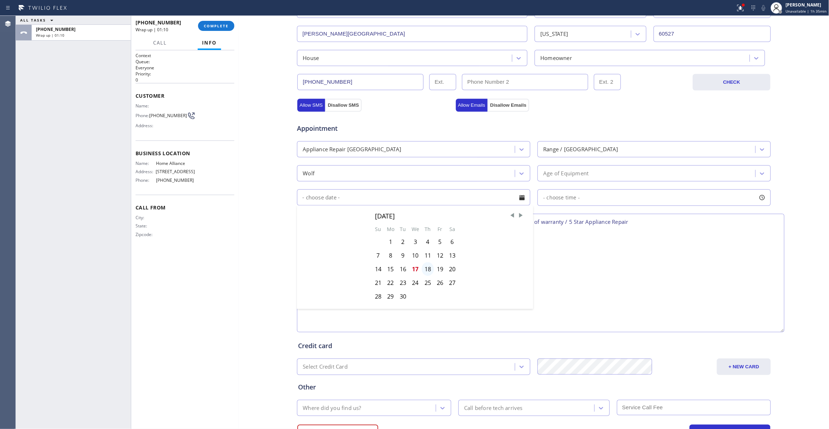
click at [426, 272] on div "18" at bounding box center [428, 269] width 12 height 14
type input "[DATE]"
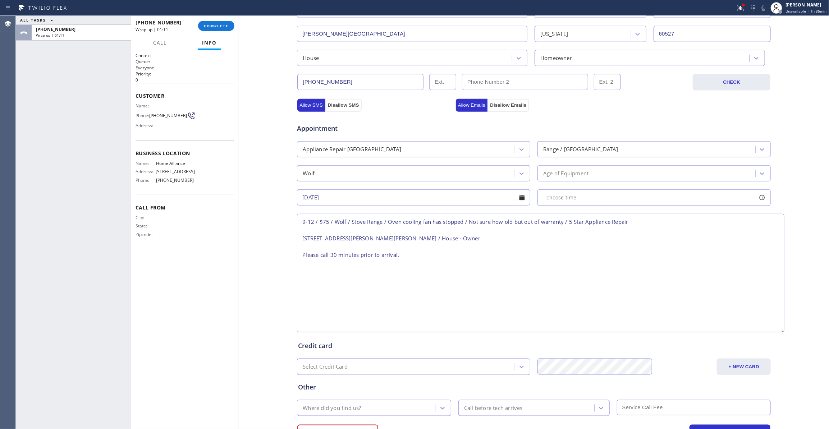
click at [568, 197] on span "- choose time -" at bounding box center [561, 197] width 37 height 7
click at [564, 198] on span "- choose time -" at bounding box center [561, 197] width 37 height 7
click at [564, 198] on div "8:00 AM - 8:00 AM" at bounding box center [563, 198] width 51 height 8
drag, startPoint x: 544, startPoint y: 241, endPoint x: 607, endPoint y: 249, distance: 63.8
click at [609, 249] on div at bounding box center [613, 241] width 9 height 15
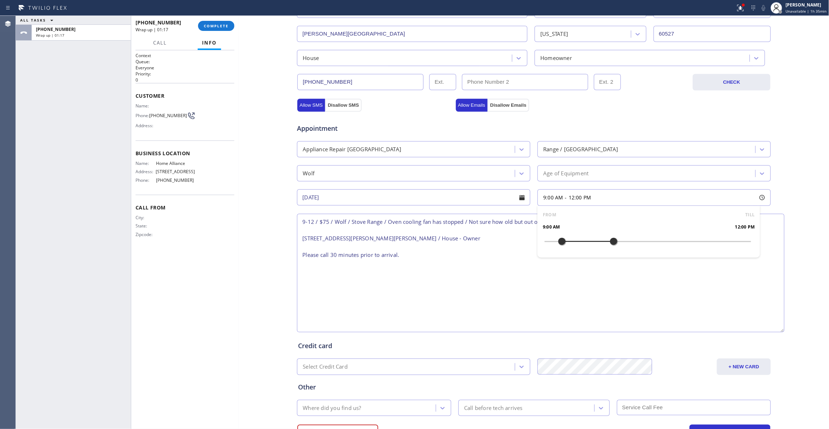
drag, startPoint x: 544, startPoint y: 242, endPoint x: 556, endPoint y: 243, distance: 12.0
click at [558, 243] on div at bounding box center [562, 241] width 9 height 15
click at [425, 263] on textarea "9-12 / $75 / Wolf / Stove Range / Oven cooling fan has stopped / Not sure how o…" at bounding box center [541, 273] width 488 height 119
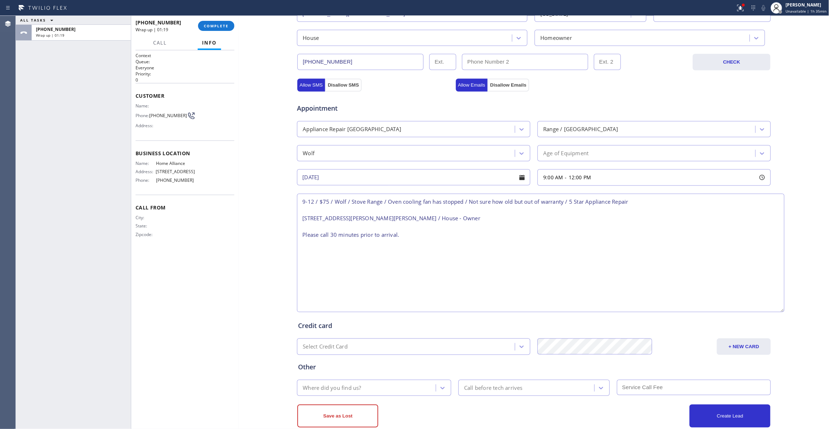
scroll to position [214, 0]
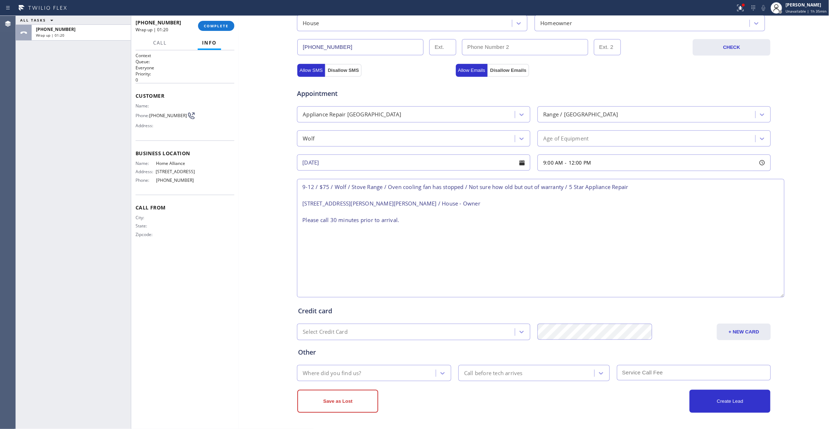
click at [376, 374] on div "Where did you find us?" at bounding box center [367, 373] width 137 height 13
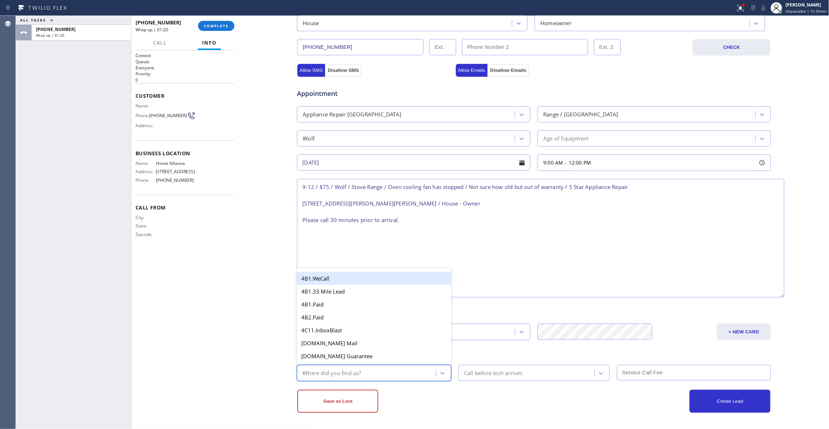
type input "we"
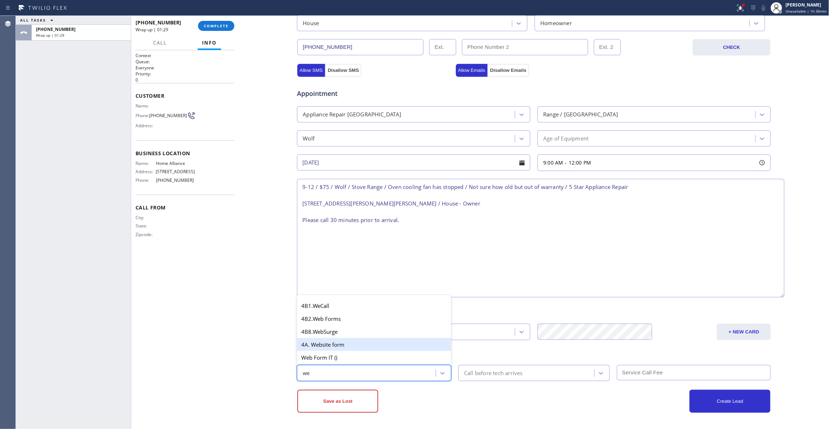
click at [340, 344] on div "4A. Website form" at bounding box center [374, 344] width 154 height 13
click at [506, 373] on div "Call before tech arrives" at bounding box center [493, 373] width 59 height 8
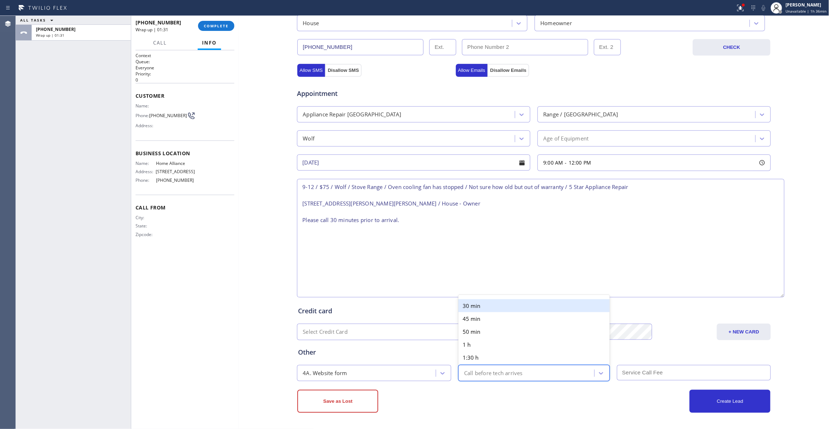
click at [483, 302] on div "30 min" at bounding box center [533, 306] width 151 height 13
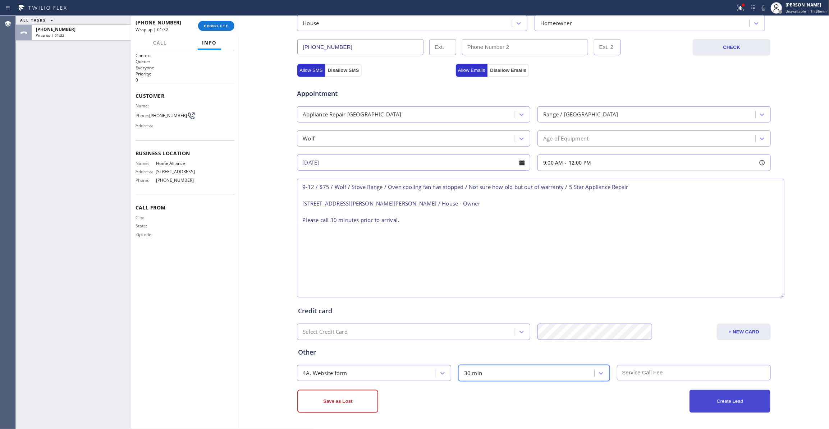
click at [744, 403] on button "Create Lead" at bounding box center [730, 401] width 81 height 23
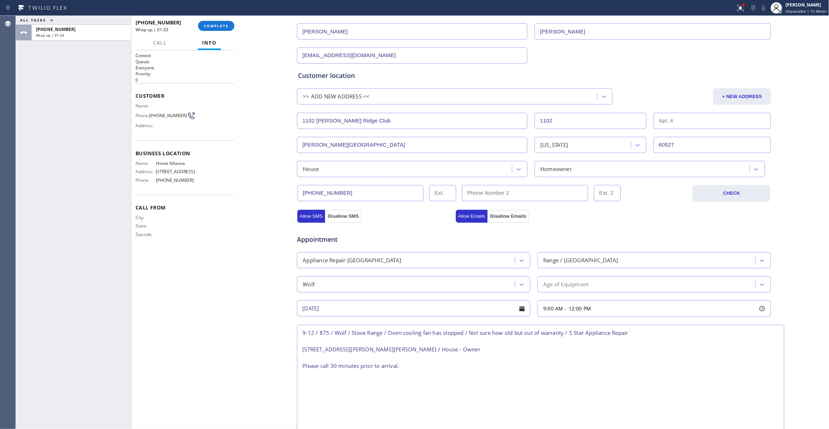
scroll to position [0, 0]
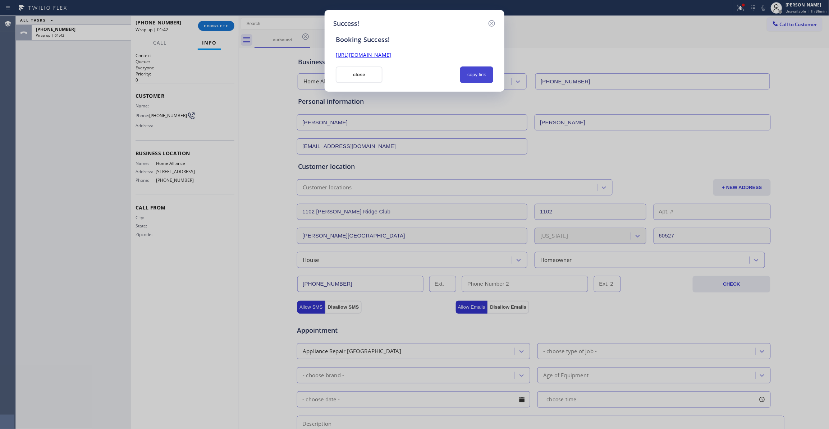
click at [477, 74] on button "copy link" at bounding box center [476, 75] width 33 height 17
click at [391, 54] on link "[URL][DOMAIN_NAME]" at bounding box center [363, 54] width 55 height 7
click at [493, 23] on icon at bounding box center [492, 23] width 9 height 9
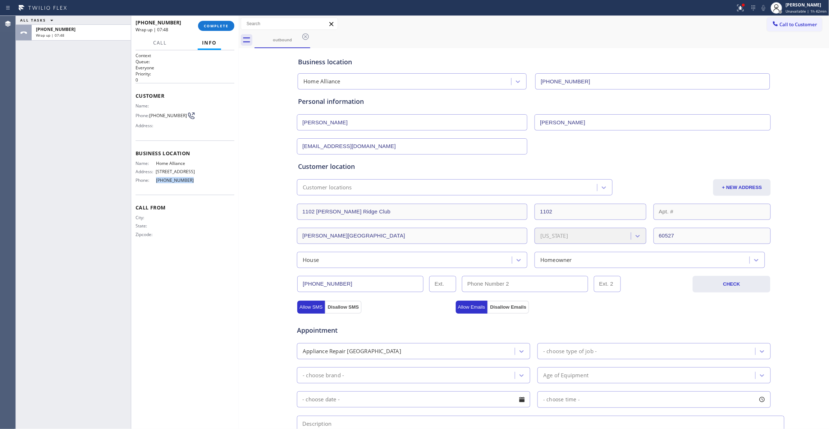
drag, startPoint x: 190, startPoint y: 188, endPoint x: 154, endPoint y: 190, distance: 35.7
click at [154, 186] on div "Name: Home Alliance Address: [STREET_ADDRESS] Phone: [PHONE_NUMBER]" at bounding box center [185, 173] width 99 height 25
click at [39, 209] on div "ALL TASKS ALL TASKS ACTIVE TASKS TASKS IN WRAP UP [PHONE_NUMBER] Wrap up | 09:01" at bounding box center [73, 222] width 115 height 413
click at [222, 28] on span "COMPLETE" at bounding box center [216, 25] width 25 height 5
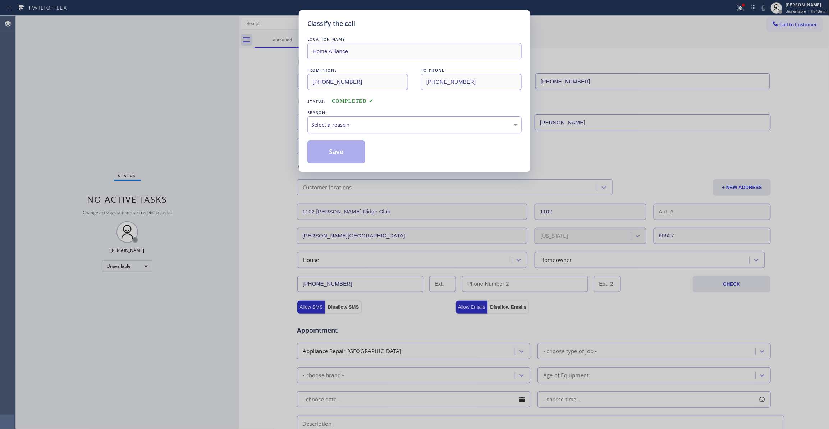
click at [357, 127] on div "Select a reason" at bounding box center [414, 125] width 206 height 8
click at [332, 155] on button "Save" at bounding box center [336, 152] width 58 height 23
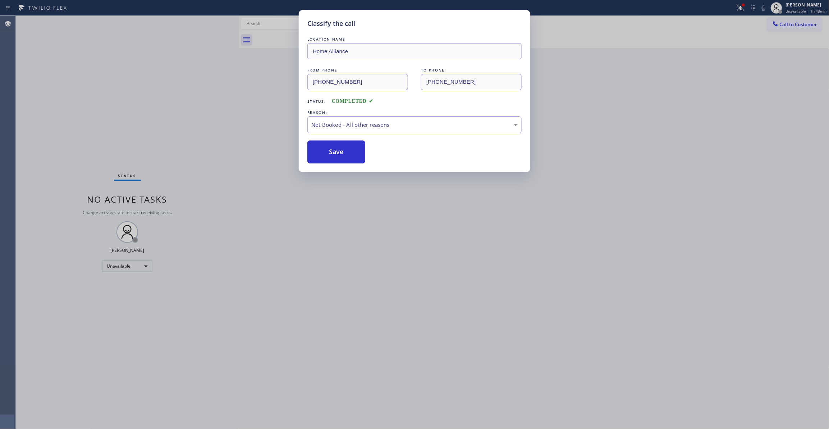
drag, startPoint x: 332, startPoint y: 155, endPoint x: 332, endPoint y: 10, distance: 144.5
click at [332, 155] on button "Save" at bounding box center [336, 152] width 58 height 23
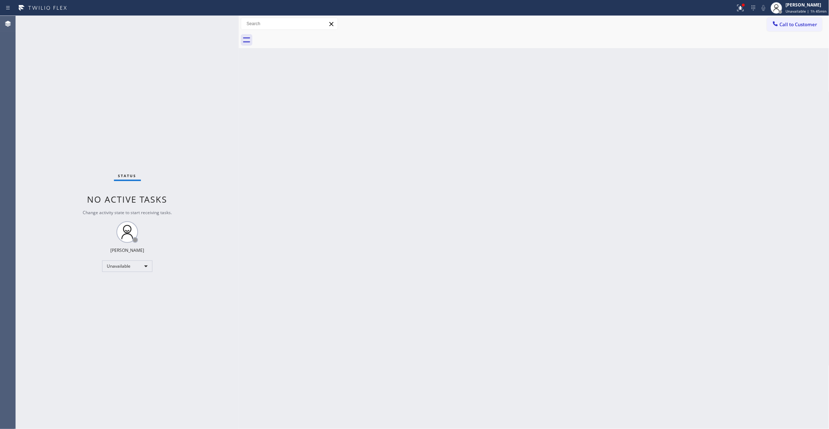
click at [124, 373] on div "Status No active tasks Change activity state to start receiving tasks. [PERSON_…" at bounding box center [127, 222] width 223 height 413
click at [36, 56] on div "Status No active tasks Change activity state to start receiving tasks. [PERSON_…" at bounding box center [127, 222] width 223 height 413
click at [793, 22] on span "Call to Customer" at bounding box center [799, 24] width 38 height 6
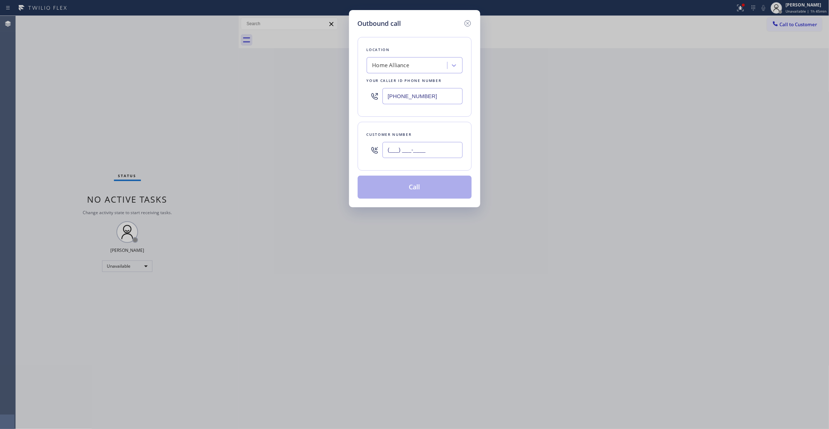
click at [436, 148] on input "(___) ___-____" at bounding box center [423, 150] width 80 height 16
paste input "860) 965-9072"
type input "[PHONE_NUMBER]"
click at [393, 189] on button "Call" at bounding box center [415, 187] width 114 height 23
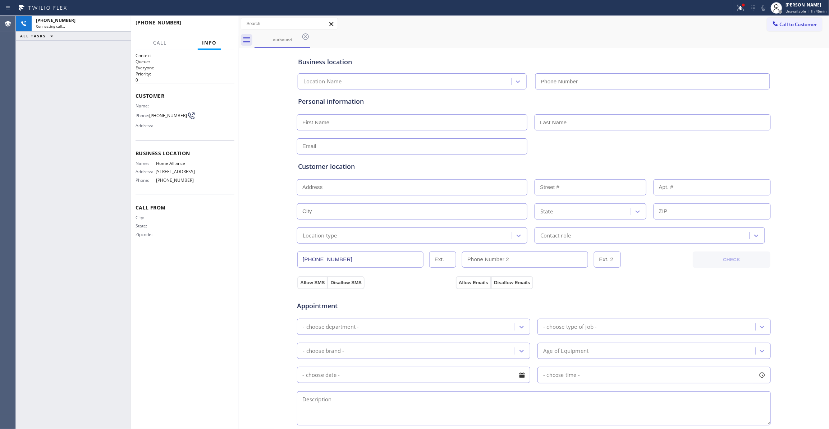
type input "[PHONE_NUMBER]"
click at [258, 270] on div "Business location Home Alliance [PHONE_NUMBER] Personal information Customer lo…" at bounding box center [534, 295] width 587 height 491
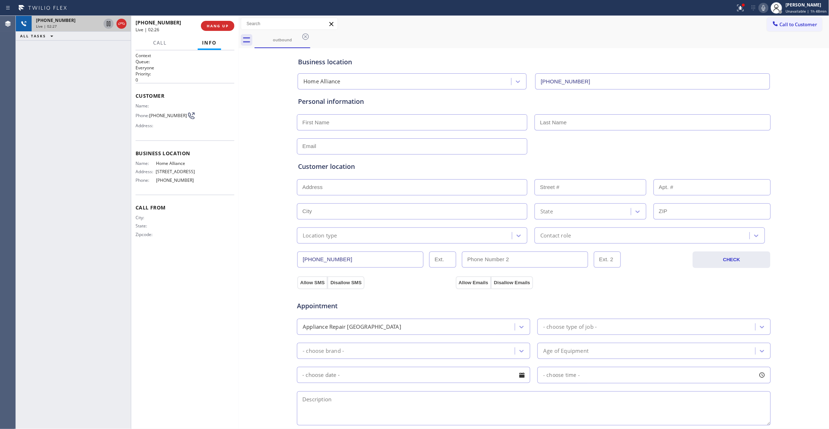
click at [109, 22] on icon at bounding box center [108, 23] width 9 height 9
click at [759, 8] on icon at bounding box center [763, 8] width 9 height 9
click at [47, 146] on div "[PHONE_NUMBER] Live | 02:31 ALL TASKS ALL TASKS ACTIVE TASKS TASKS IN WRAP UP" at bounding box center [73, 222] width 115 height 413
drag, startPoint x: 106, startPoint y: 357, endPoint x: 160, endPoint y: 96, distance: 267.3
click at [106, 352] on div "[PHONE_NUMBER] Live | 03:50 ALL TASKS ALL TASKS ACTIVE TASKS TASKS IN WRAP UP" at bounding box center [73, 222] width 115 height 413
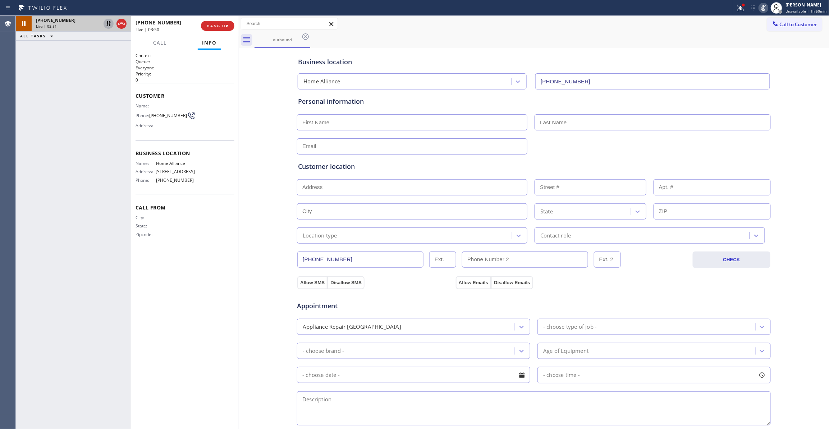
click at [106, 24] on icon at bounding box center [108, 23] width 9 height 9
click at [759, 7] on icon at bounding box center [763, 8] width 9 height 9
click at [269, 247] on div "Business location Home Alliance [PHONE_NUMBER] Personal information Customer lo…" at bounding box center [534, 295] width 587 height 491
click at [373, 127] on input "text" at bounding box center [412, 122] width 230 height 16
paste input "[PERSON_NAME]"
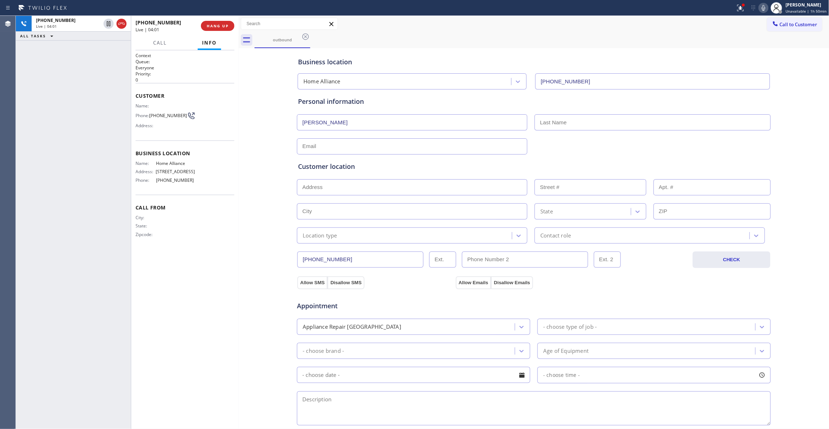
click at [330, 124] on input "[PERSON_NAME]" at bounding box center [412, 122] width 230 height 16
type input "[PERSON_NAME]"
click at [551, 127] on input "text" at bounding box center [653, 122] width 236 height 16
paste input "[PERSON_NAME]"
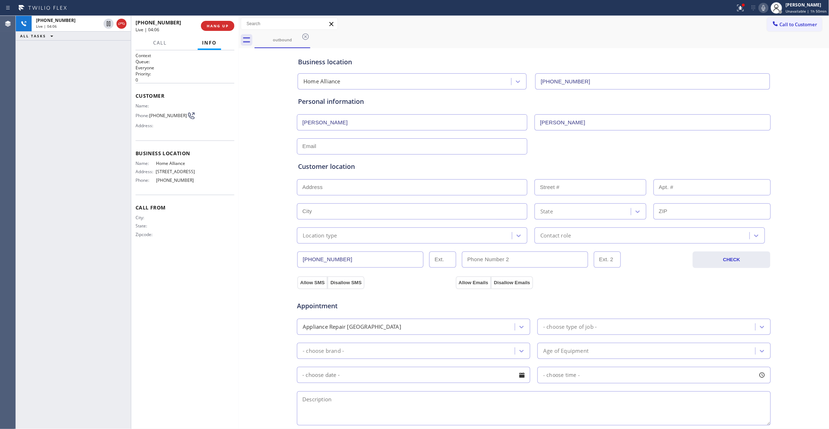
type input "[PERSON_NAME]"
click at [35, 167] on div "[PHONE_NUMBER] Live | 04:15 ALL TASKS ALL TASKS ACTIVE TASKS TASKS IN WRAP UP" at bounding box center [73, 222] width 115 height 413
click at [318, 145] on input "text" at bounding box center [412, 146] width 230 height 16
paste input "[EMAIL_ADDRESS][DOMAIN_NAME]"
type input "[EMAIL_ADDRESS][DOMAIN_NAME]"
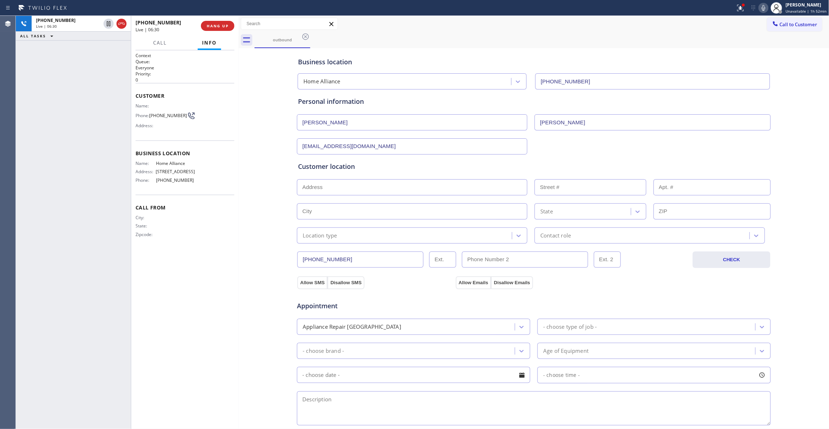
click at [243, 290] on div "Business location Home Alliance [PHONE_NUMBER] Personal information [PERSON_NAM…" at bounding box center [534, 295] width 587 height 491
click at [338, 188] on input "text" at bounding box center [412, 187] width 230 height 16
paste input "[STREET_ADDRESS][PERSON_NAME]"
type input "[STREET_ADDRESS]"
type input "18"
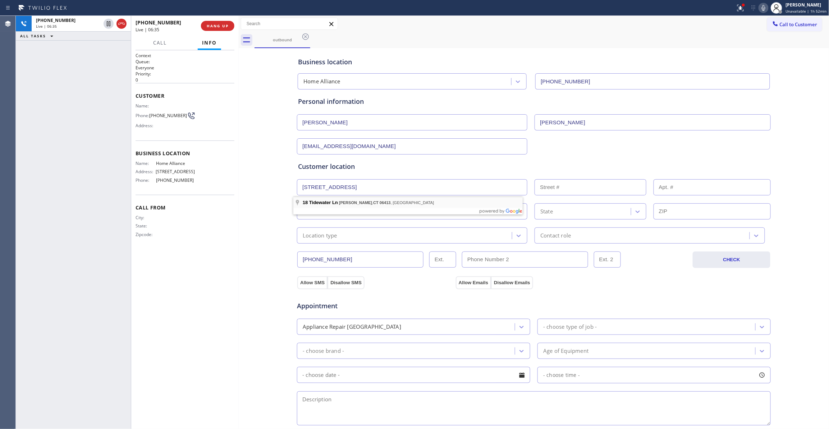
type input "[PERSON_NAME]"
type input "06413"
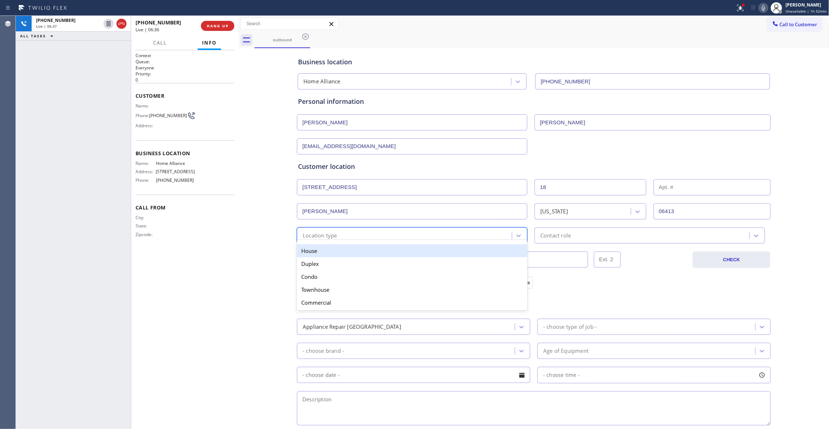
click at [338, 240] on div "Location type" at bounding box center [405, 235] width 213 height 13
click at [332, 254] on div "House" at bounding box center [412, 251] width 230 height 13
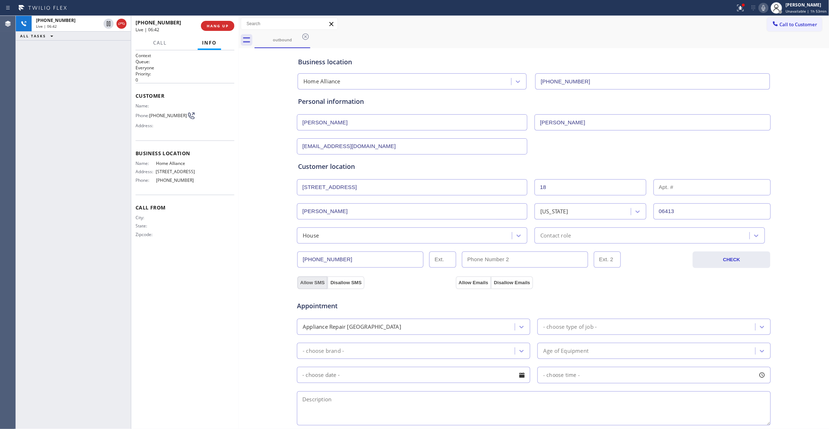
click at [302, 283] on button "Allow SMS" at bounding box center [312, 283] width 30 height 13
click at [467, 284] on button "Allow Emails" at bounding box center [473, 283] width 35 height 13
click at [592, 237] on div "Contact role" at bounding box center [643, 235] width 213 height 13
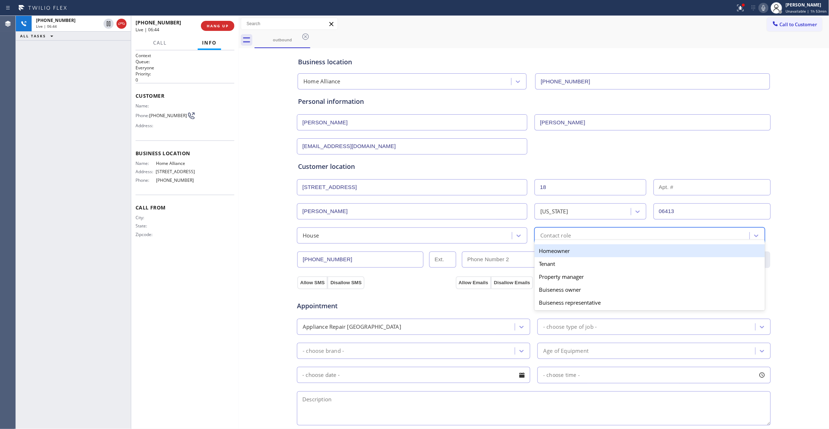
click at [563, 253] on div "Homeowner" at bounding box center [650, 251] width 230 height 13
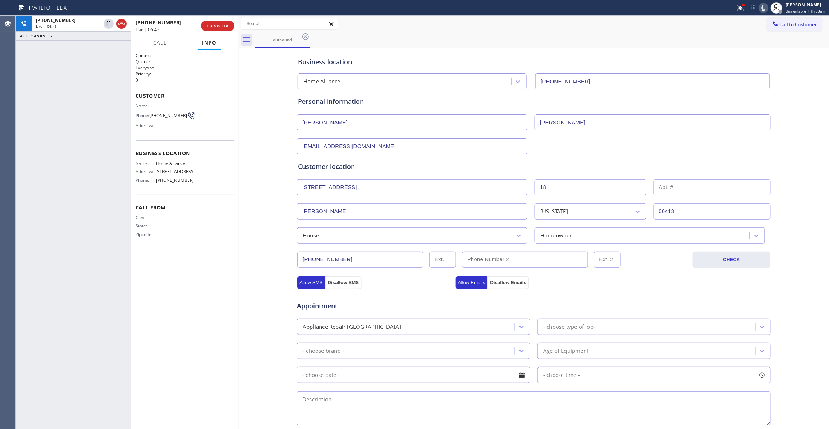
click at [206, 234] on div "City: State: Zipcode:" at bounding box center [185, 227] width 99 height 25
click at [247, 285] on div "Business location Home Alliance [PHONE_NUMBER] Personal information [PERSON_NAM…" at bounding box center [534, 295] width 587 height 491
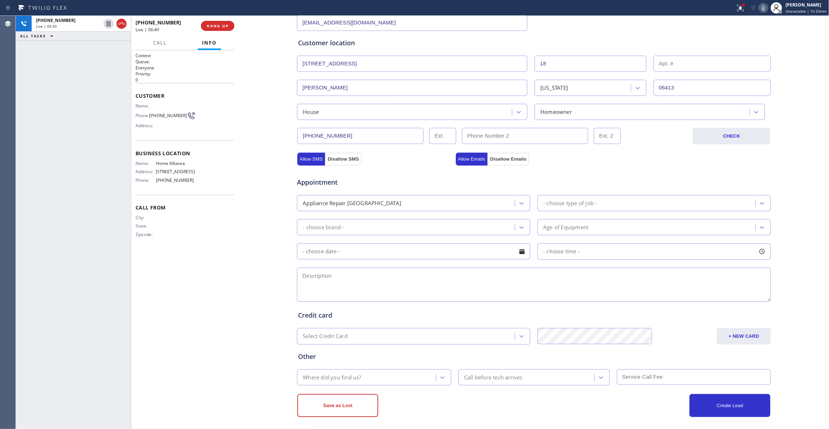
scroll to position [130, 0]
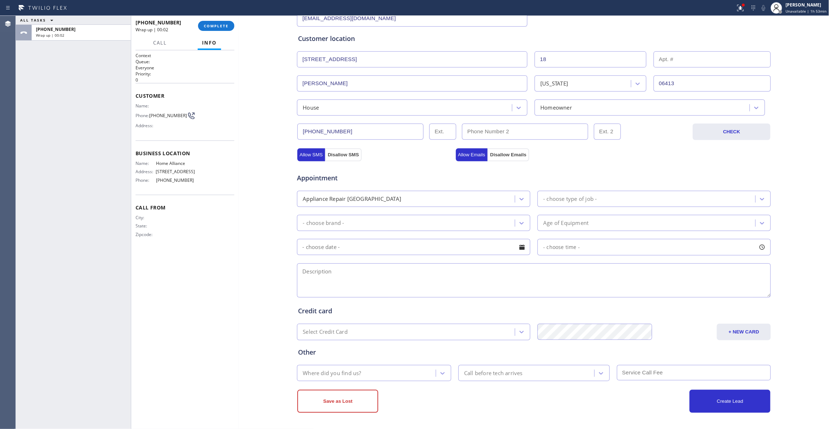
click at [577, 199] on div "- choose type of job -" at bounding box center [570, 199] width 54 height 8
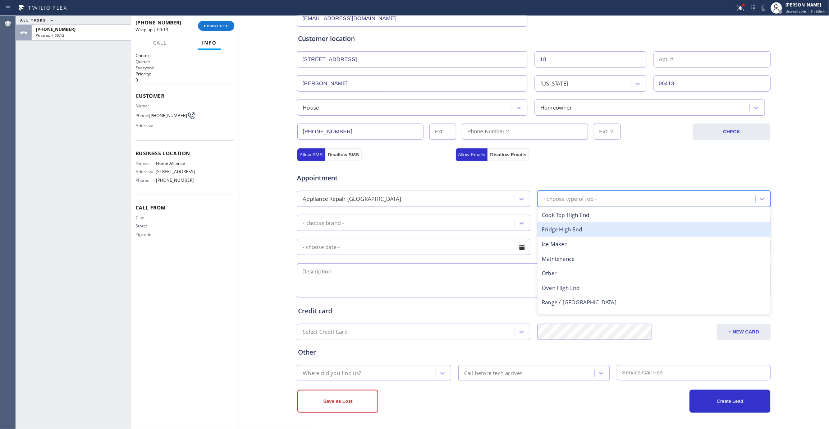
click at [580, 229] on div "Fridge High End" at bounding box center [654, 229] width 233 height 15
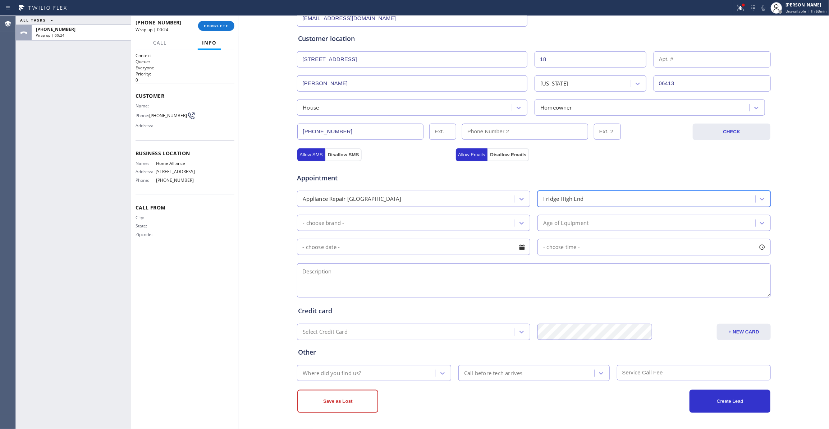
click at [234, 288] on div "Context Queue: Everyone Priority: 0 Customer Name: Phone: [PHONE_NUMBER] Addres…" at bounding box center [185, 239] width 108 height 379
click at [456, 223] on div "- choose brand -" at bounding box center [407, 223] width 216 height 13
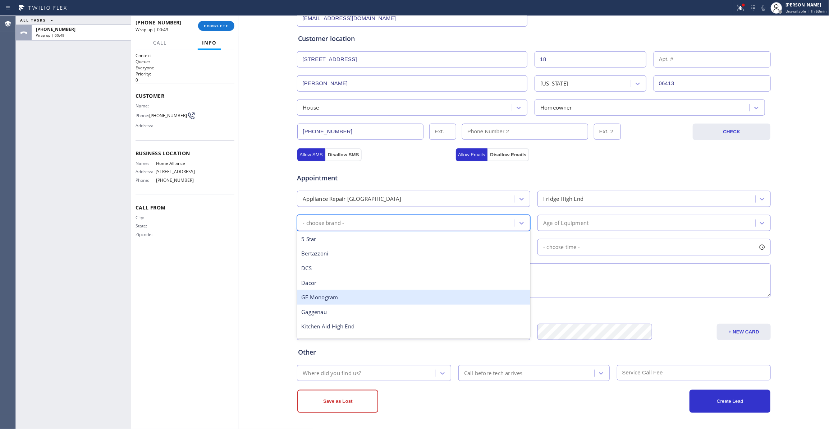
click at [239, 275] on div at bounding box center [239, 222] width 0 height 413
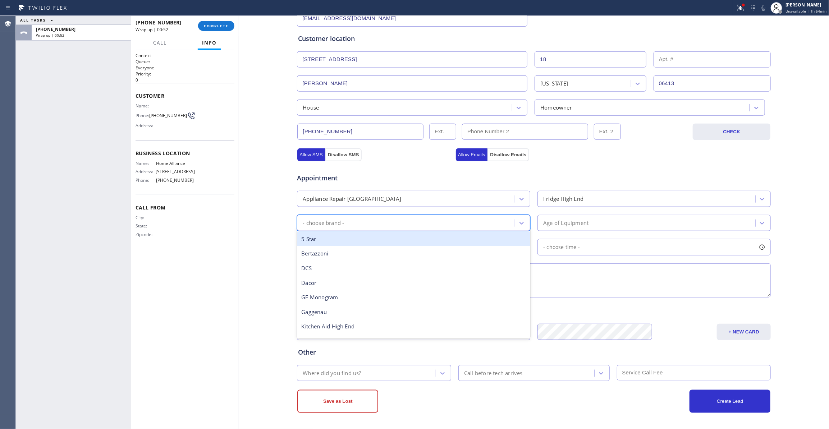
click at [355, 217] on div "- choose brand -" at bounding box center [407, 223] width 216 height 13
click at [468, 201] on div "Appliance Repair [GEOGRAPHIC_DATA]" at bounding box center [407, 199] width 216 height 13
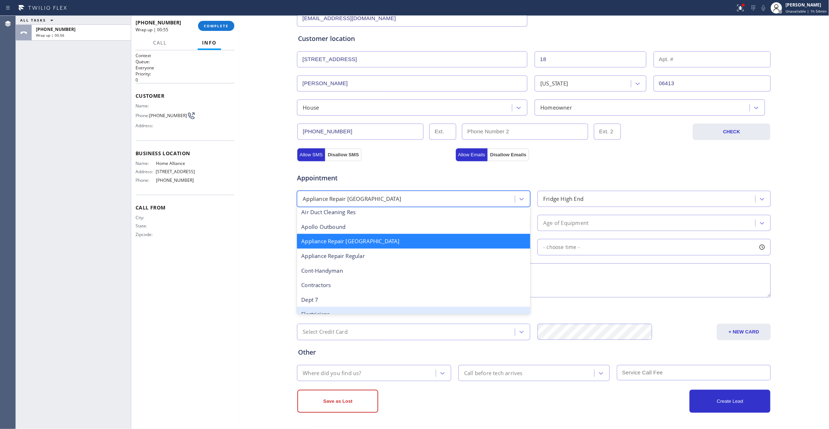
scroll to position [97, 0]
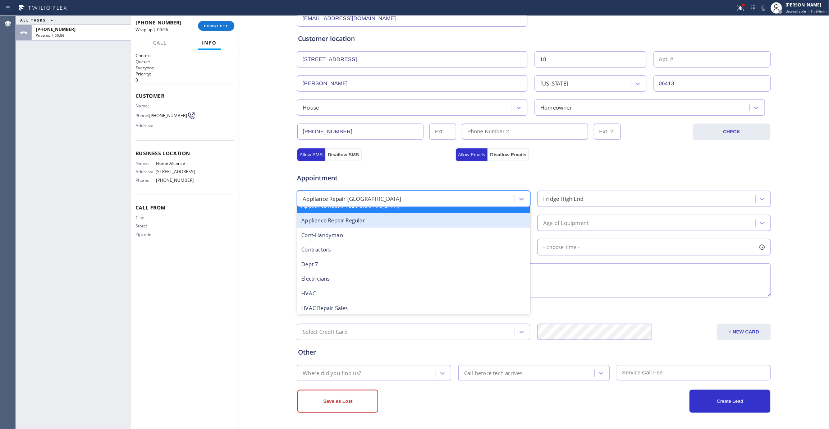
click at [345, 220] on div "Appliance Repair Regular" at bounding box center [413, 220] width 233 height 15
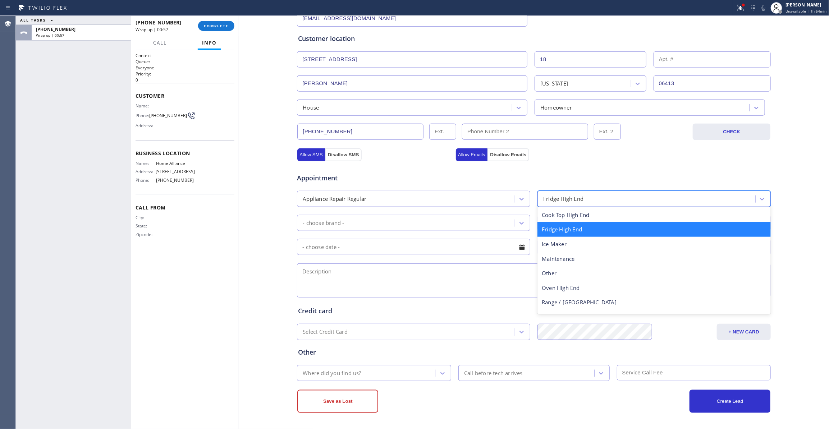
click at [586, 195] on div "Fridge High End" at bounding box center [648, 199] width 216 height 13
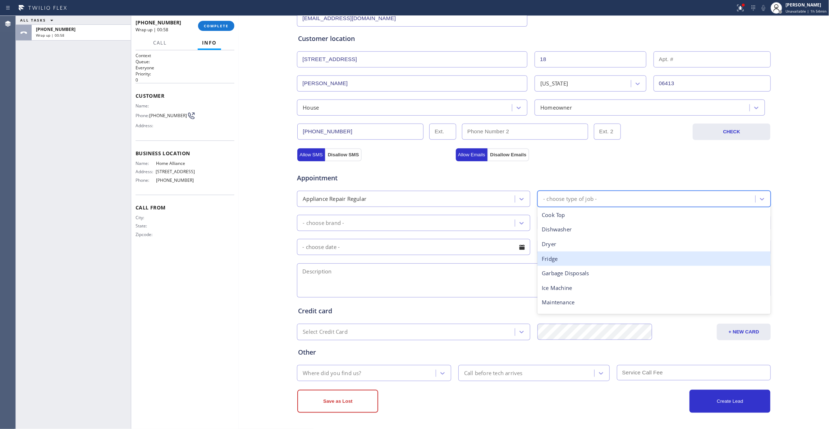
click at [555, 260] on div "Fridge" at bounding box center [654, 259] width 233 height 15
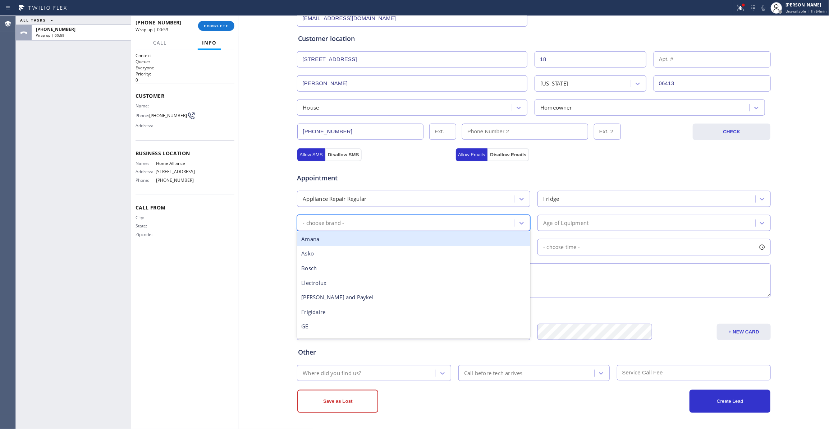
click at [343, 222] on div "- choose brand -" at bounding box center [407, 223] width 216 height 13
type input "kitch"
click at [347, 237] on div "Kitchen Aid" at bounding box center [413, 239] width 233 height 15
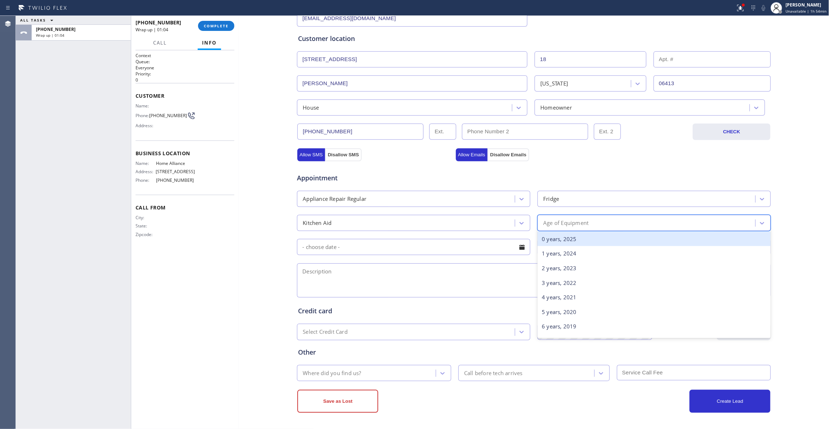
click at [571, 220] on div "Age of Equipment" at bounding box center [565, 223] width 45 height 8
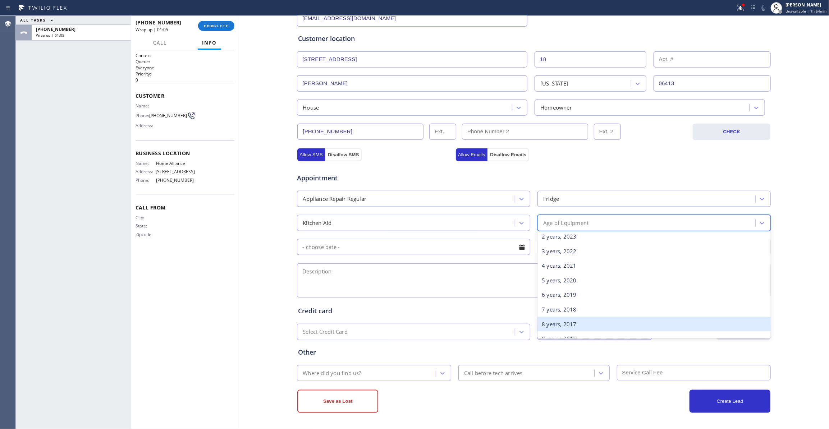
scroll to position [48, 0]
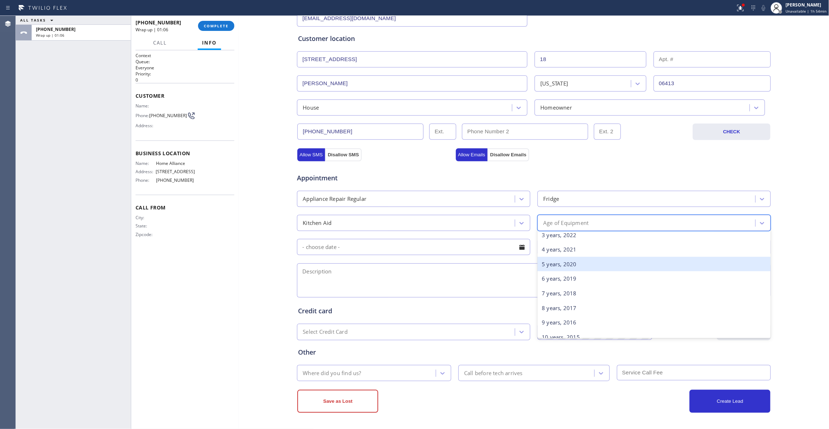
click at [553, 268] on div "5 years, 2020" at bounding box center [654, 264] width 233 height 15
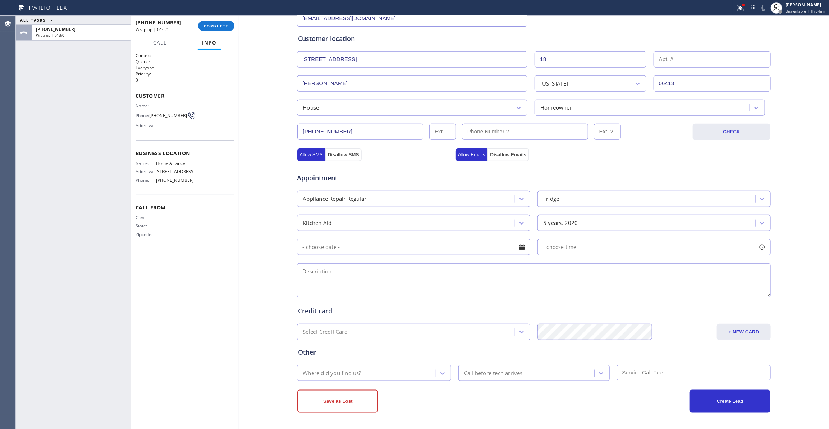
drag, startPoint x: 243, startPoint y: 269, endPoint x: 238, endPoint y: 260, distance: 10.8
click at [241, 265] on div "Business location Home Alliance [PHONE_NUMBER] Personal information [PERSON_NAM…" at bounding box center [534, 167] width 587 height 491
click at [352, 268] on textarea at bounding box center [534, 281] width 474 height 34
paste textarea "KitchenAid / Fridge(FS) / filter cant get out, cant replace it, ice maker not w…"
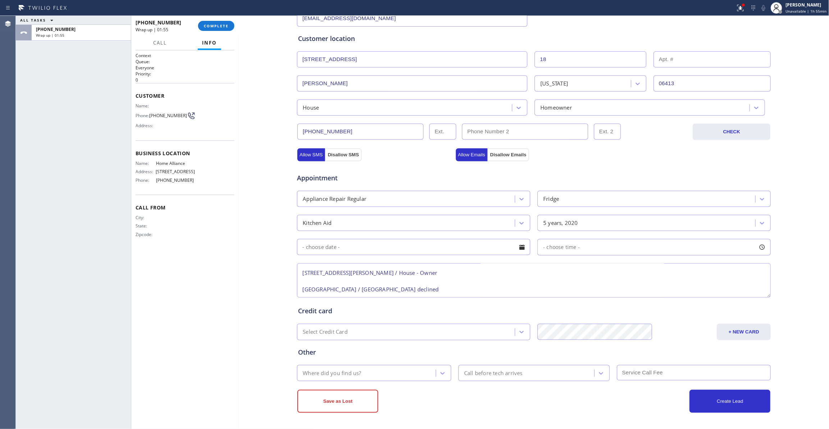
type textarea "KitchenAid / Fridge(FS) / filter cant get out, cant replace it, ice maker not w…"
click at [372, 374] on div "Where did you find us?" at bounding box center [367, 373] width 137 height 13
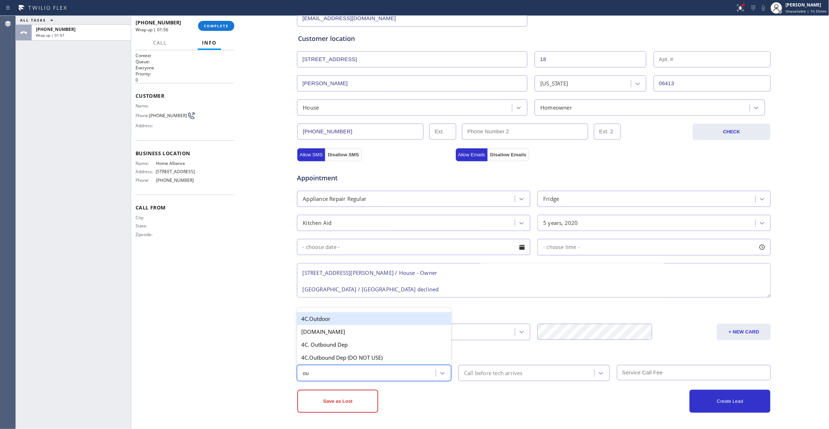
type input "out"
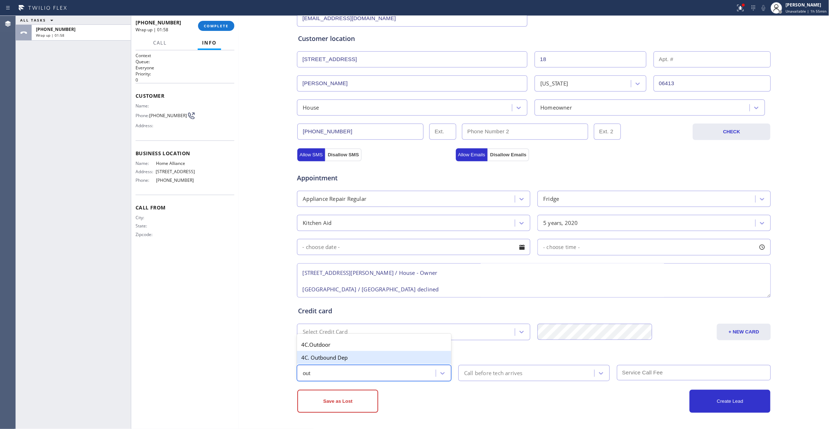
click at [333, 357] on div "4C. Outbound Dep" at bounding box center [374, 357] width 154 height 13
click at [484, 373] on div "Call before tech arrives" at bounding box center [493, 373] width 59 height 8
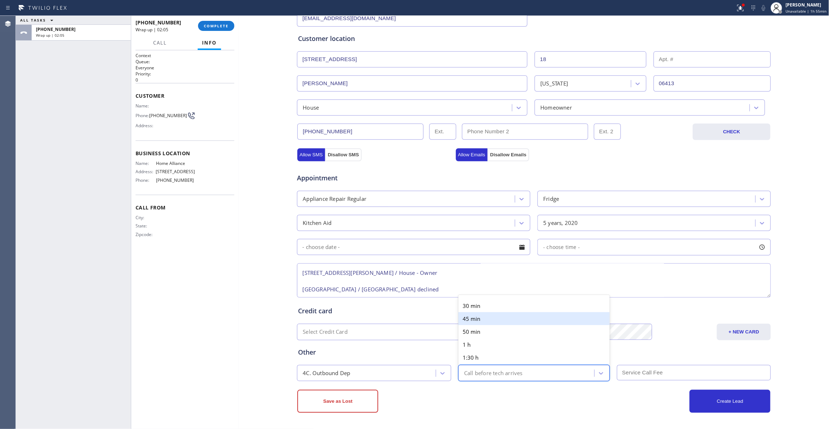
click at [255, 340] on div "Business location Home Alliance [PHONE_NUMBER] Personal information [PERSON_NAM…" at bounding box center [534, 167] width 587 height 491
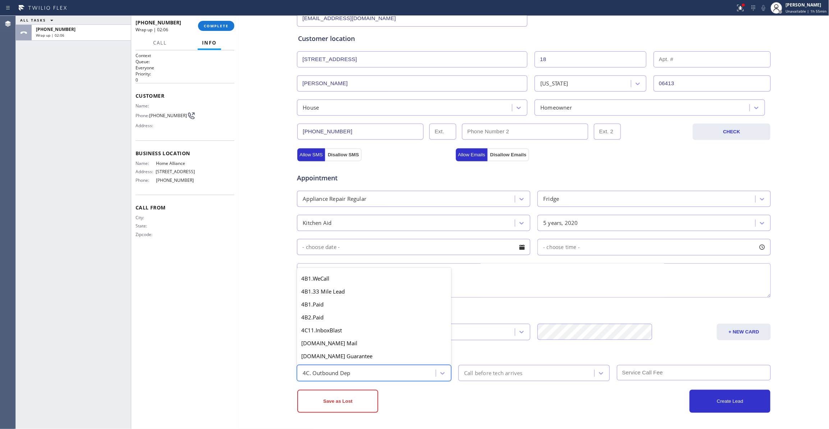
click at [342, 369] on div "4C. Outbound Dep" at bounding box center [326, 373] width 47 height 8
type input "we"
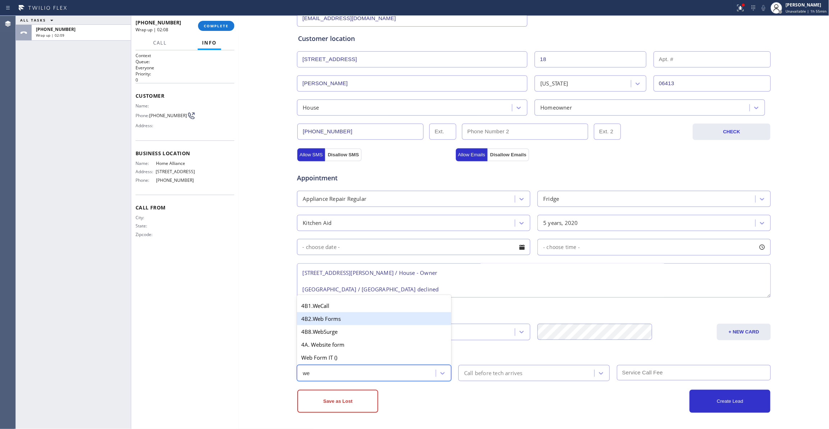
click at [331, 321] on div "4B2.Web Forms" at bounding box center [374, 318] width 154 height 13
click at [353, 372] on div "4B2.Web Forms" at bounding box center [367, 373] width 137 height 13
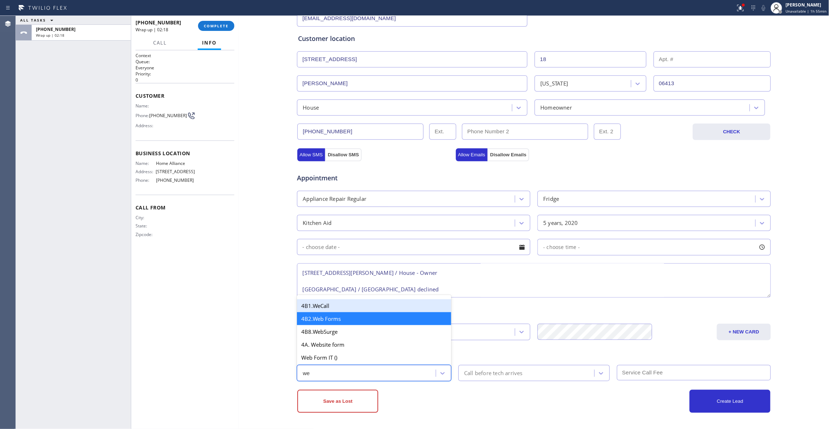
type input "web"
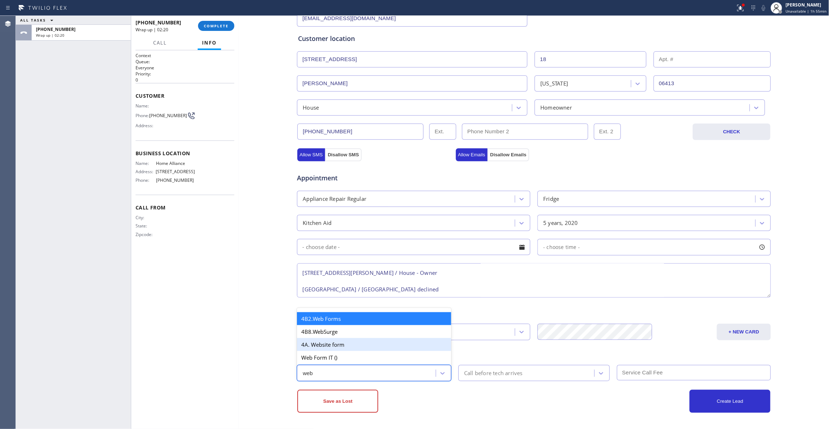
click at [328, 346] on div "4A. Website form" at bounding box center [374, 344] width 154 height 13
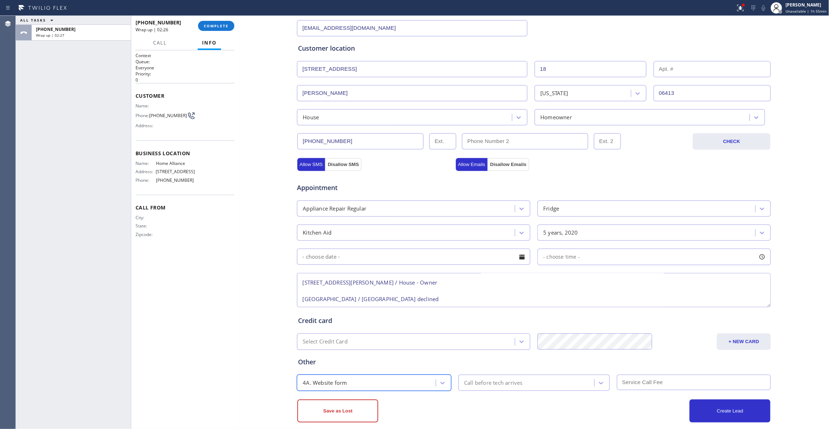
scroll to position [130, 0]
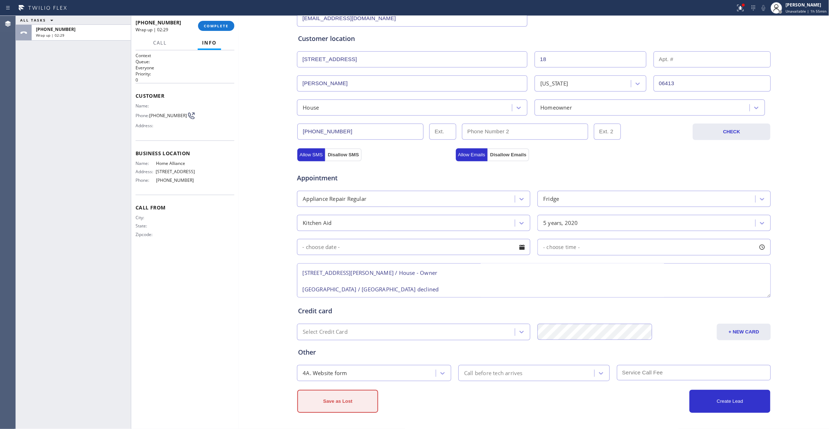
click at [335, 401] on button "Save as Lost" at bounding box center [337, 401] width 81 height 23
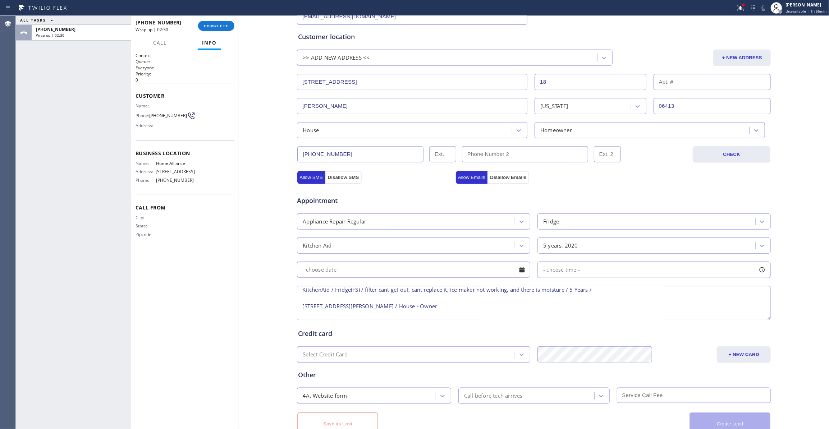
scroll to position [0, 0]
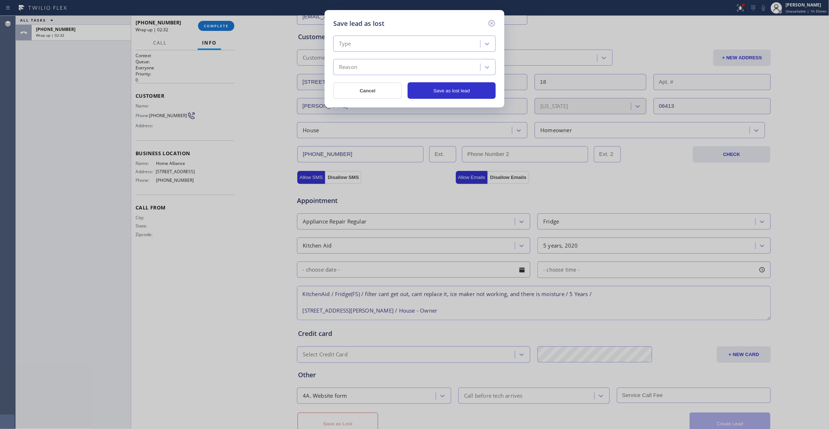
click at [393, 44] on div "Type" at bounding box center [407, 44] width 145 height 13
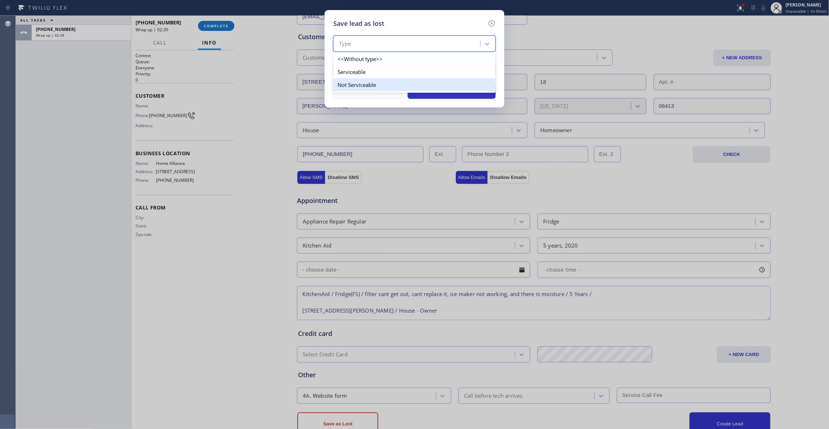
click at [373, 85] on div "Not Serviceable" at bounding box center [414, 84] width 163 height 13
click at [363, 63] on div "Reason" at bounding box center [407, 67] width 145 height 13
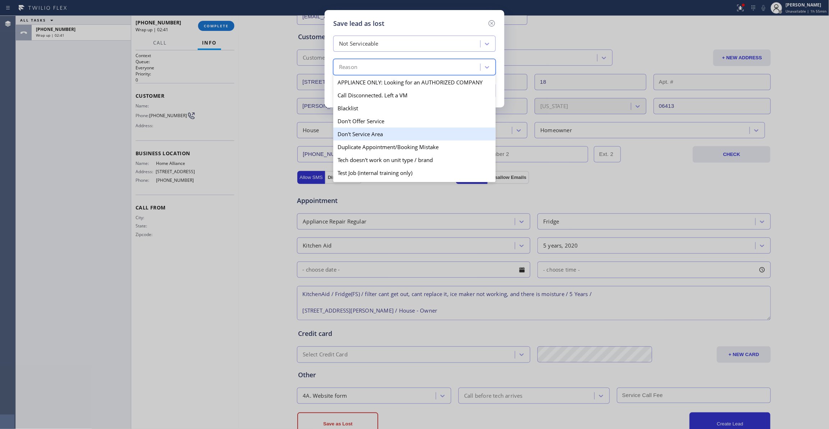
click at [361, 135] on div "Don't Service Area" at bounding box center [414, 134] width 163 height 13
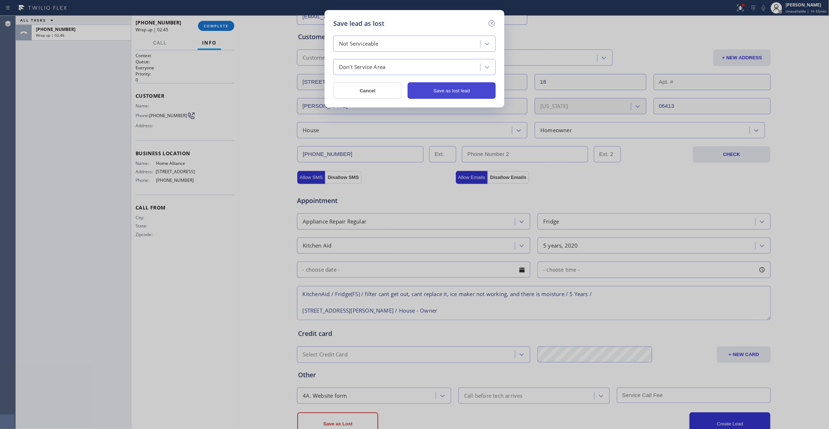
click at [431, 98] on button "Save as lost lead" at bounding box center [452, 90] width 88 height 17
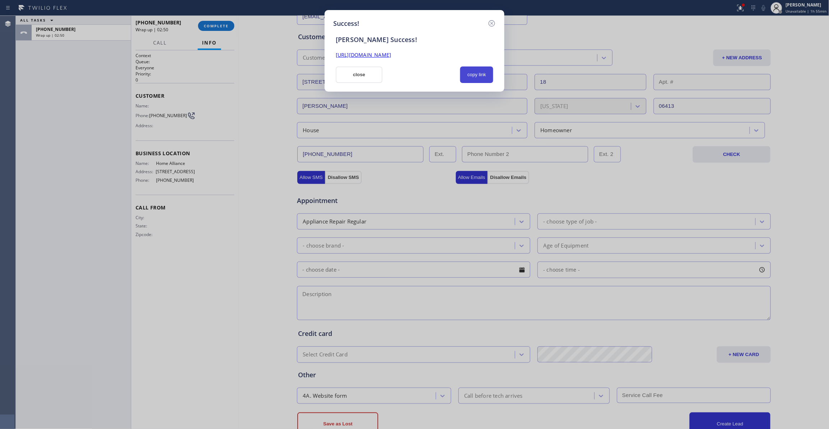
click at [482, 75] on button "copy link" at bounding box center [476, 75] width 33 height 17
click at [492, 23] on icon at bounding box center [492, 23] width 6 height 6
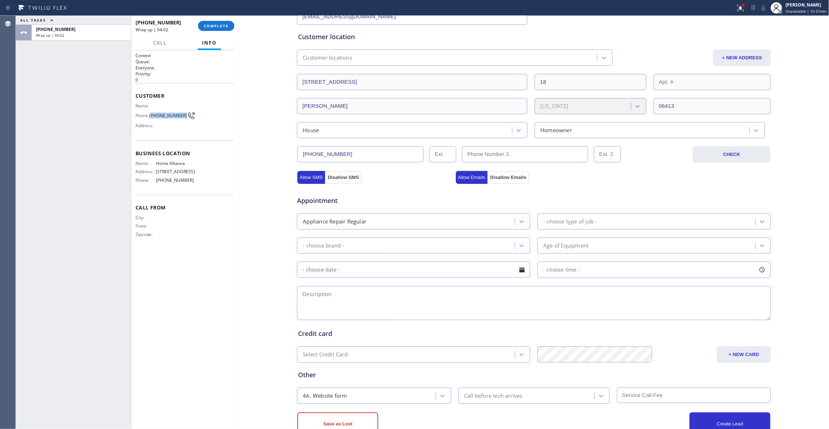
drag, startPoint x: 183, startPoint y: 117, endPoint x: 154, endPoint y: 117, distance: 29.1
click at [154, 117] on span "[PHONE_NUMBER]" at bounding box center [168, 115] width 38 height 5
drag, startPoint x: 28, startPoint y: 358, endPoint x: 60, endPoint y: 319, distance: 51.2
click at [28, 358] on div "ALL TASKS ALL TASKS ACTIVE TASKS TASKS IN WRAP UP [PHONE_NUMBER] Wrap up | 04:41" at bounding box center [73, 222] width 115 height 413
drag, startPoint x: 190, startPoint y: 189, endPoint x: 150, endPoint y: 188, distance: 40.6
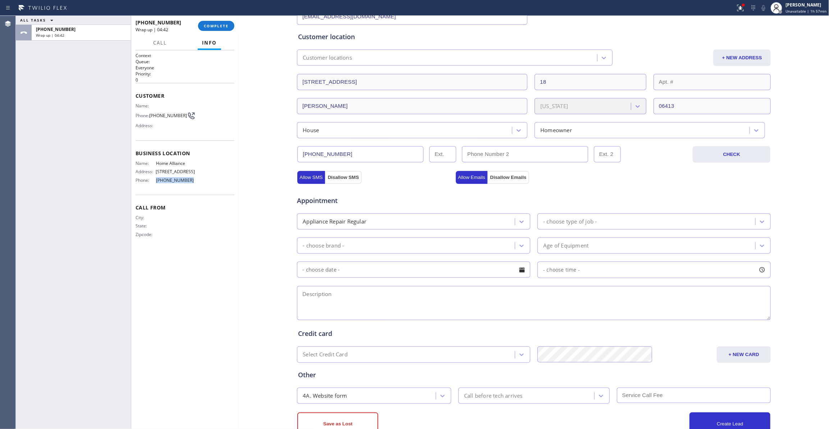
click at [150, 183] on div "Phone: [PHONE_NUMBER]" at bounding box center [165, 180] width 59 height 5
click at [42, 237] on div "ALL TASKS ALL TASKS ACTIVE TASKS TASKS IN WRAP UP [PHONE_NUMBER] Wrap up | 04:52" at bounding box center [73, 222] width 115 height 413
click at [211, 29] on button "COMPLETE" at bounding box center [216, 26] width 36 height 10
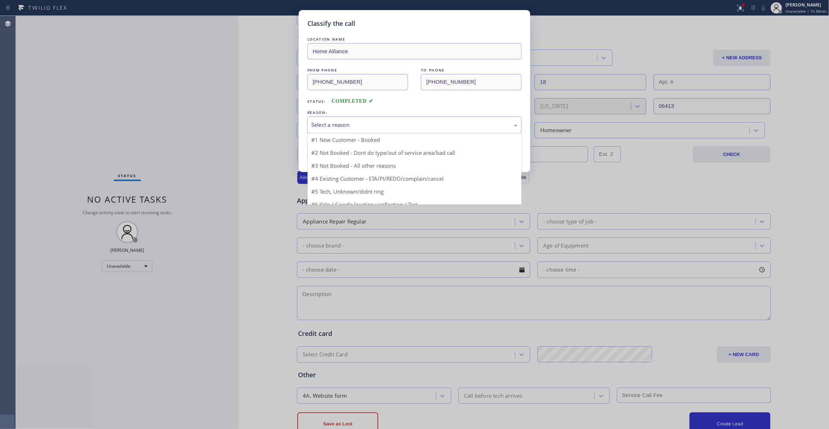
click at [343, 122] on div "Select a reason" at bounding box center [414, 125] width 206 height 8
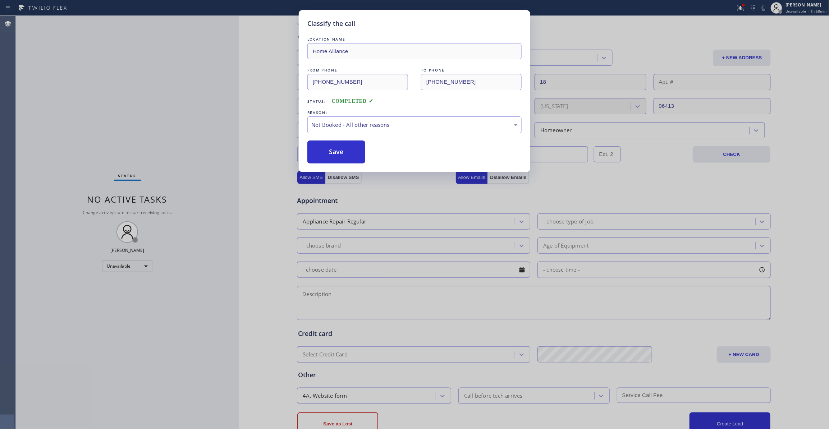
click at [337, 151] on button "Save" at bounding box center [336, 152] width 58 height 23
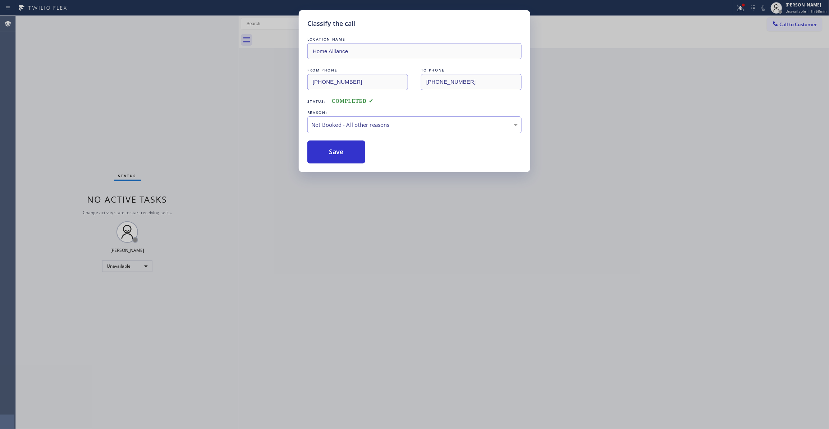
click at [337, 151] on button "Save" at bounding box center [336, 152] width 58 height 23
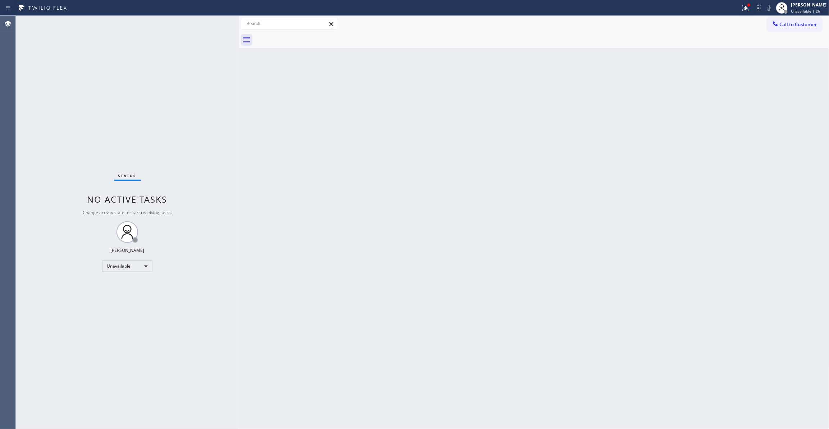
click at [44, 197] on div "Status No active tasks Change activity state to start receiving tasks. [PERSON_…" at bounding box center [127, 222] width 223 height 413
click at [742, 9] on icon at bounding box center [746, 8] width 9 height 9
click at [716, 94] on button "Clear issues" at bounding box center [699, 94] width 84 height 10
drag, startPoint x: 78, startPoint y: 219, endPoint x: 91, endPoint y: 276, distance: 58.5
click at [75, 220] on div "Status No active tasks Change activity state to start receiving tasks. [PERSON_…" at bounding box center [127, 222] width 223 height 413
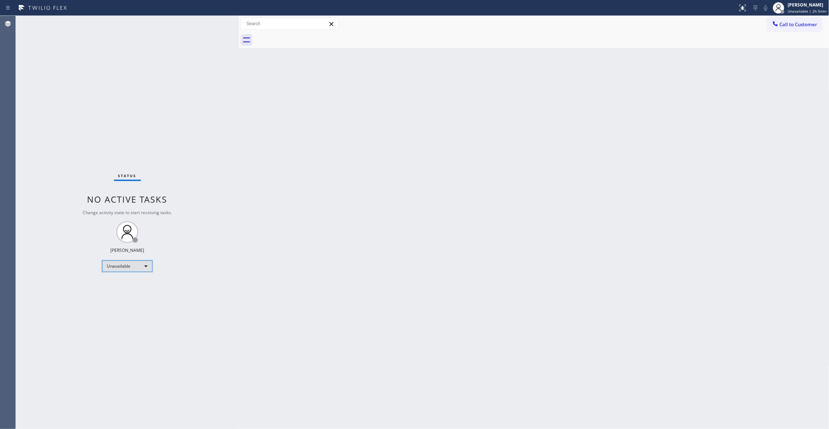
click at [110, 268] on div "Unavailable" at bounding box center [127, 267] width 50 height 12
click at [124, 303] on li "Break" at bounding box center [126, 303] width 49 height 9
drag, startPoint x: 757, startPoint y: 87, endPoint x: 760, endPoint y: 74, distance: 13.1
click at [757, 82] on div "Back to Dashboard Change Sender ID Customers Technicians Select a contact Outbo…" at bounding box center [534, 222] width 591 height 413
click at [791, 9] on span "Break | 20:55" at bounding box center [803, 11] width 24 height 5
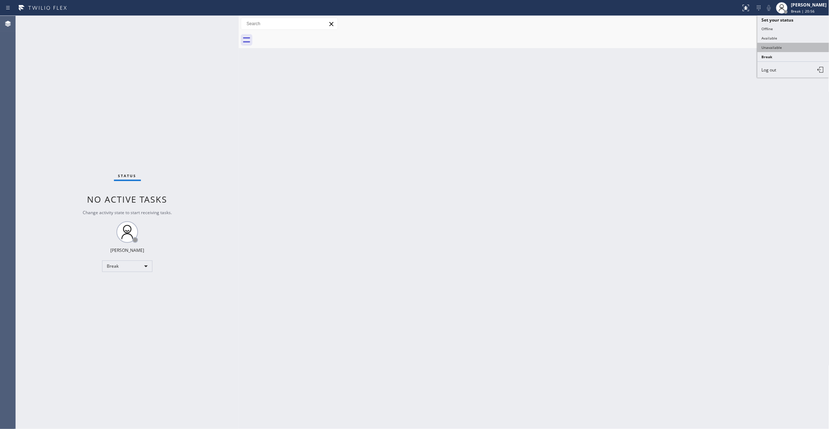
click at [771, 48] on button "Unavailable" at bounding box center [794, 47] width 72 height 9
click at [88, 104] on div "Status No active tasks Change activity state to start receiving tasks. [PERSON_…" at bounding box center [127, 222] width 223 height 413
click at [32, 159] on div "Status No active tasks Change activity state to start receiving tasks. [PERSON_…" at bounding box center [127, 222] width 223 height 413
click at [32, 425] on div "Status No active tasks Change activity state to start receiving tasks. [PERSON_…" at bounding box center [127, 222] width 223 height 413
click at [111, 425] on div "Status No active tasks Change activity state to start receiving tasks. [PERSON_…" at bounding box center [127, 222] width 223 height 413
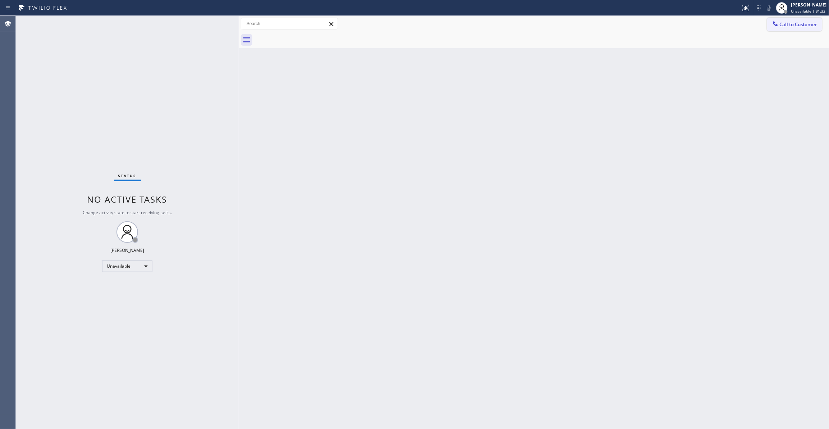
click at [812, 23] on span "Call to Customer" at bounding box center [799, 24] width 38 height 6
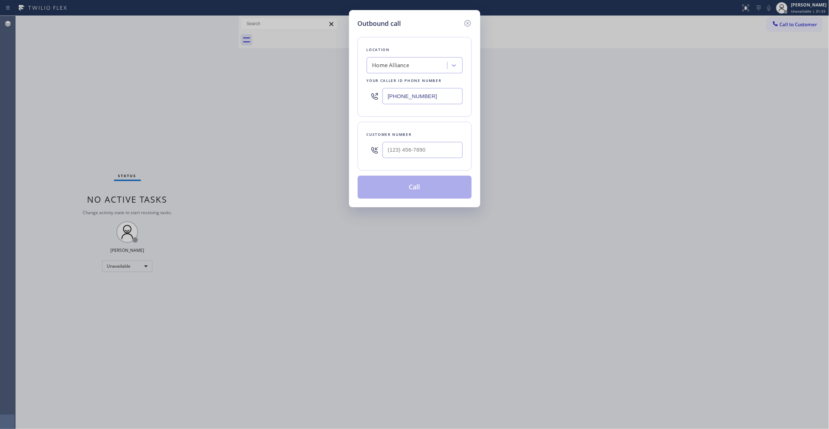
drag, startPoint x: 436, startPoint y: 100, endPoint x: 188, endPoint y: 74, distance: 249.4
click at [184, 86] on div "Outbound call Location Home Alliance Your caller id phone number [PHONE_NUMBER]…" at bounding box center [414, 214] width 829 height 429
paste input "05) 222-7592"
type input "[PHONE_NUMBER]"
click at [405, 150] on input "(___) ___-____" at bounding box center [423, 150] width 80 height 16
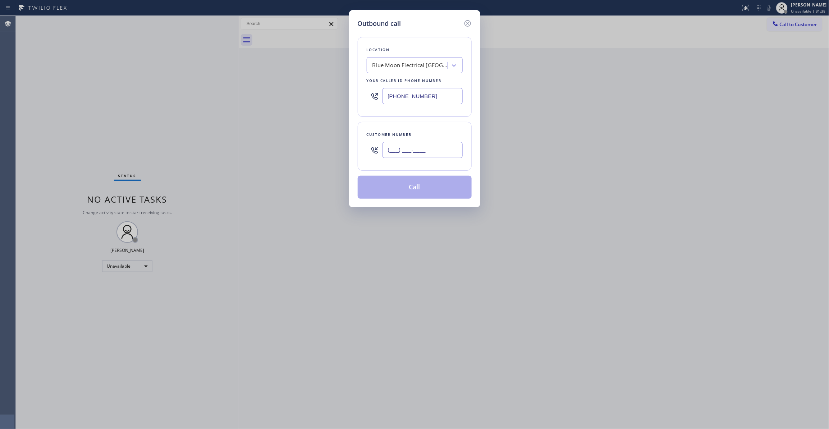
paste input "805) 291-1000"
type input "[PHONE_NUMBER]"
click at [102, 139] on div "Outbound call Location Blue Moon Electrical [GEOGRAPHIC_DATA] Your caller id ph…" at bounding box center [414, 214] width 829 height 429
click at [423, 186] on button "Call" at bounding box center [415, 187] width 114 height 23
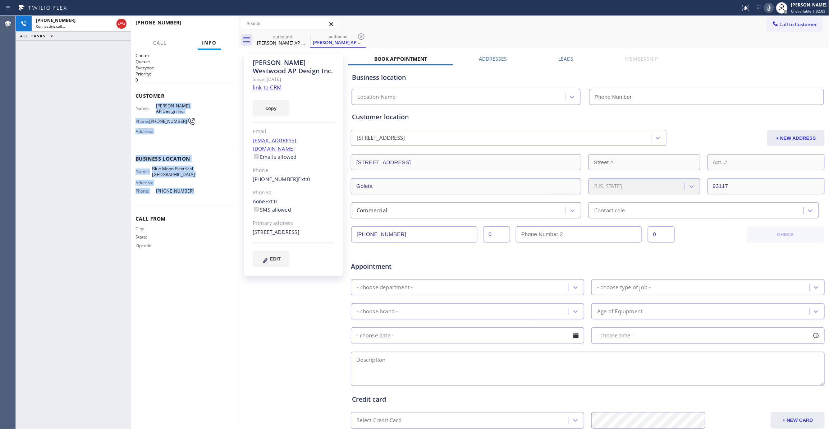
drag, startPoint x: 186, startPoint y: 191, endPoint x: 153, endPoint y: 107, distance: 90.4
click at [153, 107] on div "Context Queue: Everyone Priority: 0 Customer Name: [PERSON_NAME] AP Design Inc.…" at bounding box center [185, 156] width 99 height 208
type input "[PHONE_NUMBER]"
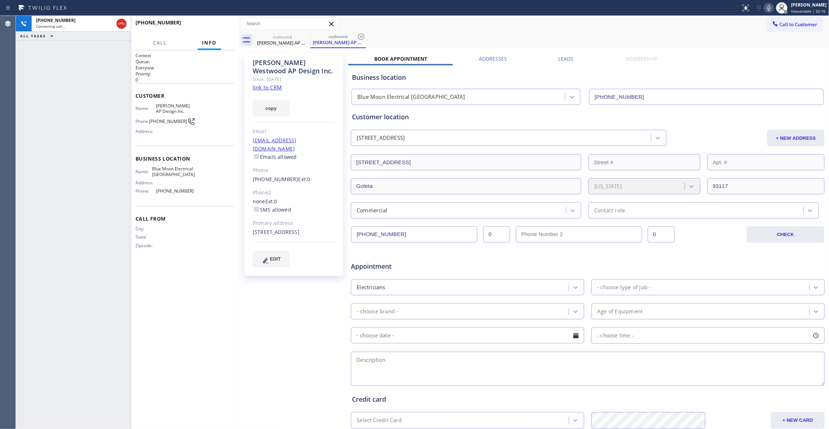
click at [359, 36] on icon at bounding box center [361, 36] width 9 height 9
click at [219, 27] on span "HANG UP" at bounding box center [218, 25] width 22 height 5
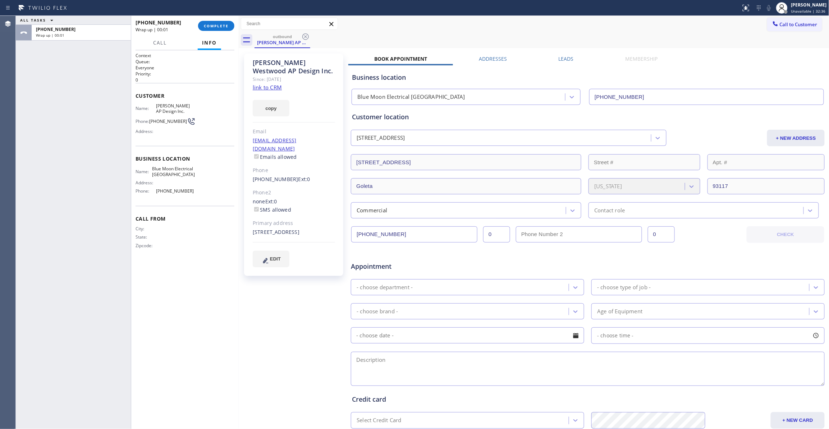
click at [173, 121] on span "[PHONE_NUMBER]" at bounding box center [168, 121] width 38 height 5
click at [210, 27] on span "COMPLETE" at bounding box center [216, 25] width 25 height 5
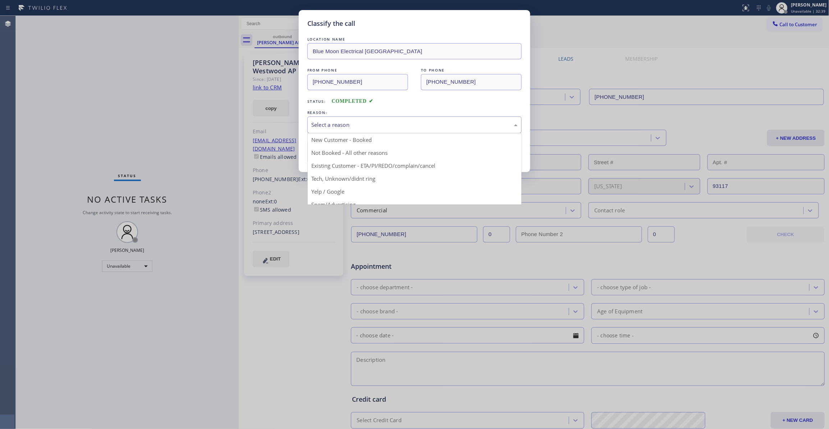
click at [322, 124] on div "Select a reason" at bounding box center [414, 125] width 206 height 8
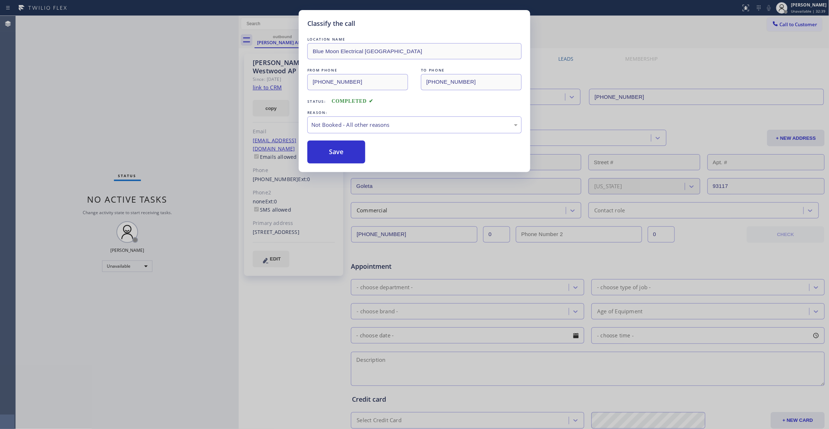
click at [334, 148] on button "Save" at bounding box center [336, 152] width 58 height 23
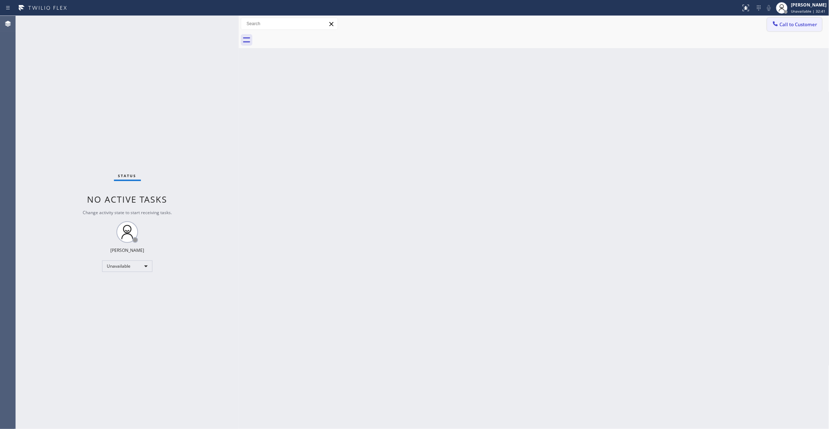
click at [813, 23] on span "Call to Customer" at bounding box center [799, 24] width 38 height 6
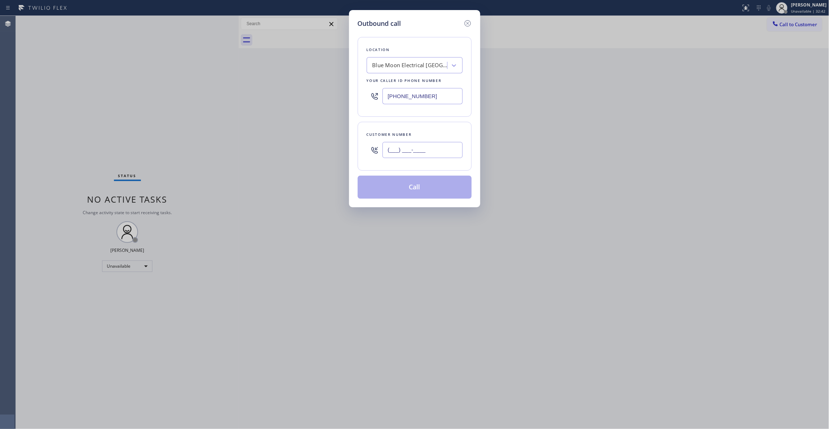
click at [424, 149] on input "(___) ___-____" at bounding box center [423, 150] width 80 height 16
paste input "805) 291-1000"
type input "[PHONE_NUMBER]"
click at [403, 191] on button "Call" at bounding box center [415, 187] width 114 height 23
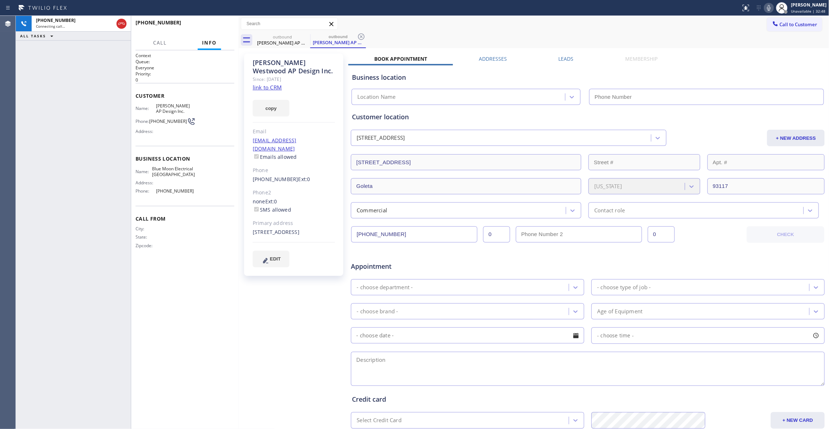
type input "[PHONE_NUMBER]"
click at [364, 36] on icon at bounding box center [361, 36] width 9 height 9
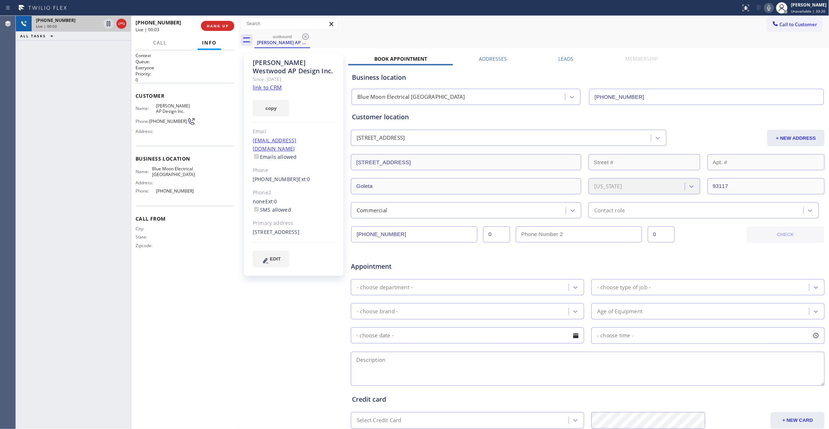
click at [123, 27] on icon at bounding box center [121, 23] width 9 height 9
click at [217, 32] on div "[PHONE_NUMBER] Wrap up | 00:00 COMPLETE" at bounding box center [185, 26] width 99 height 19
click at [218, 30] on button "COMPLETE" at bounding box center [216, 26] width 36 height 10
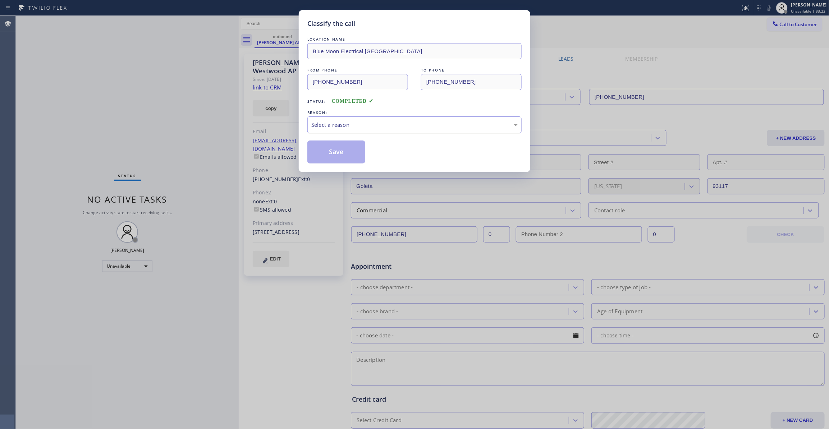
click at [358, 119] on div "Select a reason" at bounding box center [414, 124] width 214 height 17
click at [329, 155] on button "Save" at bounding box center [336, 152] width 58 height 23
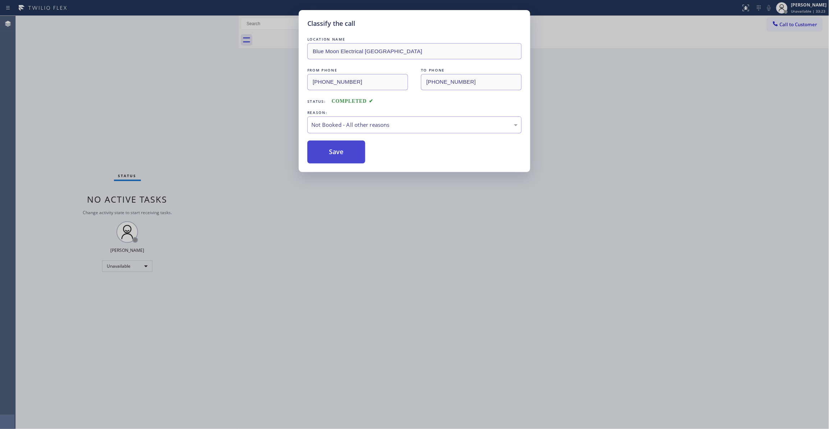
click at [329, 155] on button "Save" at bounding box center [336, 152] width 58 height 23
click at [787, 23] on div "Classify the call LOCATION NAME Blue Moon Electrical [GEOGRAPHIC_DATA] FROM PHO…" at bounding box center [414, 214] width 829 height 429
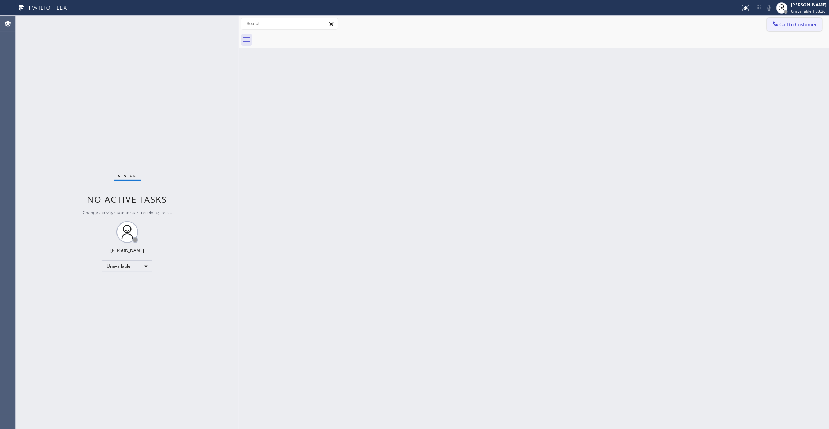
click at [785, 25] on span "Call to Customer" at bounding box center [799, 24] width 38 height 6
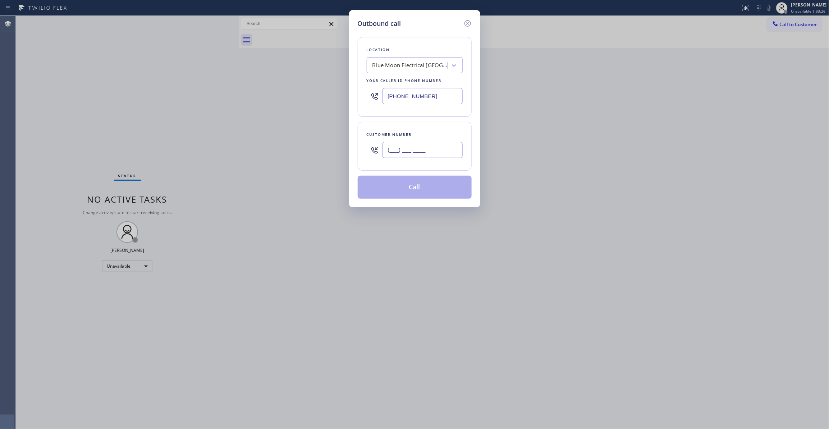
click at [430, 157] on input "(___) ___-____" at bounding box center [423, 150] width 80 height 16
paste input "442) 203-1527"
type input "[PHONE_NUMBER]"
drag, startPoint x: 451, startPoint y: 97, endPoint x: 114, endPoint y: 113, distance: 336.9
click at [105, 111] on div "Outbound call Location Blue Moon Electrical [GEOGRAPHIC_DATA] Your caller id ph…" at bounding box center [414, 214] width 829 height 429
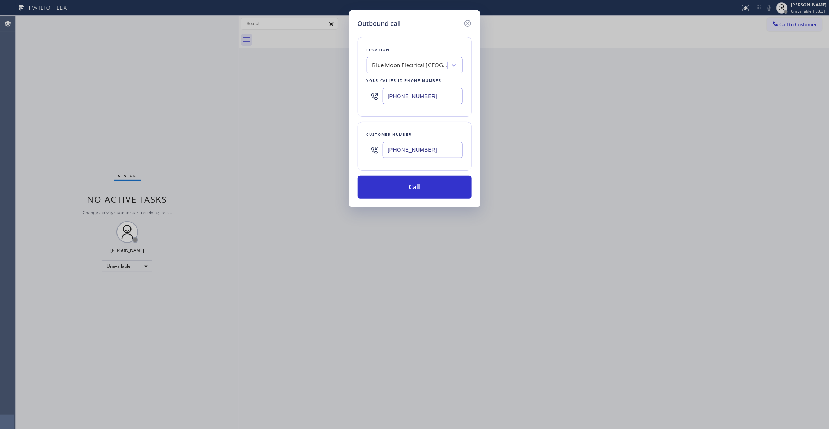
paste input "442) 201-0135"
type input "[PHONE_NUMBER]"
drag, startPoint x: 449, startPoint y: 150, endPoint x: 301, endPoint y: 167, distance: 149.9
click at [264, 150] on div "Outbound call Location [GEOGRAPHIC_DATA] Heating and Air Conditioning Your call…" at bounding box center [414, 214] width 829 height 429
drag, startPoint x: 410, startPoint y: 193, endPoint x: 400, endPoint y: 185, distance: 13.0
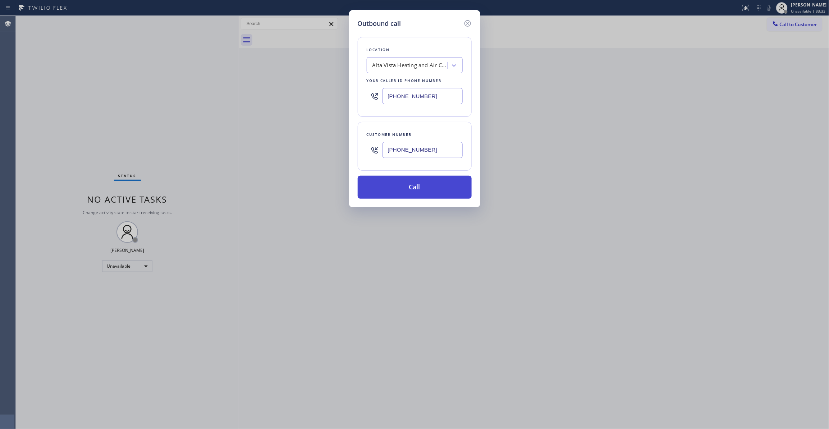
click at [407, 191] on button "Call" at bounding box center [415, 187] width 114 height 23
click at [400, 186] on button "Call" at bounding box center [415, 187] width 114 height 23
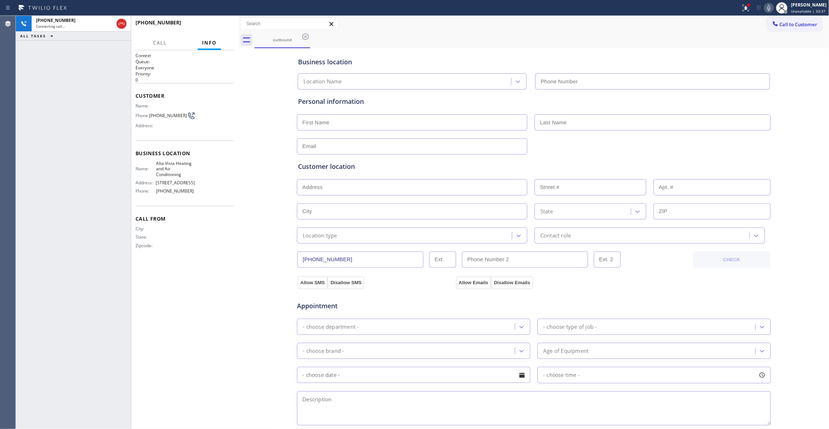
type input "[PHONE_NUMBER]"
click at [166, 114] on span "[PHONE_NUMBER]" at bounding box center [168, 115] width 38 height 5
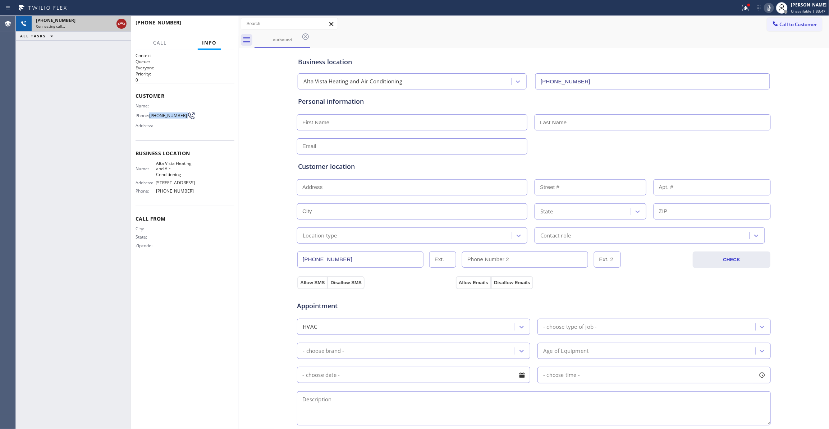
click at [117, 22] on icon at bounding box center [121, 23] width 9 height 9
click at [209, 21] on button "COMPLETE" at bounding box center [216, 26] width 36 height 10
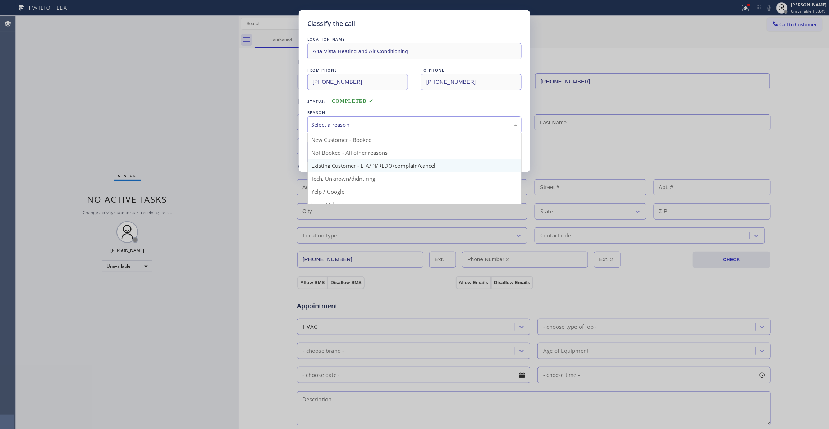
drag, startPoint x: 363, startPoint y: 130, endPoint x: 344, endPoint y: 168, distance: 41.8
click at [362, 130] on div "Select a reason" at bounding box center [414, 124] width 214 height 17
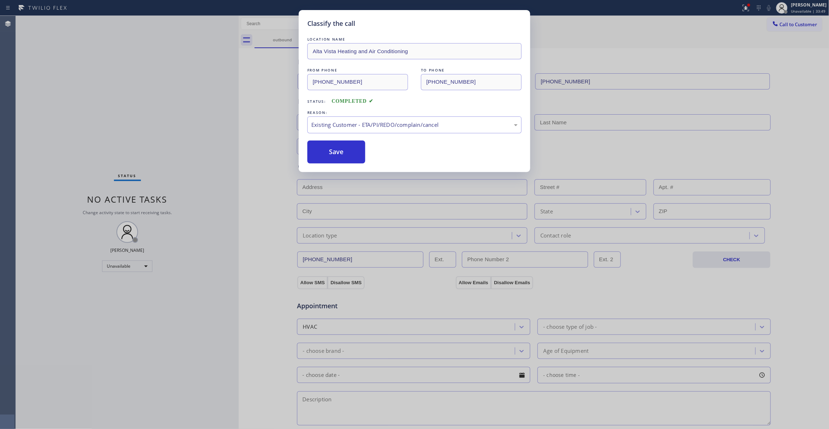
click at [342, 161] on button "Save" at bounding box center [336, 152] width 58 height 23
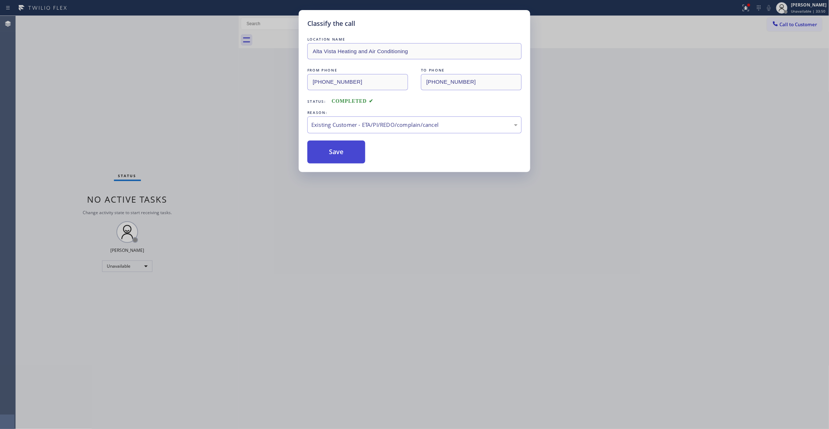
click at [341, 156] on button "Save" at bounding box center [336, 152] width 58 height 23
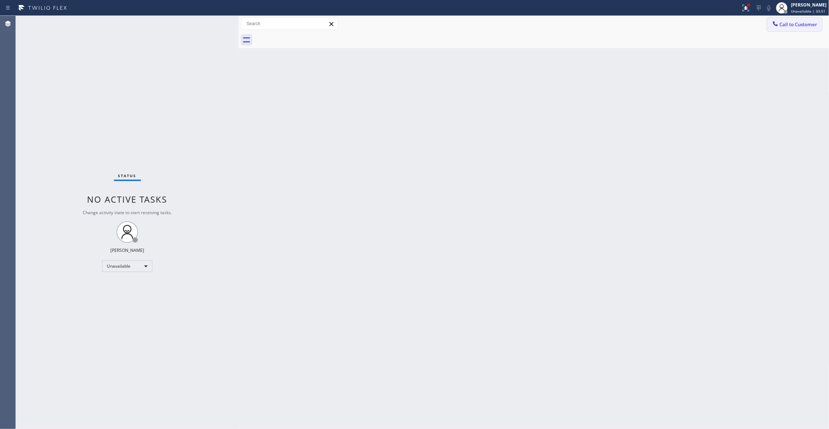
click at [788, 26] on span "Call to Customer" at bounding box center [799, 24] width 38 height 6
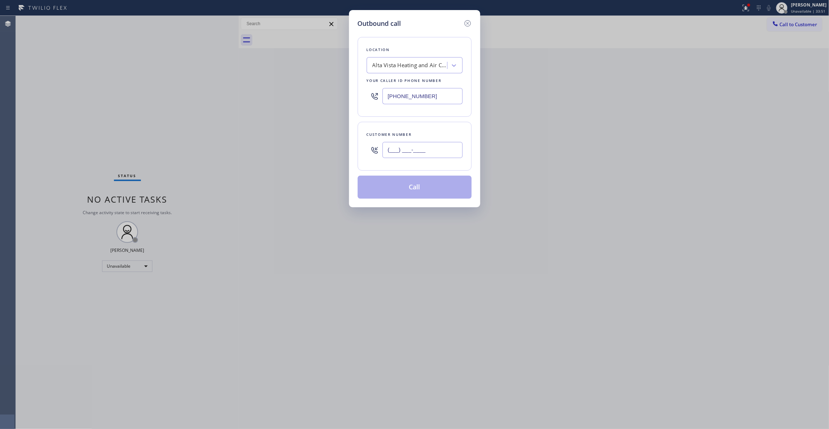
click at [393, 149] on input "(___) ___-____" at bounding box center [423, 150] width 80 height 16
paste input "442) 203-1527"
type input "[PHONE_NUMBER]"
click at [420, 193] on button "Call" at bounding box center [415, 187] width 114 height 23
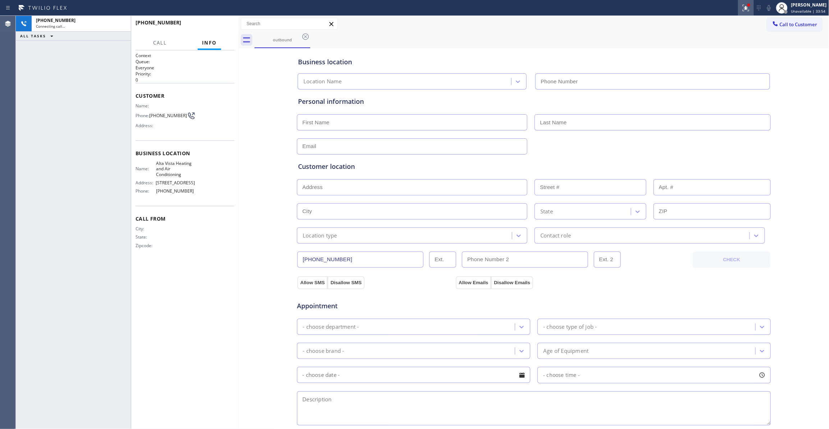
click at [743, 9] on icon at bounding box center [746, 8] width 6 height 6
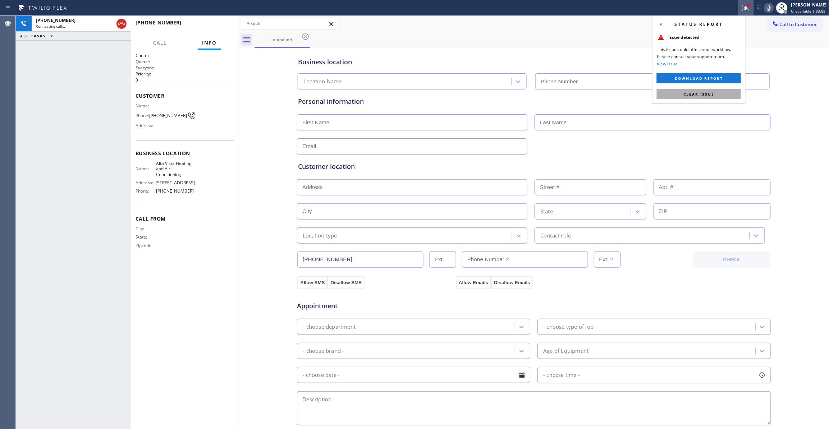
click at [730, 90] on button "Clear issue" at bounding box center [699, 94] width 84 height 10
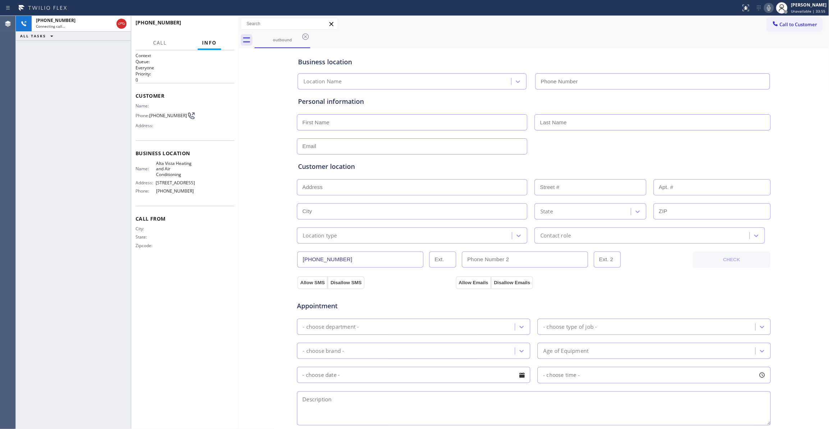
type input "[PHONE_NUMBER]"
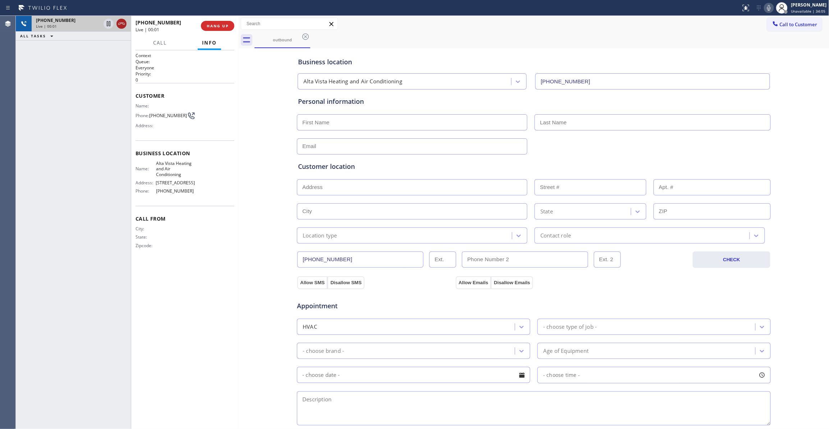
click at [122, 25] on icon at bounding box center [121, 23] width 9 height 9
click at [228, 25] on span "HANG UP" at bounding box center [218, 25] width 22 height 5
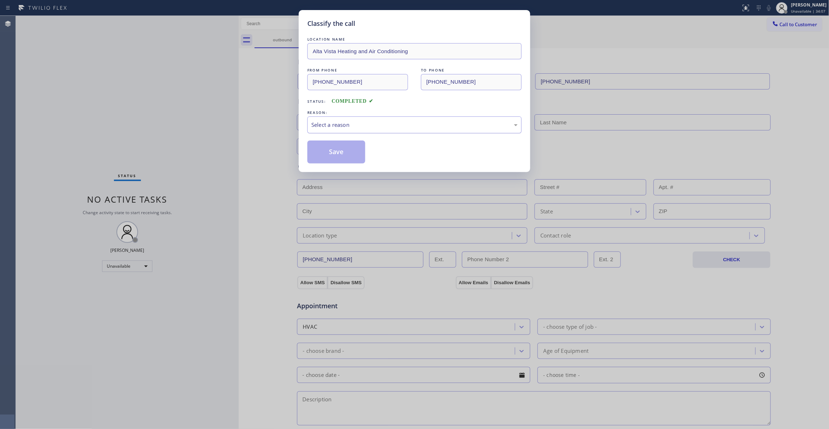
click at [358, 126] on div "Select a reason" at bounding box center [414, 125] width 206 height 8
click at [357, 153] on button "Save" at bounding box center [336, 152] width 58 height 23
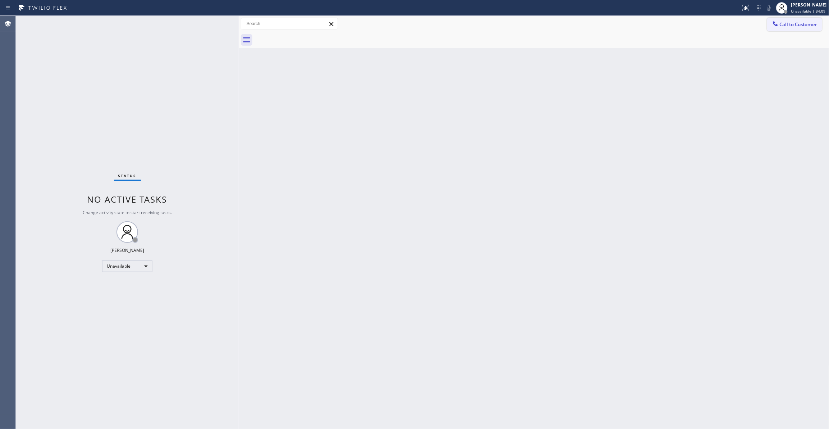
click at [799, 24] on span "Call to Customer" at bounding box center [799, 24] width 38 height 6
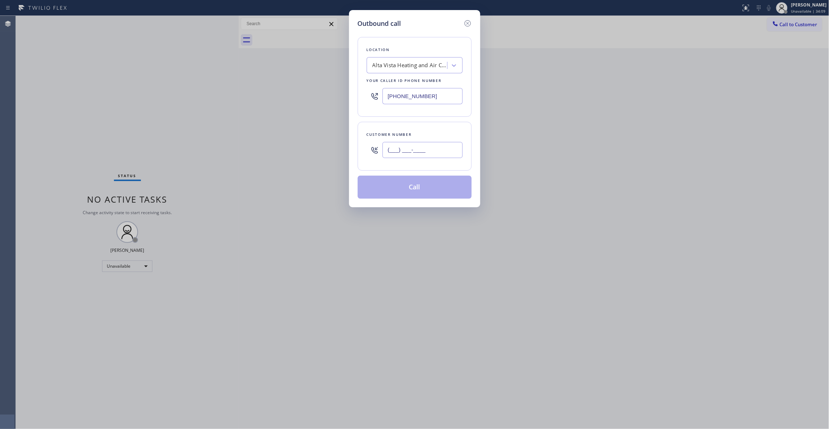
click at [417, 156] on input "(___) ___-____" at bounding box center [423, 150] width 80 height 16
paste input "442) 203-1527"
type input "[PHONE_NUMBER]"
click at [402, 186] on button "Call" at bounding box center [415, 187] width 114 height 23
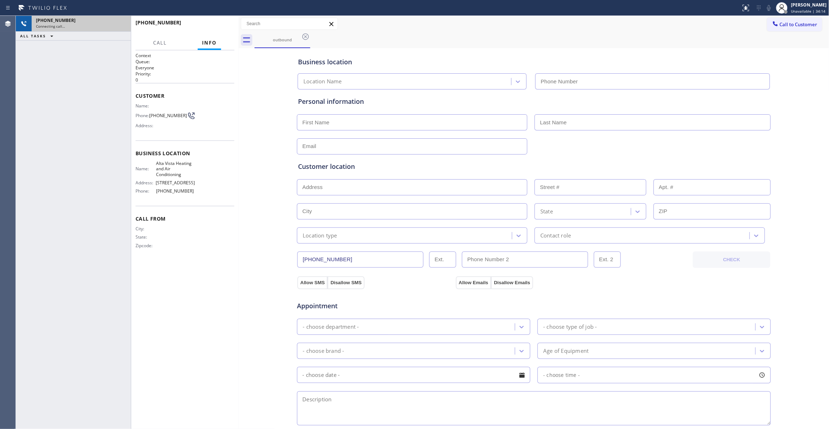
type input "[PHONE_NUMBER]"
click at [87, 24] on div "Connecting call…" at bounding box center [81, 26] width 91 height 5
drag, startPoint x: 108, startPoint y: 23, endPoint x: 52, endPoint y: 71, distance: 73.7
click at [52, 71] on div "[PHONE_NUMBER] Connecting call… ALL TASKS ALL TASKS ACTIVE TASKS TASKS IN WRAP …" at bounding box center [73, 222] width 115 height 413
